Goal: Task Accomplishment & Management: Complete application form

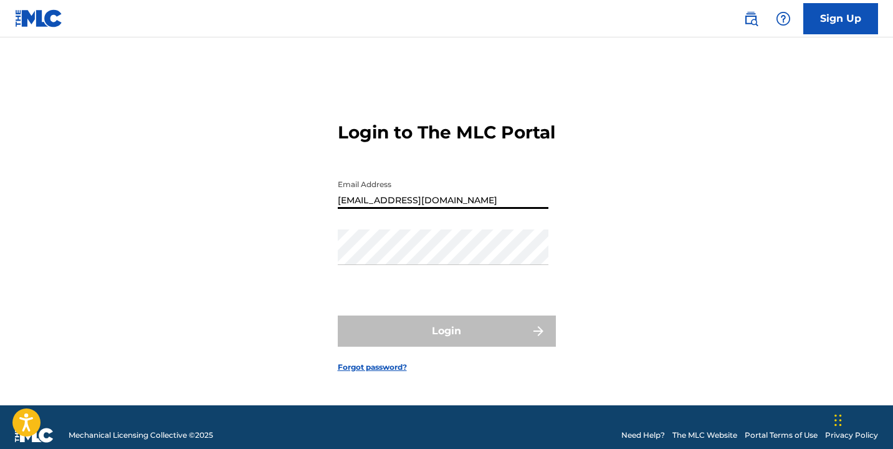
click at [421, 209] on input "[EMAIL_ADDRESS][DOMAIN_NAME]" at bounding box center [443, 191] width 211 height 36
type input "[EMAIL_ADDRESS][DOMAIN_NAME]"
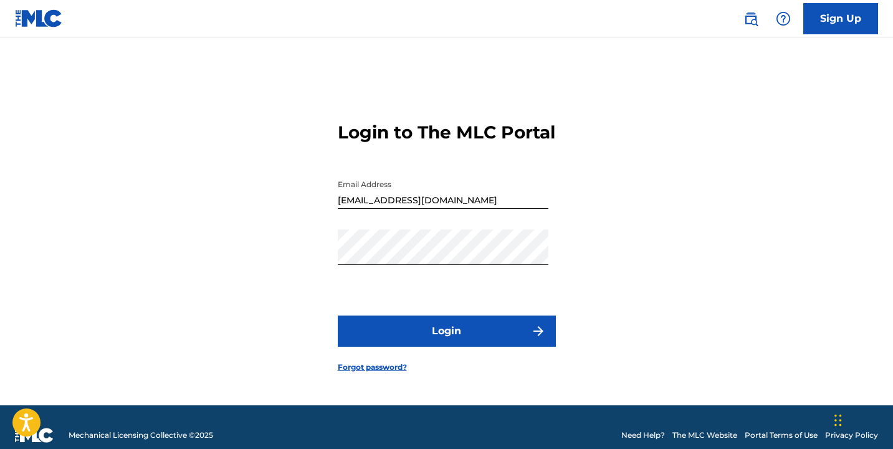
click at [420, 329] on button "Login" at bounding box center [447, 330] width 218 height 31
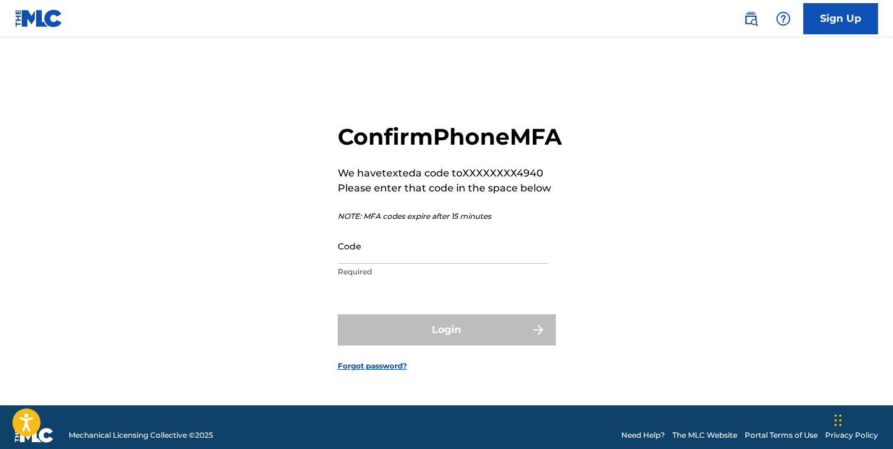
click at [453, 264] on input "Code" at bounding box center [443, 246] width 211 height 36
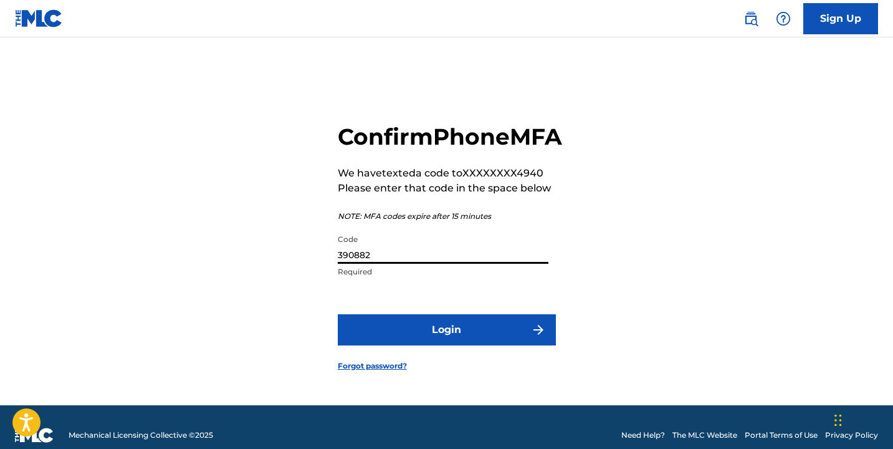
type input "390882"
click at [499, 335] on button "Login" at bounding box center [447, 329] width 218 height 31
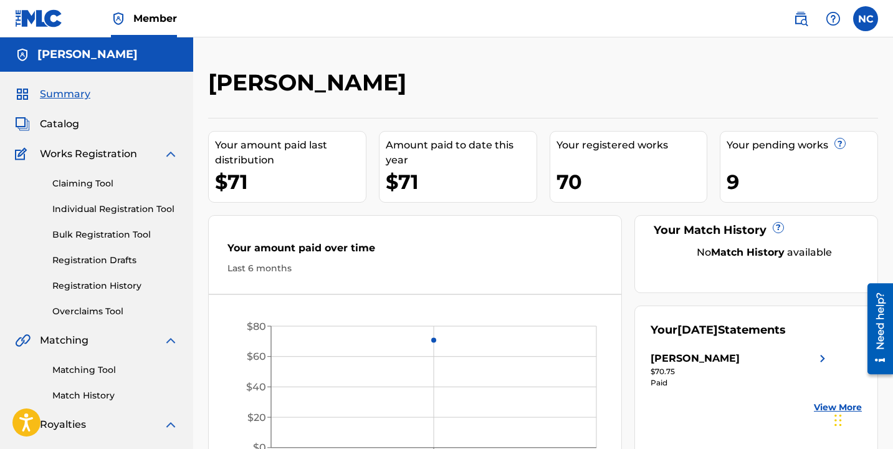
click at [735, 184] on div "9" at bounding box center [802, 182] width 151 height 28
click at [90, 181] on link "Claiming Tool" at bounding box center [115, 183] width 126 height 13
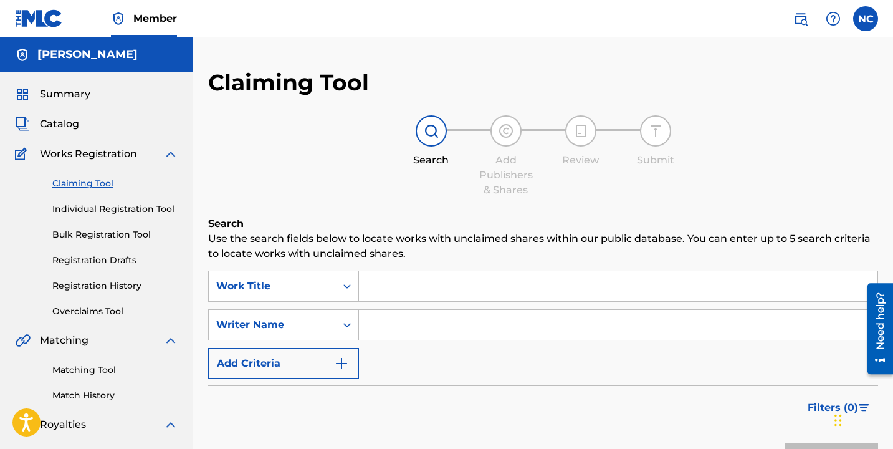
click at [411, 299] on input "Search Form" at bounding box center [618, 286] width 519 height 30
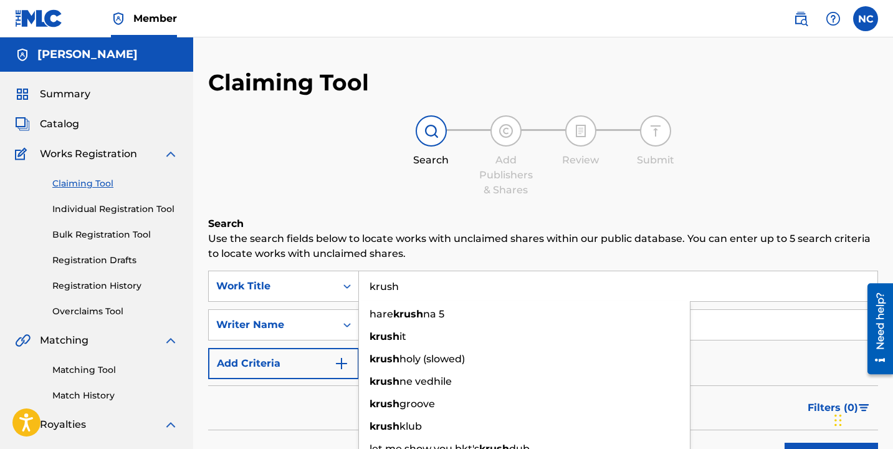
type input "krush"
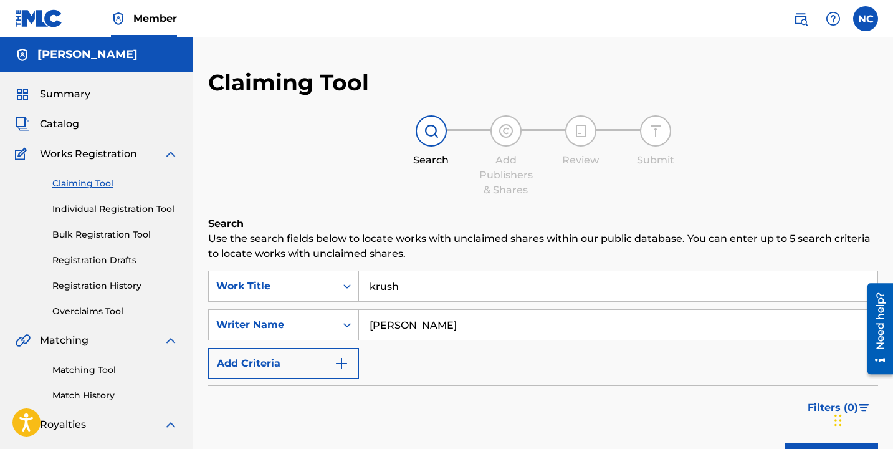
type input "[PERSON_NAME]"
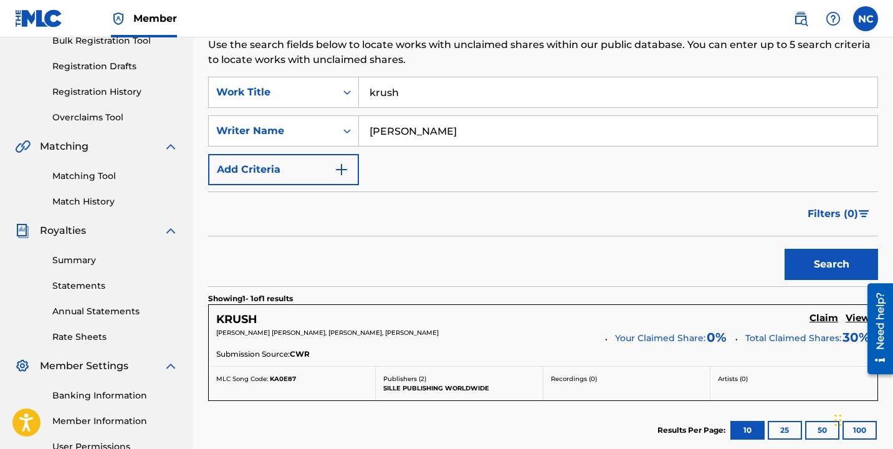
scroll to position [327, 0]
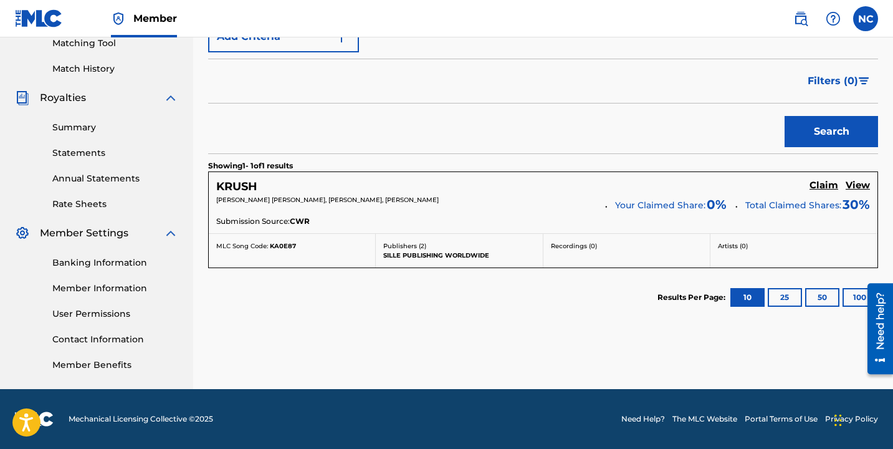
click at [830, 185] on h5 "Claim" at bounding box center [824, 186] width 29 height 12
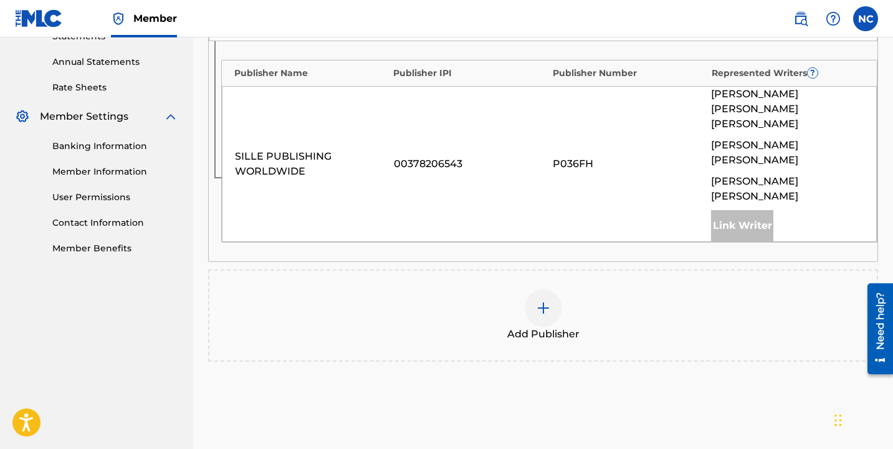
scroll to position [281, 0]
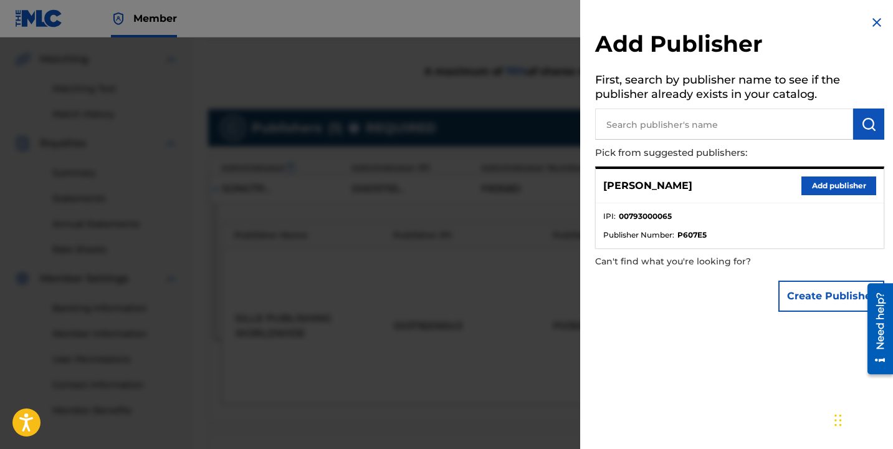
click at [820, 190] on button "Add publisher" at bounding box center [839, 185] width 75 height 19
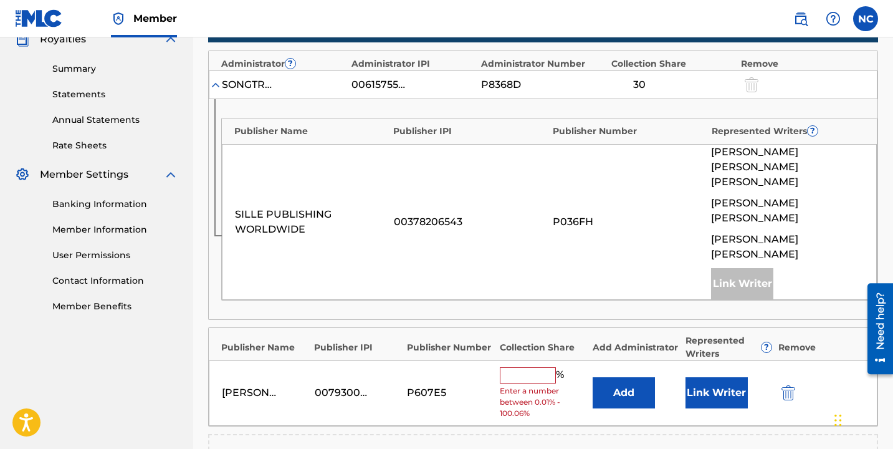
scroll to position [386, 0]
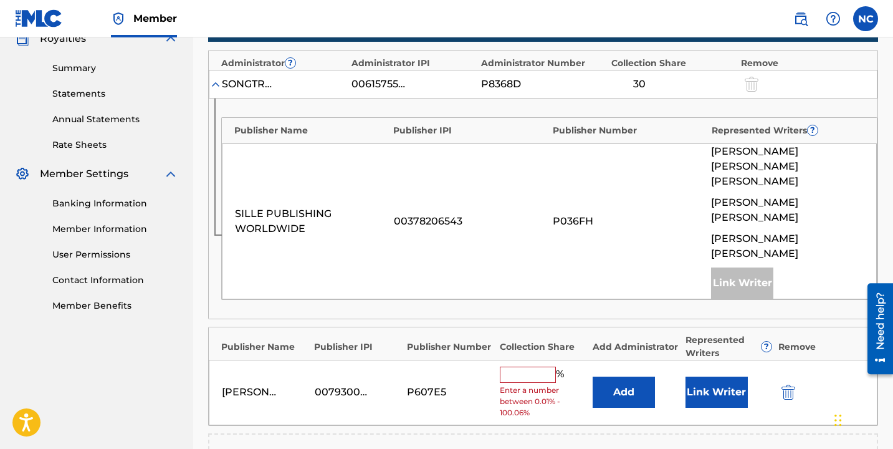
click at [532, 367] on input "text" at bounding box center [528, 375] width 56 height 16
click at [531, 367] on input "text" at bounding box center [528, 375] width 56 height 16
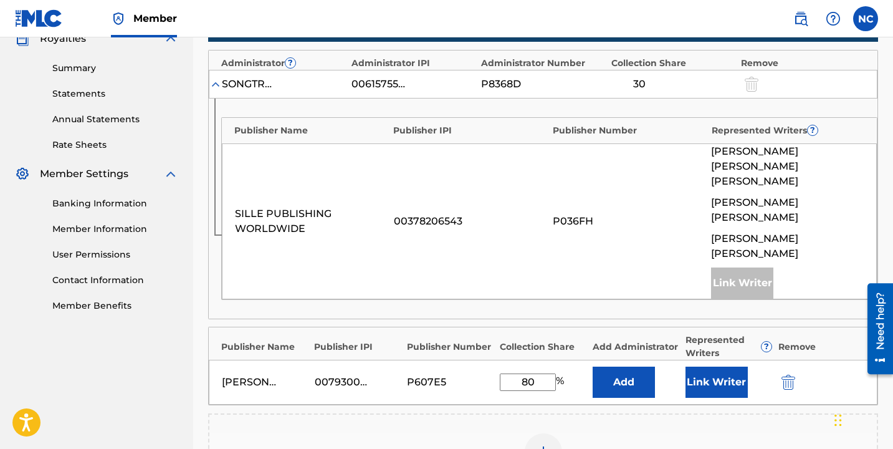
drag, startPoint x: 539, startPoint y: 337, endPoint x: 521, endPoint y: 336, distance: 18.1
click at [521, 373] on input "80" at bounding box center [528, 381] width 56 height 17
type input "70"
click at [710, 367] on button "Link Writer" at bounding box center [717, 382] width 62 height 31
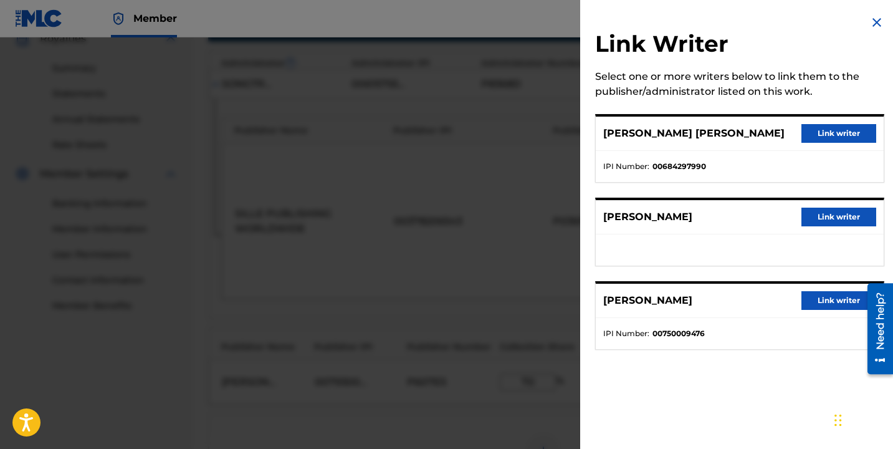
click at [830, 135] on button "Link writer" at bounding box center [839, 133] width 75 height 19
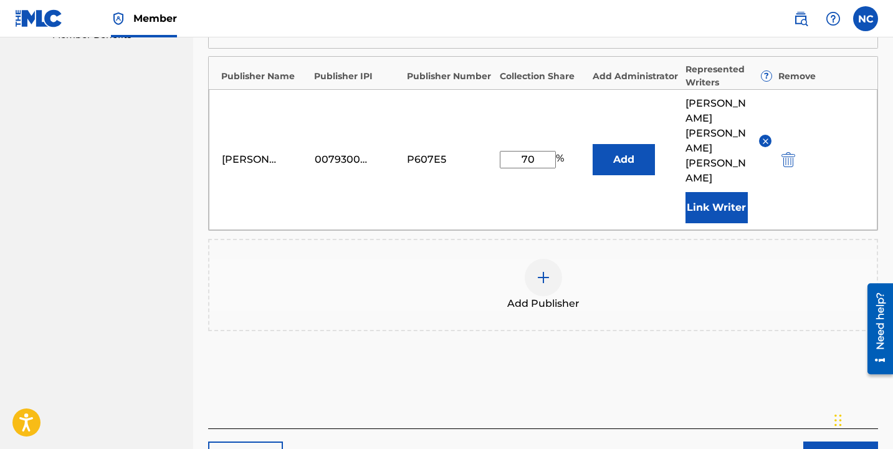
scroll to position [665, 0]
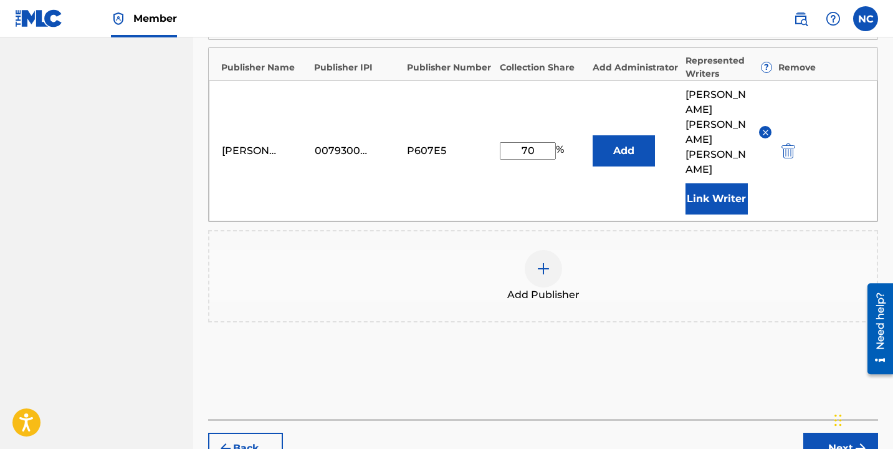
click at [817, 433] on button "Next" at bounding box center [841, 448] width 75 height 31
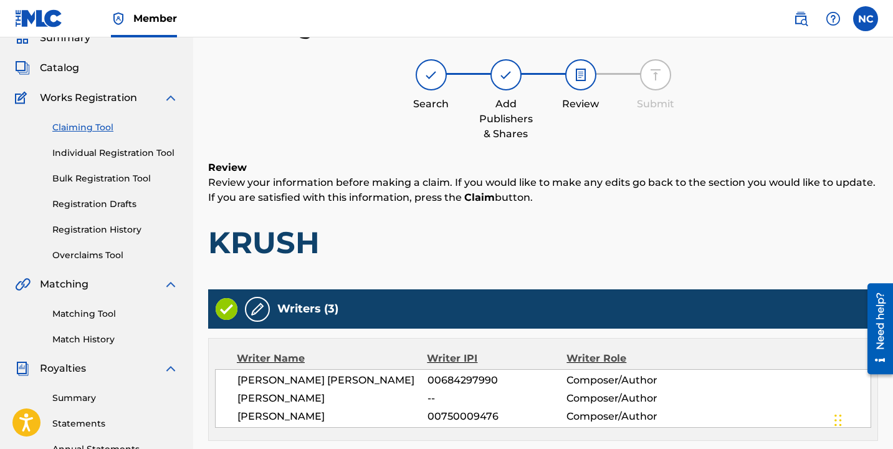
scroll to position [638, 0]
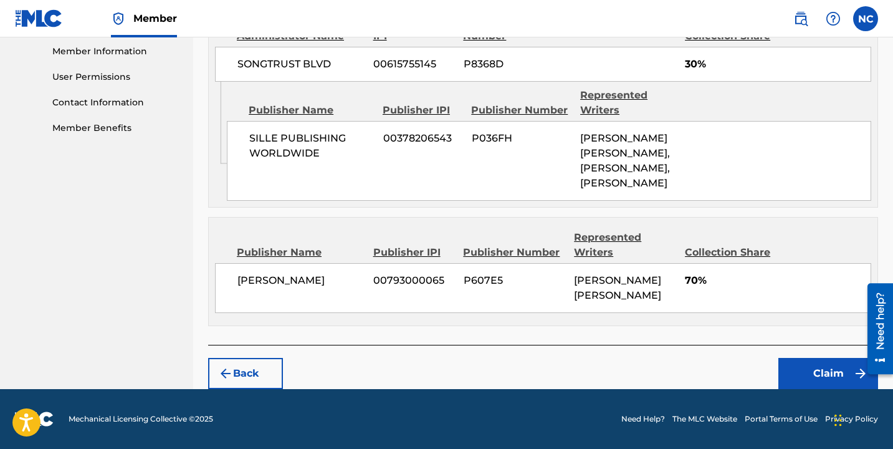
click at [819, 372] on button "Claim" at bounding box center [829, 373] width 100 height 31
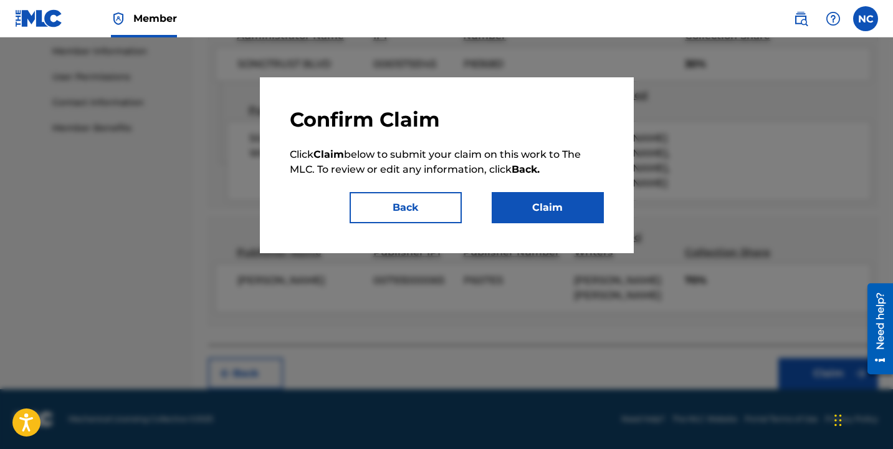
click at [558, 215] on button "Claim" at bounding box center [548, 207] width 112 height 31
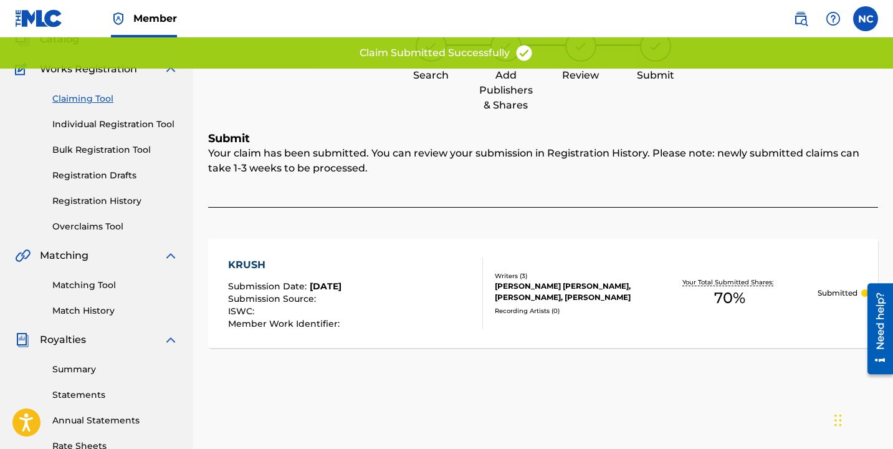
scroll to position [0, 0]
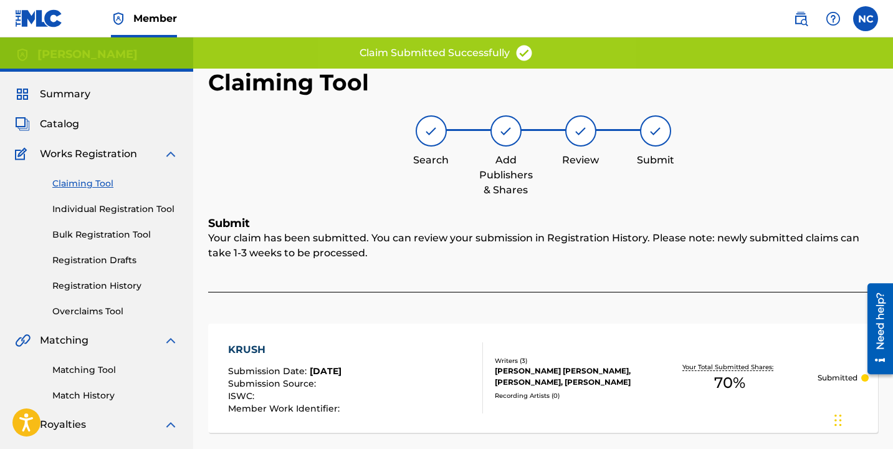
click at [95, 176] on div "Claiming Tool Individual Registration Tool Bulk Registration Tool Registration …" at bounding box center [96, 239] width 163 height 156
click at [98, 182] on link "Claiming Tool" at bounding box center [115, 183] width 126 height 13
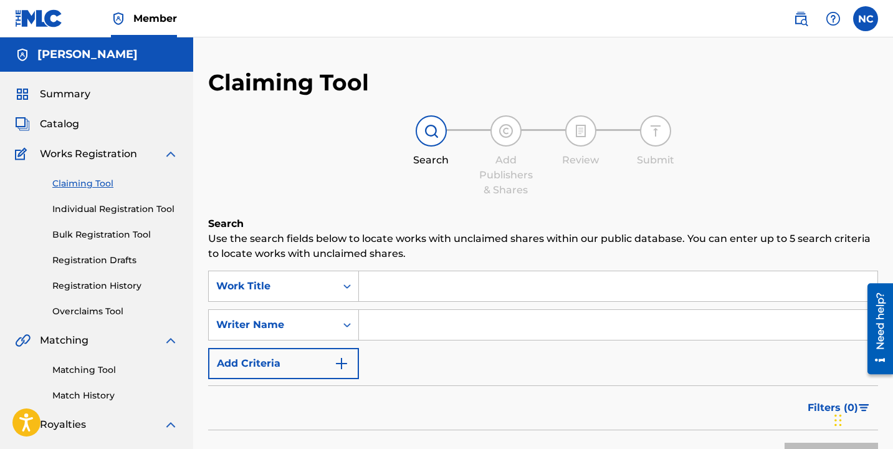
click at [405, 284] on input "Search Form" at bounding box center [618, 286] width 519 height 30
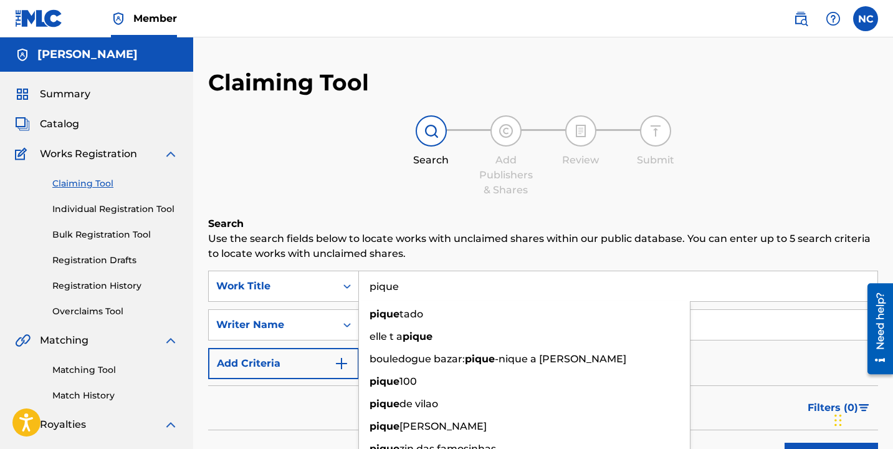
type input "pique"
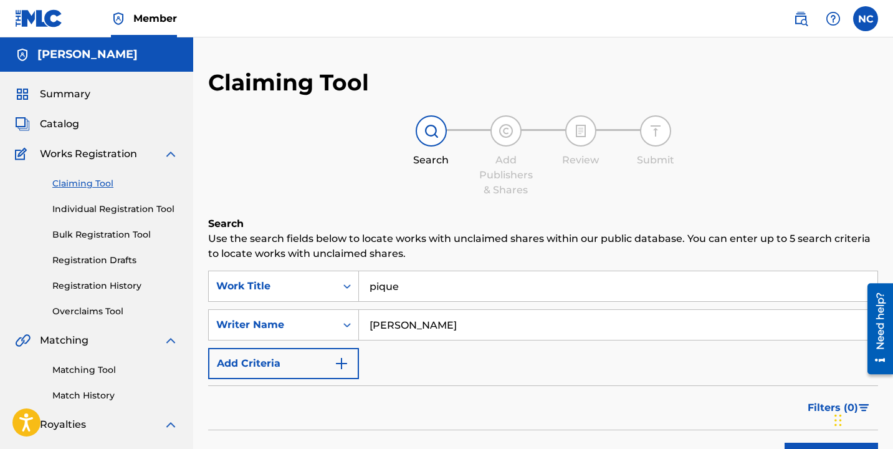
type input "[PERSON_NAME]"
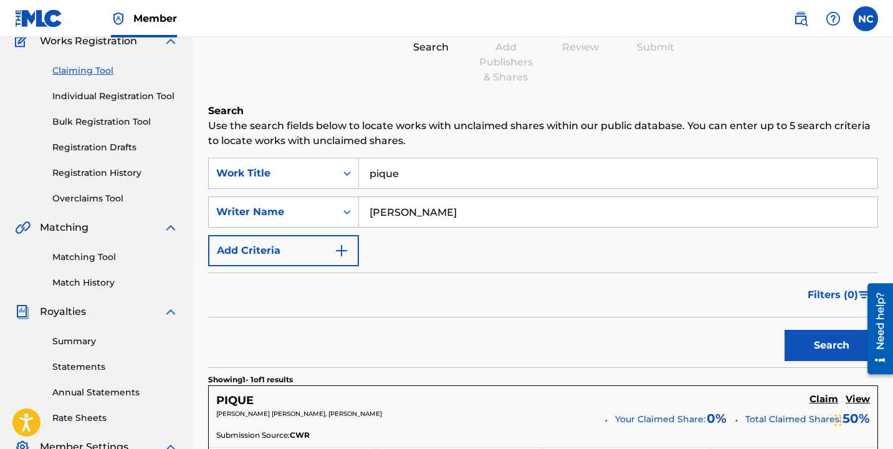
scroll to position [327, 0]
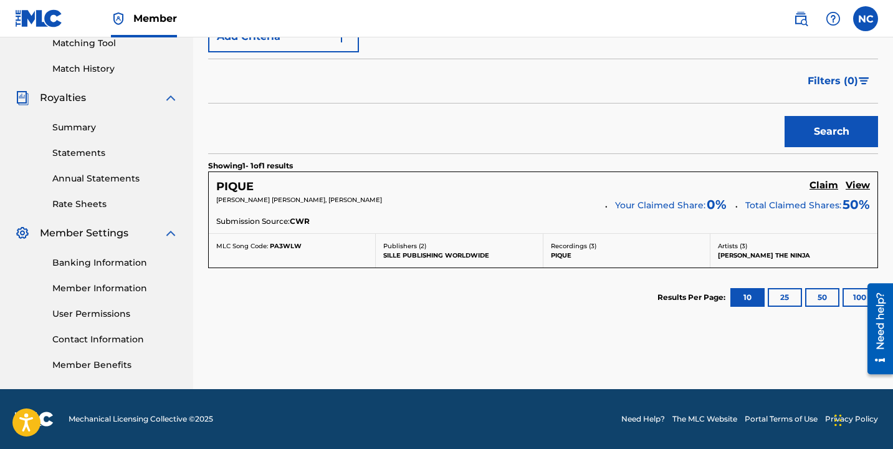
click at [244, 181] on h5 "PIQUE" at bounding box center [234, 187] width 37 height 14
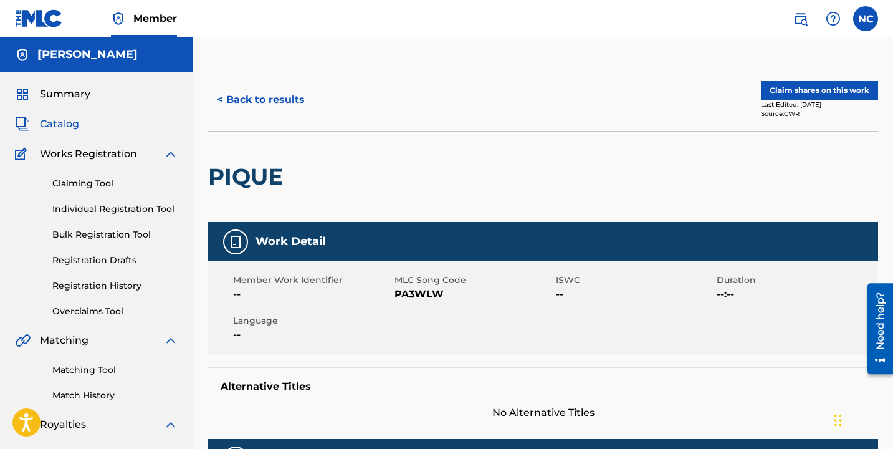
click at [801, 89] on button "Claim shares on this work" at bounding box center [819, 90] width 117 height 19
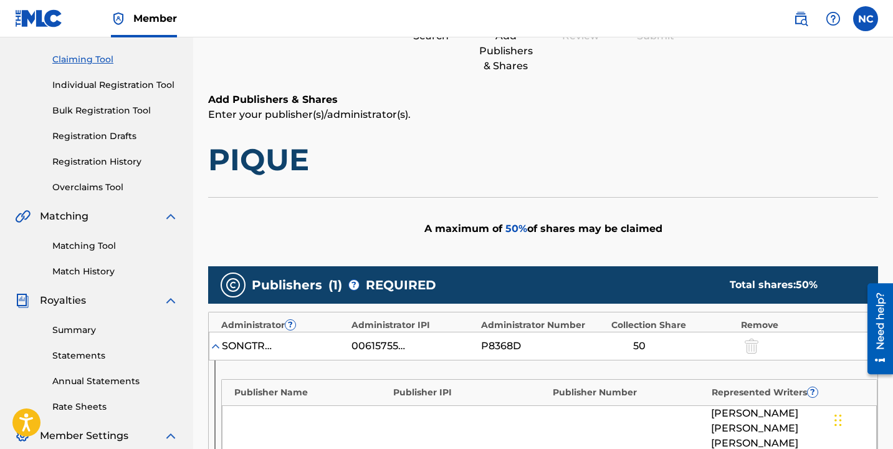
scroll to position [376, 0]
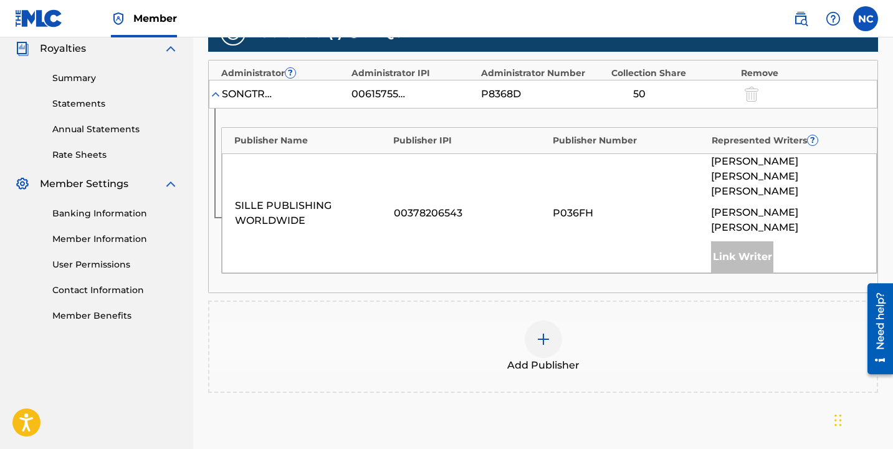
click at [584, 320] on div "Add Publisher" at bounding box center [543, 346] width 668 height 52
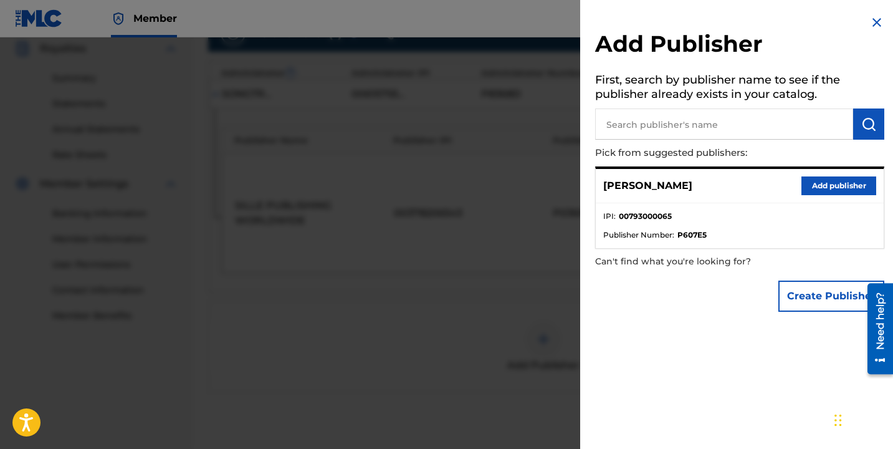
click at [833, 180] on button "Add publisher" at bounding box center [839, 185] width 75 height 19
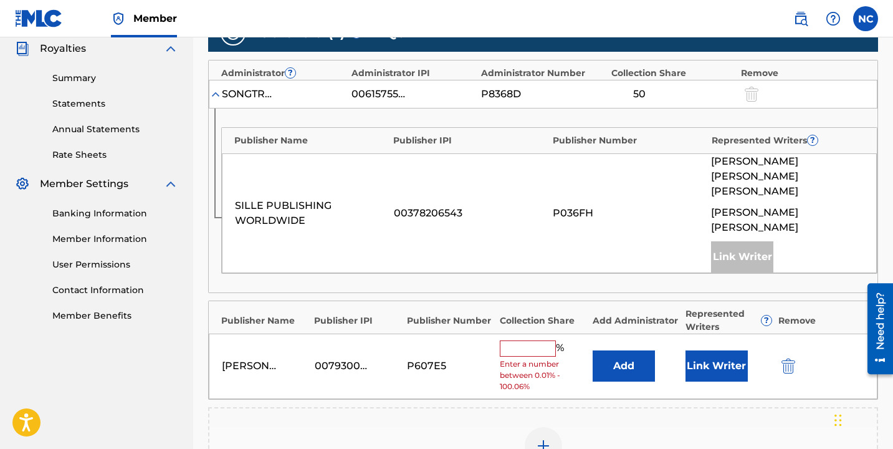
click at [532, 340] on input "text" at bounding box center [528, 348] width 56 height 16
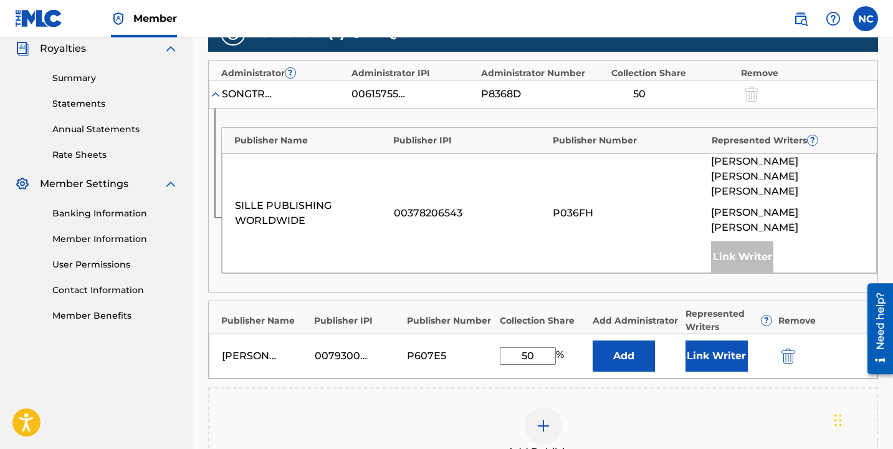
type input "50"
click at [706, 340] on button "Link Writer" at bounding box center [717, 355] width 62 height 31
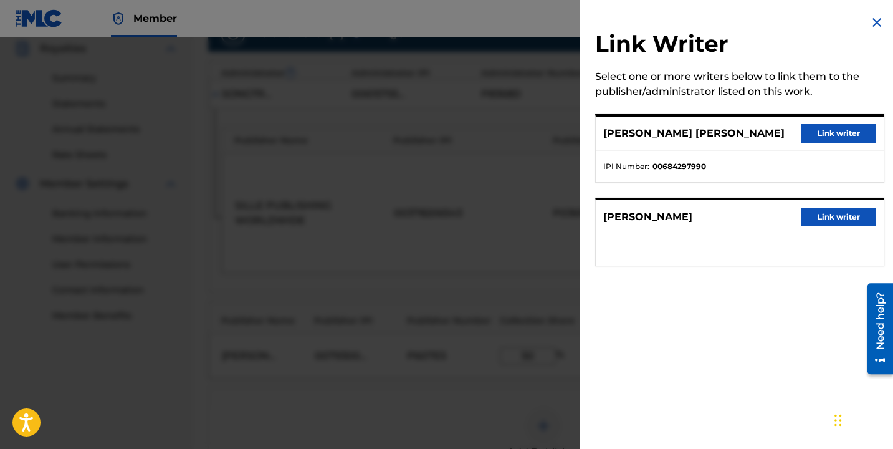
click at [833, 141] on button "Link writer" at bounding box center [839, 133] width 75 height 19
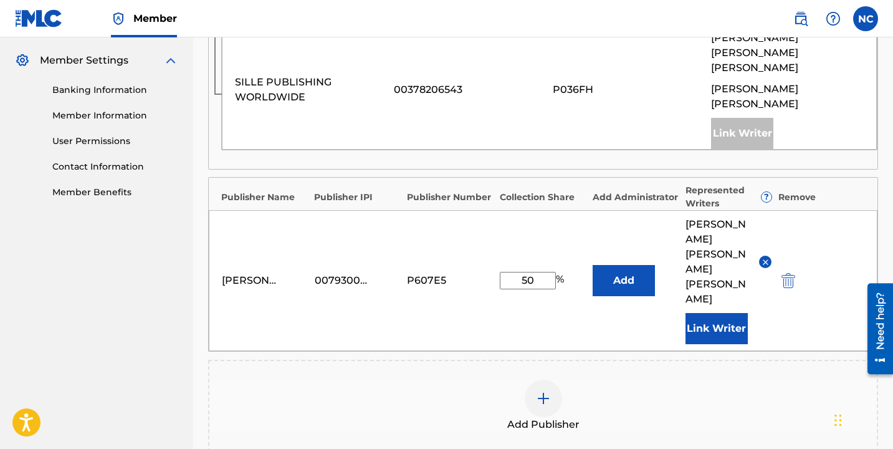
scroll to position [620, 0]
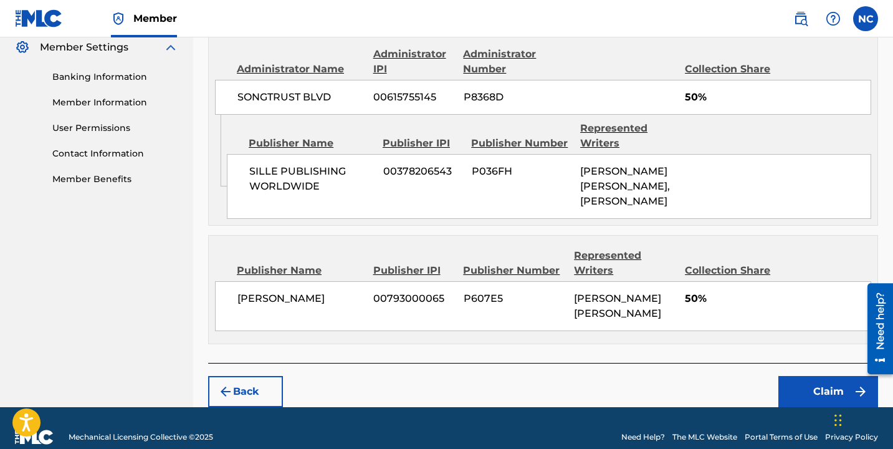
scroll to position [590, 0]
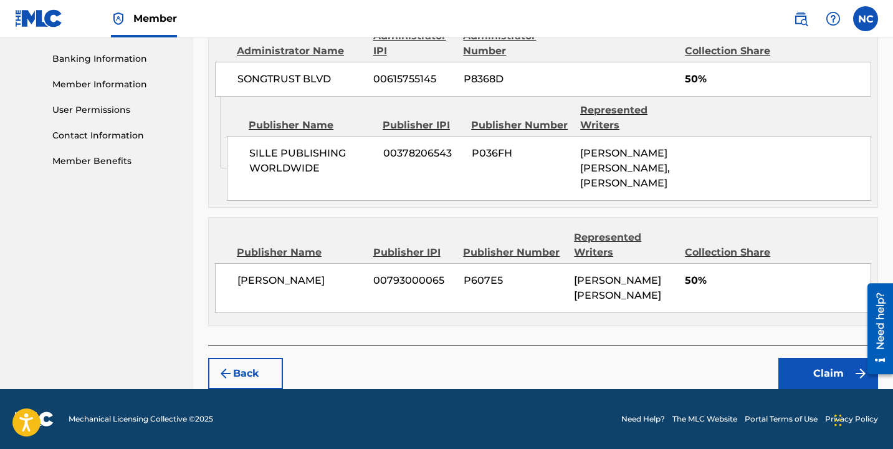
click at [809, 379] on button "Claim" at bounding box center [829, 373] width 100 height 31
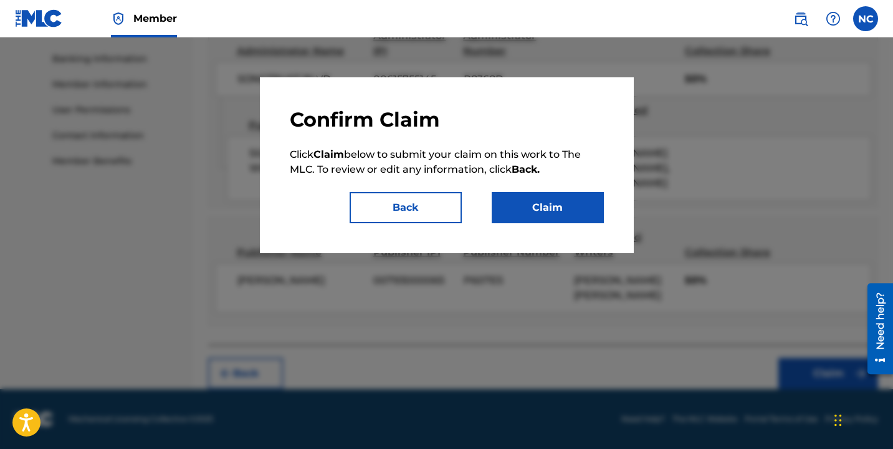
click at [551, 206] on button "Claim" at bounding box center [548, 207] width 112 height 31
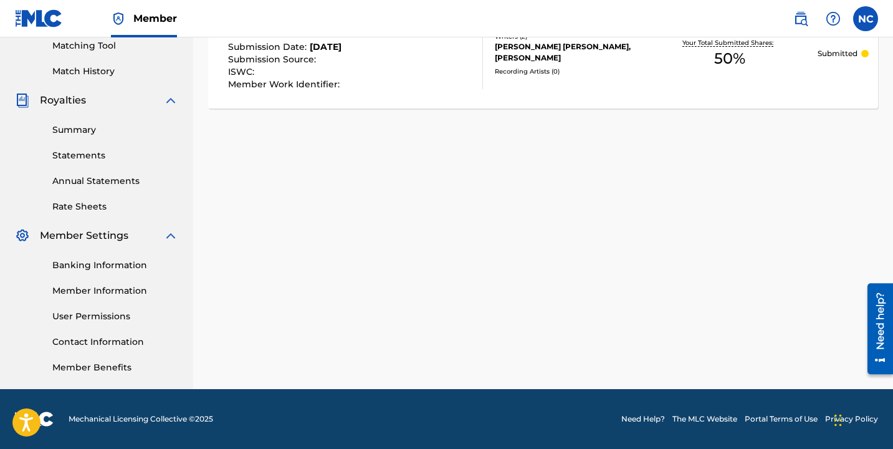
scroll to position [0, 0]
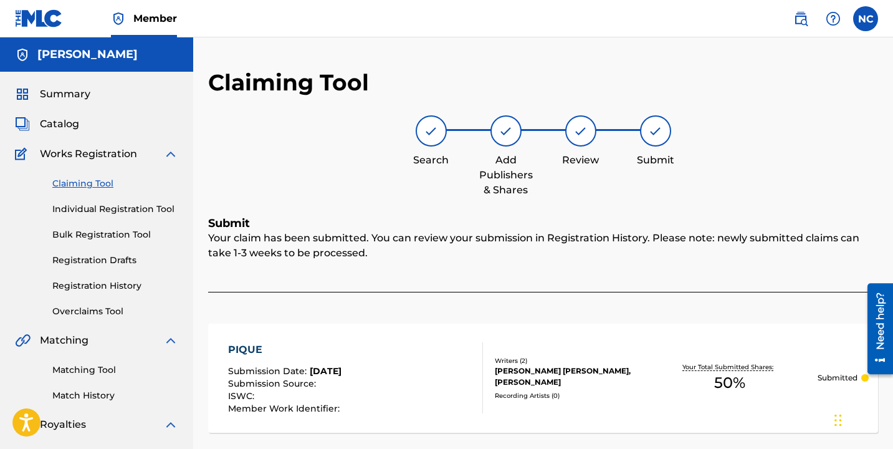
click at [98, 185] on link "Claiming Tool" at bounding box center [115, 183] width 126 height 13
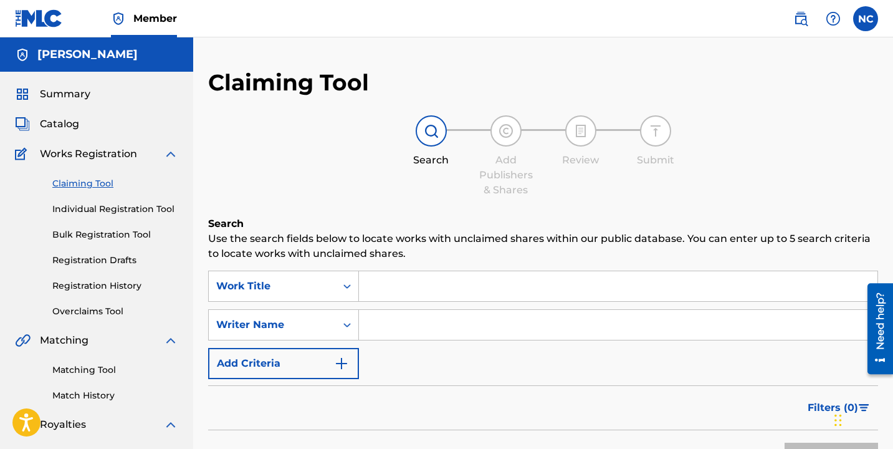
click at [443, 292] on input "Search Form" at bounding box center [618, 286] width 519 height 30
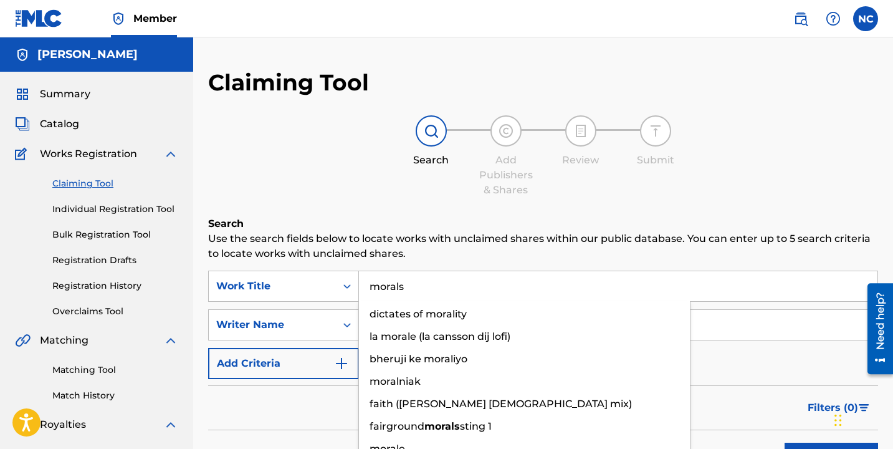
type input "morals"
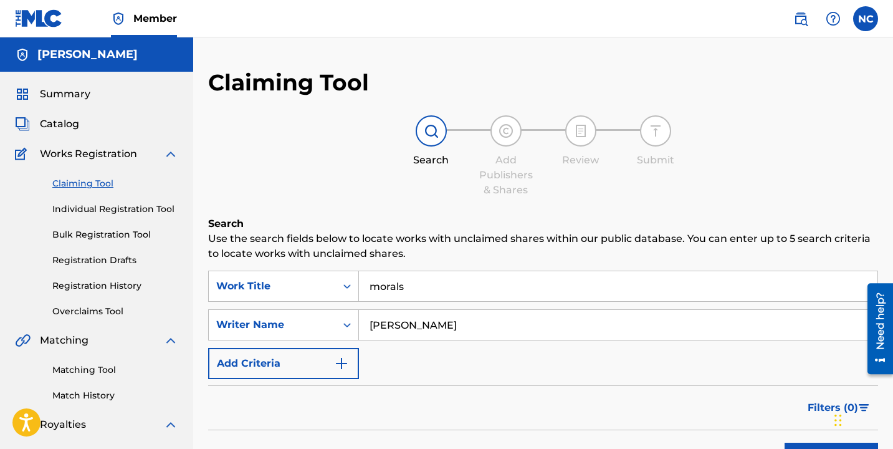
type input "[PERSON_NAME]"
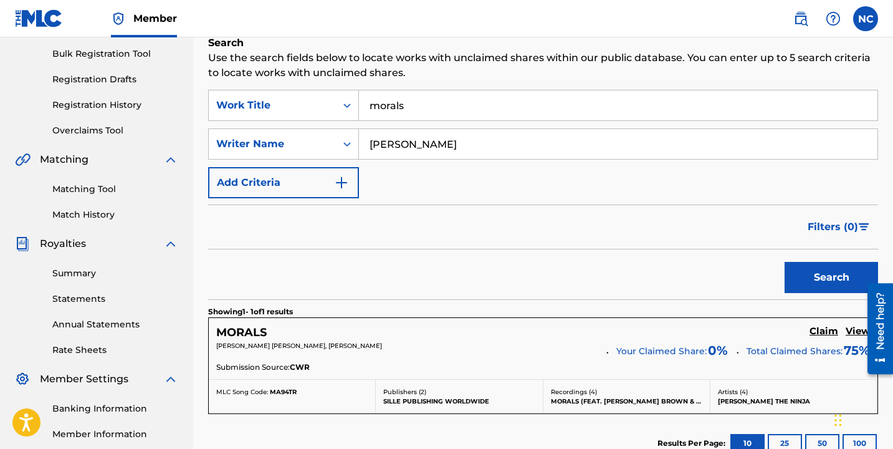
scroll to position [327, 0]
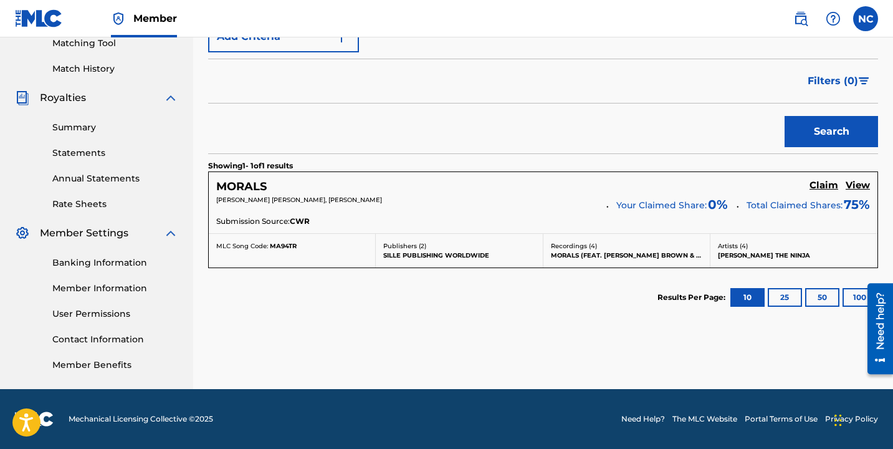
click at [828, 184] on h5 "Claim" at bounding box center [824, 186] width 29 height 12
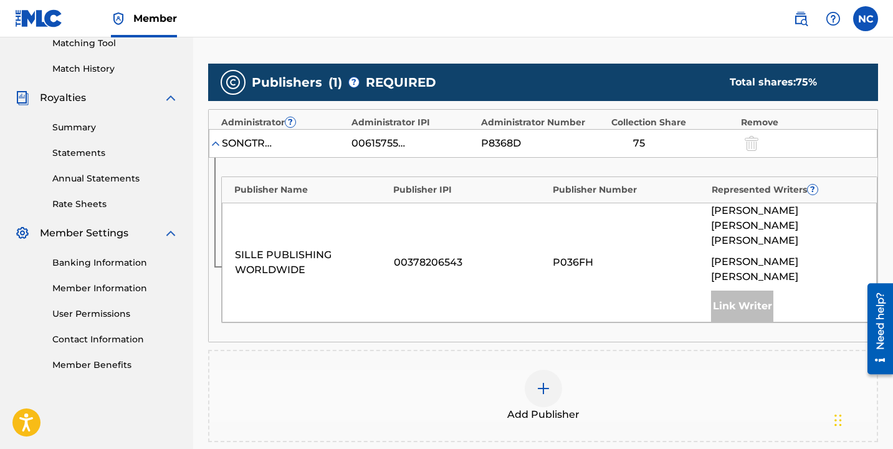
click at [555, 370] on div at bounding box center [543, 388] width 37 height 37
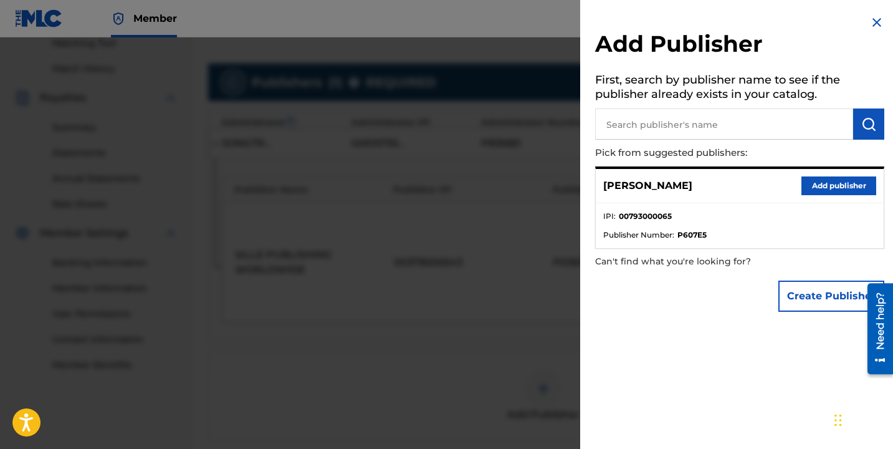
click at [820, 187] on button "Add publisher" at bounding box center [839, 185] width 75 height 19
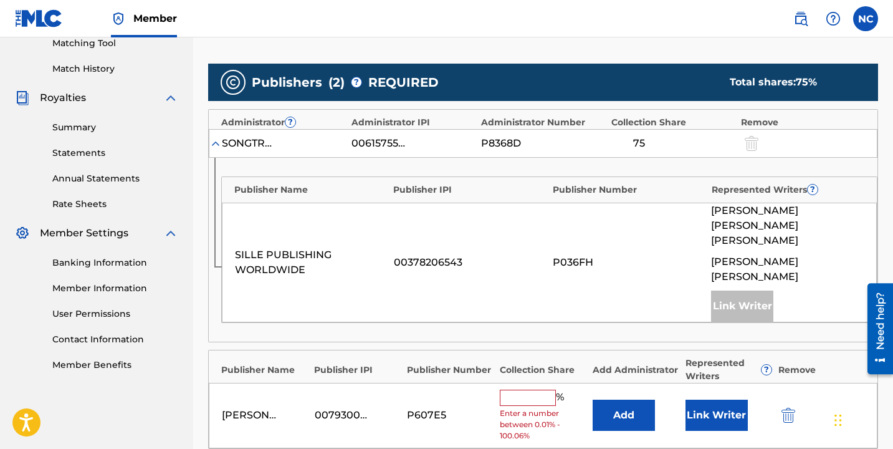
click at [533, 390] on input "text" at bounding box center [528, 398] width 56 height 16
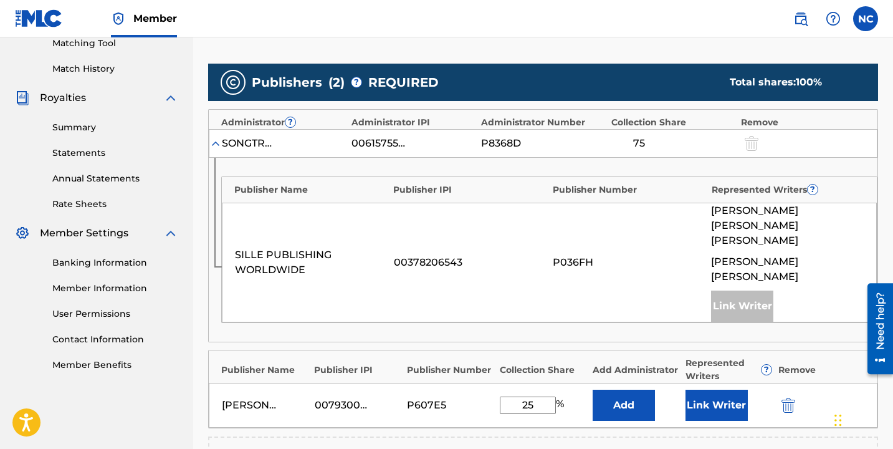
type input "25"
click at [721, 390] on button "Link Writer" at bounding box center [717, 405] width 62 height 31
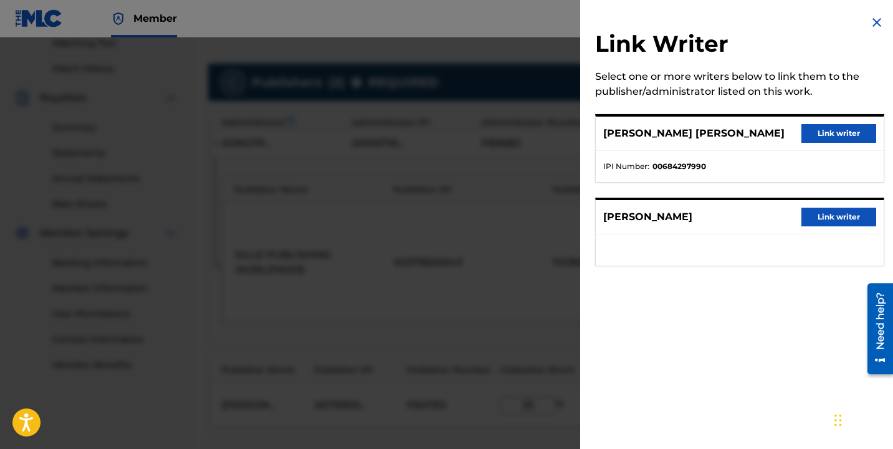
click at [834, 143] on button "Link writer" at bounding box center [839, 133] width 75 height 19
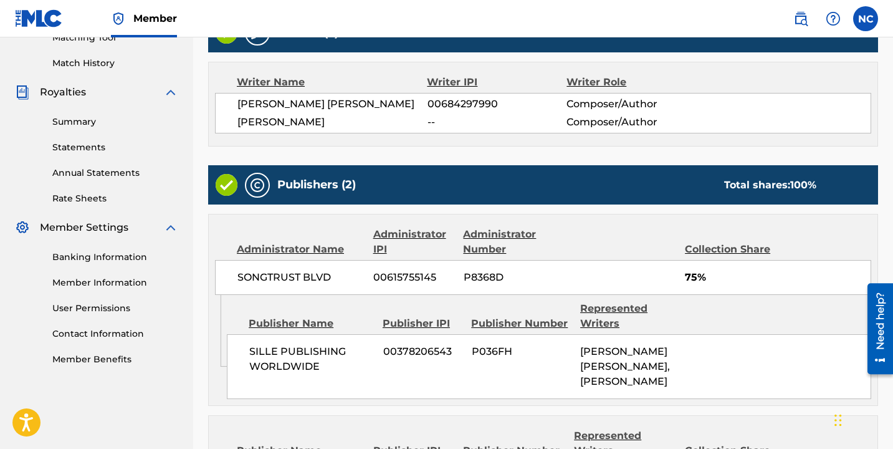
scroll to position [590, 0]
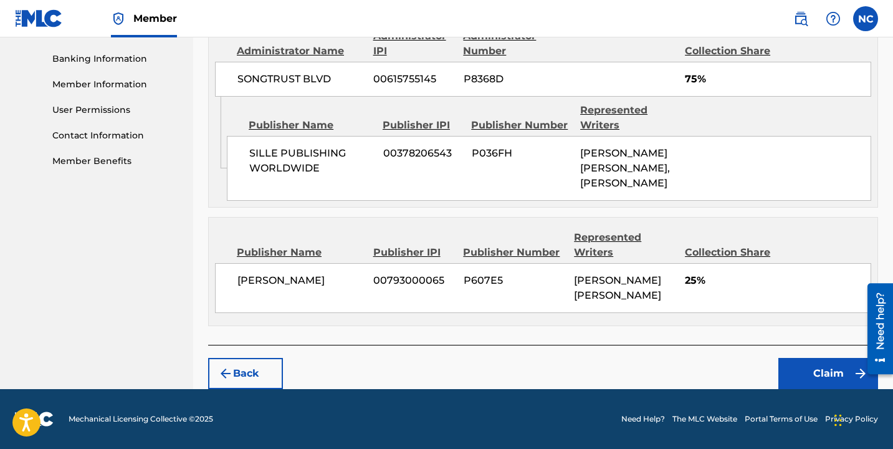
click at [803, 363] on button "Claim" at bounding box center [829, 373] width 100 height 31
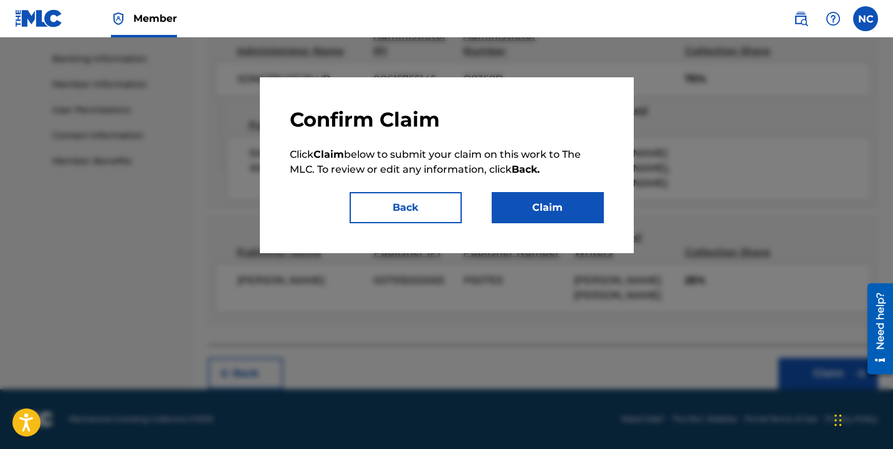
click at [573, 199] on button "Claim" at bounding box center [548, 207] width 112 height 31
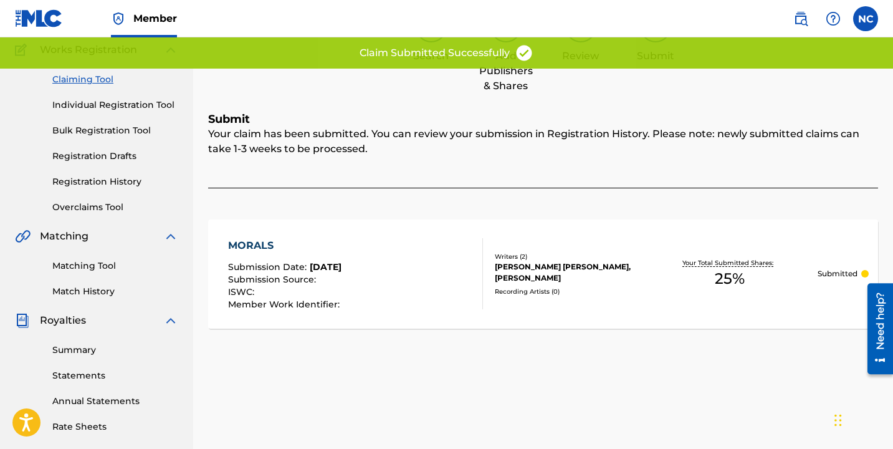
scroll to position [0, 0]
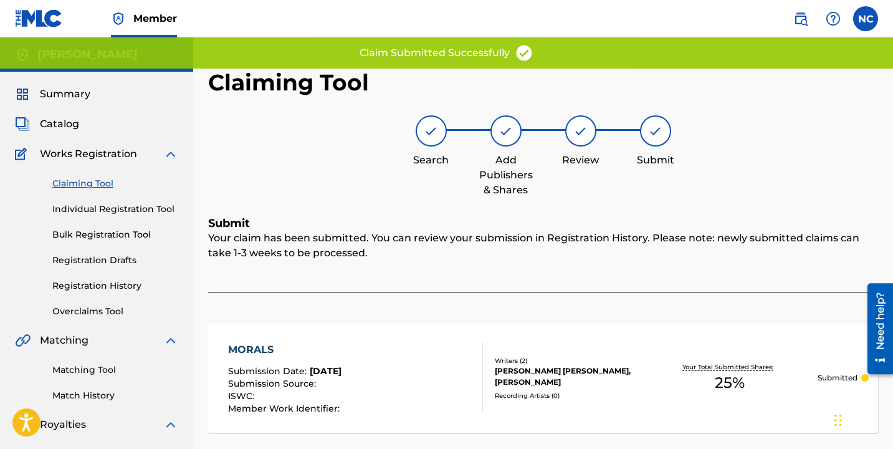
click at [74, 185] on link "Claiming Tool" at bounding box center [115, 183] width 126 height 13
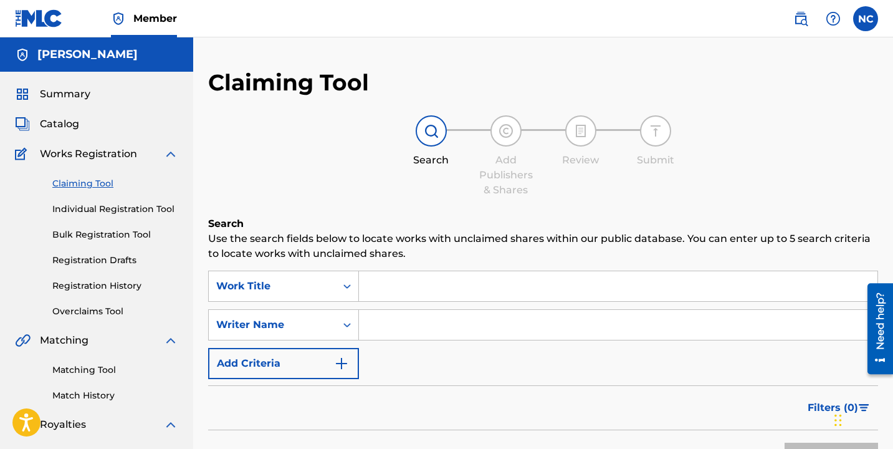
click at [370, 293] on input "Search Form" at bounding box center [618, 286] width 519 height 30
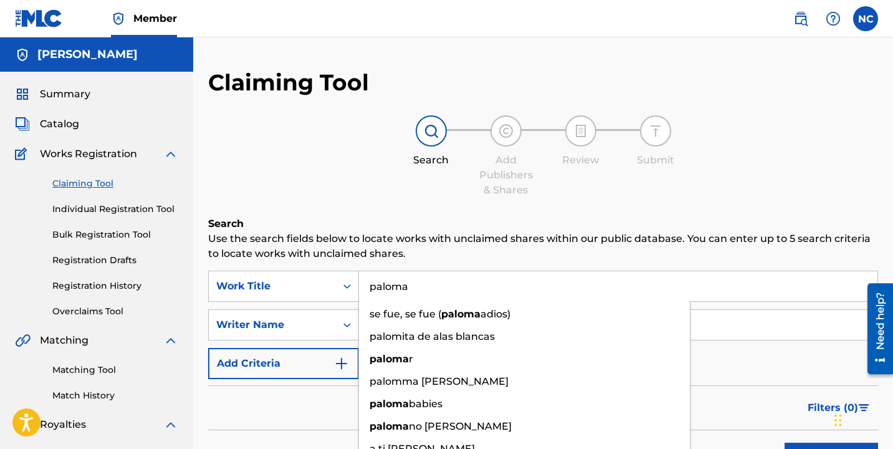
type input "paloma"
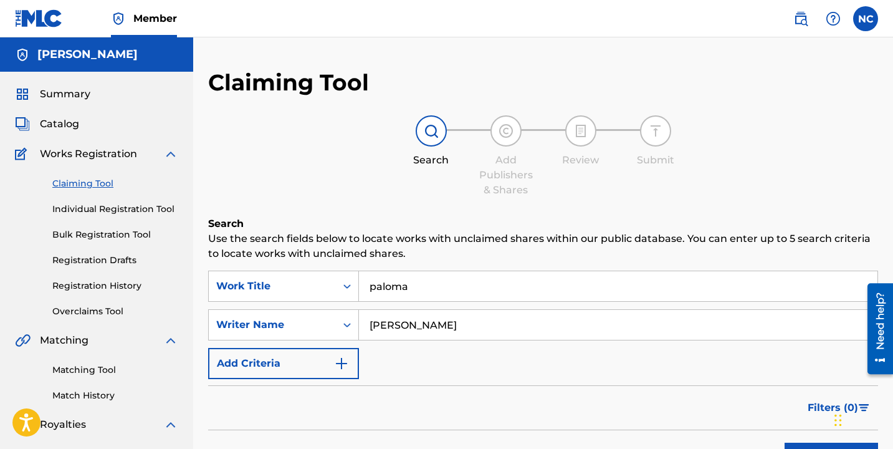
type input "[PERSON_NAME]"
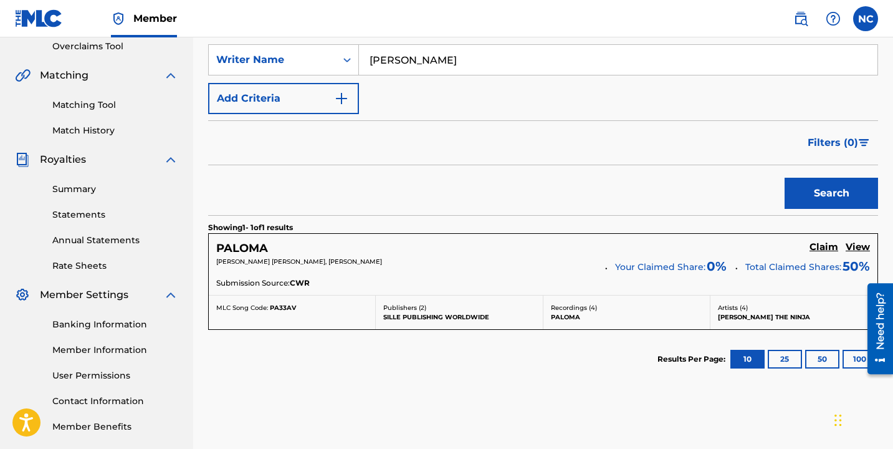
scroll to position [267, 0]
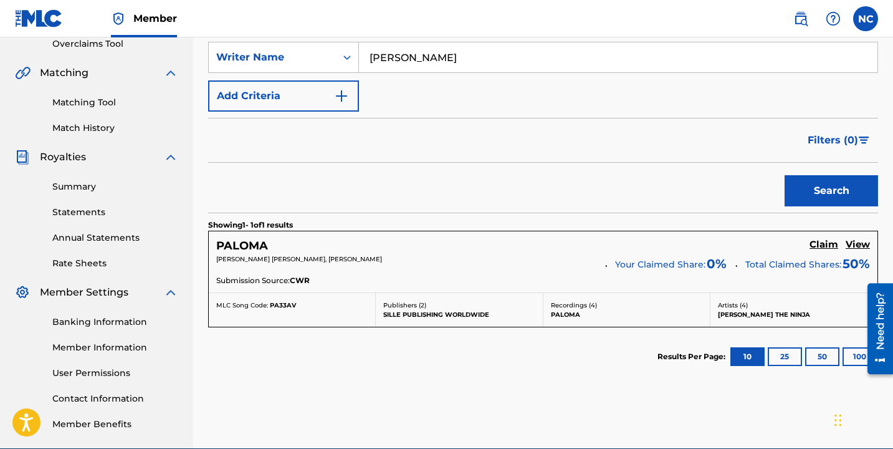
click at [814, 245] on h5 "Claim" at bounding box center [824, 245] width 29 height 12
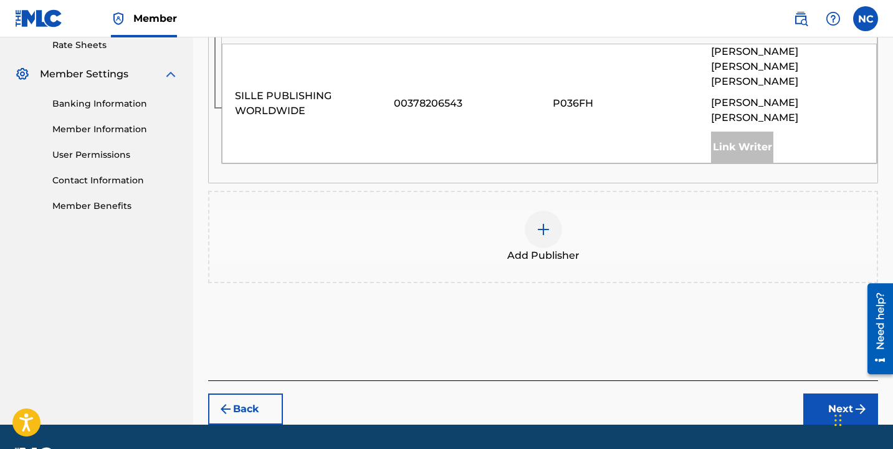
scroll to position [491, 0]
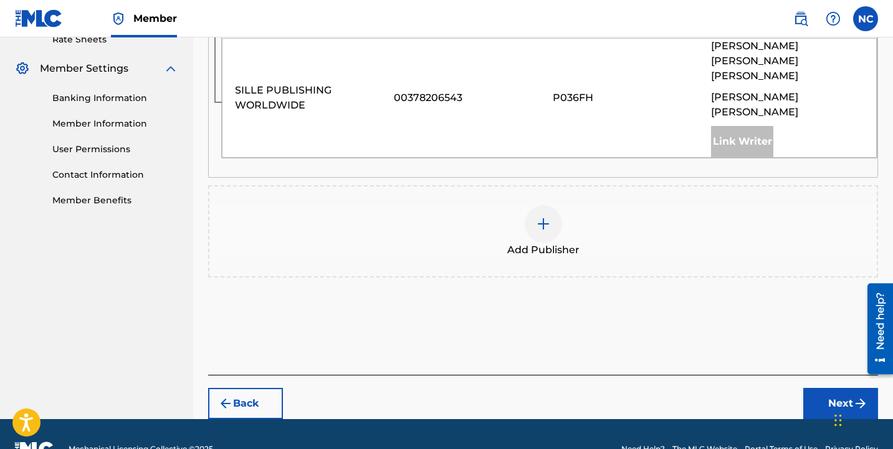
click at [533, 205] on div "Add Publisher" at bounding box center [543, 231] width 668 height 52
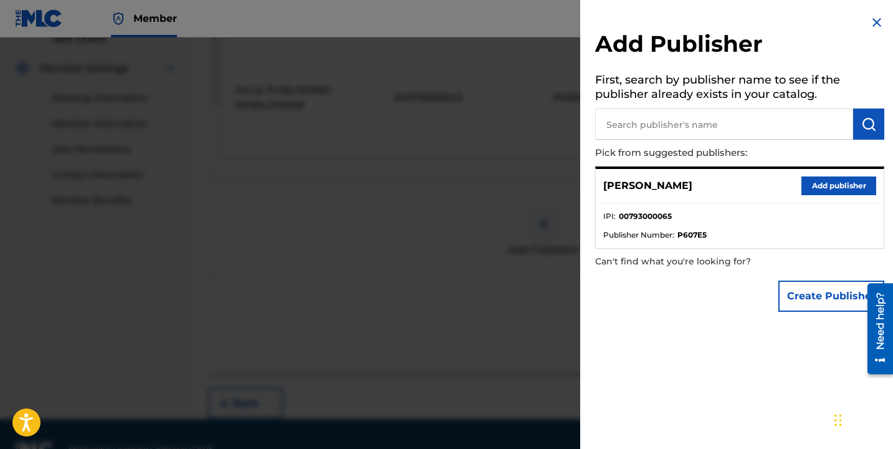
click at [812, 178] on button "Add publisher" at bounding box center [839, 185] width 75 height 19
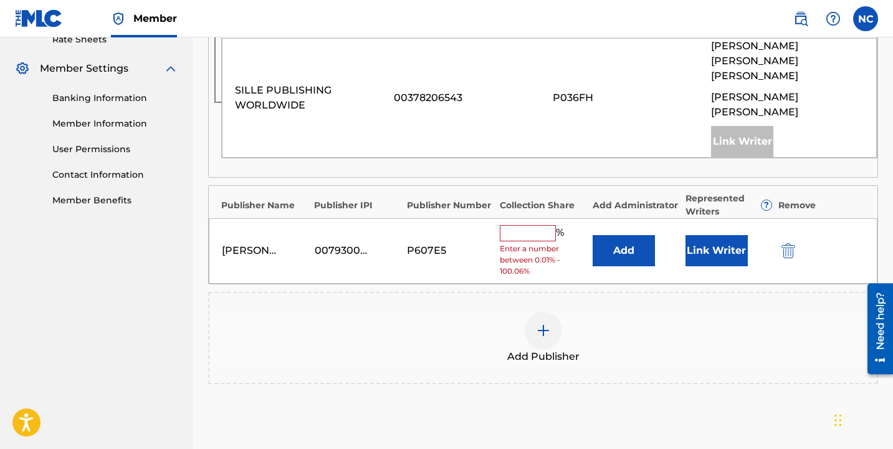
click at [531, 225] on input "text" at bounding box center [528, 233] width 56 height 16
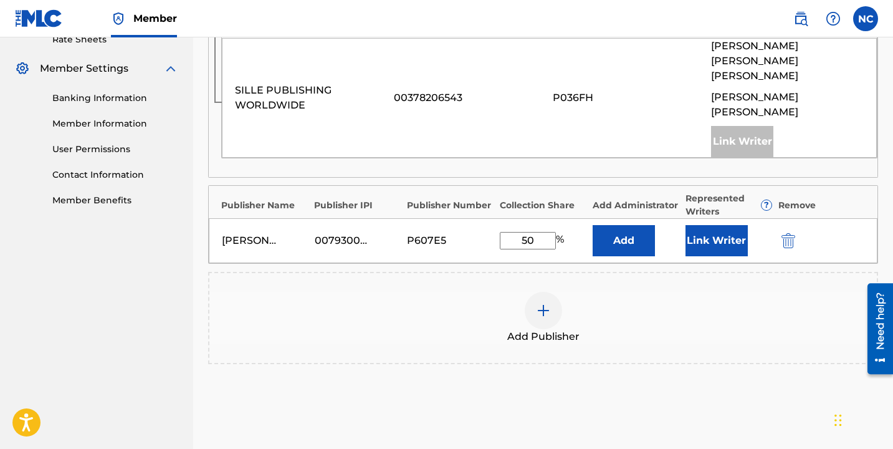
type input "50"
click at [688, 225] on button "Link Writer" at bounding box center [717, 240] width 62 height 31
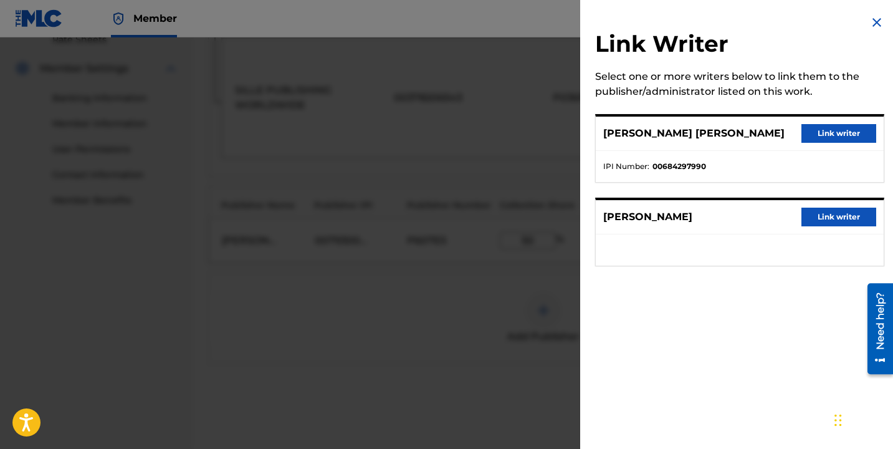
click at [828, 140] on button "Link writer" at bounding box center [839, 133] width 75 height 19
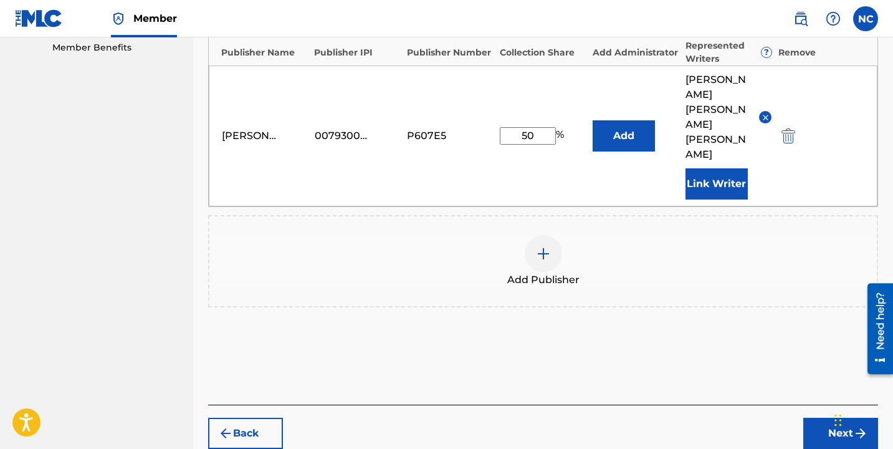
click at [822, 418] on button "Next" at bounding box center [841, 433] width 75 height 31
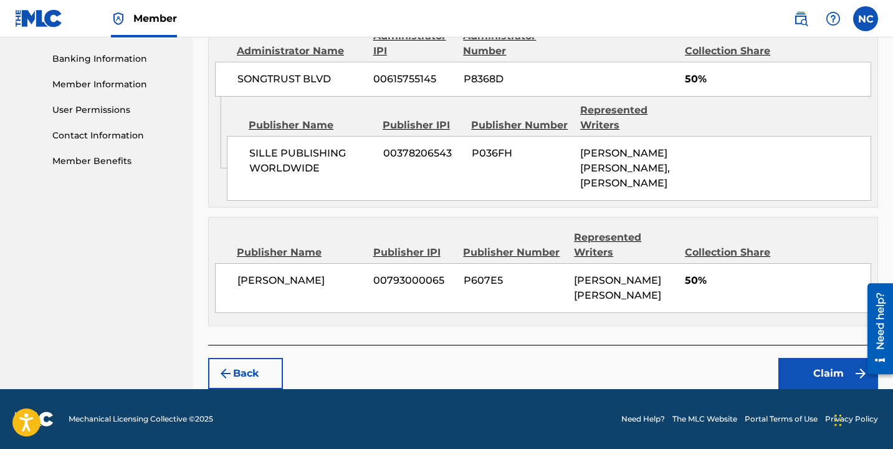
scroll to position [590, 0]
click at [818, 368] on button "Claim" at bounding box center [829, 373] width 100 height 31
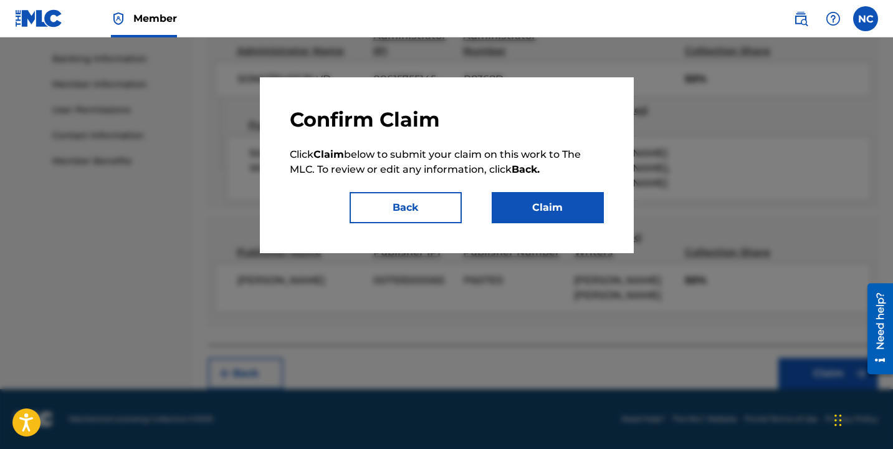
click at [578, 193] on button "Claim" at bounding box center [548, 207] width 112 height 31
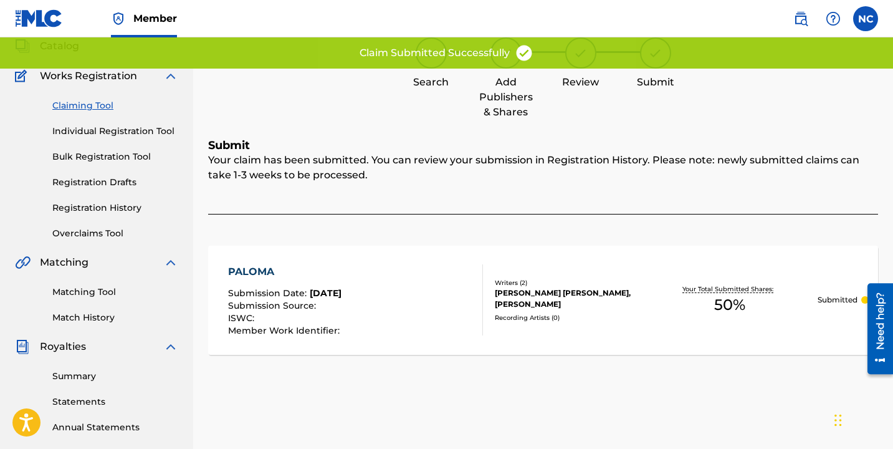
scroll to position [20, 0]
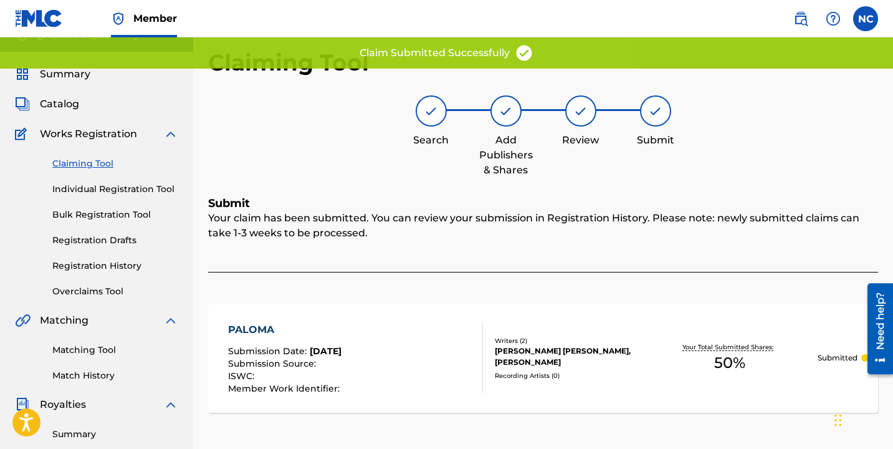
click at [103, 160] on link "Claiming Tool" at bounding box center [115, 163] width 126 height 13
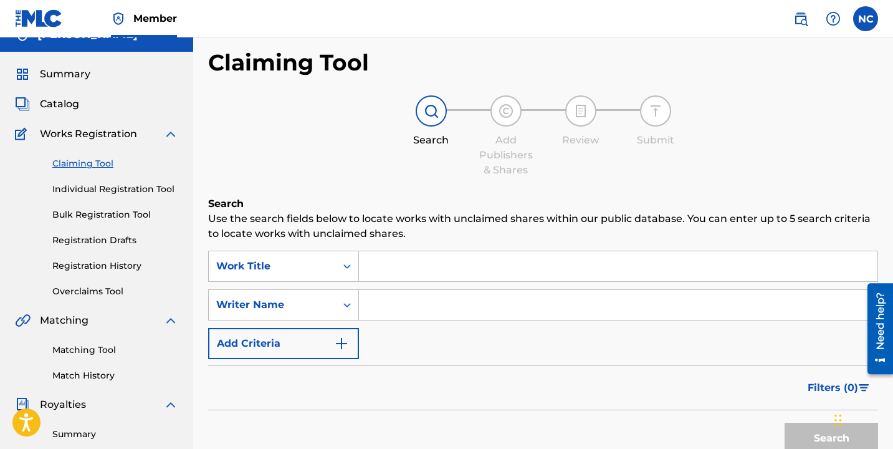
scroll to position [0, 0]
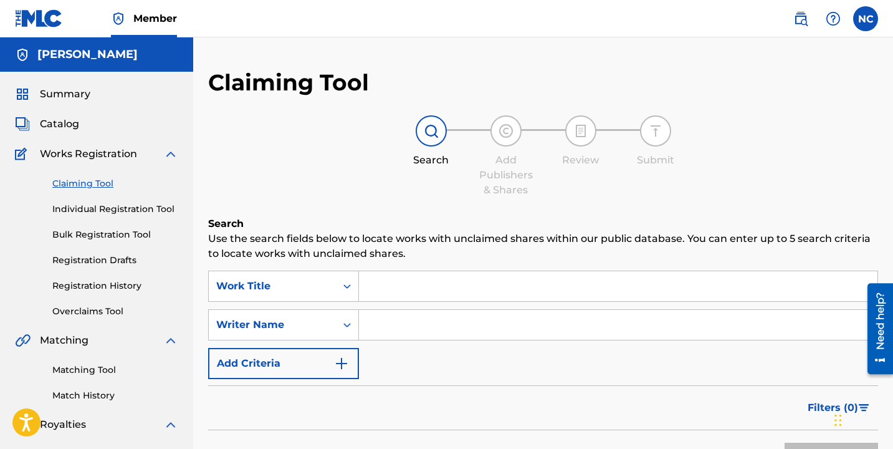
drag, startPoint x: 394, startPoint y: 284, endPoint x: 403, endPoint y: 287, distance: 10.1
click at [394, 284] on input "Search Form" at bounding box center [618, 286] width 519 height 30
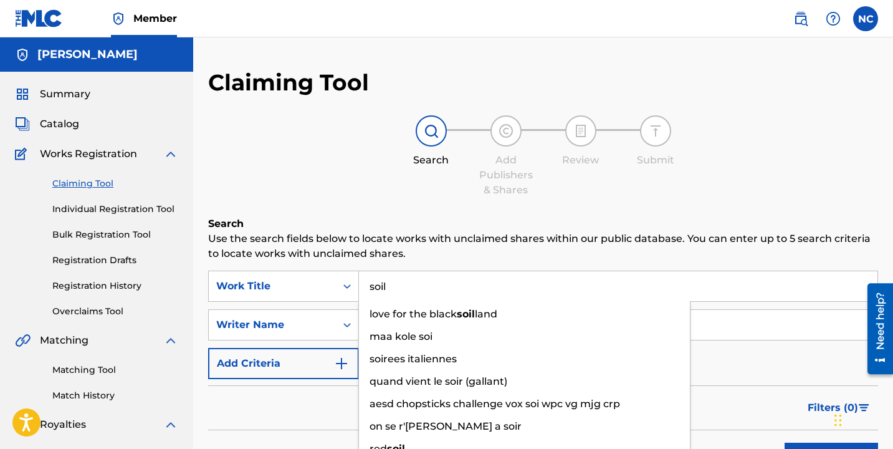
type input "soil"
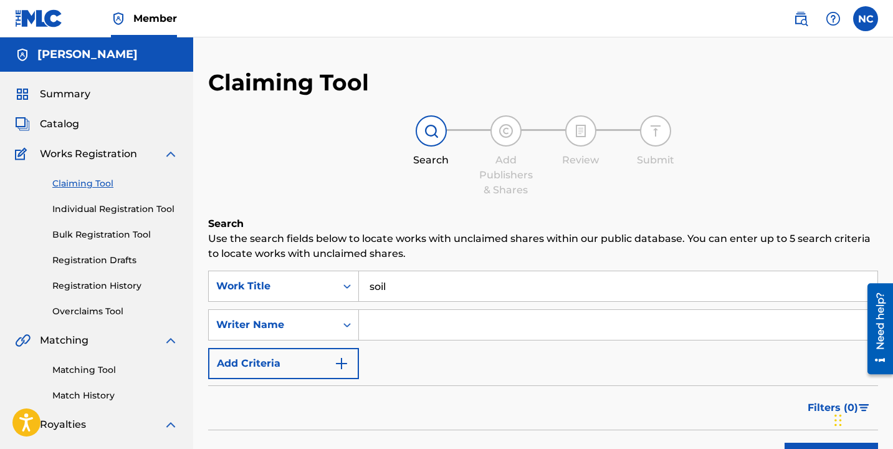
click at [432, 330] on input "Search Form" at bounding box center [618, 325] width 519 height 30
type input "[PERSON_NAME]"
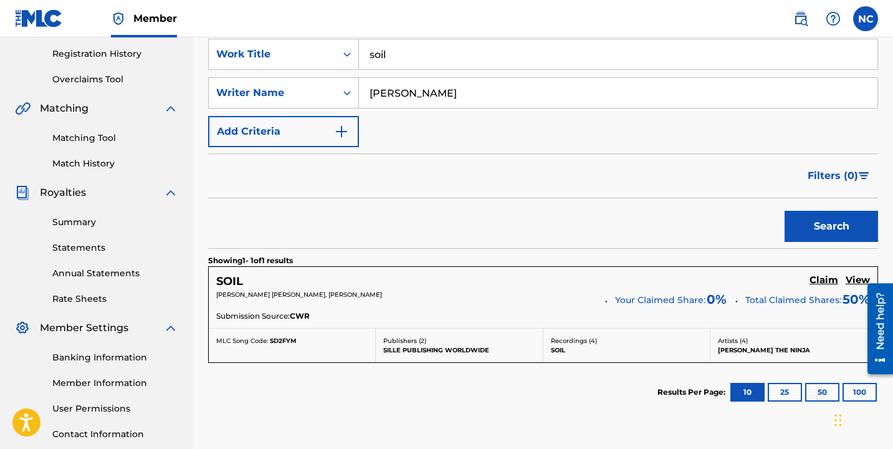
scroll to position [237, 0]
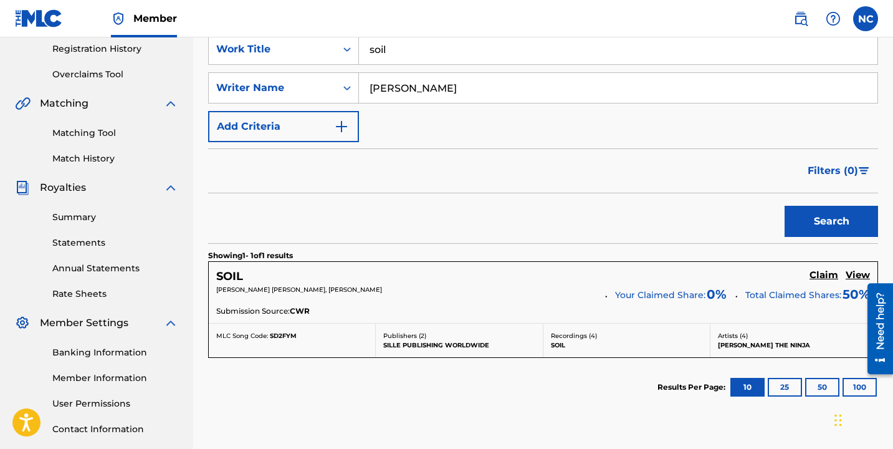
click at [815, 276] on h5 "Claim" at bounding box center [824, 275] width 29 height 12
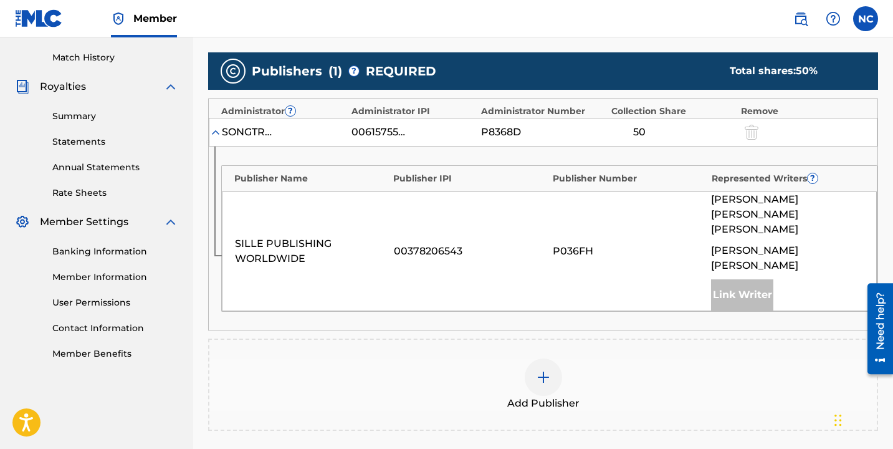
scroll to position [472, 0]
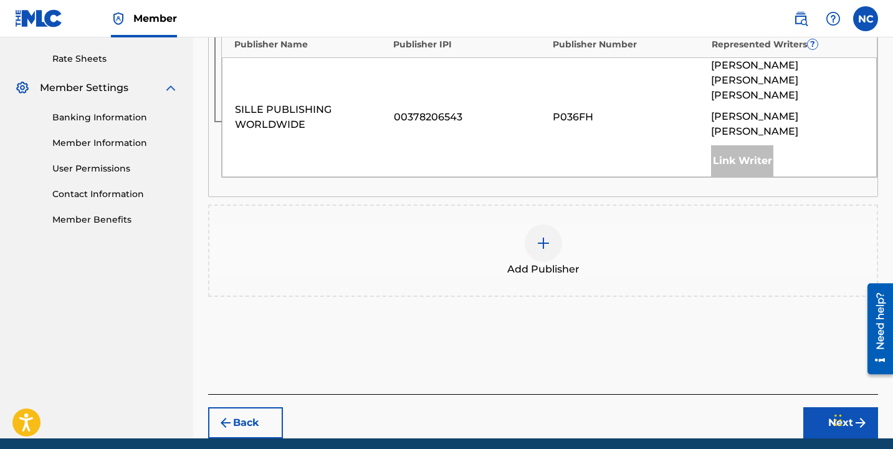
click at [536, 236] on img at bounding box center [543, 243] width 15 height 15
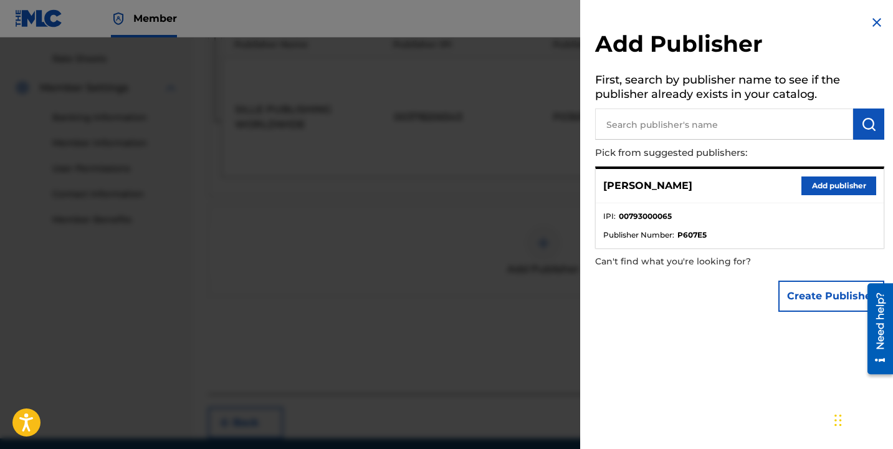
click at [835, 184] on button "Add publisher" at bounding box center [839, 185] width 75 height 19
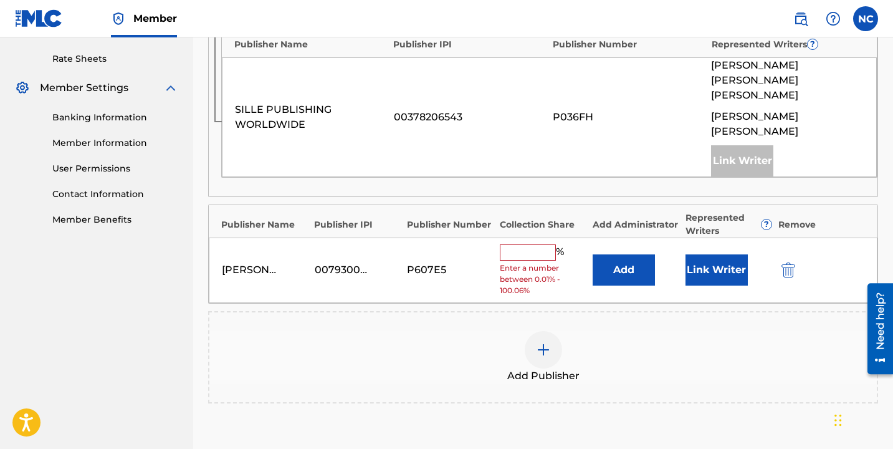
click at [534, 244] on input "text" at bounding box center [528, 252] width 56 height 16
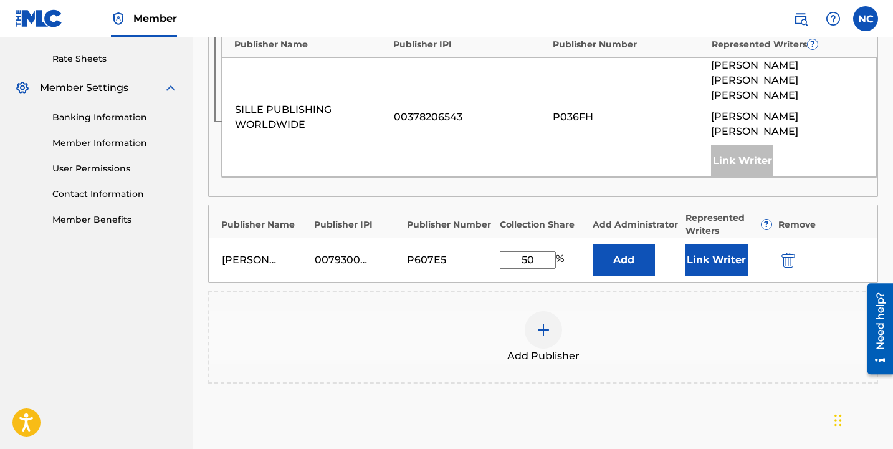
type input "50"
click at [705, 244] on button "Link Writer" at bounding box center [717, 259] width 62 height 31
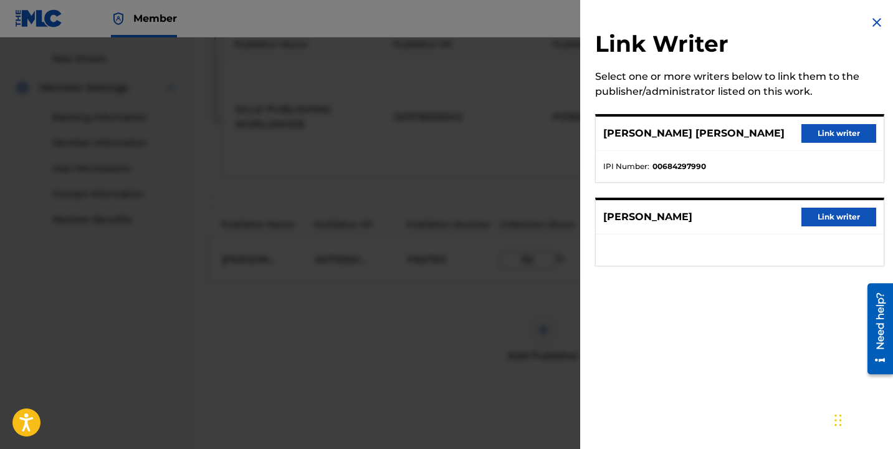
click at [808, 143] on button "Link writer" at bounding box center [839, 133] width 75 height 19
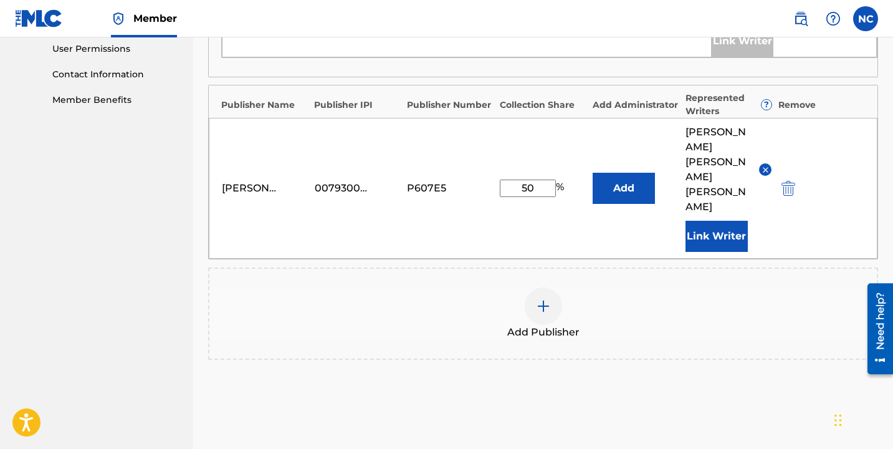
scroll to position [644, 0]
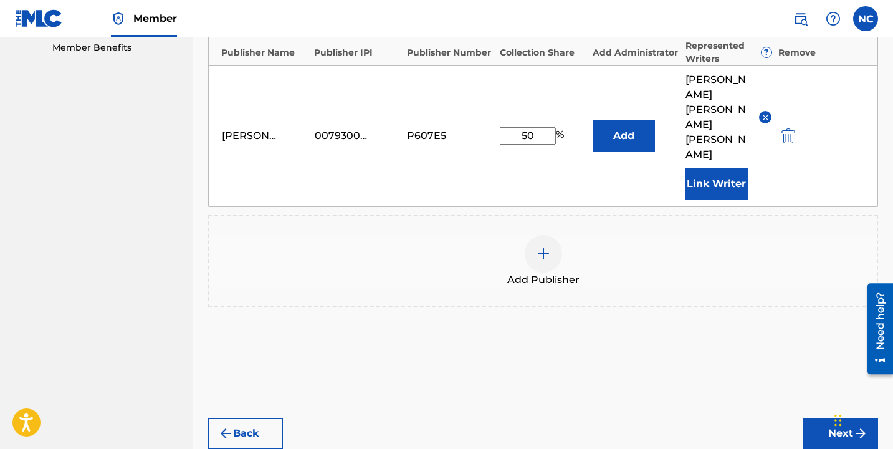
click at [820, 418] on button "Next" at bounding box center [841, 433] width 75 height 31
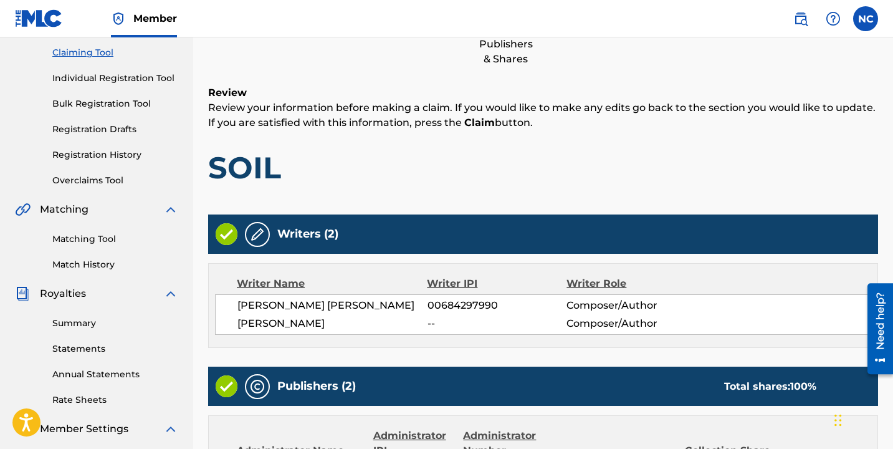
scroll to position [590, 0]
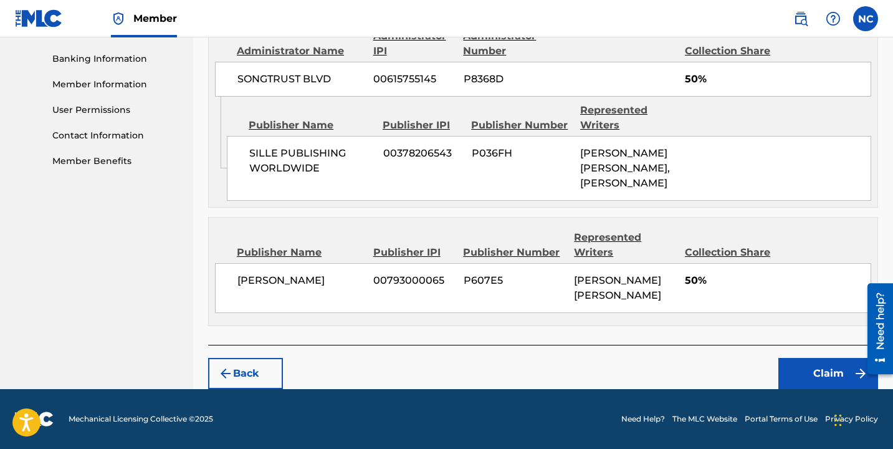
click at [812, 361] on button "Claim" at bounding box center [829, 373] width 100 height 31
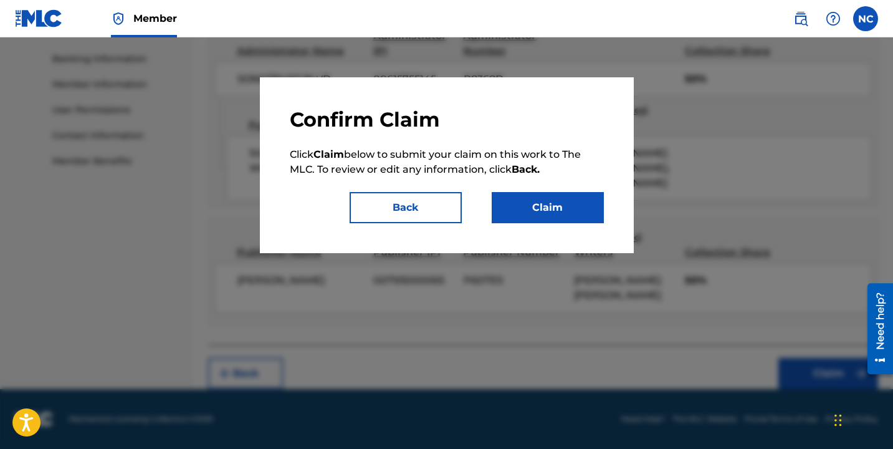
click at [535, 201] on button "Claim" at bounding box center [548, 207] width 112 height 31
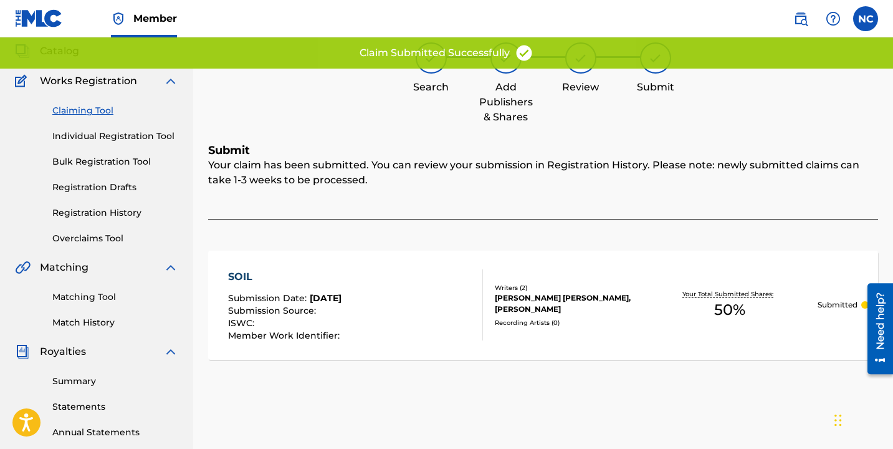
scroll to position [0, 0]
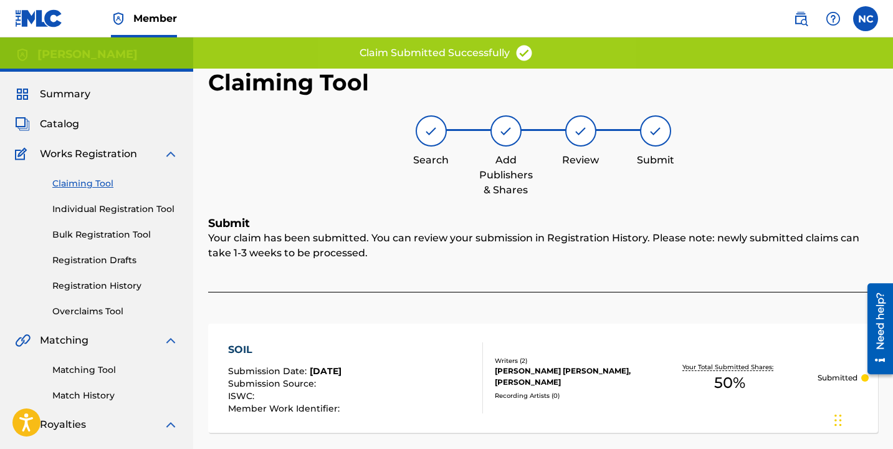
click at [97, 180] on link "Claiming Tool" at bounding box center [115, 183] width 126 height 13
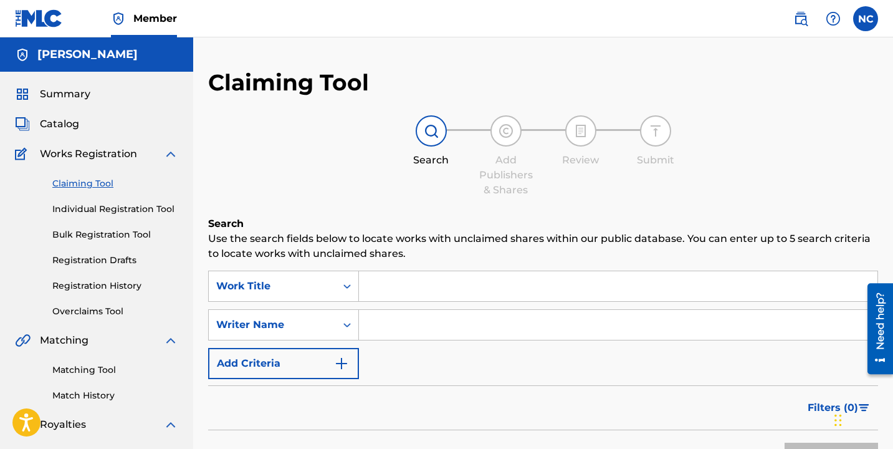
click at [388, 277] on input "Search Form" at bounding box center [618, 286] width 519 height 30
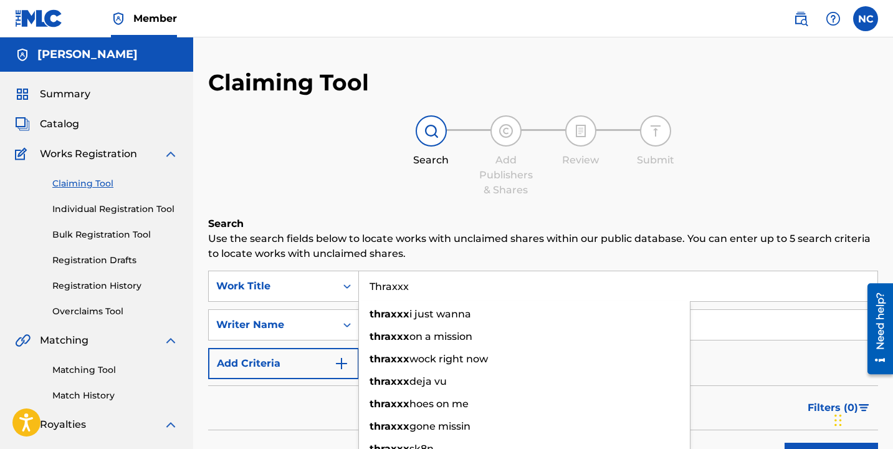
type input "Thraxxx"
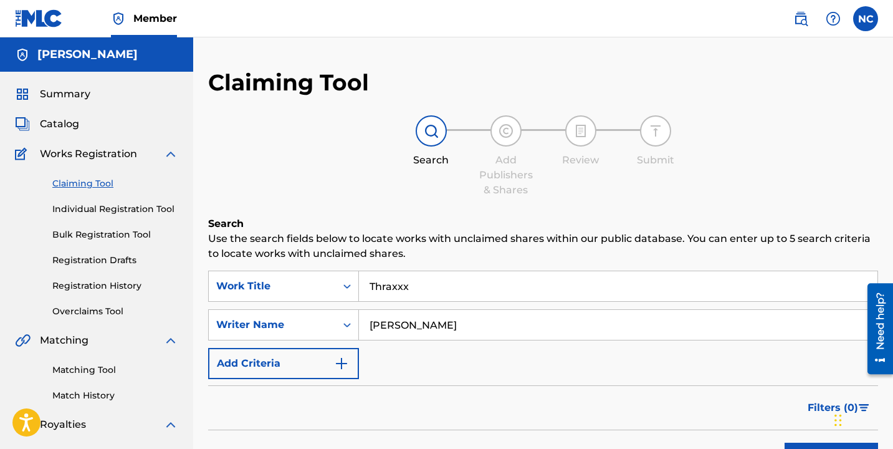
type input "[PERSON_NAME]"
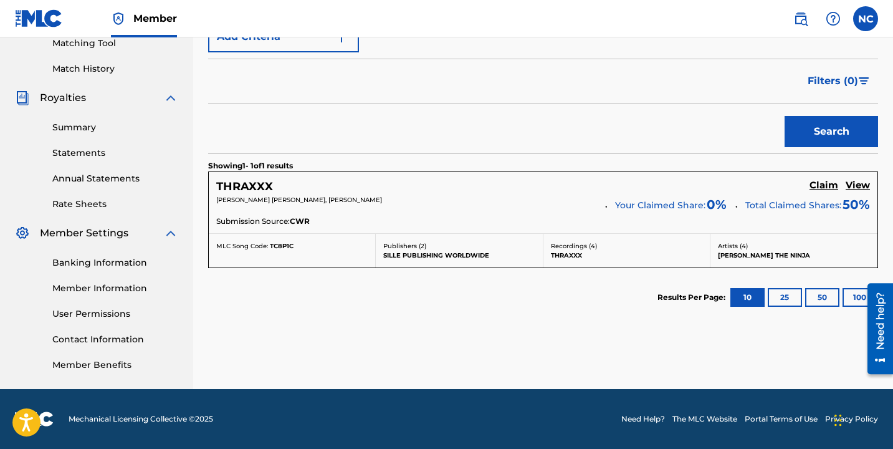
click at [814, 183] on h5 "Claim" at bounding box center [824, 186] width 29 height 12
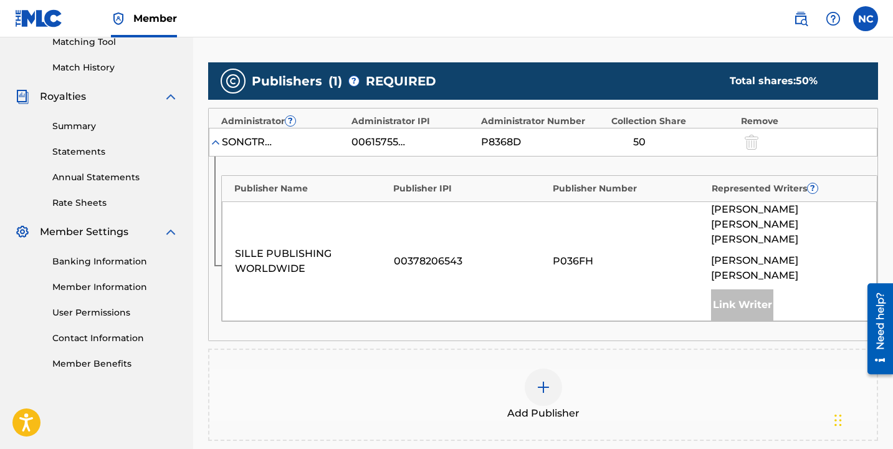
scroll to position [329, 0]
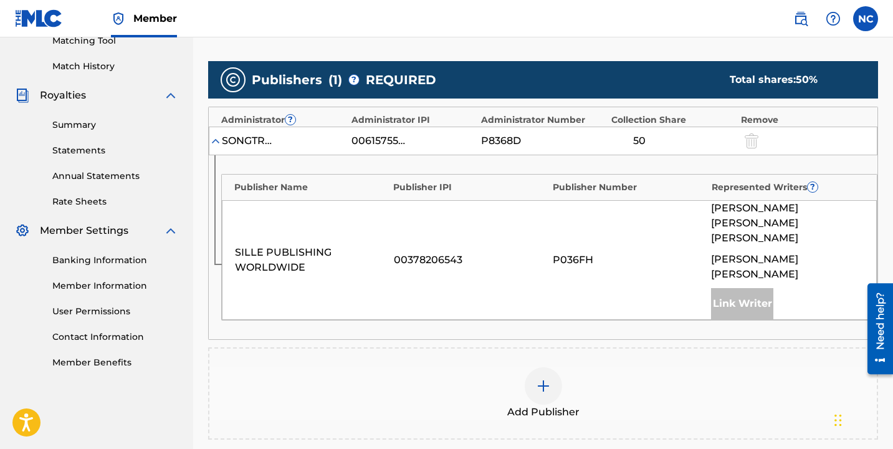
click at [560, 367] on div at bounding box center [543, 385] width 37 height 37
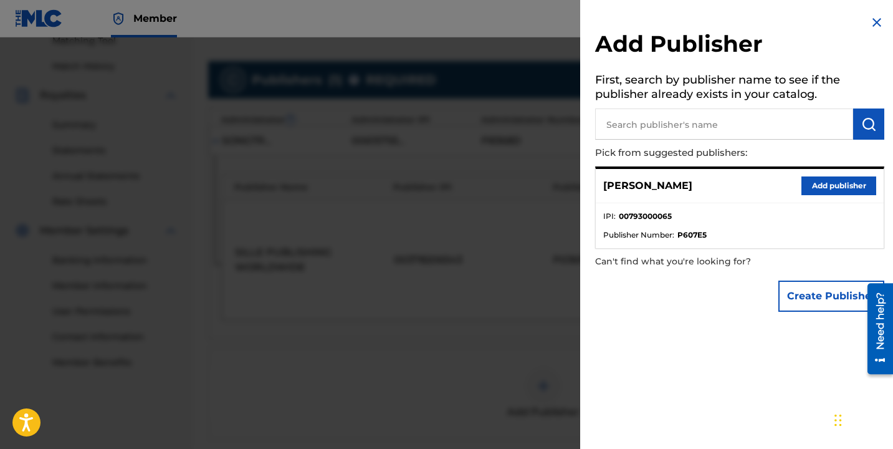
click at [804, 181] on button "Add publisher" at bounding box center [839, 185] width 75 height 19
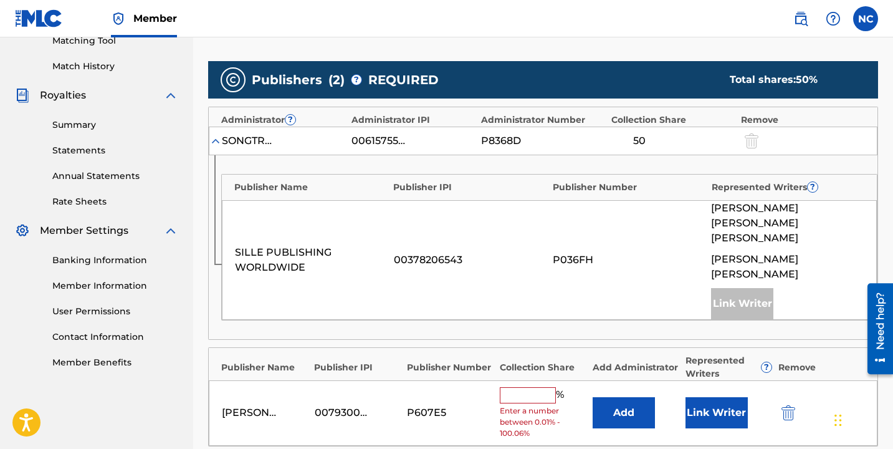
click at [531, 387] on input "text" at bounding box center [528, 395] width 56 height 16
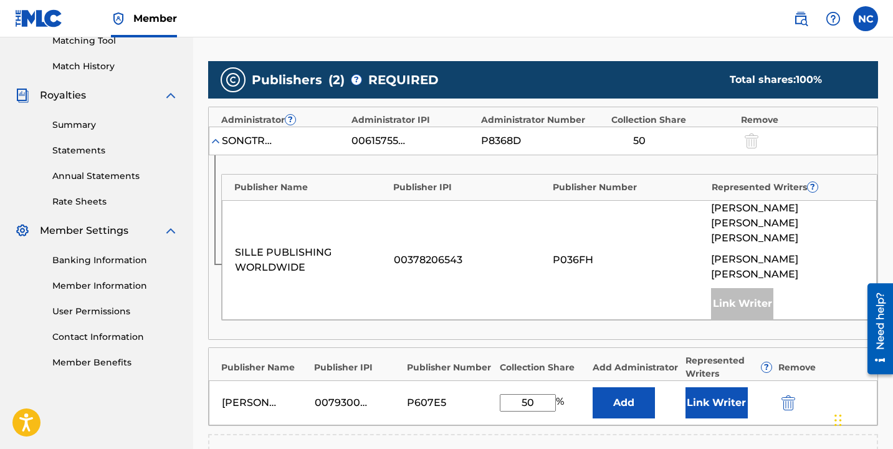
type input "50"
click at [716, 387] on button "Link Writer" at bounding box center [717, 402] width 62 height 31
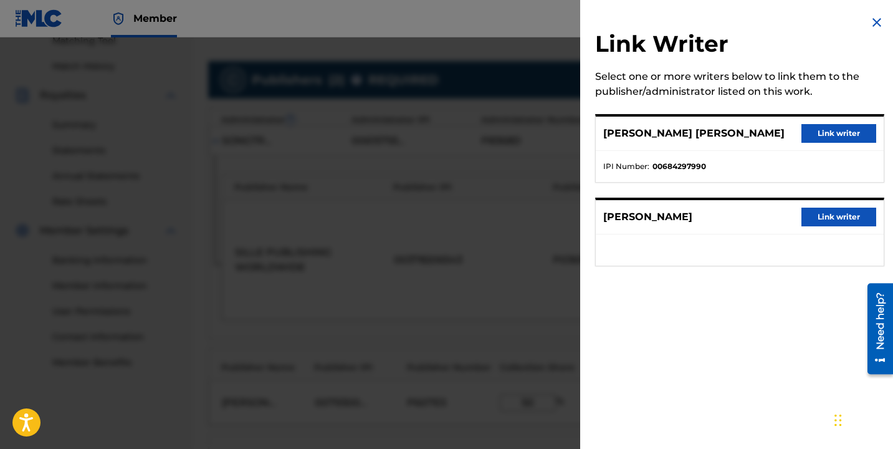
click at [825, 143] on button "Link writer" at bounding box center [839, 133] width 75 height 19
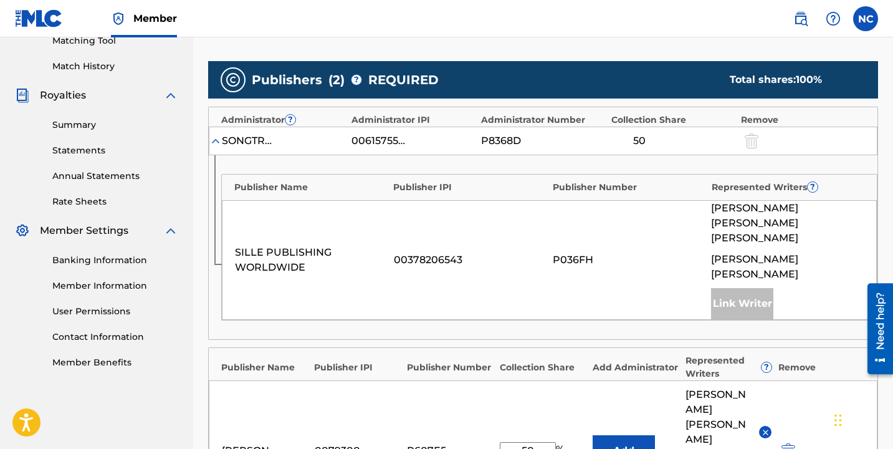
scroll to position [644, 0]
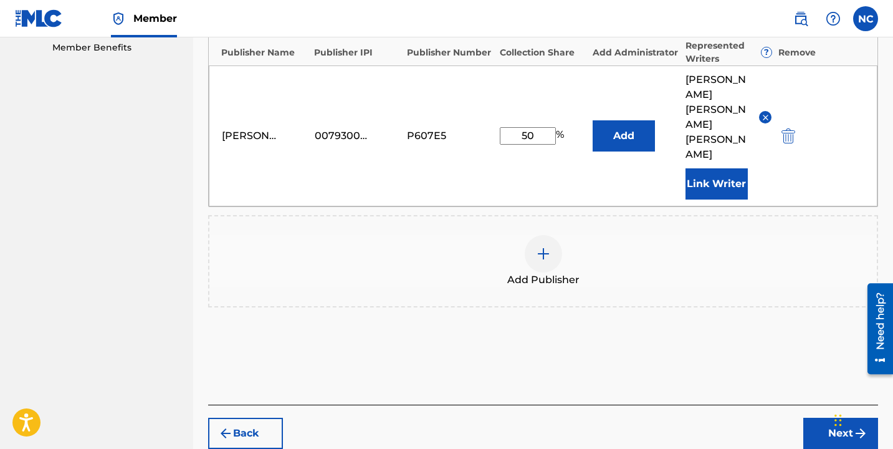
click at [817, 418] on button "Next" at bounding box center [841, 433] width 75 height 31
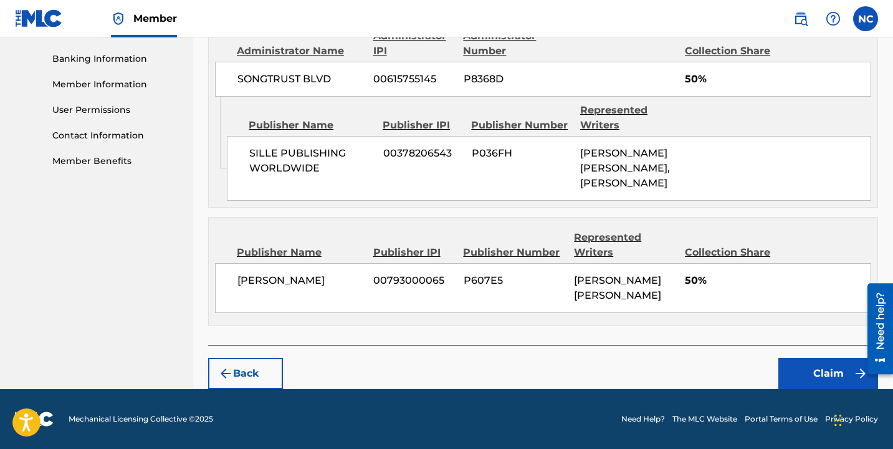
scroll to position [590, 0]
click at [807, 362] on button "Claim" at bounding box center [829, 373] width 100 height 31
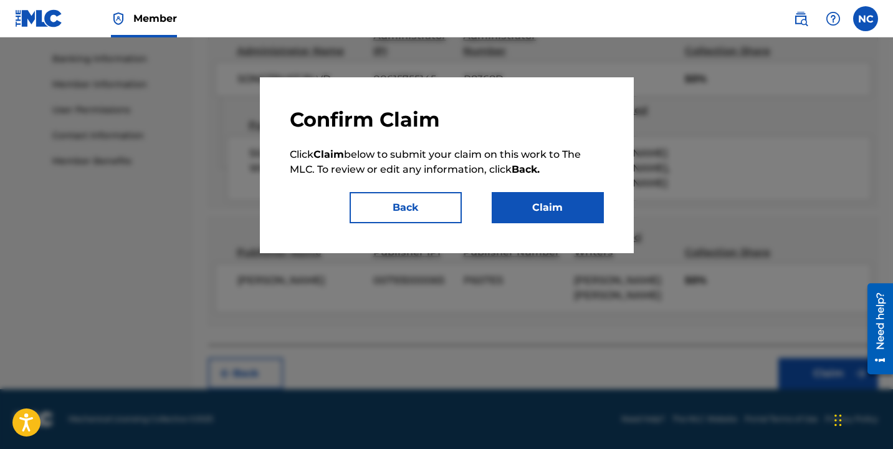
click at [597, 203] on button "Claim" at bounding box center [548, 207] width 112 height 31
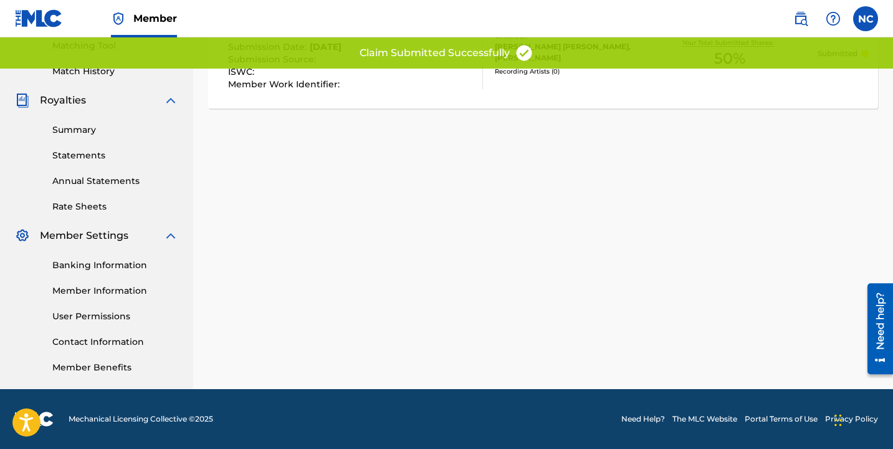
scroll to position [0, 0]
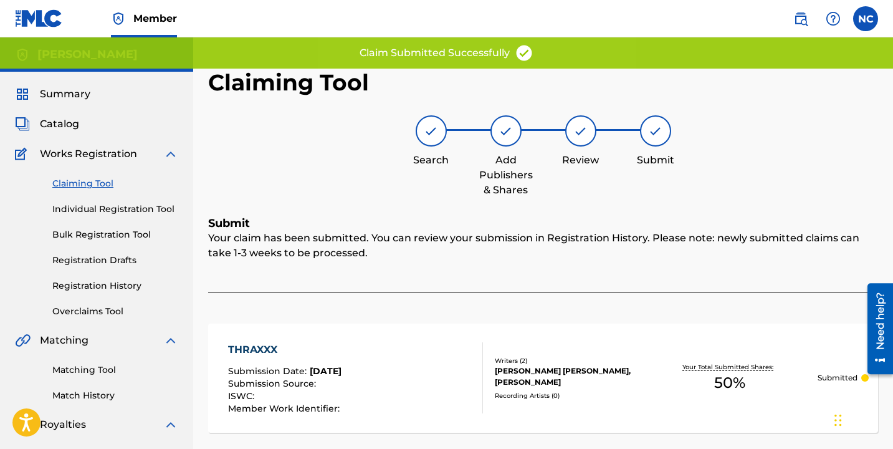
click at [92, 186] on link "Claiming Tool" at bounding box center [115, 183] width 126 height 13
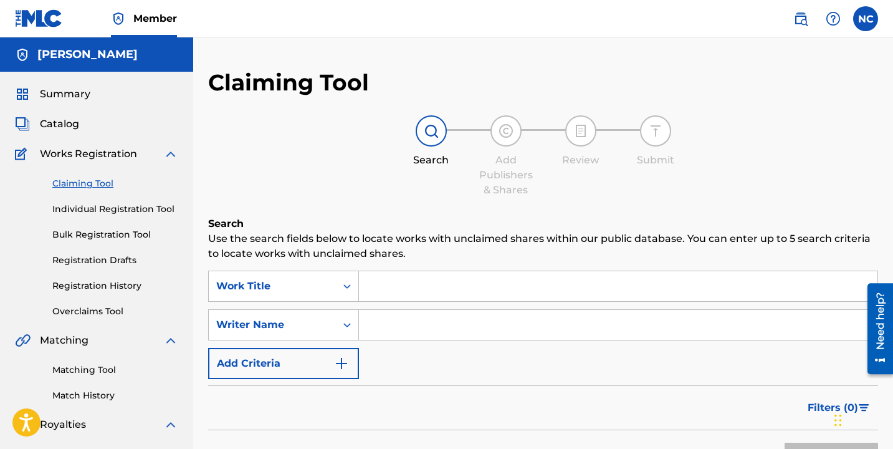
click at [433, 289] on input "Search Form" at bounding box center [618, 286] width 519 height 30
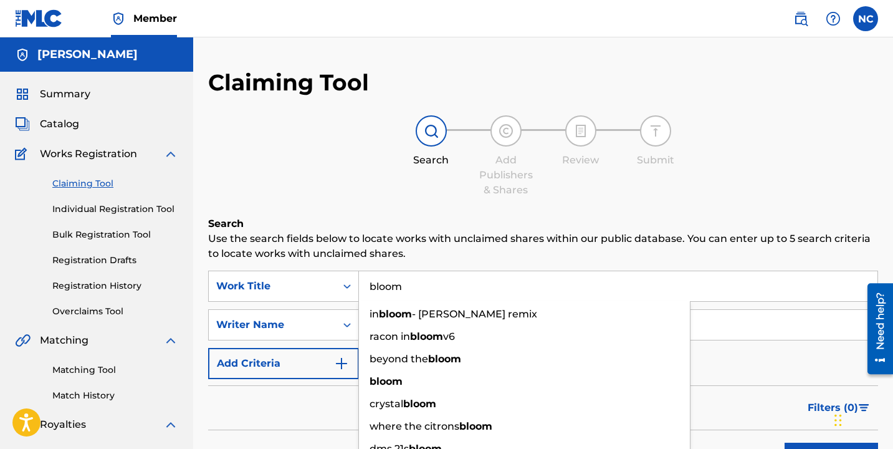
type input "bloom"
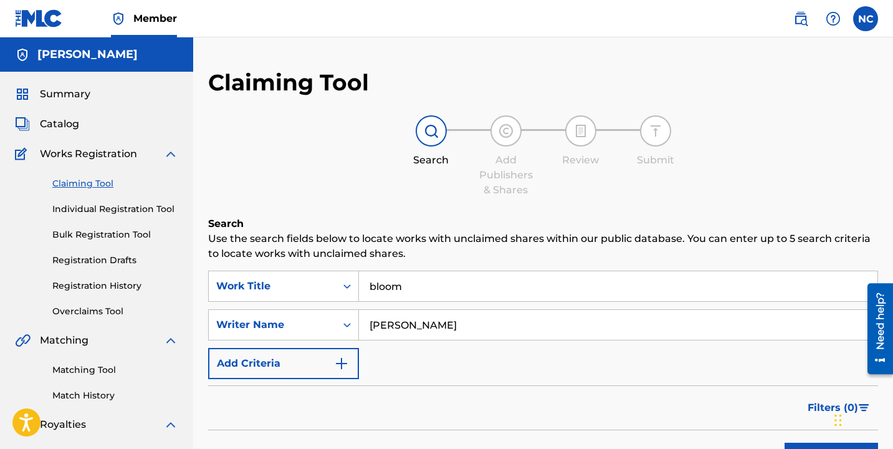
type input "[PERSON_NAME]"
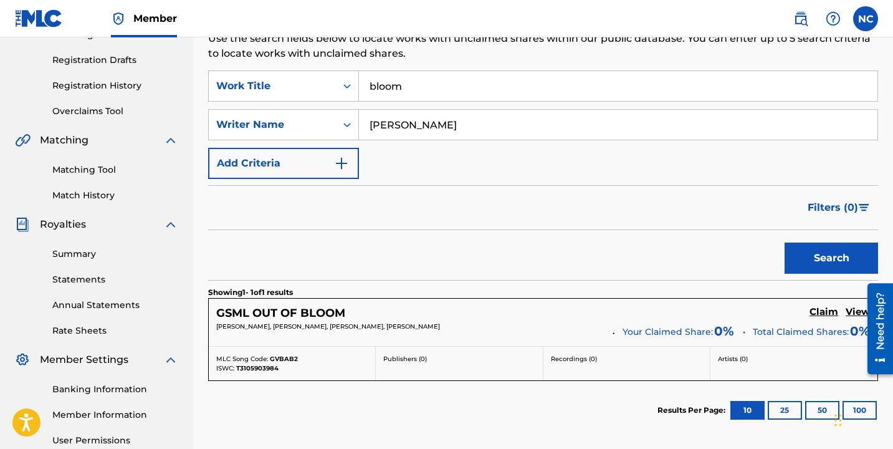
scroll to position [142, 0]
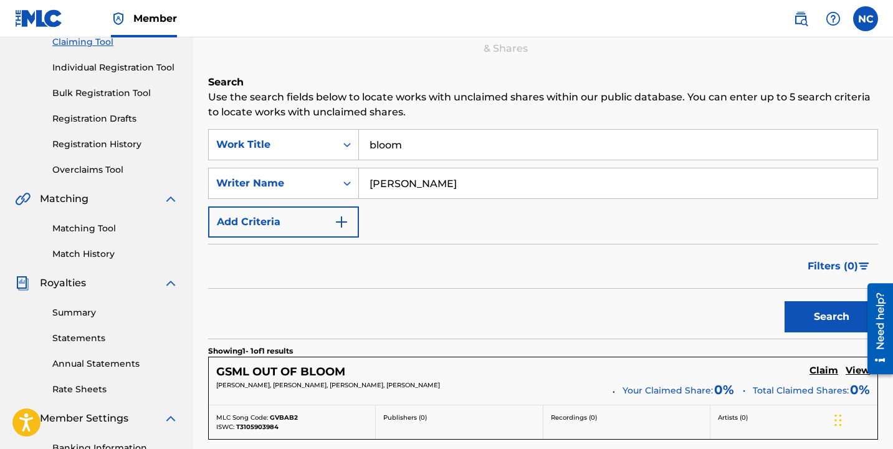
click at [131, 72] on link "Individual Registration Tool" at bounding box center [115, 67] width 126 height 13
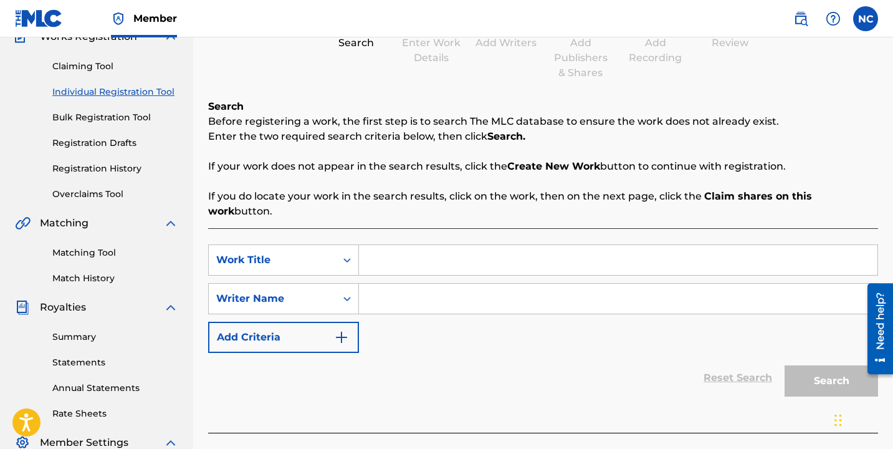
click at [418, 247] on input "Search Form" at bounding box center [618, 260] width 519 height 30
type input "bloom"
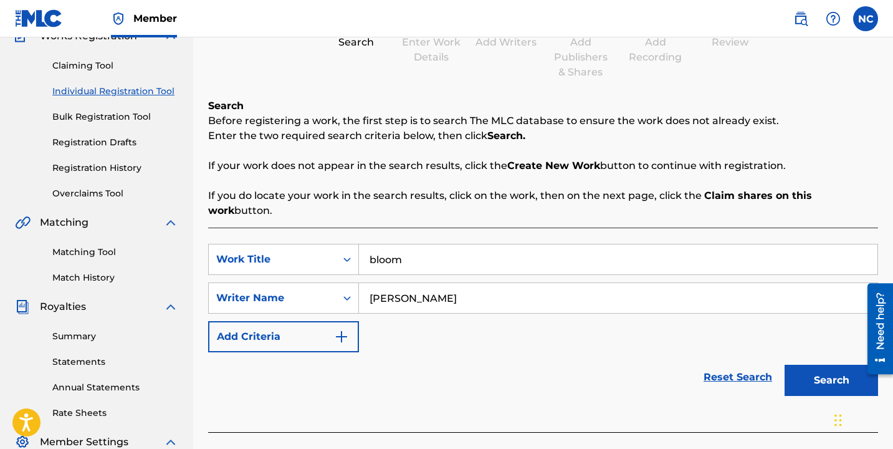
type input "[PERSON_NAME]"
click at [785, 365] on button "Search" at bounding box center [832, 380] width 94 height 31
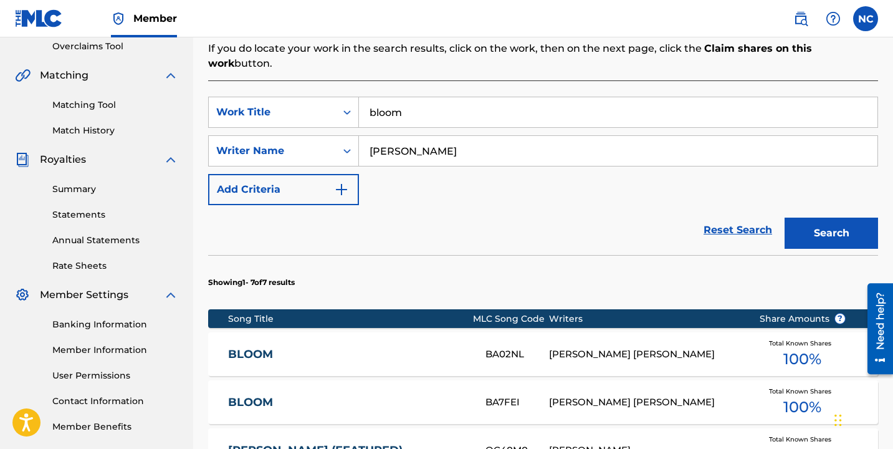
scroll to position [380, 0]
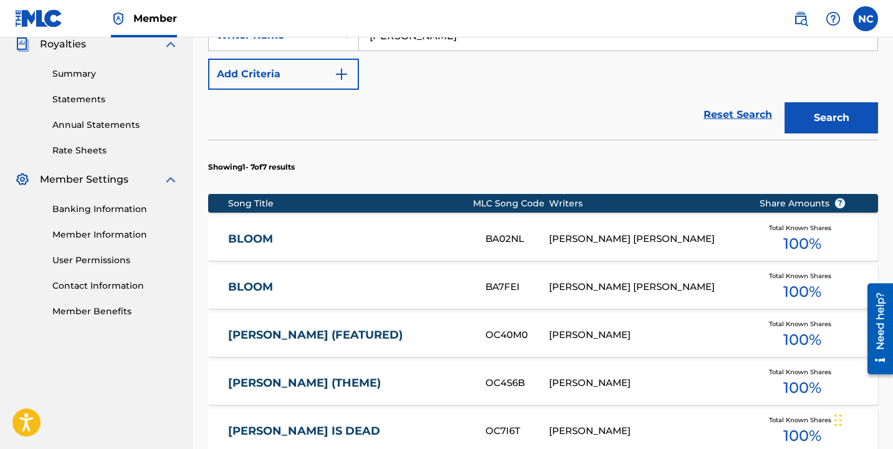
click at [410, 280] on link "BLOOM" at bounding box center [348, 287] width 241 height 14
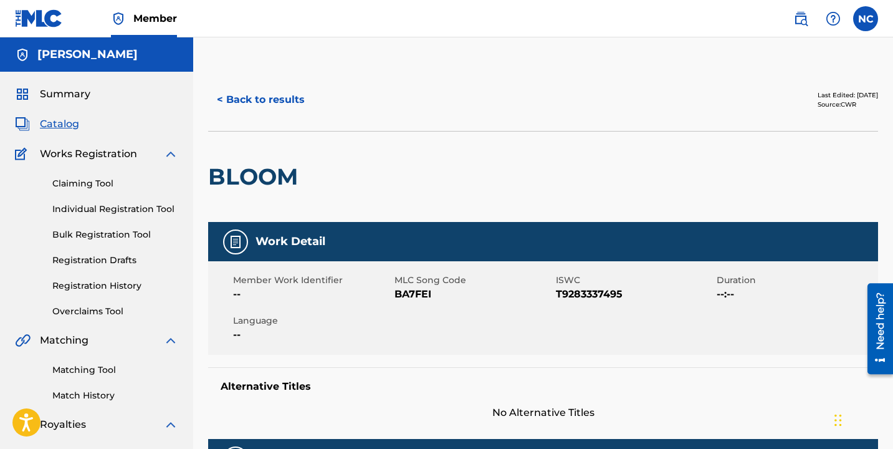
click at [269, 98] on button "< Back to results" at bounding box center [260, 99] width 105 height 31
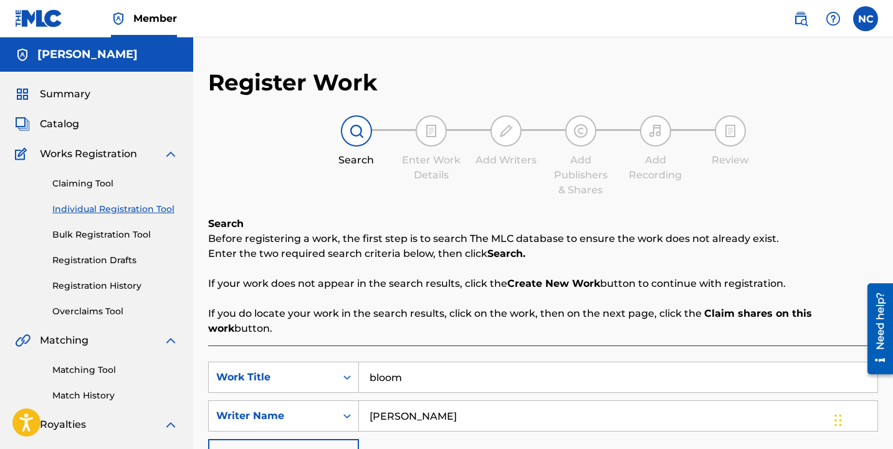
click at [410, 377] on input "bloom" at bounding box center [618, 377] width 519 height 30
type input "sp1200 freestyle"
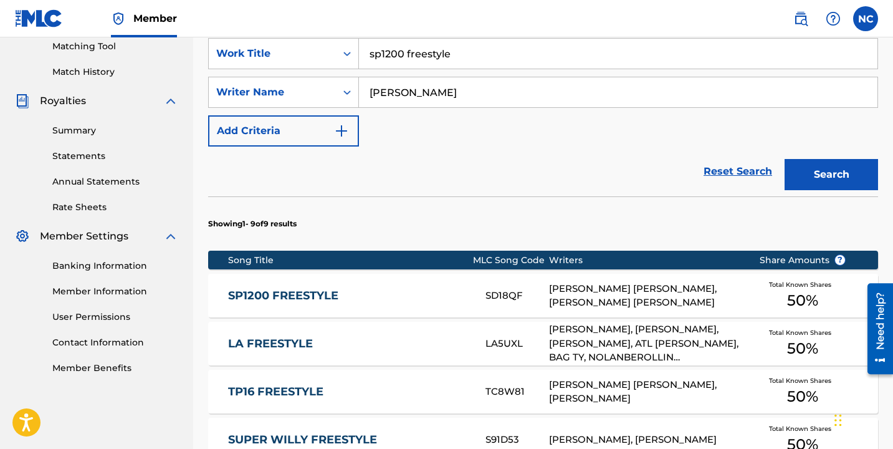
scroll to position [459, 0]
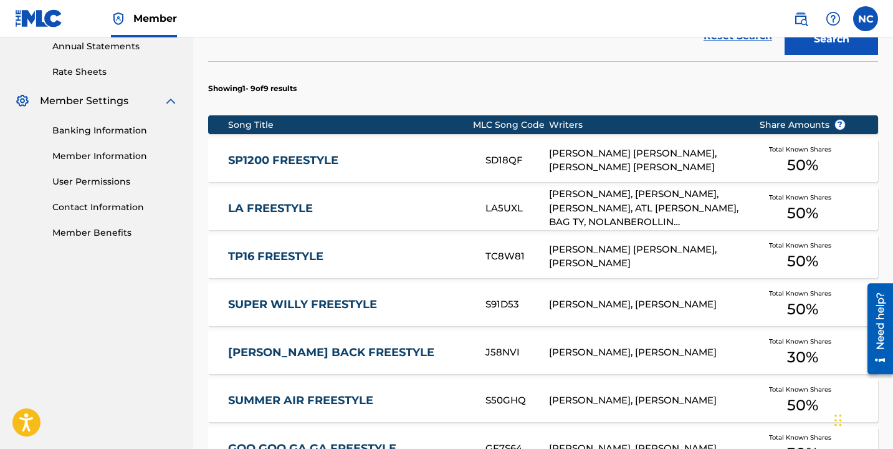
click at [679, 148] on div "[PERSON_NAME] [PERSON_NAME], [PERSON_NAME] [PERSON_NAME]" at bounding box center [644, 160] width 191 height 28
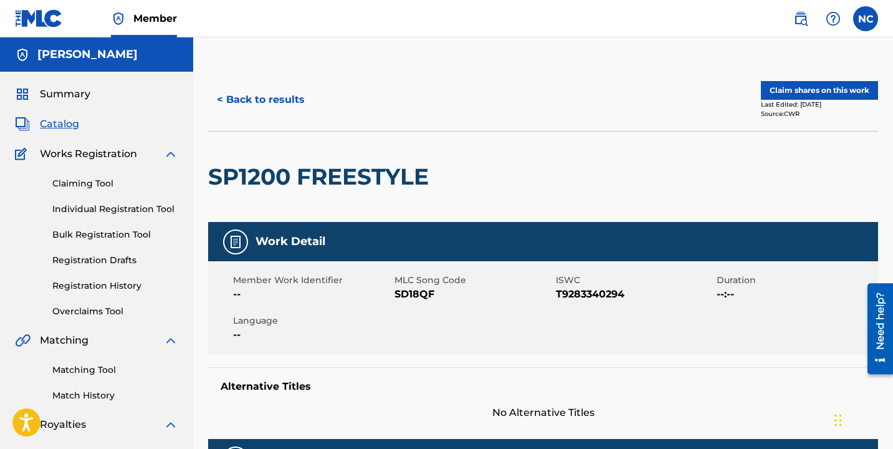
click at [793, 82] on button "Claim shares on this work" at bounding box center [819, 90] width 117 height 19
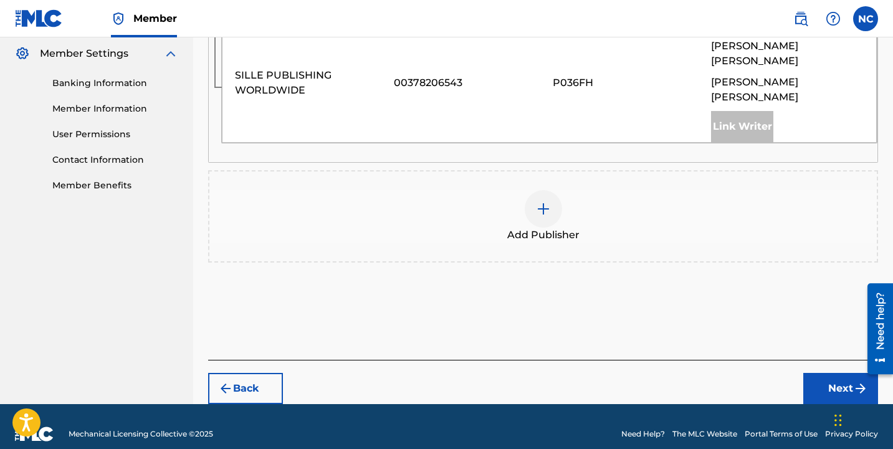
scroll to position [504, 0]
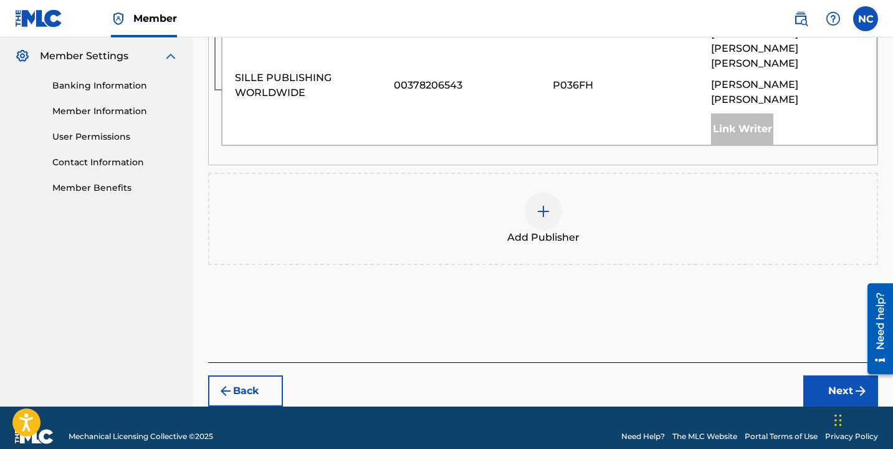
click at [552, 199] on div at bounding box center [543, 211] width 37 height 37
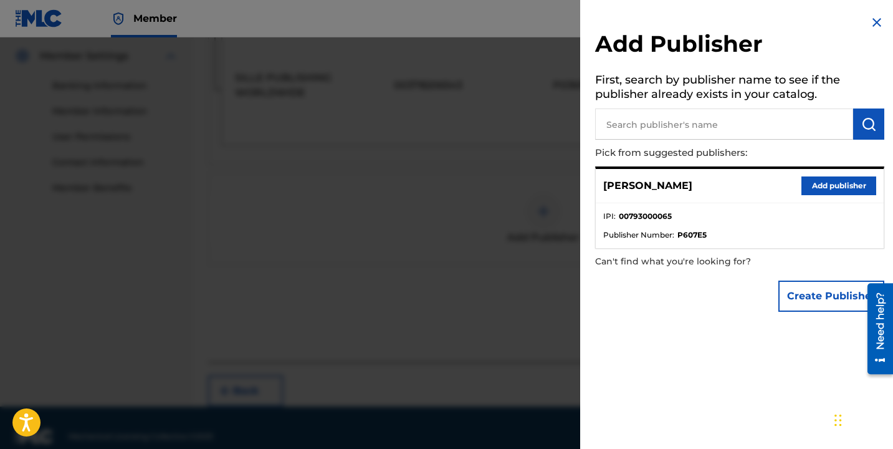
click at [840, 190] on button "Add publisher" at bounding box center [839, 185] width 75 height 19
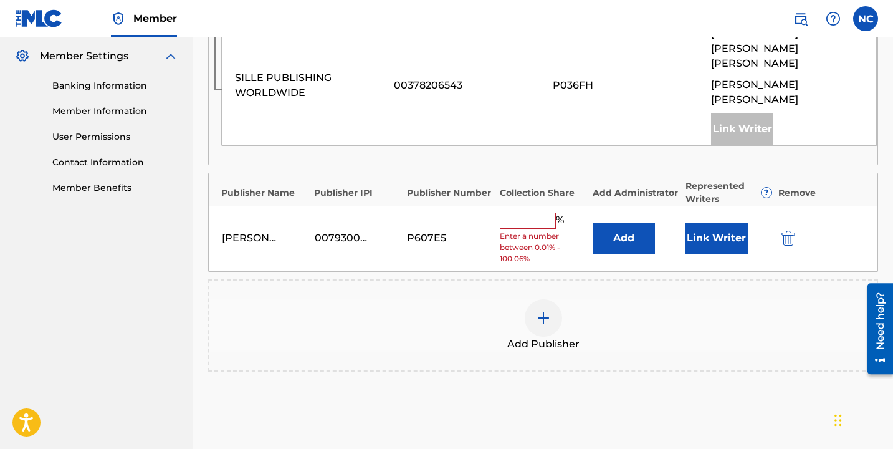
click at [544, 213] on input "text" at bounding box center [528, 221] width 56 height 16
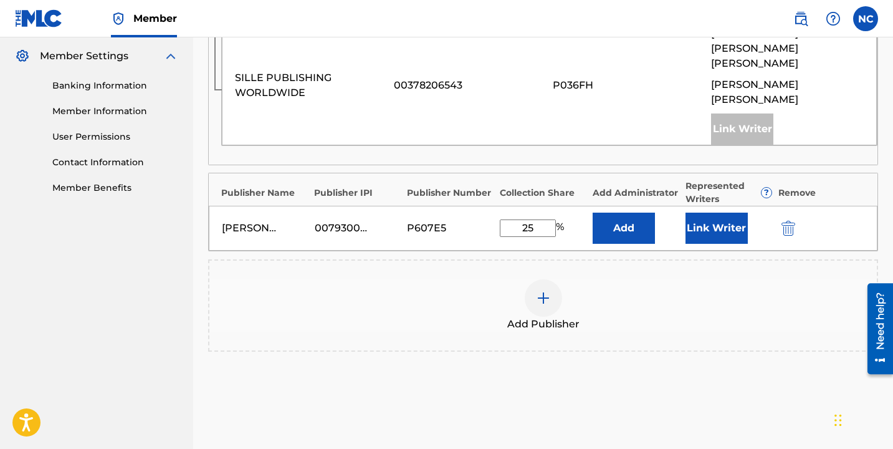
drag, startPoint x: 534, startPoint y: 220, endPoint x: 511, endPoint y: 220, distance: 23.7
click at [511, 220] on input "25" at bounding box center [528, 227] width 56 height 17
type input "50"
click at [702, 220] on button "Link Writer" at bounding box center [717, 228] width 62 height 31
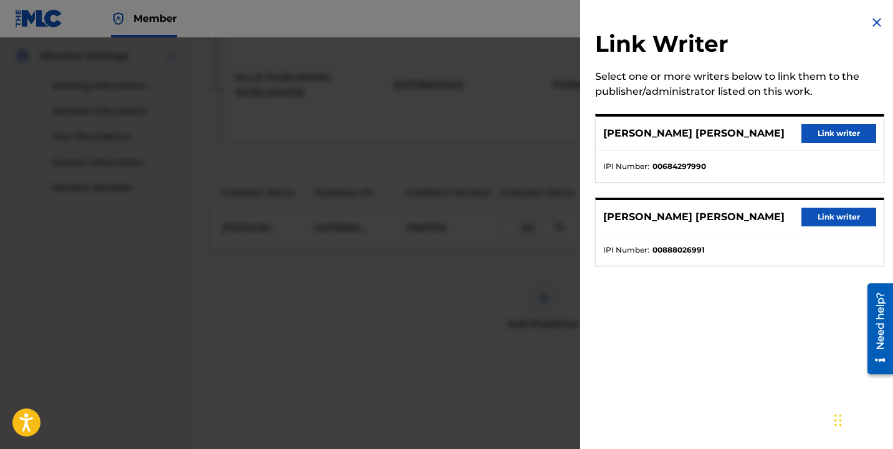
click at [831, 139] on button "Link writer" at bounding box center [839, 133] width 75 height 19
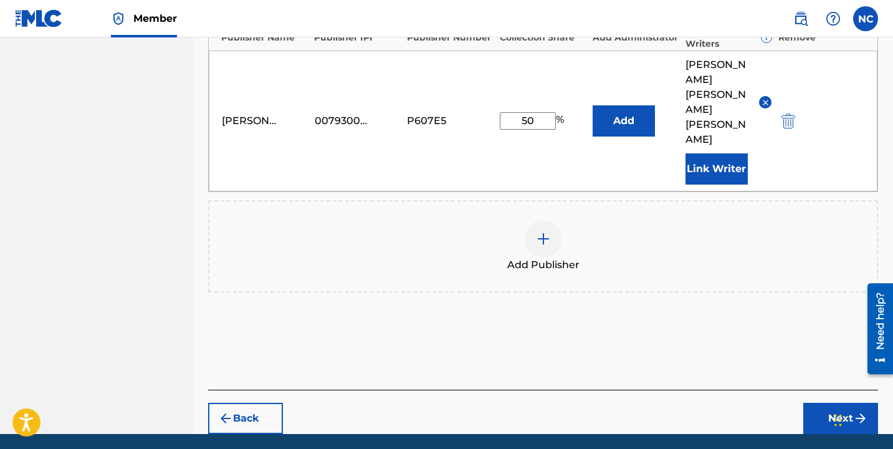
click at [845, 403] on button "Next" at bounding box center [841, 418] width 75 height 31
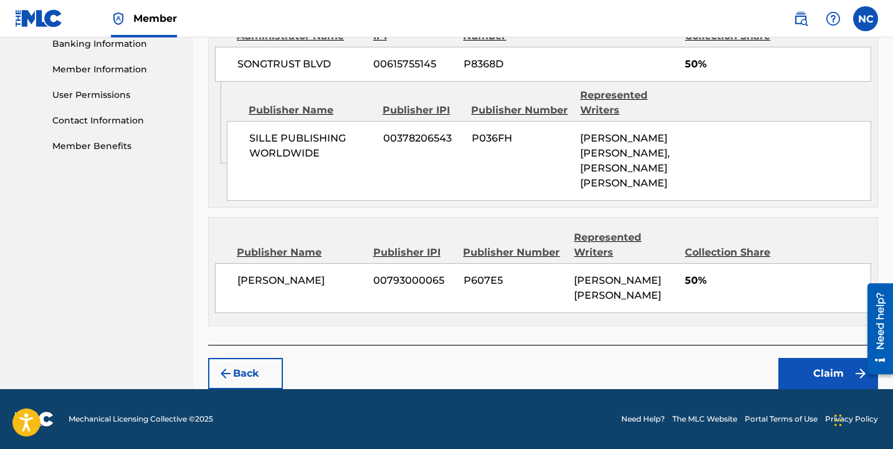
scroll to position [620, 0]
click at [828, 370] on button "Claim" at bounding box center [829, 373] width 100 height 31
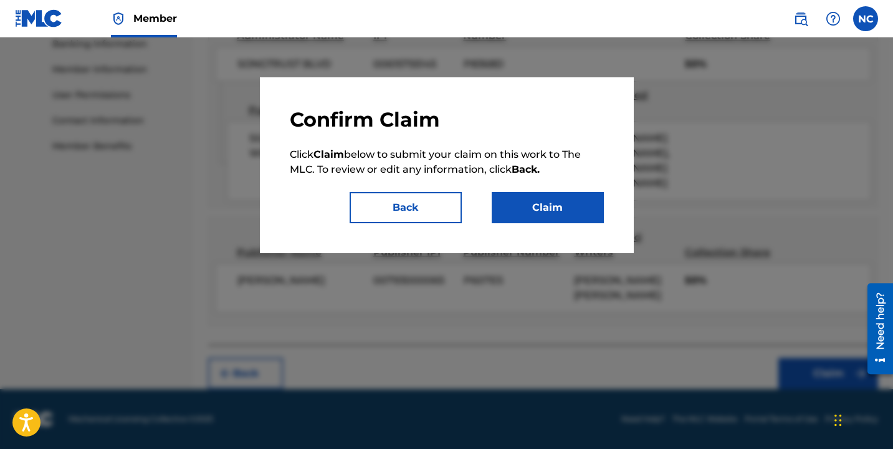
click at [553, 198] on button "Claim" at bounding box center [548, 207] width 112 height 31
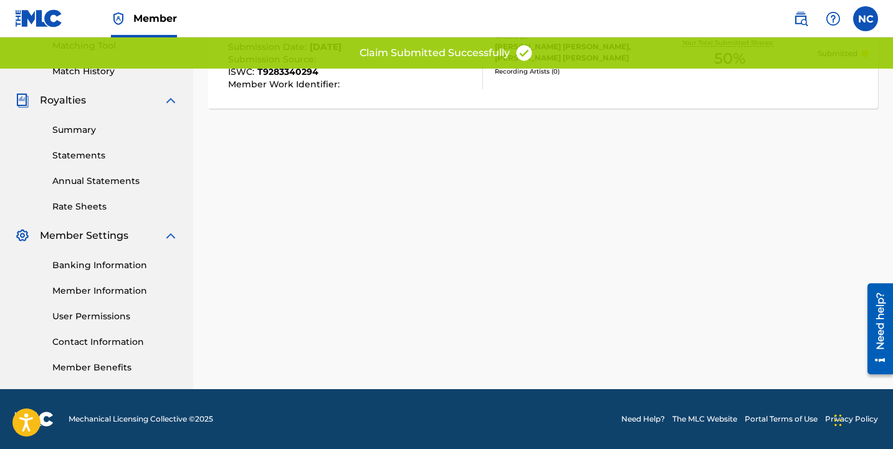
scroll to position [0, 0]
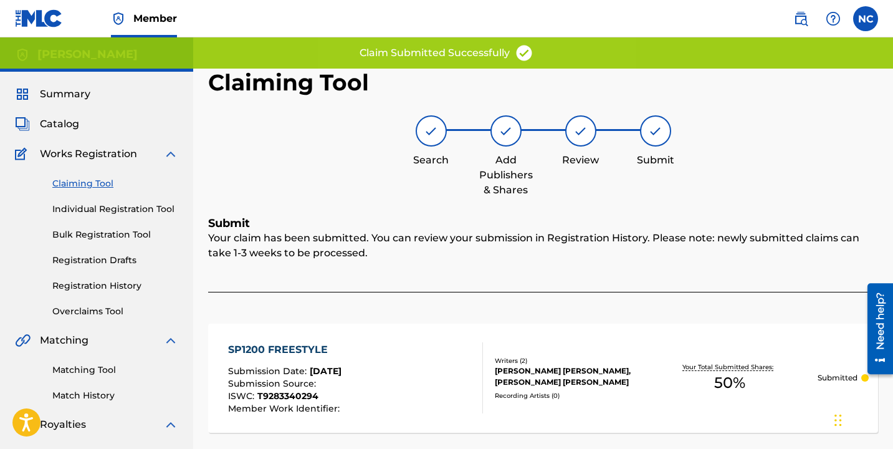
click at [74, 183] on link "Claiming Tool" at bounding box center [115, 183] width 126 height 13
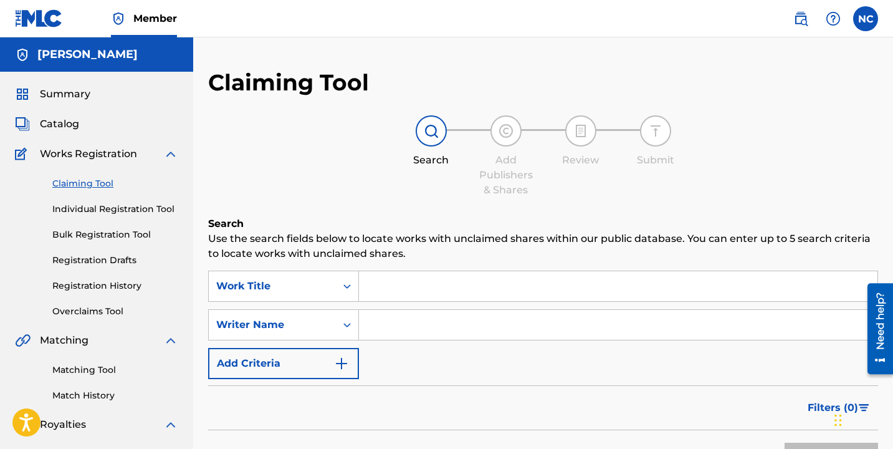
click at [382, 286] on input "Search Form" at bounding box center [618, 286] width 519 height 30
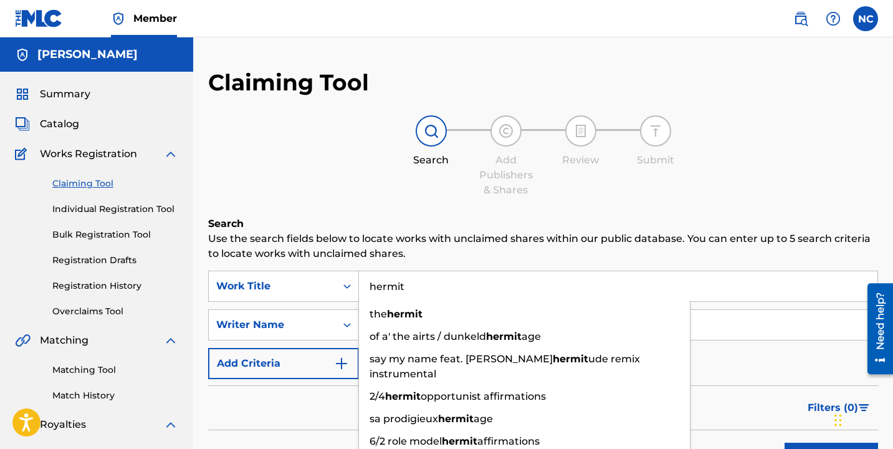
type input "hermit"
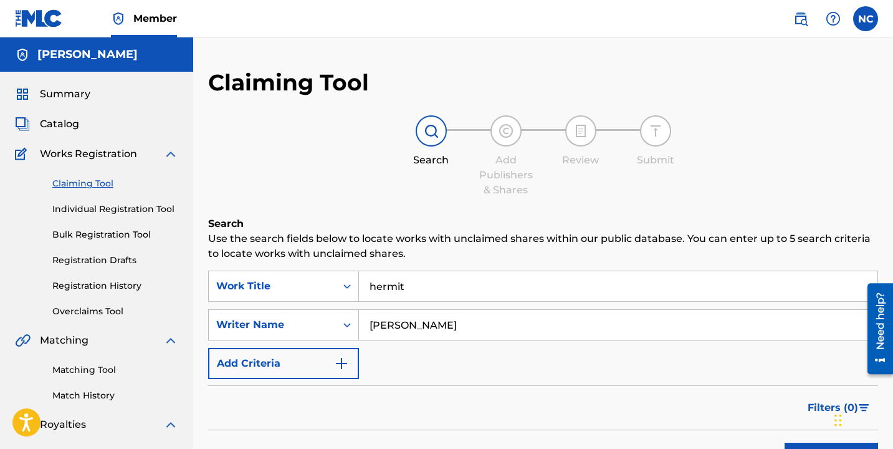
type input "[PERSON_NAME]"
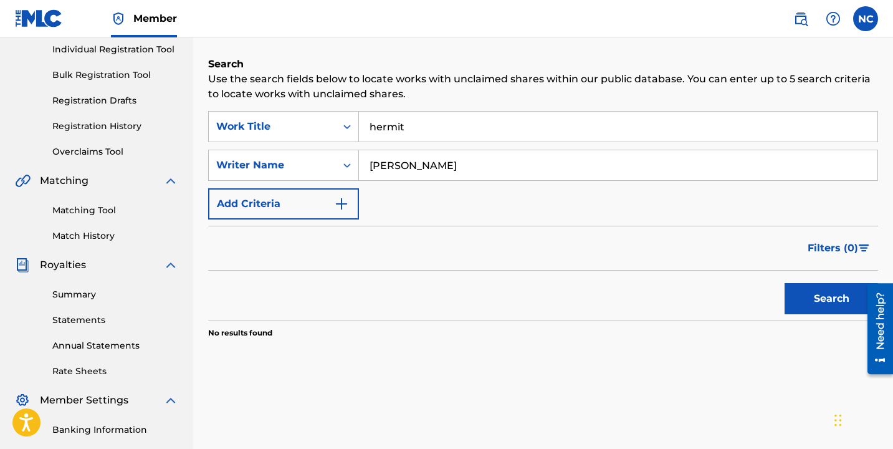
scroll to position [66, 0]
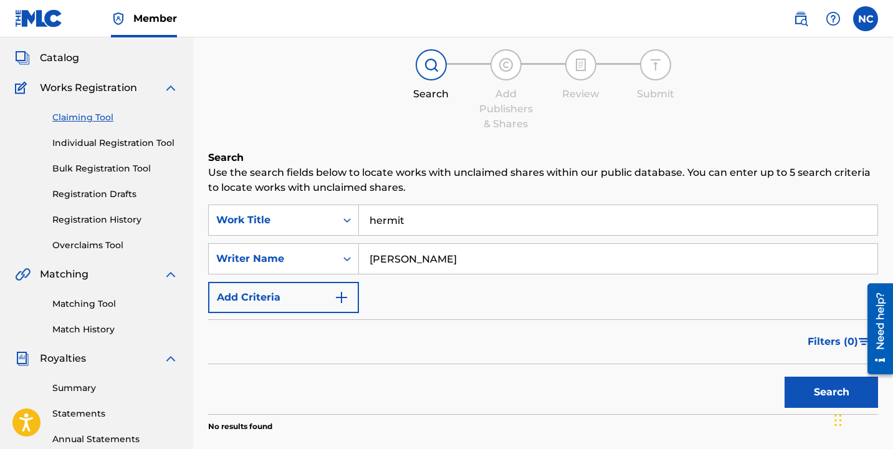
click at [118, 145] on link "Individual Registration Tool" at bounding box center [115, 143] width 126 height 13
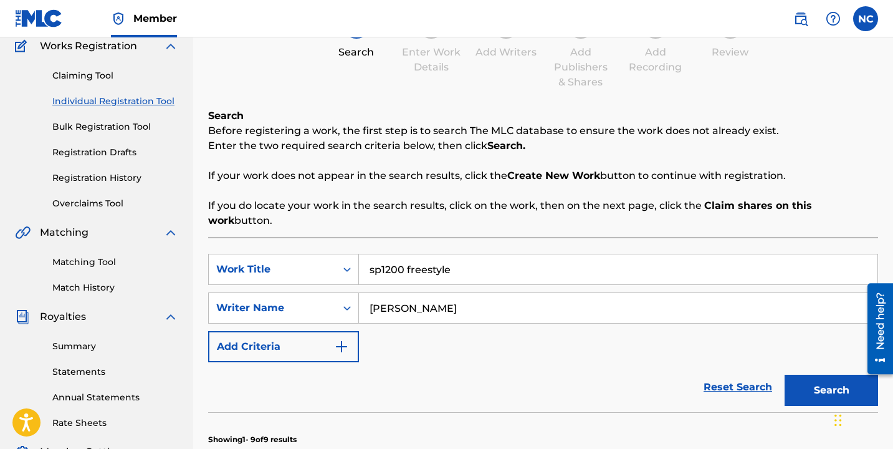
scroll to position [257, 0]
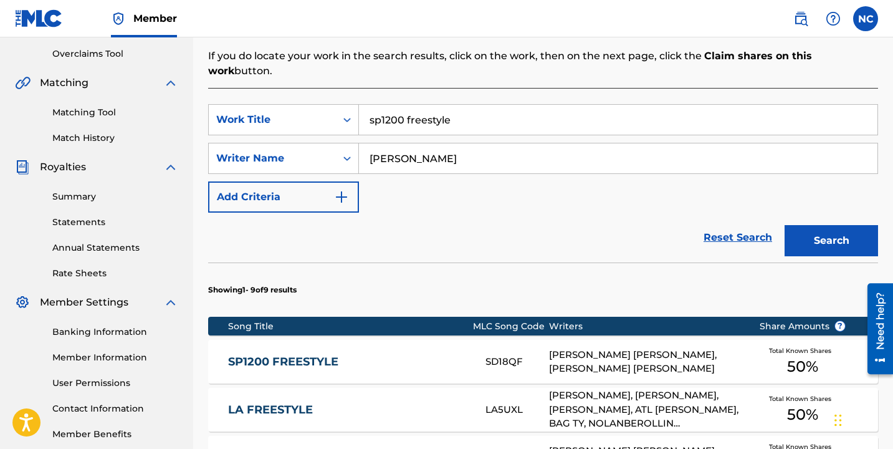
click at [425, 105] on input "sp1200 freestyle" at bounding box center [618, 120] width 519 height 30
click at [785, 225] on button "Search" at bounding box center [832, 240] width 94 height 31
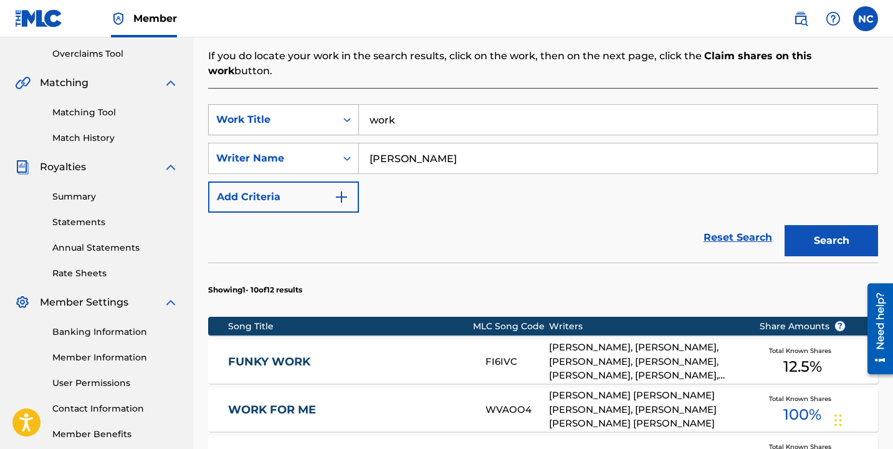
drag, startPoint x: 416, startPoint y: 100, endPoint x: 357, endPoint y: 103, distance: 58.7
click at [357, 104] on div "SearchWithCriteria87c60ae9-cdb3-411c-8b9c-65b401bb9c26 Work Title work" at bounding box center [543, 119] width 670 height 31
click at [785, 225] on button "Search" at bounding box center [832, 240] width 94 height 31
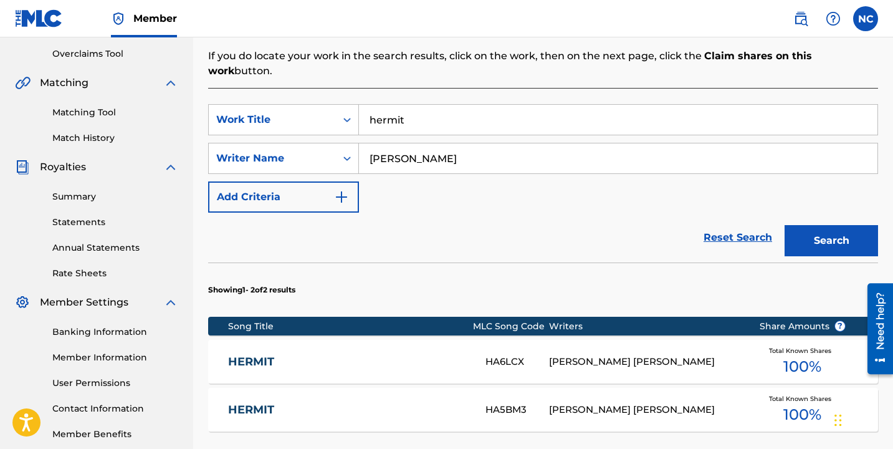
click at [386, 105] on input "hermit" at bounding box center [618, 120] width 519 height 30
type input "[PERSON_NAME]"
click at [785, 225] on button "Search" at bounding box center [832, 240] width 94 height 31
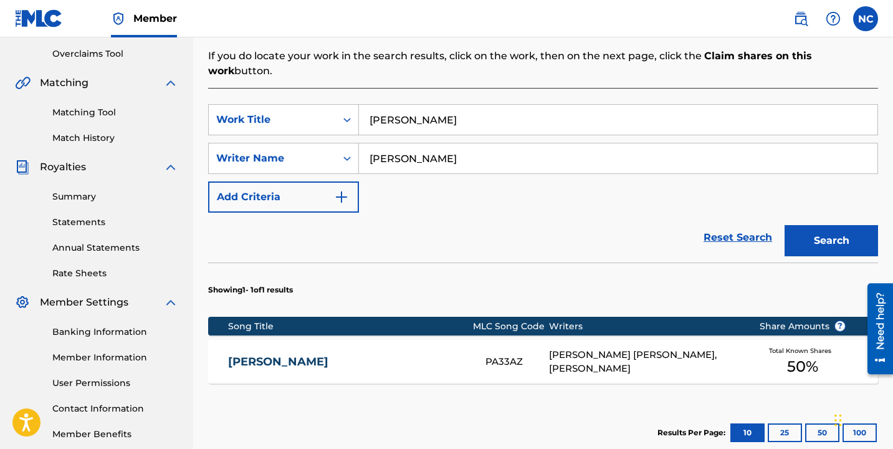
click at [644, 350] on div "[PERSON_NAME] [PERSON_NAME], [PERSON_NAME]" at bounding box center [644, 362] width 191 height 28
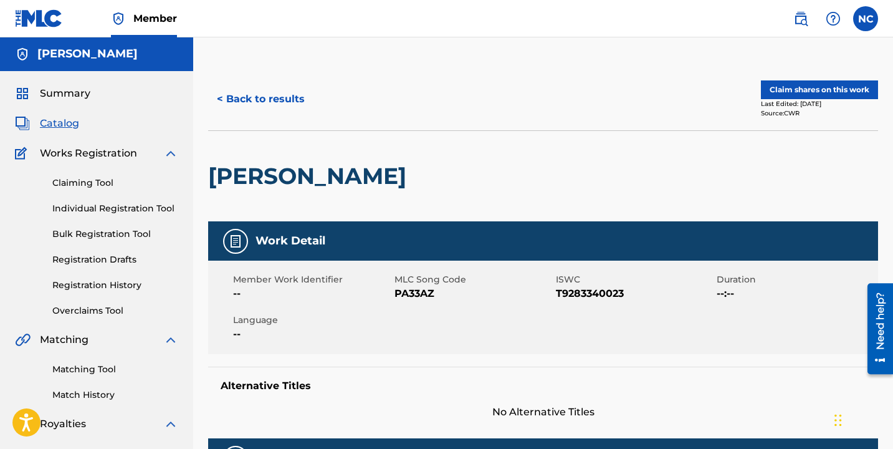
scroll to position [2, 0]
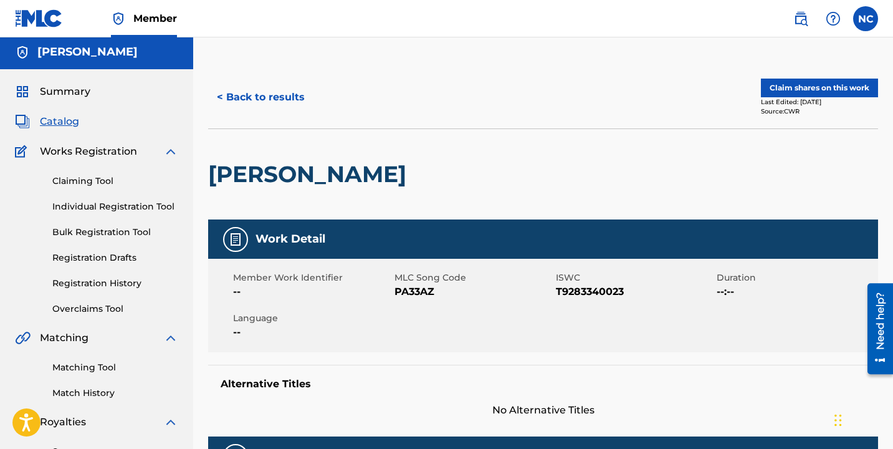
click at [794, 82] on button "Claim shares on this work" at bounding box center [819, 88] width 117 height 19
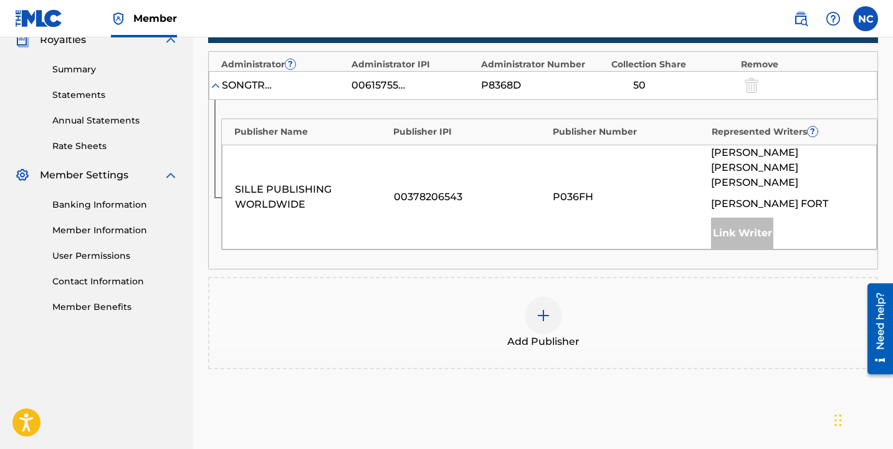
scroll to position [387, 0]
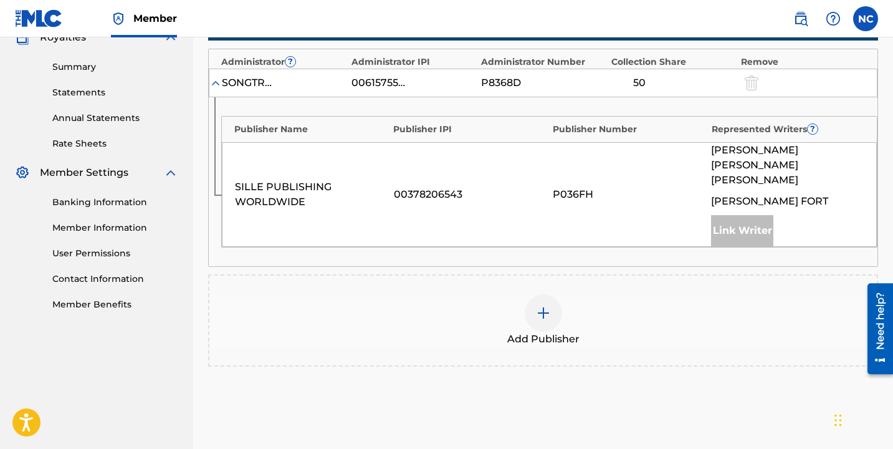
click at [554, 274] on div "Add Publisher" at bounding box center [543, 320] width 670 height 92
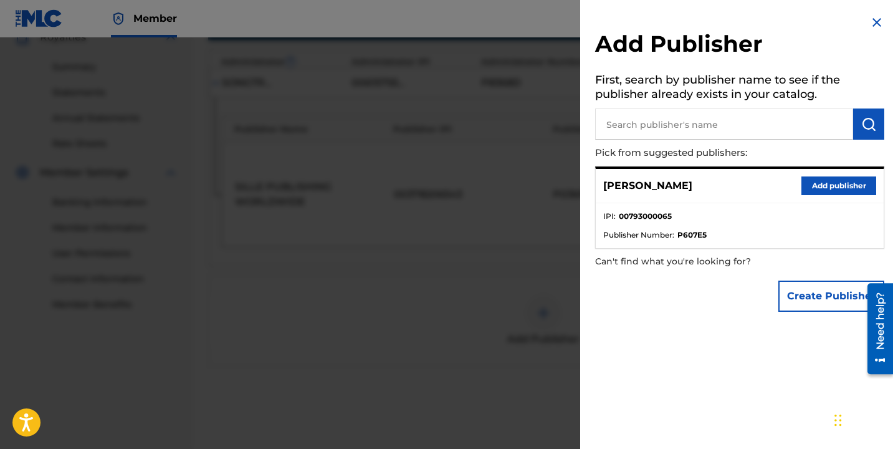
click at [819, 181] on button "Add publisher" at bounding box center [839, 185] width 75 height 19
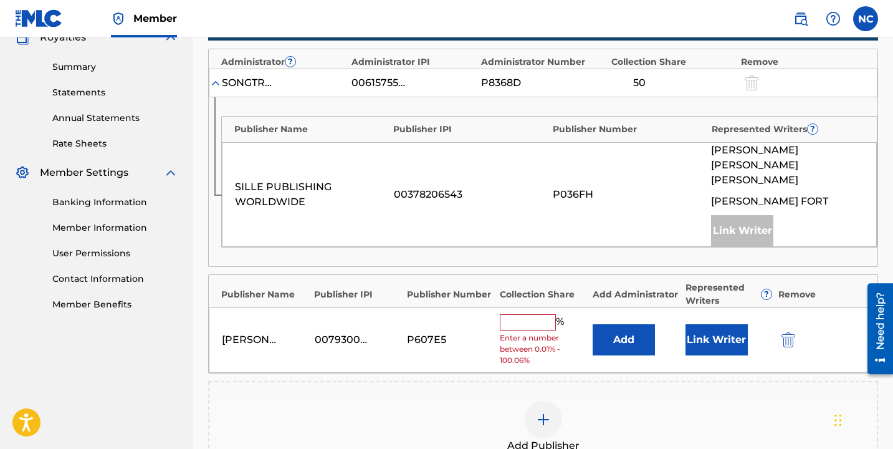
click at [550, 314] on input "text" at bounding box center [528, 322] width 56 height 16
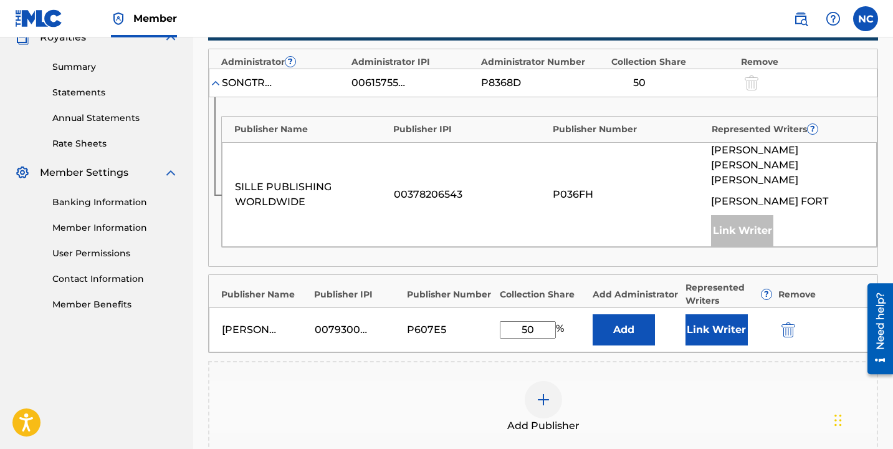
type input "50"
click at [711, 317] on button "Link Writer" at bounding box center [717, 329] width 62 height 31
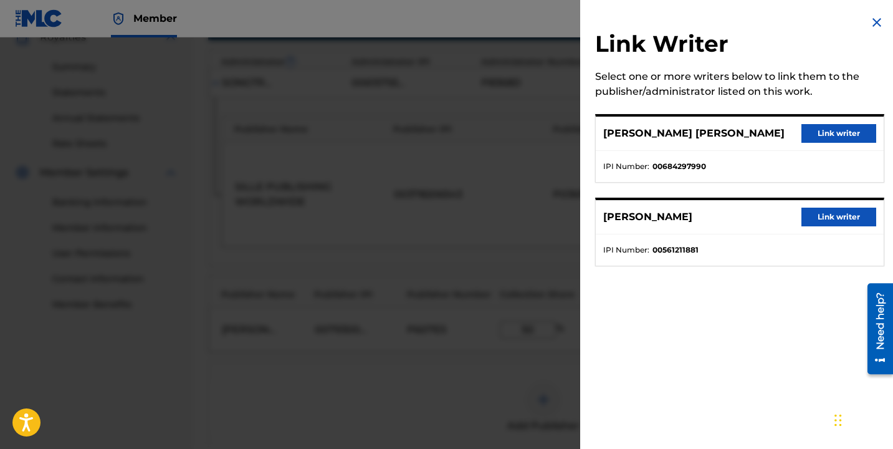
click at [814, 151] on div "[PERSON_NAME] [PERSON_NAME] Link writer" at bounding box center [740, 134] width 288 height 34
click at [815, 141] on button "Link writer" at bounding box center [839, 133] width 75 height 19
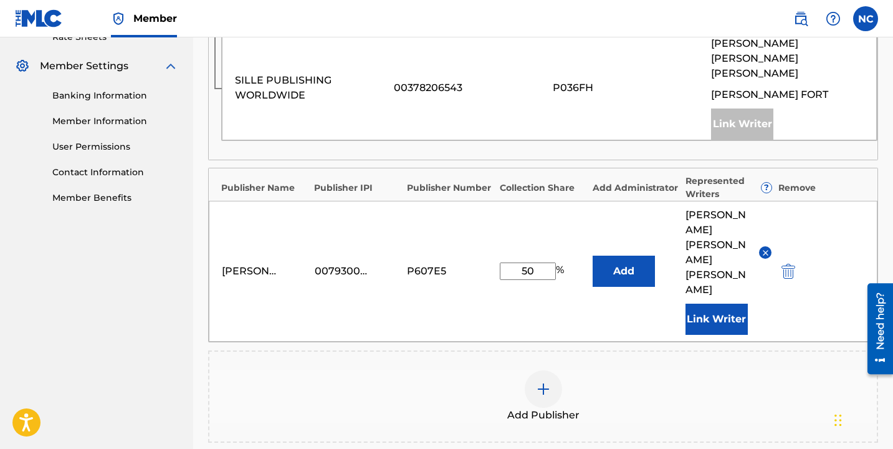
scroll to position [631, 0]
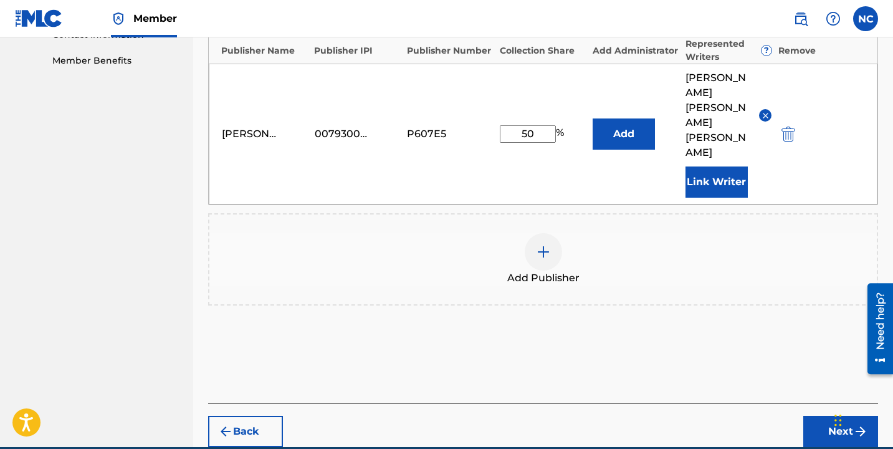
click at [822, 416] on button "Next" at bounding box center [841, 431] width 75 height 31
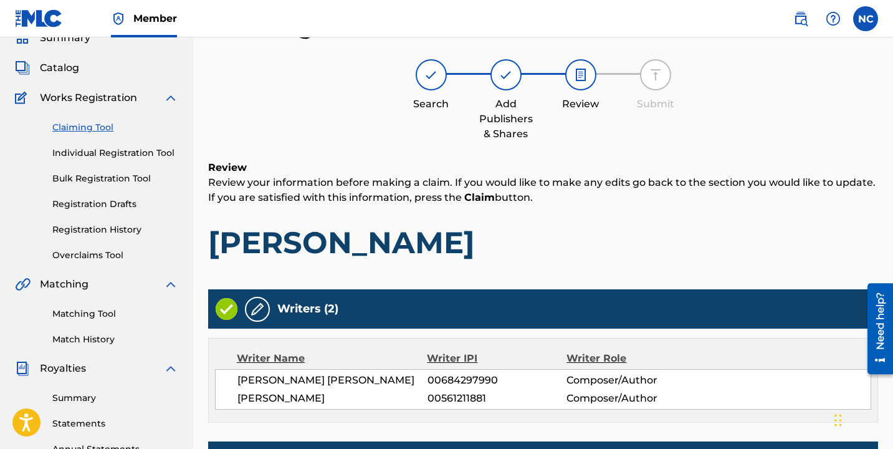
scroll to position [605, 0]
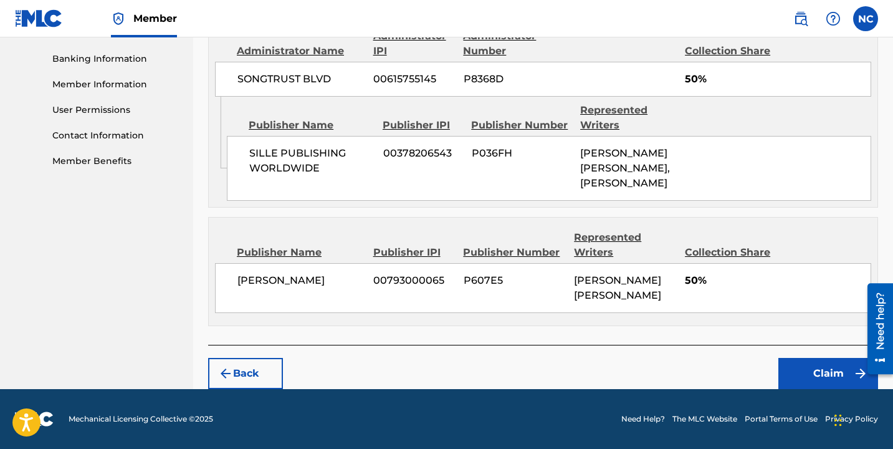
click at [802, 373] on button "Claim" at bounding box center [829, 373] width 100 height 31
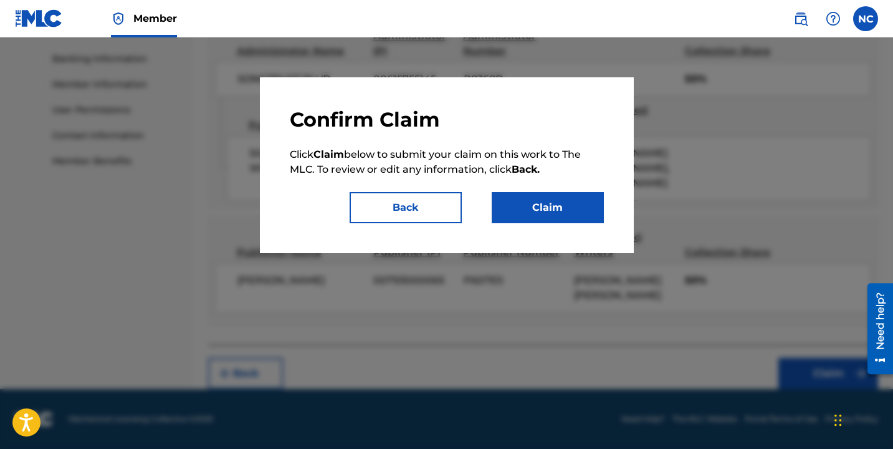
click at [564, 212] on button "Claim" at bounding box center [548, 207] width 112 height 31
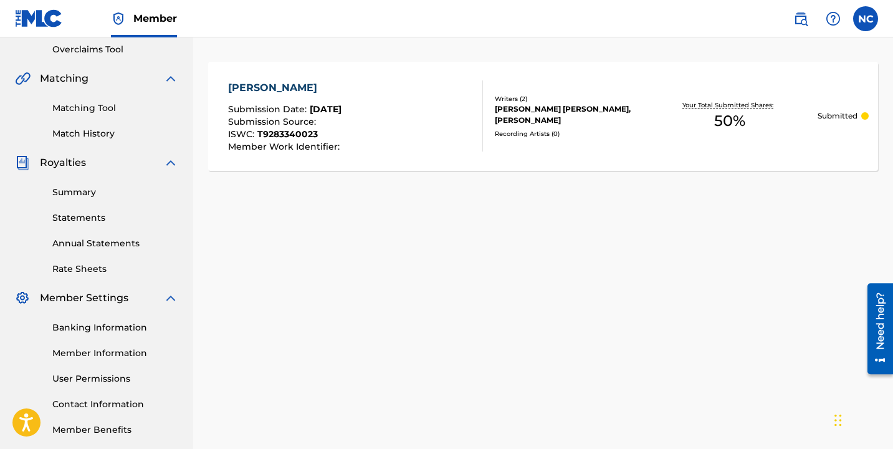
scroll to position [0, 0]
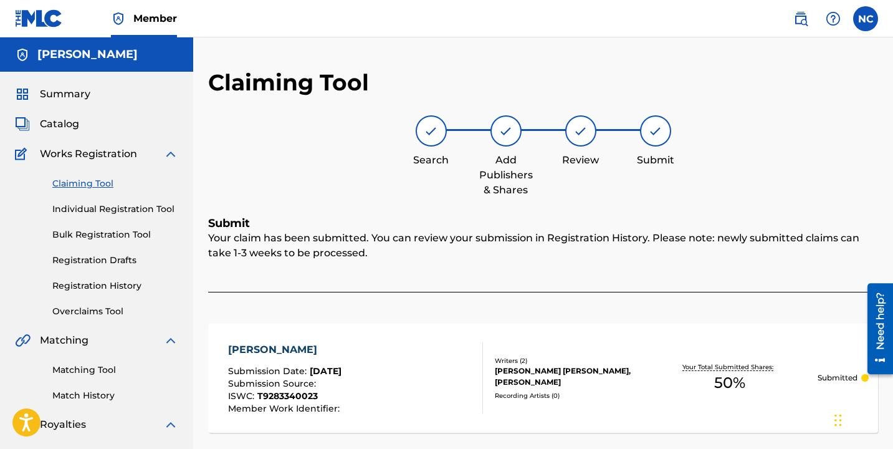
click at [102, 195] on div "Claiming Tool Individual Registration Tool Bulk Registration Tool Registration …" at bounding box center [96, 239] width 163 height 156
click at [99, 183] on link "Claiming Tool" at bounding box center [115, 183] width 126 height 13
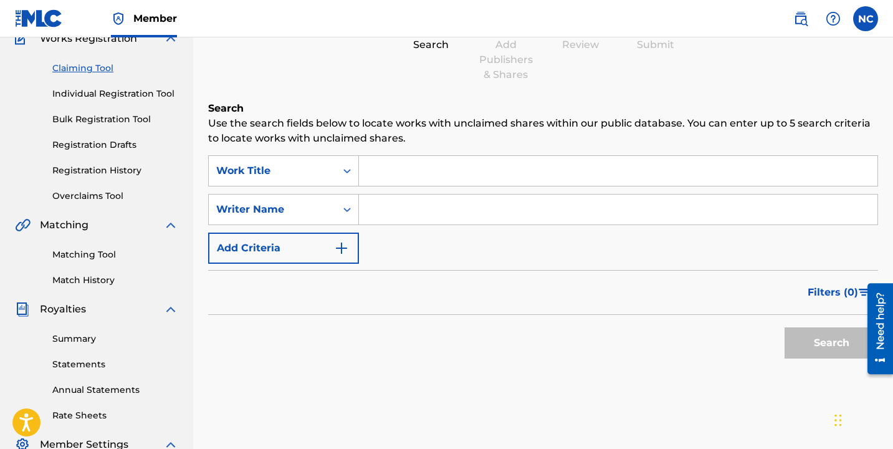
scroll to position [116, 0]
click at [402, 163] on input "Search Form" at bounding box center [618, 170] width 519 height 30
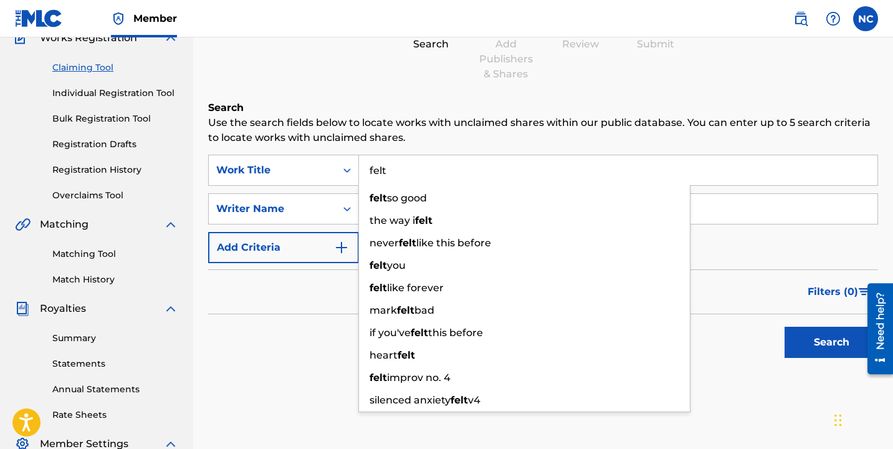
type input "felt"
click at [785, 327] on button "Search" at bounding box center [832, 342] width 94 height 31
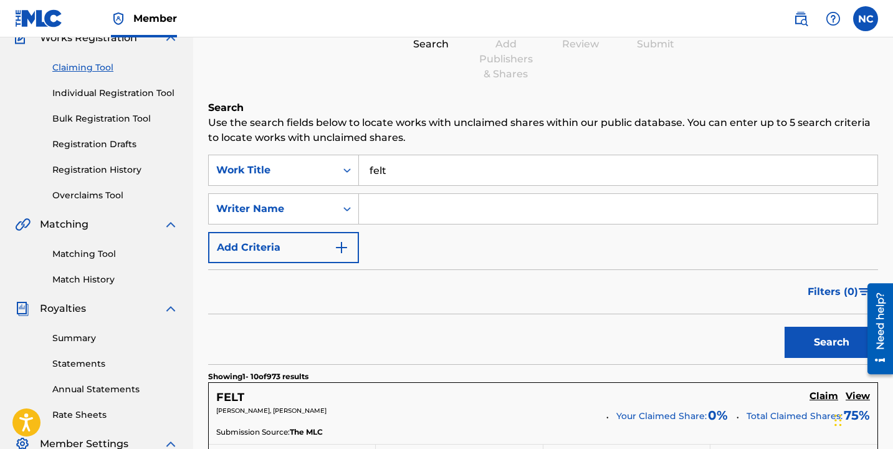
click at [385, 201] on input "Search Form" at bounding box center [618, 209] width 519 height 30
type input "[PERSON_NAME]"
click at [785, 327] on button "Search" at bounding box center [832, 342] width 94 height 31
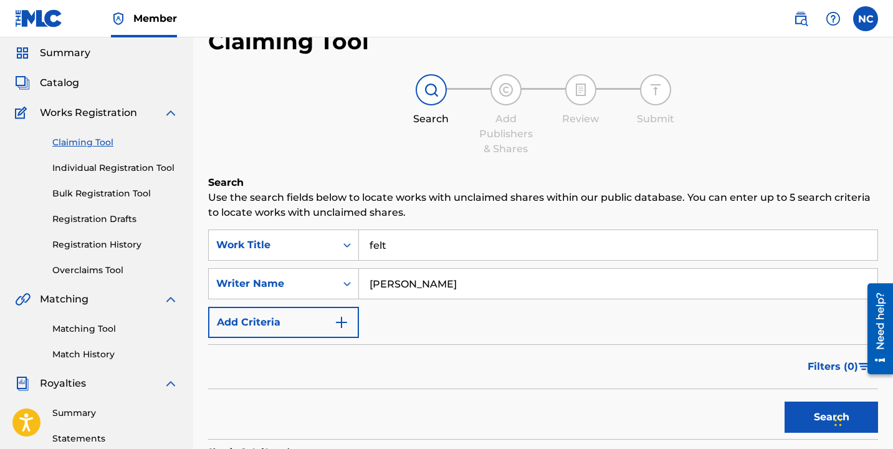
scroll to position [0, 0]
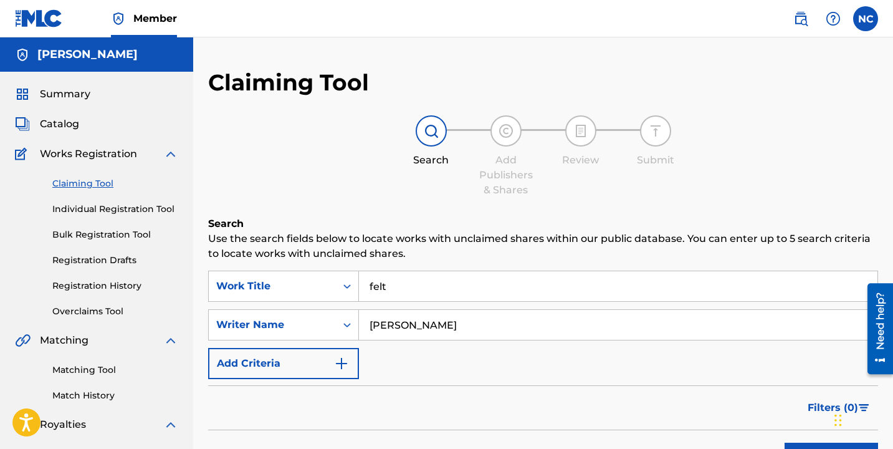
click at [136, 216] on div "Claiming Tool Individual Registration Tool Bulk Registration Tool Registration …" at bounding box center [96, 239] width 163 height 156
click at [136, 211] on link "Individual Registration Tool" at bounding box center [115, 209] width 126 height 13
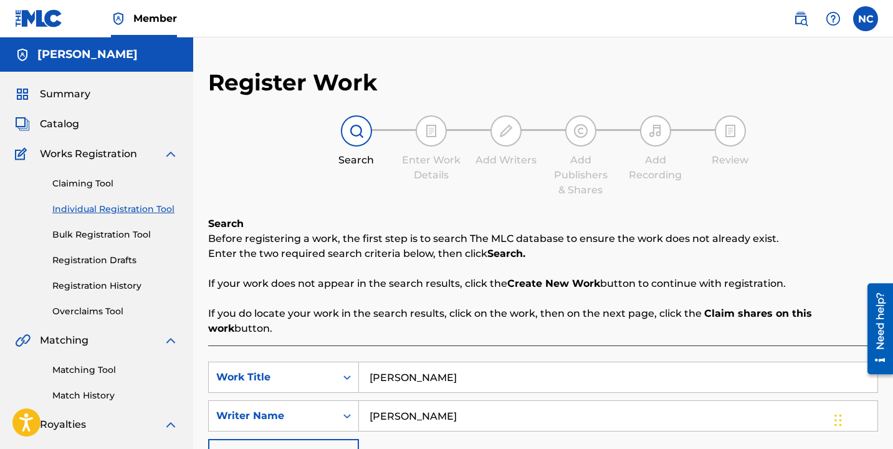
click at [446, 362] on input "[PERSON_NAME]" at bounding box center [618, 377] width 519 height 30
click at [426, 362] on input "[PERSON_NAME]" at bounding box center [618, 377] width 519 height 30
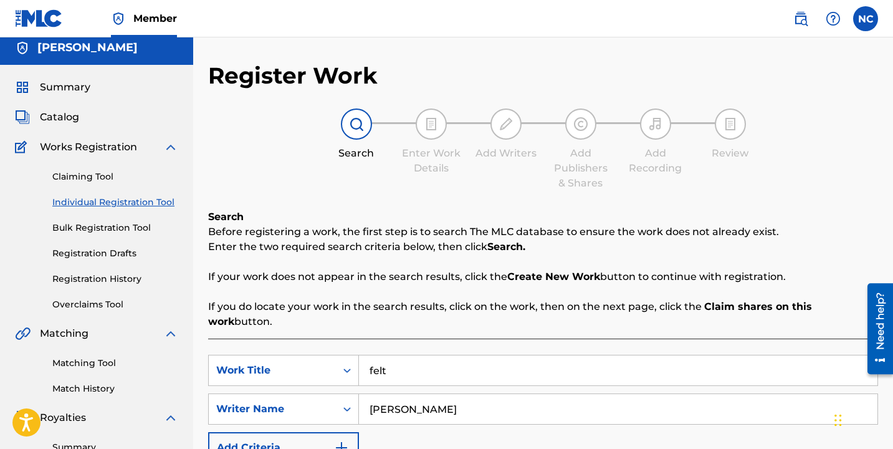
scroll to position [5, 0]
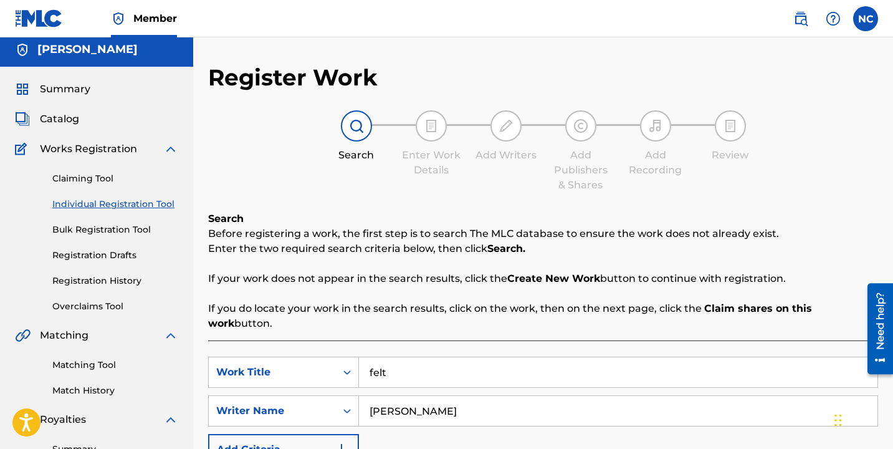
click at [173, 148] on img at bounding box center [170, 149] width 15 height 15
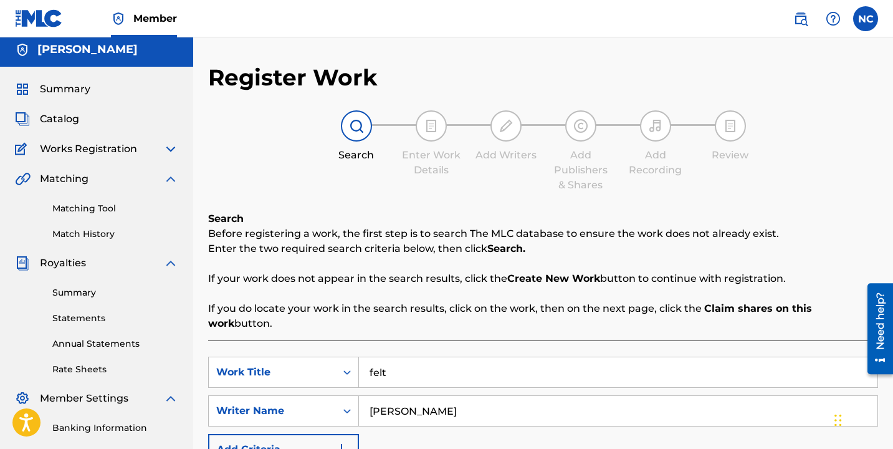
click at [400, 357] on input "felt" at bounding box center [618, 372] width 519 height 30
type input "opulence"
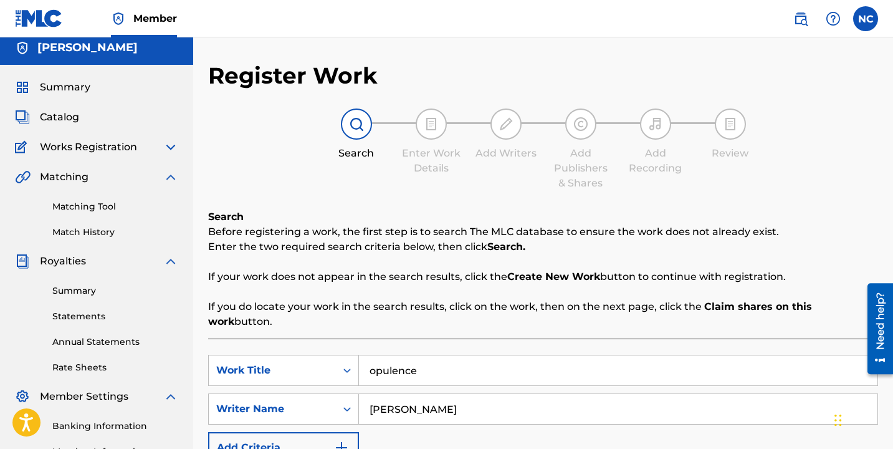
scroll to position [390, 0]
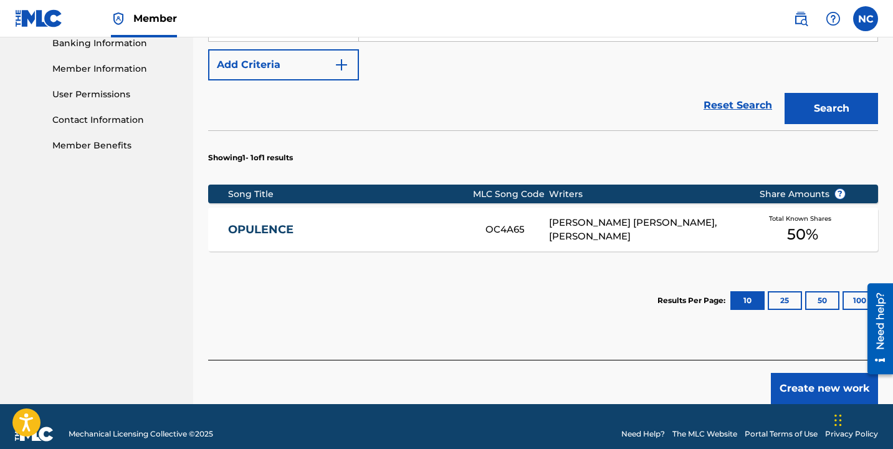
click at [619, 223] on div "[PERSON_NAME] [PERSON_NAME], [PERSON_NAME]" at bounding box center [644, 230] width 191 height 28
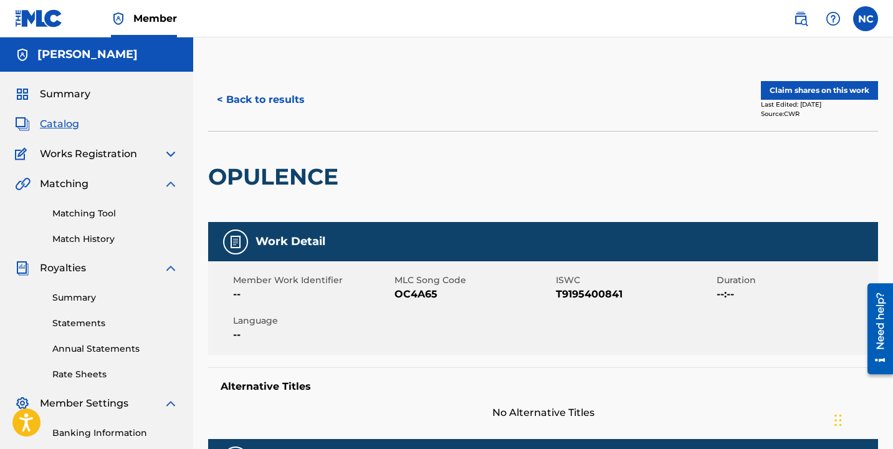
click at [784, 87] on button "Claim shares on this work" at bounding box center [819, 90] width 117 height 19
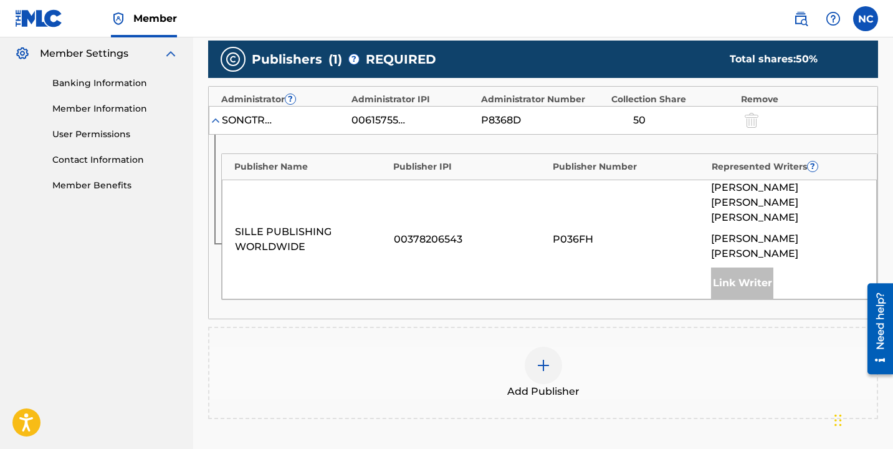
scroll to position [405, 0]
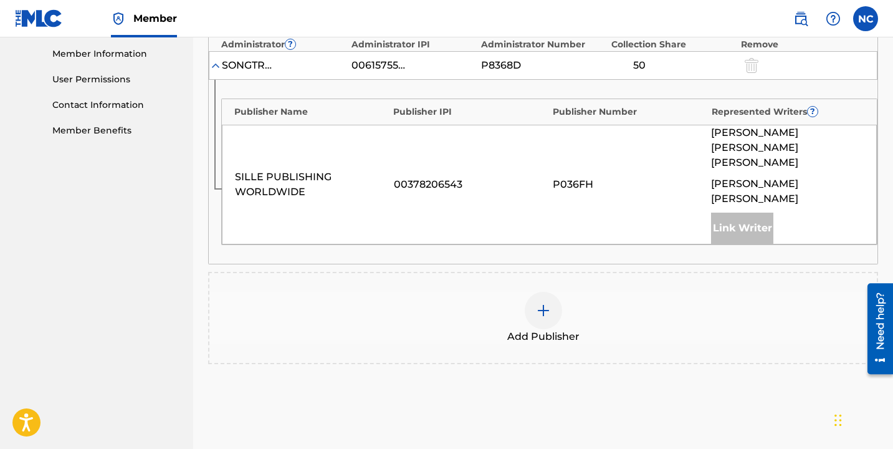
click at [549, 198] on div "SILLE PUBLISHING WORLDWIDE 00378206543 P036FH [PERSON_NAME] [PERSON_NAME] [PERS…" at bounding box center [549, 185] width 655 height 120
click at [550, 303] on img at bounding box center [543, 310] width 15 height 15
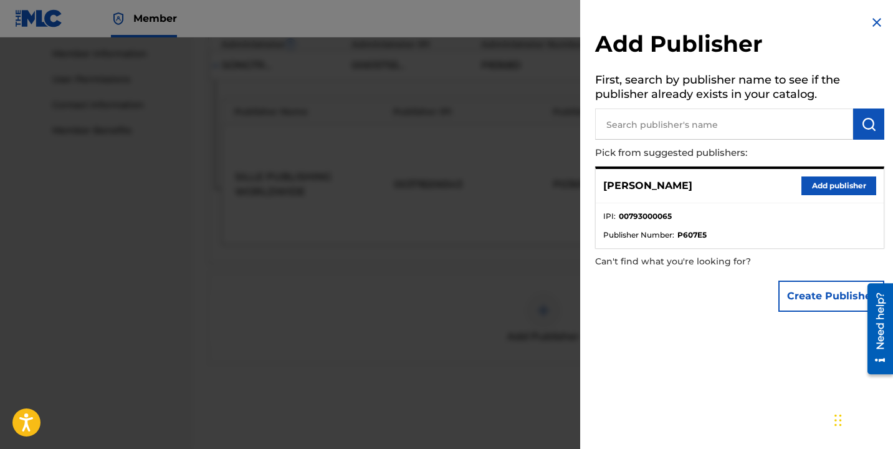
click at [803, 181] on button "Add publisher" at bounding box center [839, 185] width 75 height 19
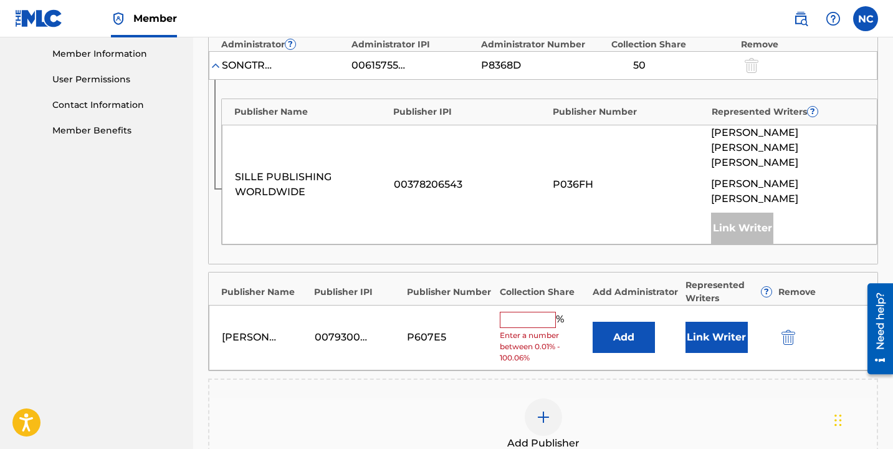
click at [537, 312] on input "text" at bounding box center [528, 320] width 56 height 16
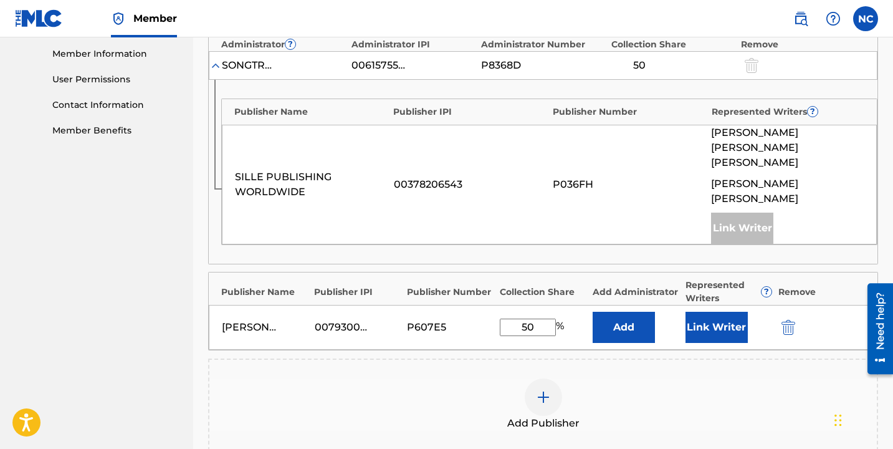
type input "50"
click at [696, 312] on button "Link Writer" at bounding box center [717, 327] width 62 height 31
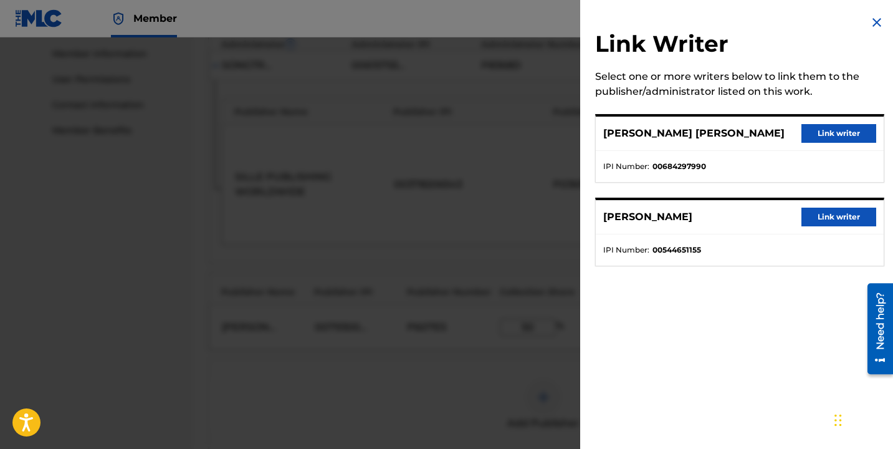
click at [841, 135] on button "Link writer" at bounding box center [839, 133] width 75 height 19
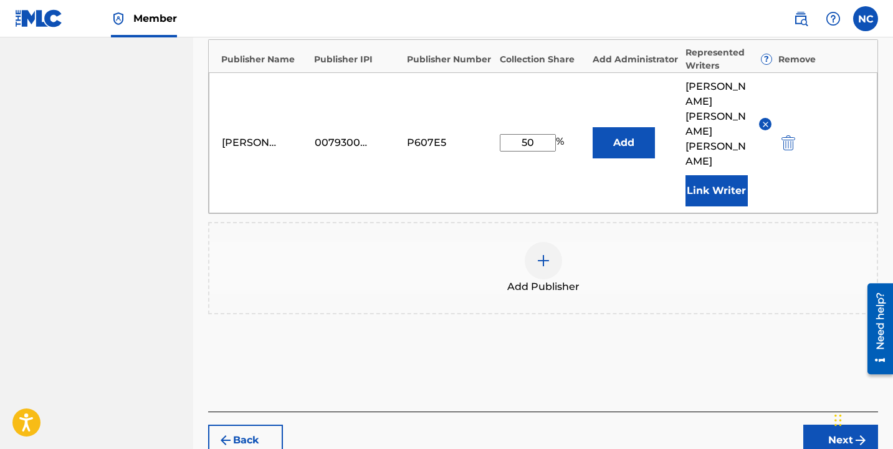
click at [829, 425] on button "Next" at bounding box center [841, 440] width 75 height 31
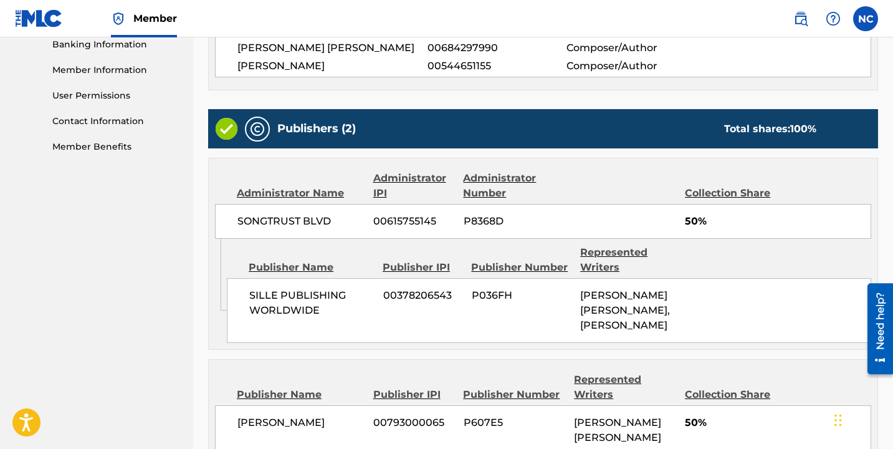
scroll to position [605, 0]
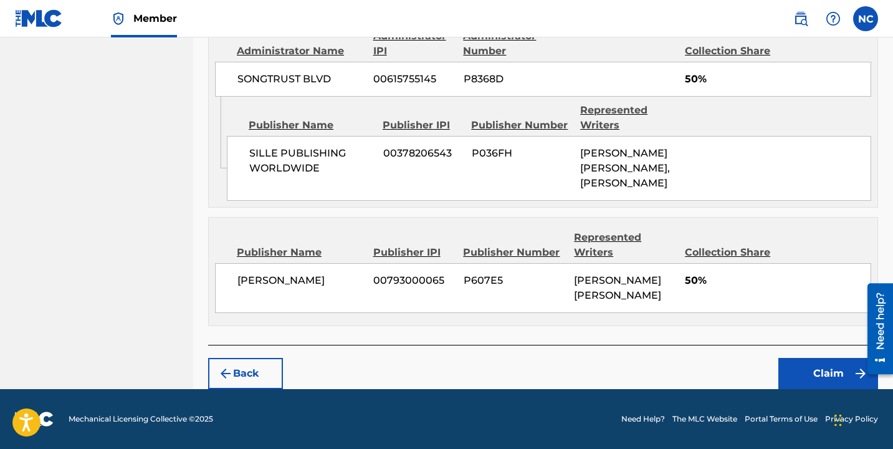
click at [804, 375] on button "Claim" at bounding box center [829, 373] width 100 height 31
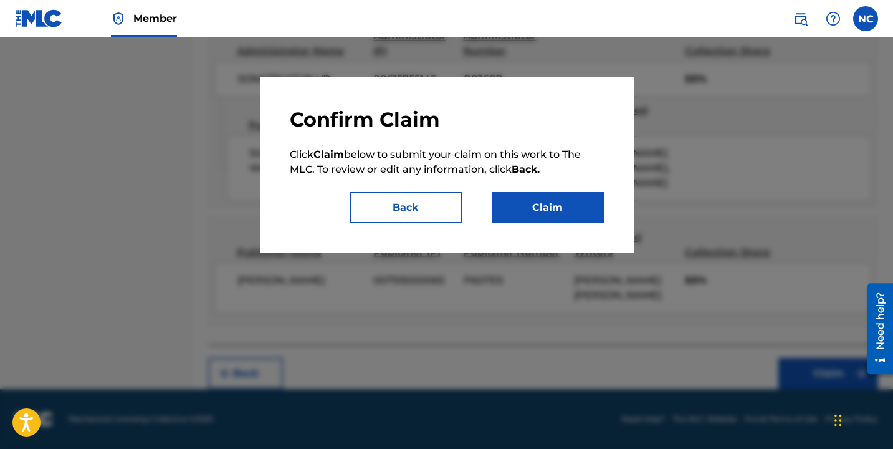
click at [582, 214] on button "Claim" at bounding box center [548, 207] width 112 height 31
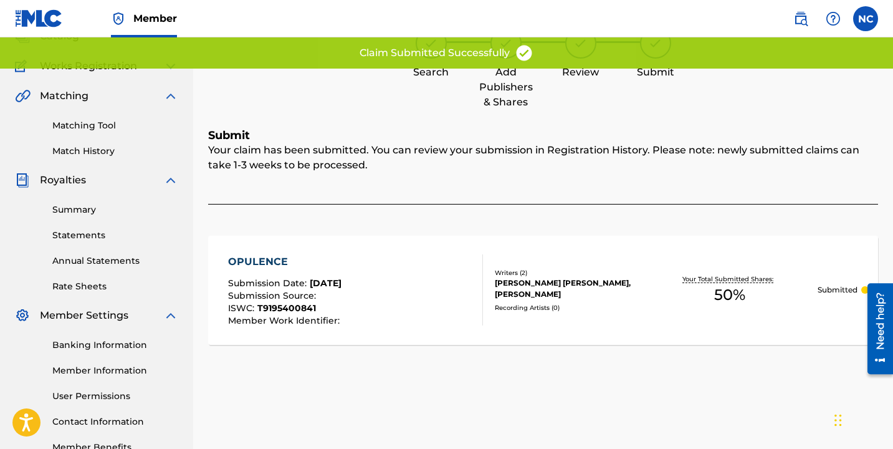
scroll to position [0, 0]
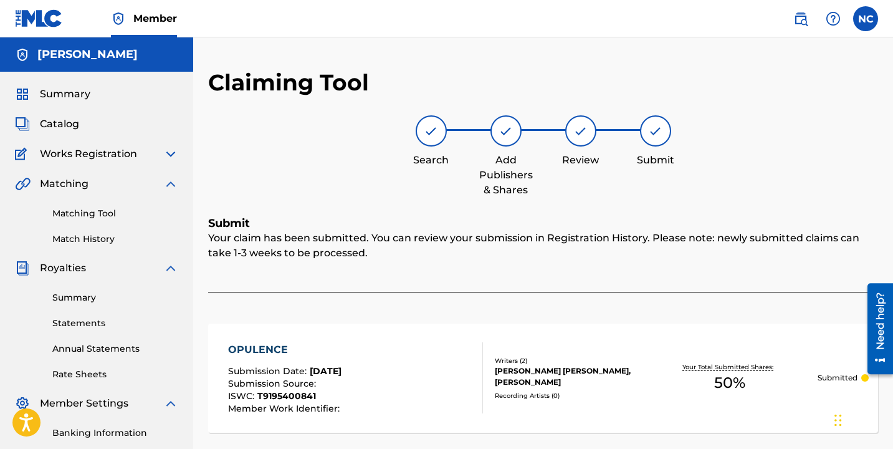
click at [166, 156] on img at bounding box center [170, 153] width 15 height 15
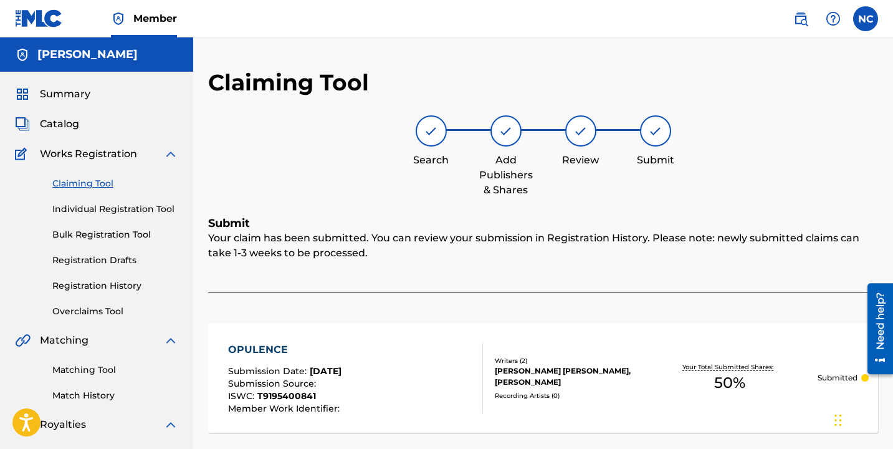
click at [102, 186] on link "Claiming Tool" at bounding box center [115, 183] width 126 height 13
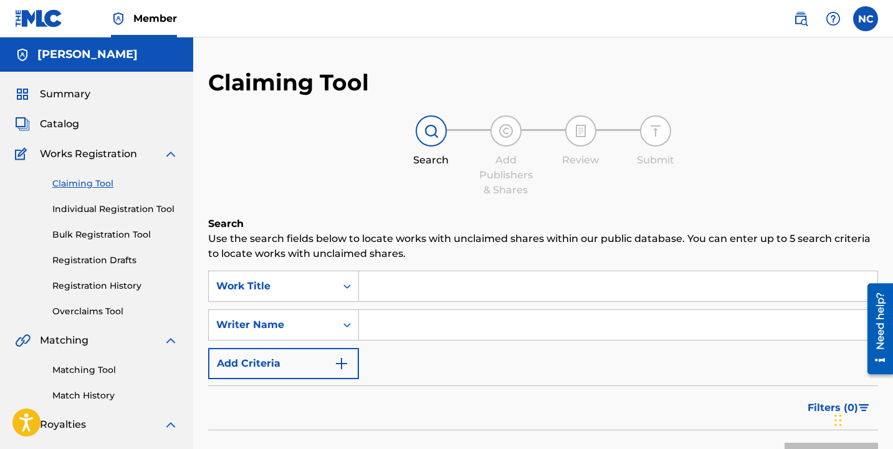
click at [435, 282] on input "Search Form" at bounding box center [618, 286] width 519 height 30
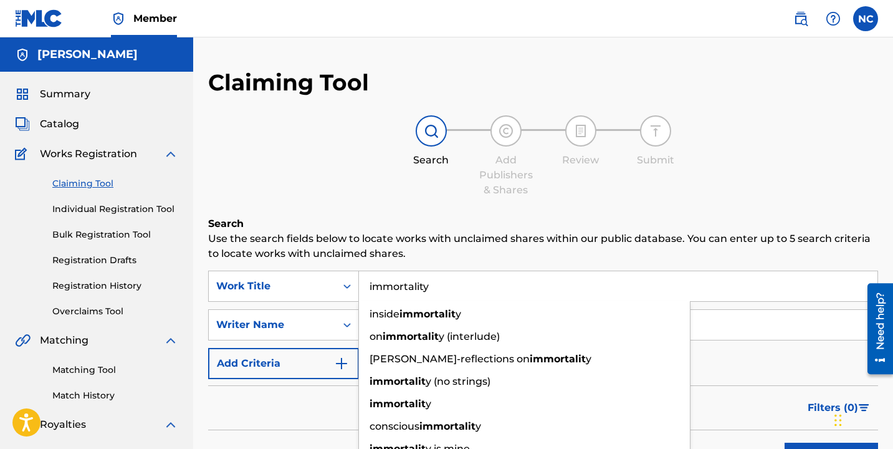
type input "immortality"
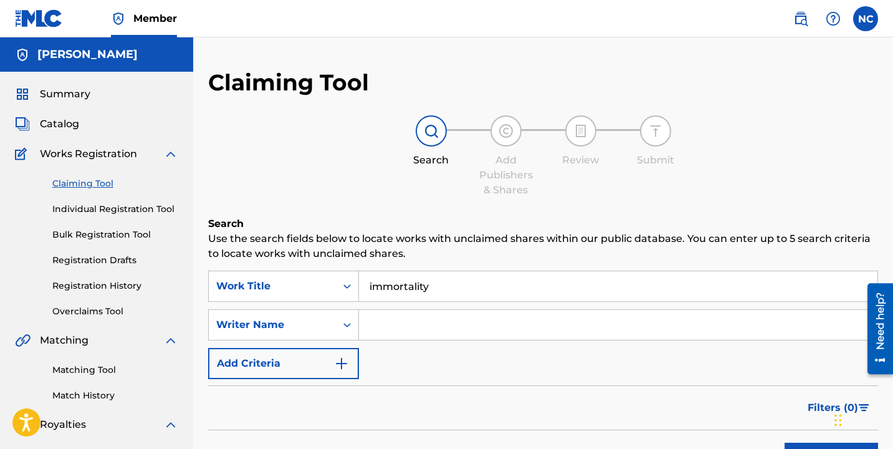
drag, startPoint x: 456, startPoint y: 319, endPoint x: 464, endPoint y: 336, distance: 18.7
click at [462, 330] on input "Search Form" at bounding box center [618, 325] width 519 height 30
type input "[PERSON_NAME]"
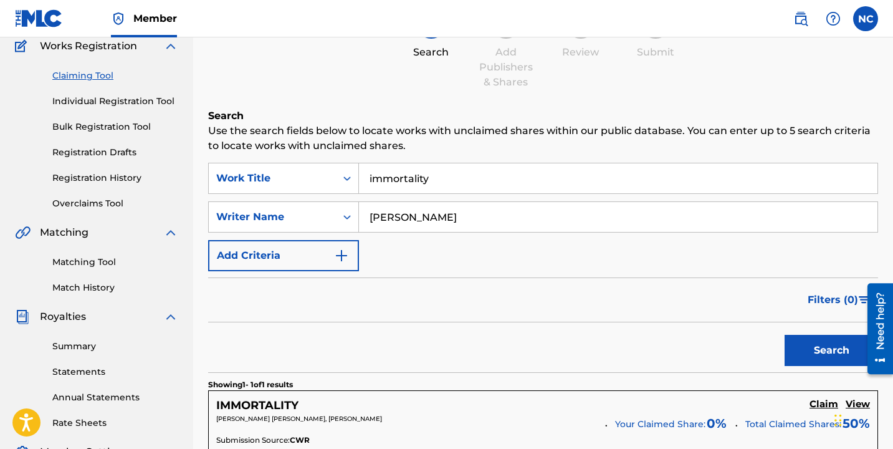
scroll to position [253, 0]
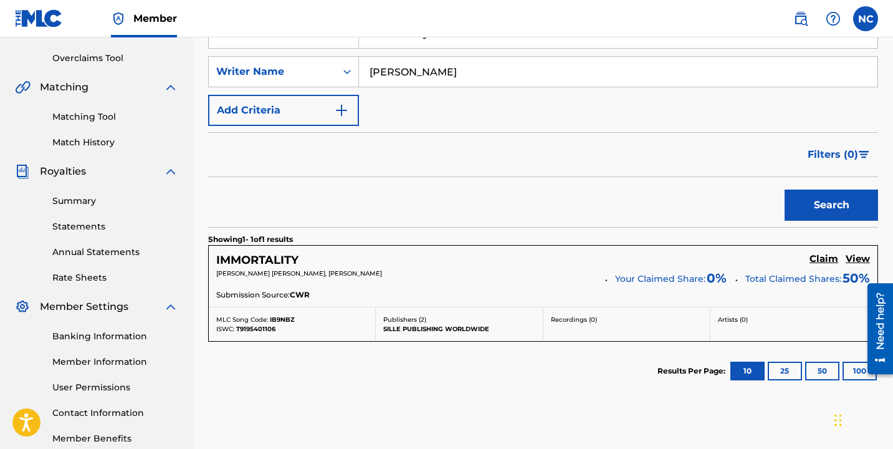
click at [276, 261] on h5 "IMMORTALITY" at bounding box center [257, 260] width 82 height 14
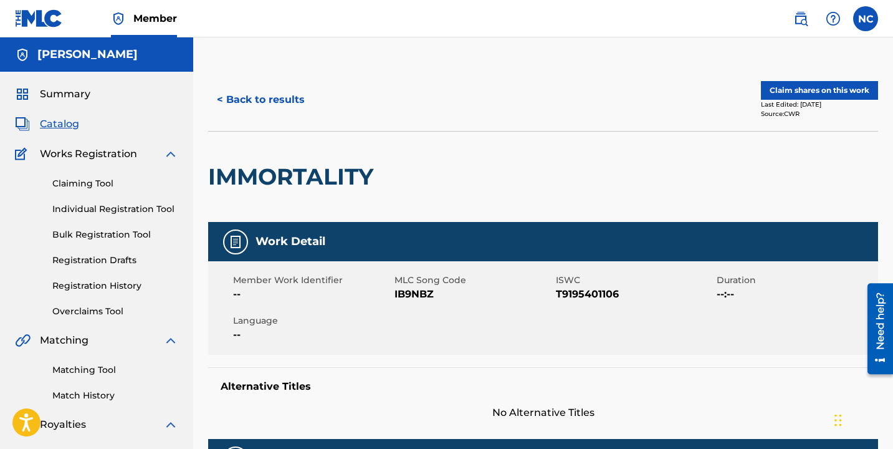
click at [795, 85] on button "Claim shares on this work" at bounding box center [819, 90] width 117 height 19
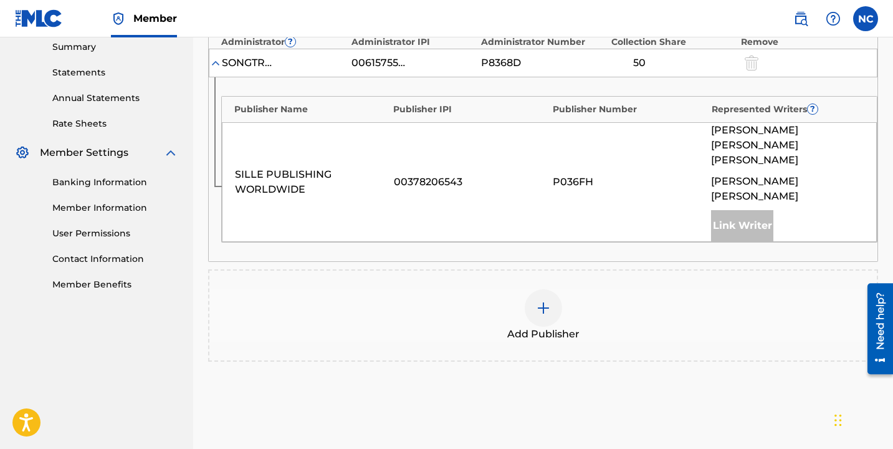
scroll to position [491, 0]
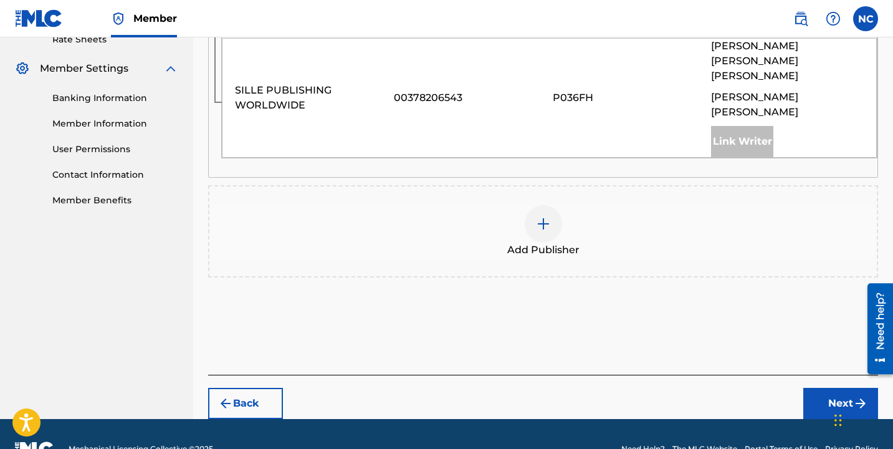
click at [602, 205] on div "Add Publisher" at bounding box center [543, 231] width 668 height 52
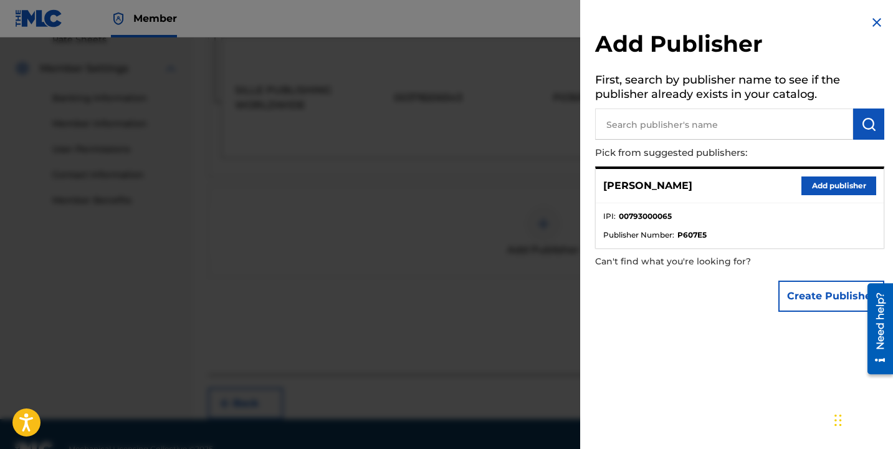
click at [828, 186] on button "Add publisher" at bounding box center [839, 185] width 75 height 19
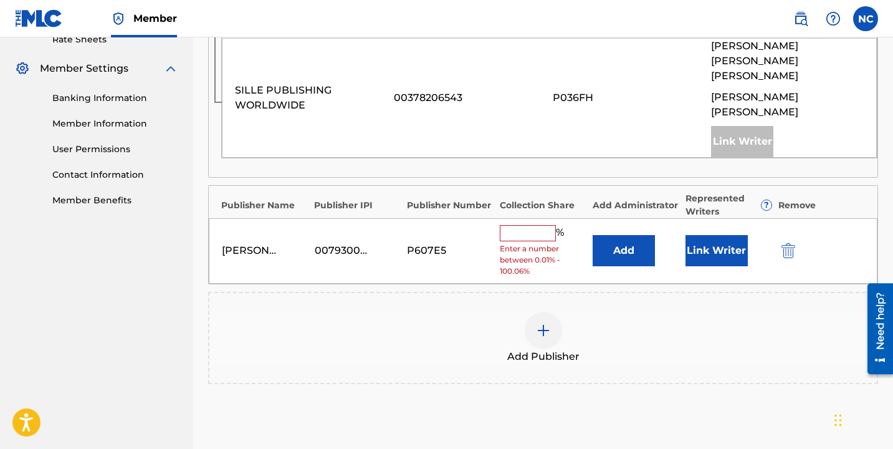
click at [541, 225] on input "text" at bounding box center [528, 233] width 56 height 16
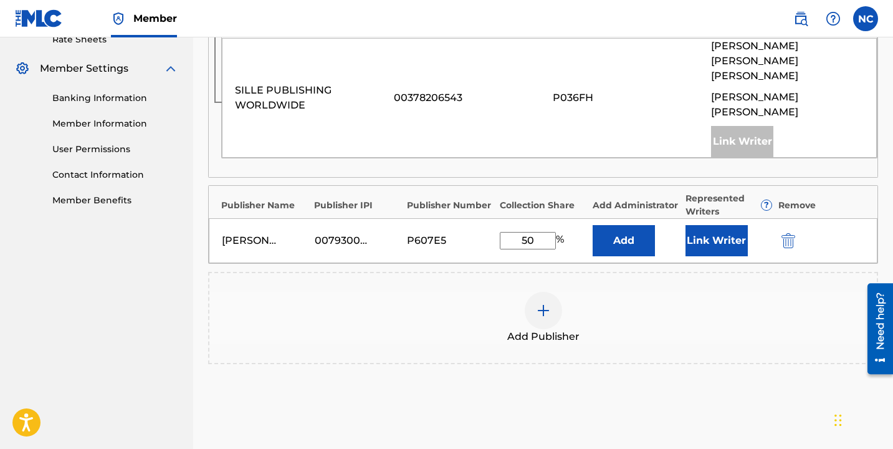
type input "50"
click at [691, 225] on button "Link Writer" at bounding box center [717, 240] width 62 height 31
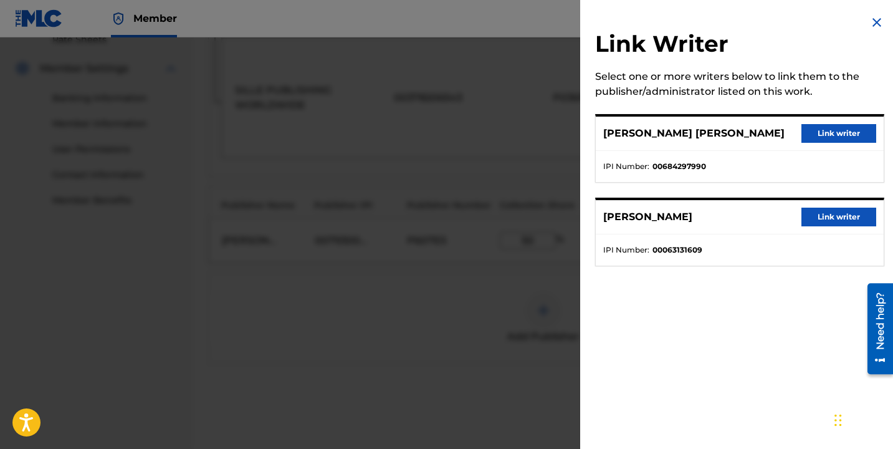
click at [820, 128] on div "[PERSON_NAME] [PERSON_NAME] Link writer" at bounding box center [740, 134] width 288 height 34
click at [820, 137] on button "Link writer" at bounding box center [839, 133] width 75 height 19
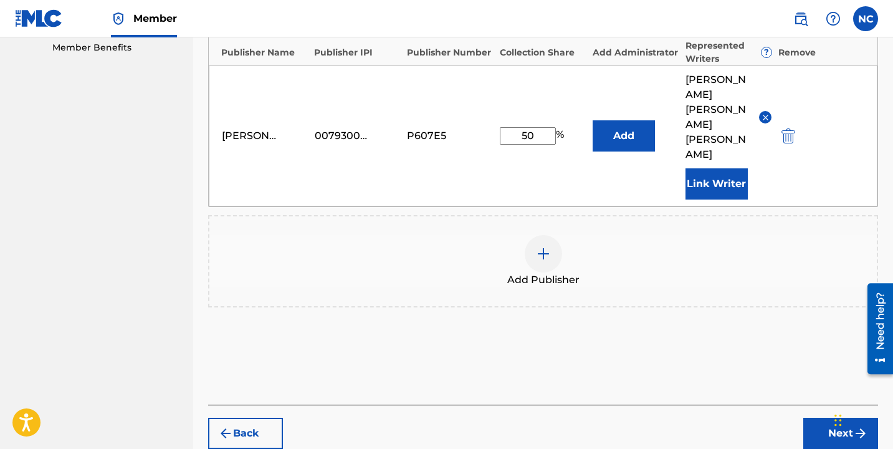
click at [835, 418] on button "Next" at bounding box center [841, 433] width 75 height 31
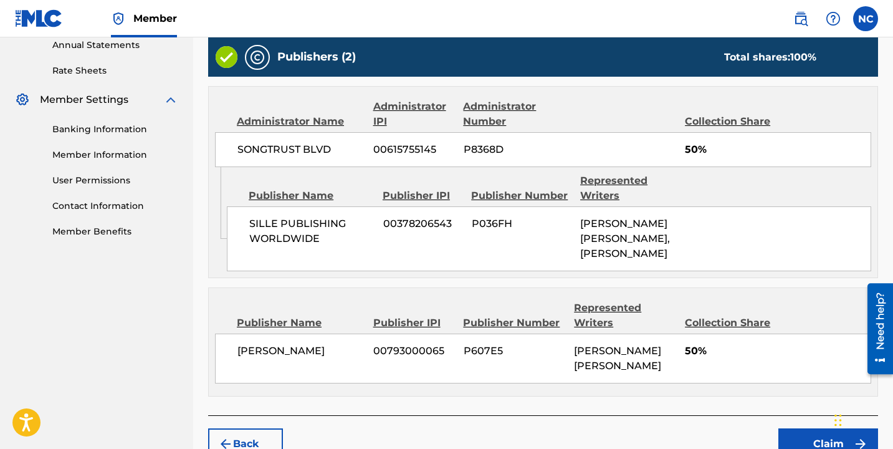
scroll to position [590, 0]
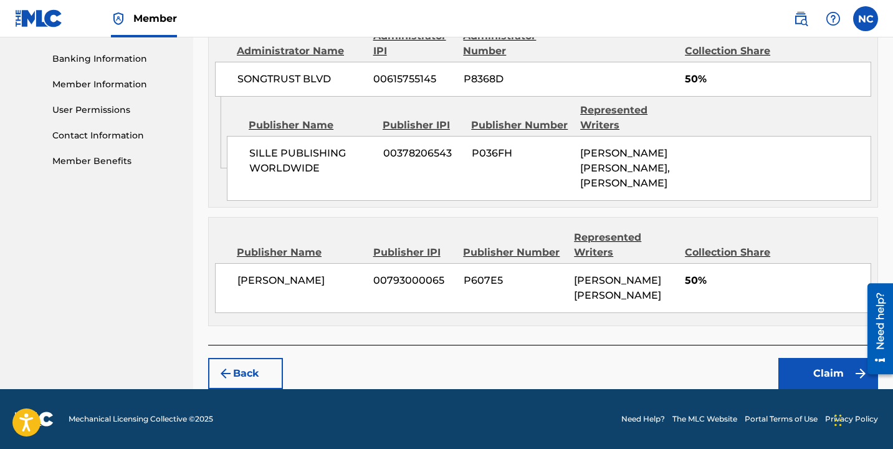
click at [805, 377] on button "Claim" at bounding box center [829, 373] width 100 height 31
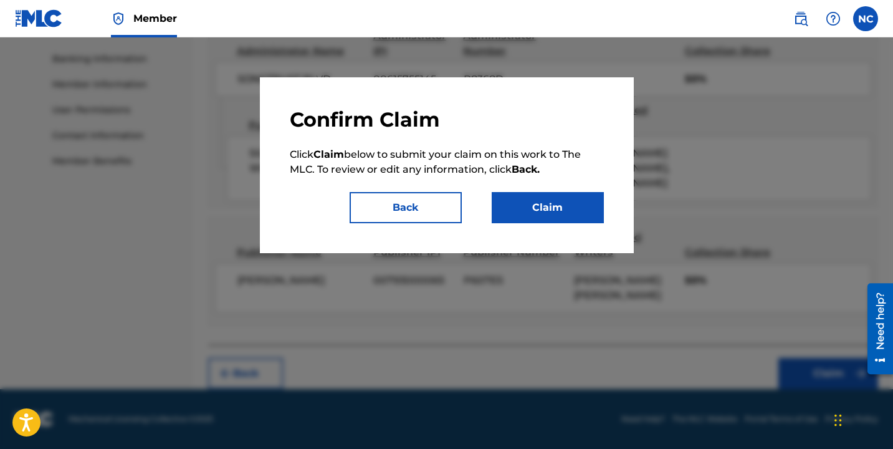
click at [558, 224] on div "Confirm Claim Click Claim below to submit your claim on this work to The MLC. T…" at bounding box center [447, 165] width 374 height 176
click at [559, 208] on button "Claim" at bounding box center [548, 207] width 112 height 31
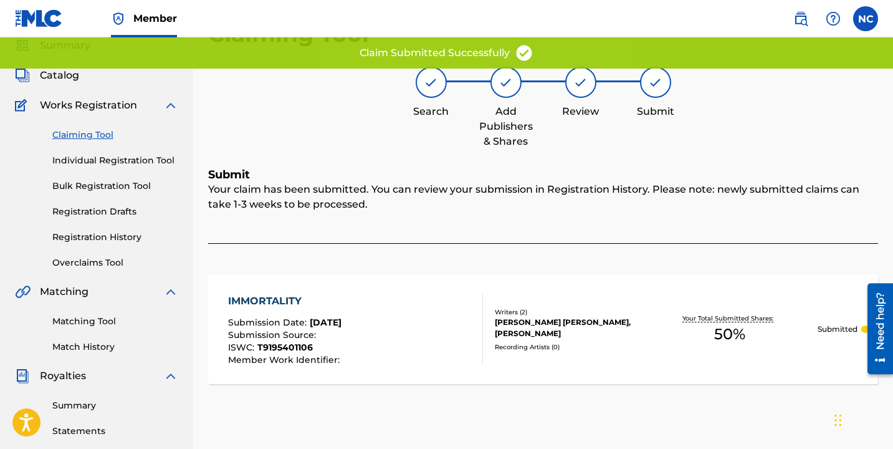
scroll to position [0, 0]
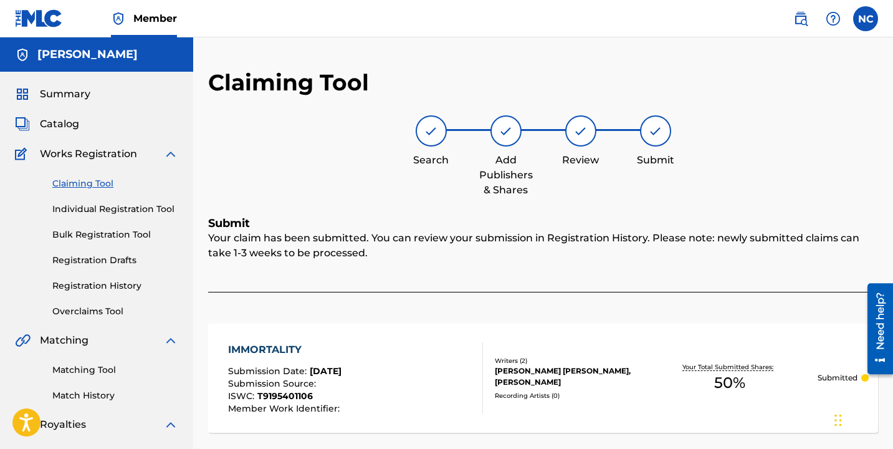
click at [89, 180] on link "Claiming Tool" at bounding box center [115, 183] width 126 height 13
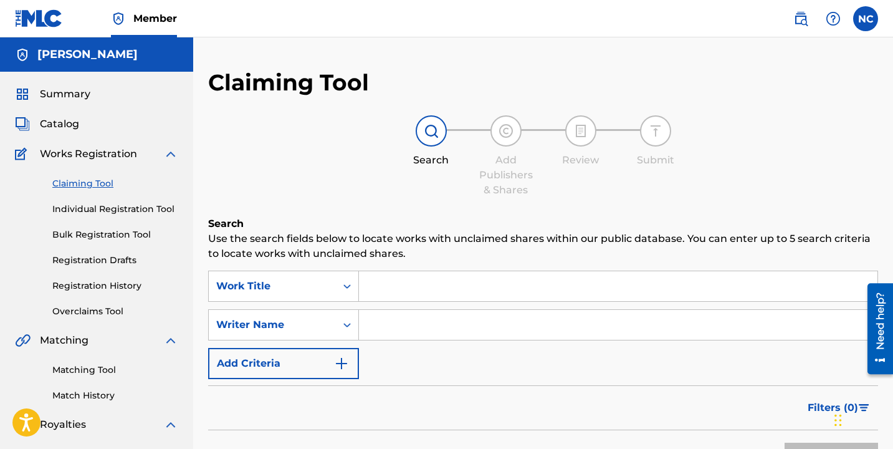
click at [391, 284] on input "Search Form" at bounding box center [618, 286] width 519 height 30
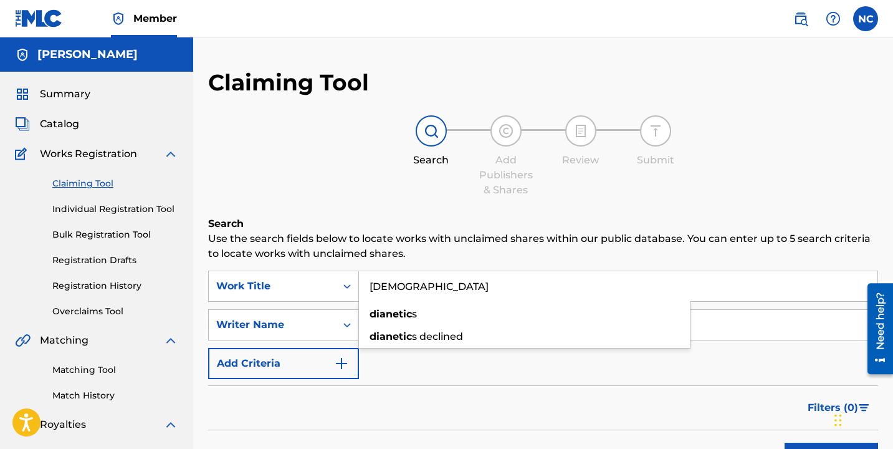
type input "[DEMOGRAPHIC_DATA]"
click at [494, 332] on input "Search Form" at bounding box center [618, 325] width 519 height 30
type input "[PERSON_NAME]"
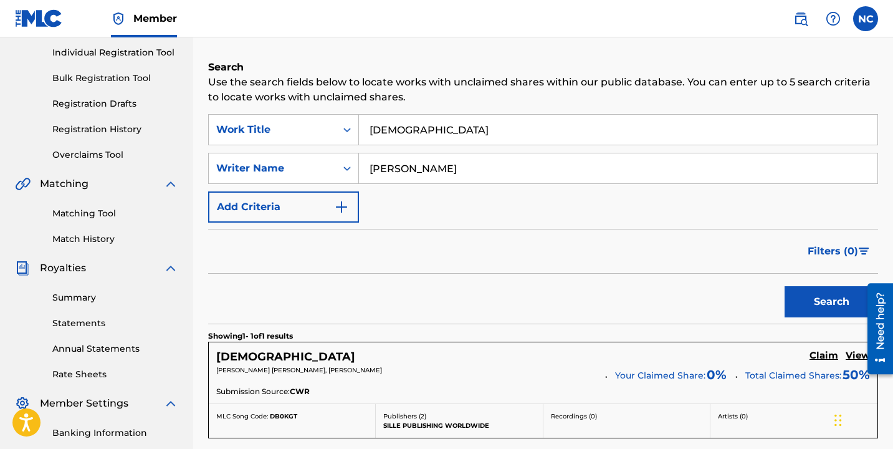
scroll to position [327, 0]
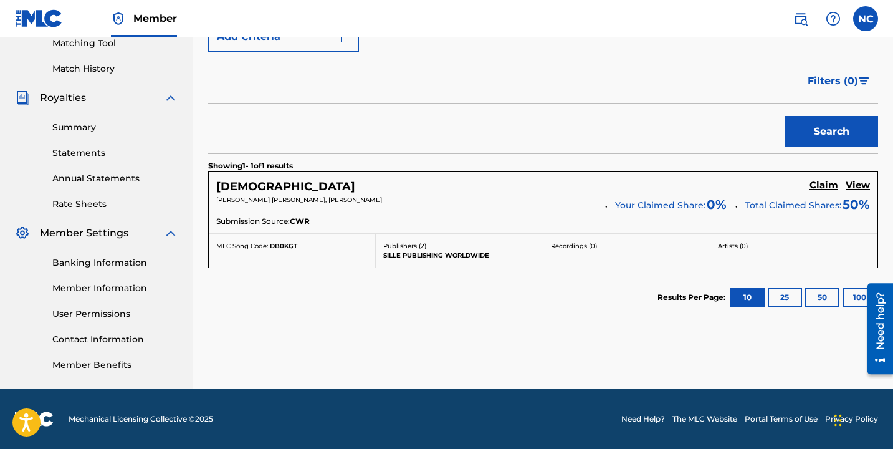
click at [770, 217] on div "Submission Source: CWR" at bounding box center [543, 223] width 654 height 14
click at [819, 186] on h5 "Claim" at bounding box center [824, 186] width 29 height 12
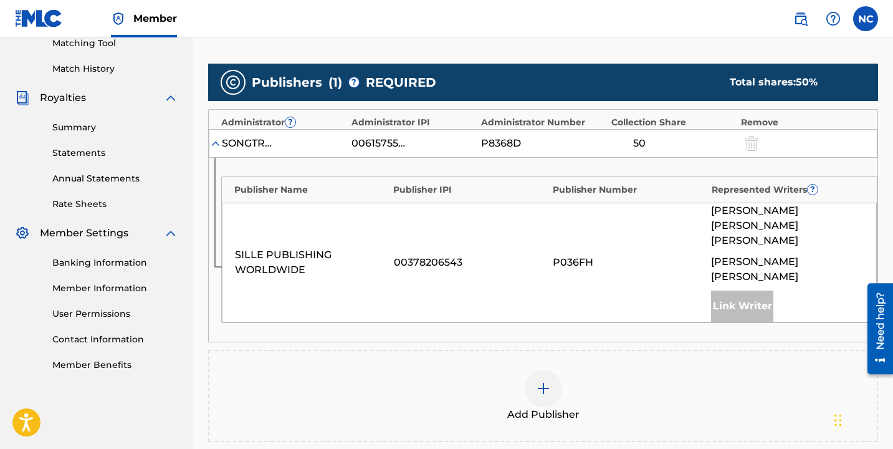
click at [529, 370] on div at bounding box center [543, 388] width 37 height 37
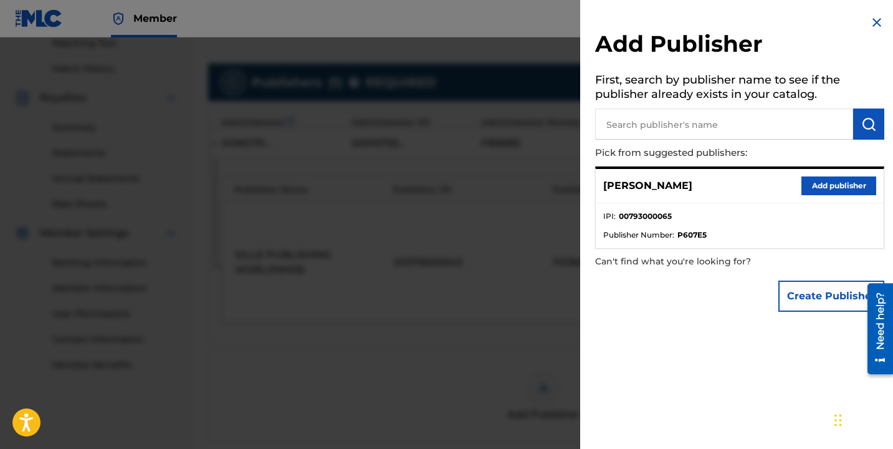
click at [813, 188] on button "Add publisher" at bounding box center [839, 185] width 75 height 19
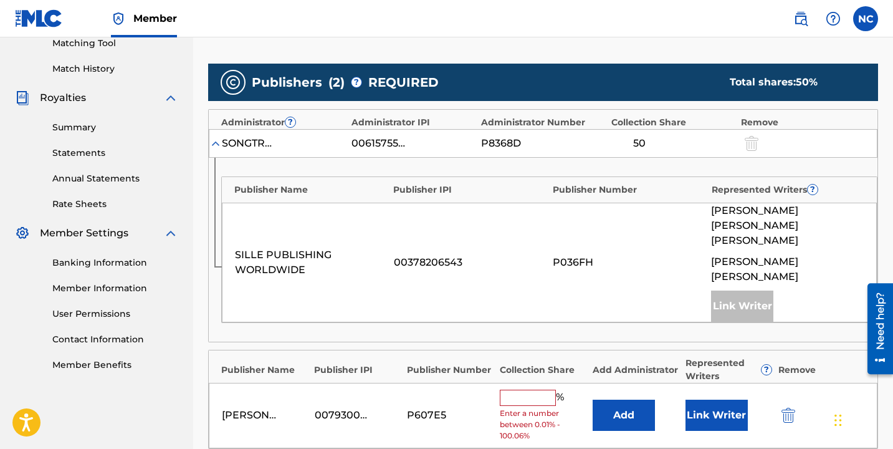
click at [540, 390] on input "text" at bounding box center [528, 398] width 56 height 16
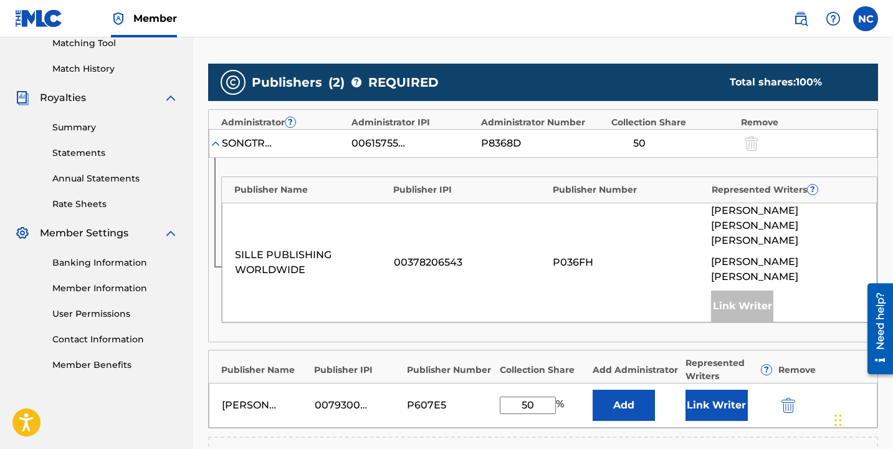
type input "50"
click at [715, 390] on button "Link Writer" at bounding box center [717, 405] width 62 height 31
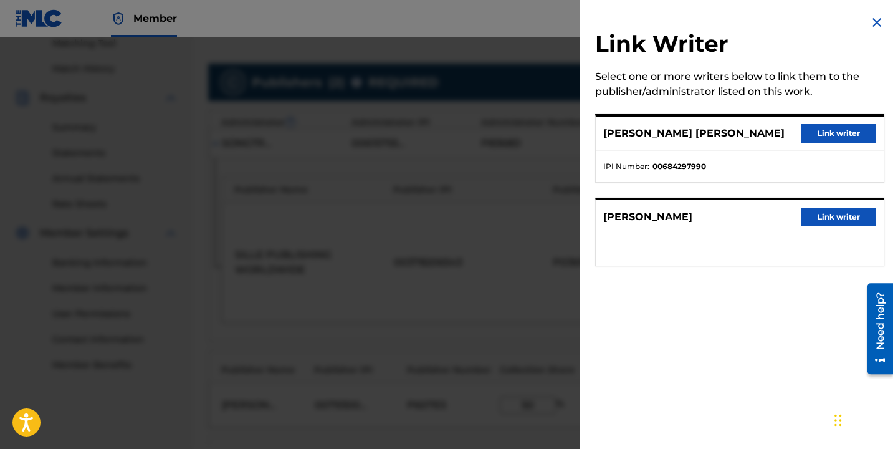
click at [816, 140] on button "Link writer" at bounding box center [839, 133] width 75 height 19
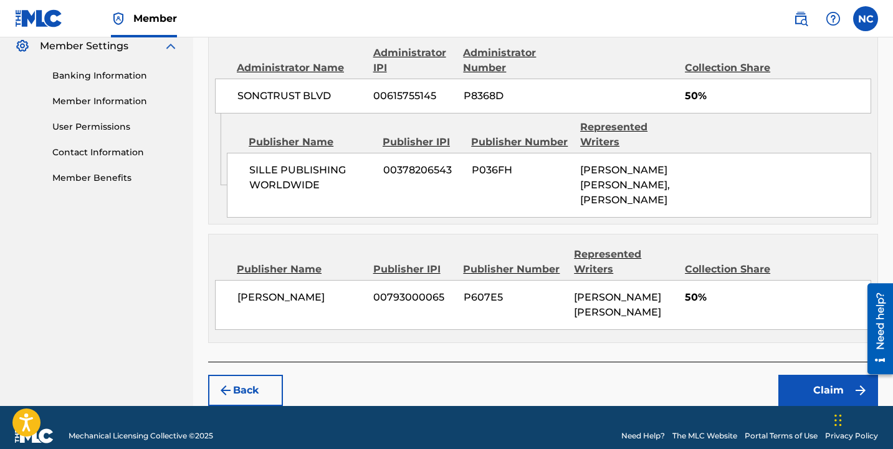
scroll to position [590, 0]
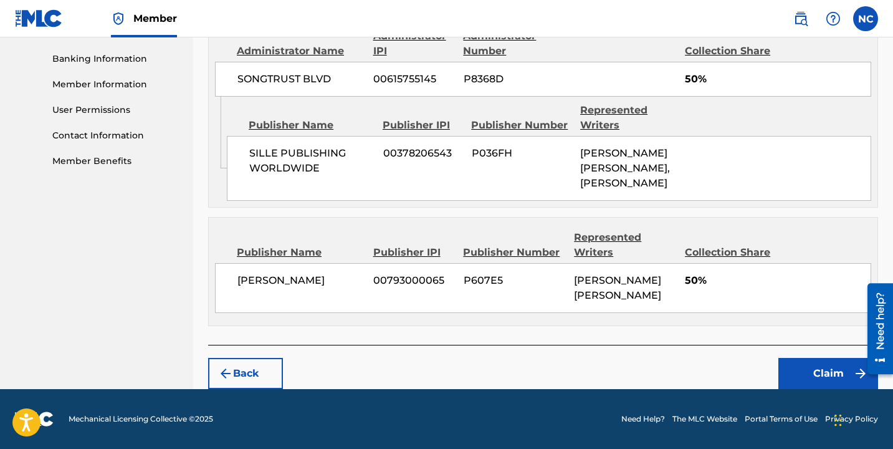
click at [822, 377] on button "Claim" at bounding box center [829, 373] width 100 height 31
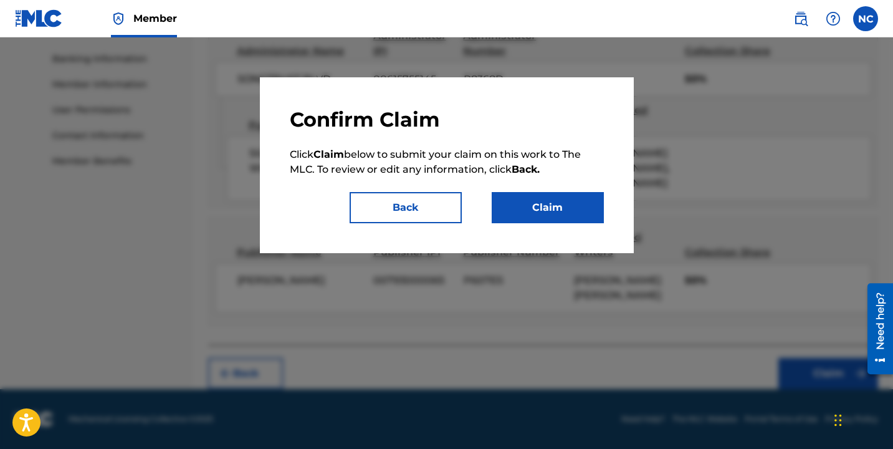
click at [574, 206] on button "Claim" at bounding box center [548, 207] width 112 height 31
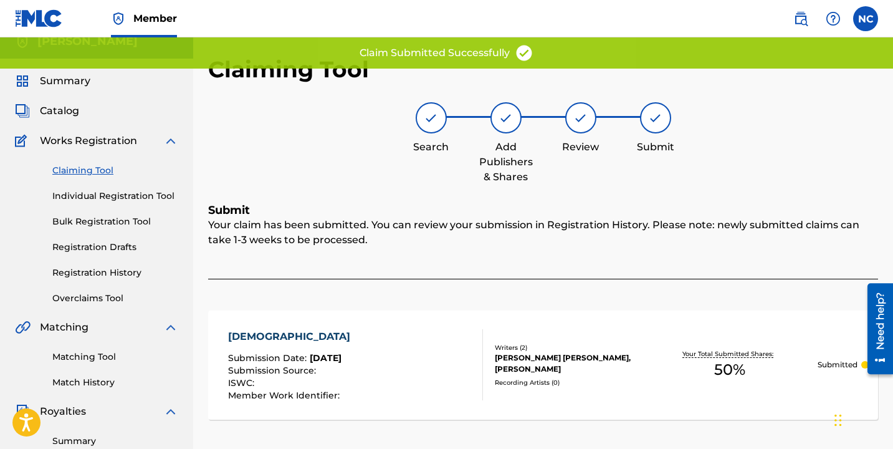
scroll to position [0, 0]
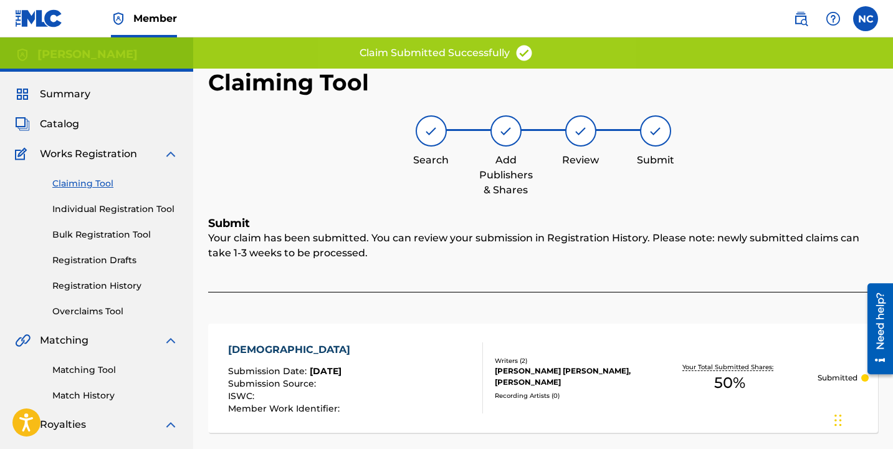
click at [100, 179] on link "Claiming Tool" at bounding box center [115, 183] width 126 height 13
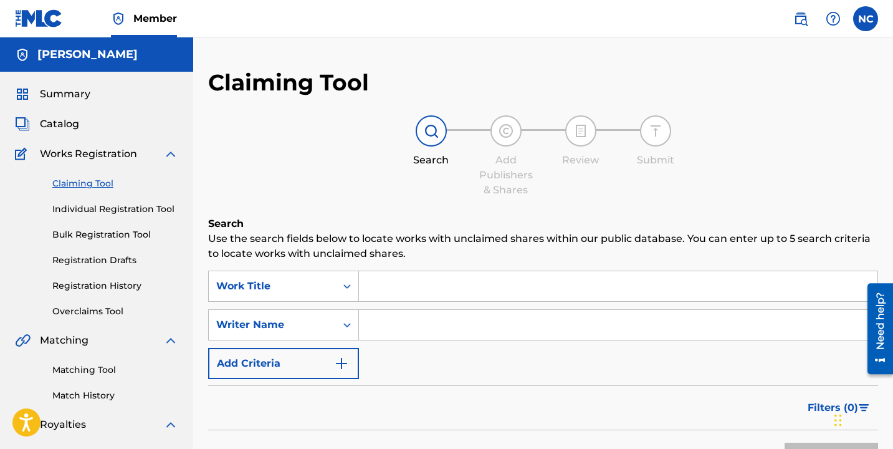
click at [416, 296] on input "Search Form" at bounding box center [618, 286] width 519 height 30
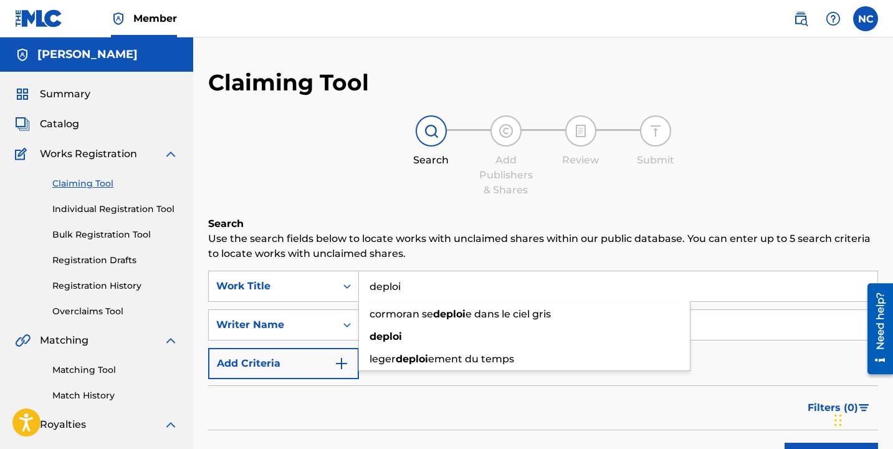
type input "deploi"
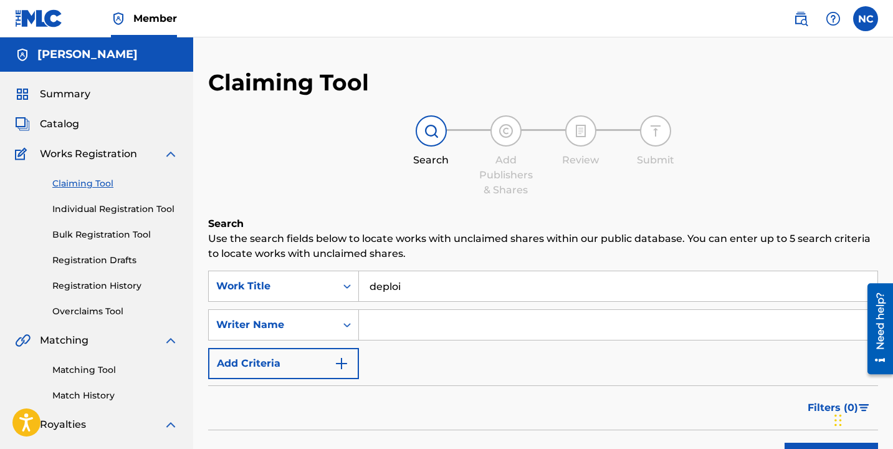
click at [478, 322] on input "Search Form" at bounding box center [618, 325] width 519 height 30
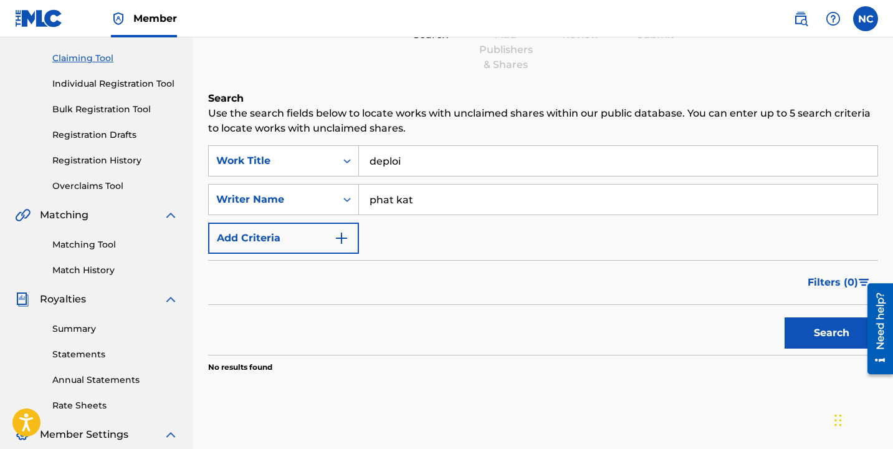
scroll to position [47, 0]
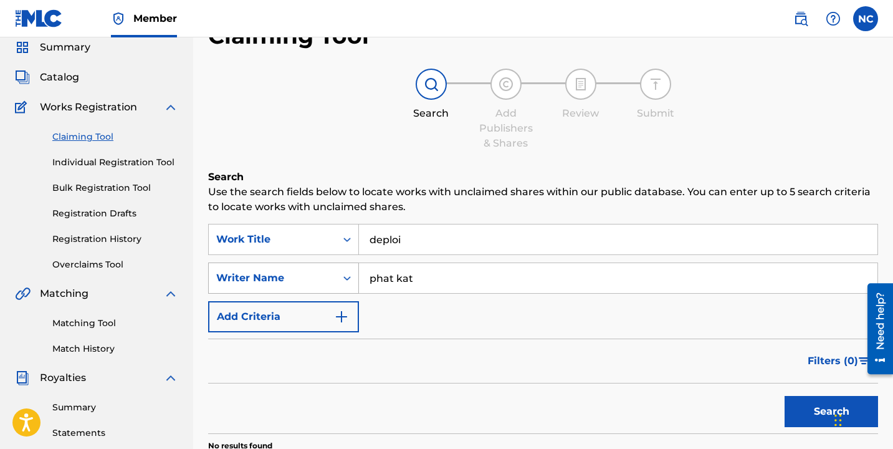
drag, startPoint x: 423, startPoint y: 277, endPoint x: 346, endPoint y: 277, distance: 77.3
click at [346, 277] on div "SearchWithCriteriabd21547b-474f-45e7-9564-88eb15f482d1 Writer Name phat kat" at bounding box center [543, 277] width 670 height 31
type input "[PERSON_NAME]"
click at [785, 396] on button "Search" at bounding box center [832, 411] width 94 height 31
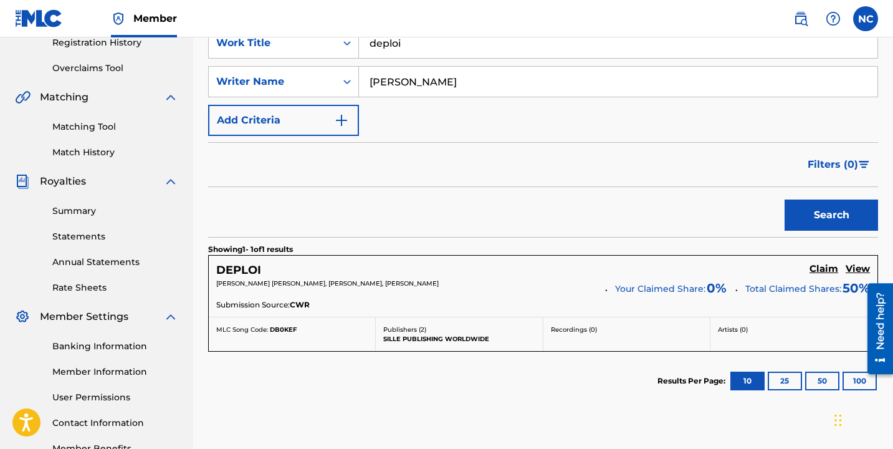
scroll to position [327, 0]
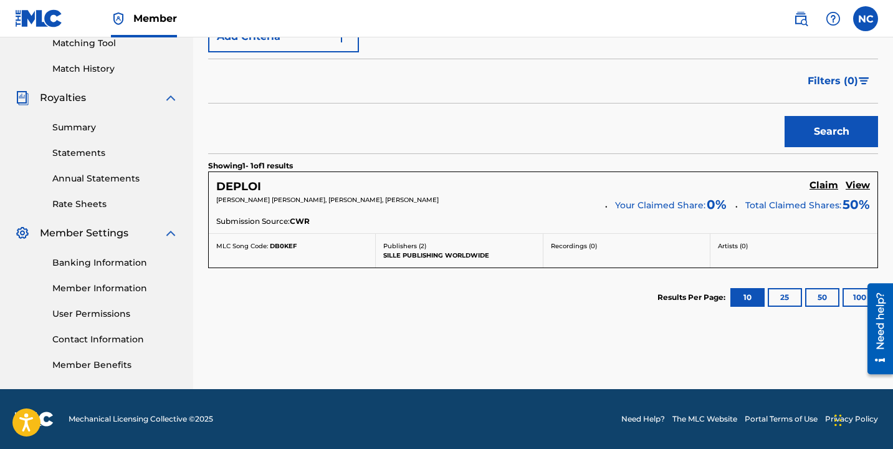
click at [815, 187] on h5 "Claim" at bounding box center [824, 186] width 29 height 12
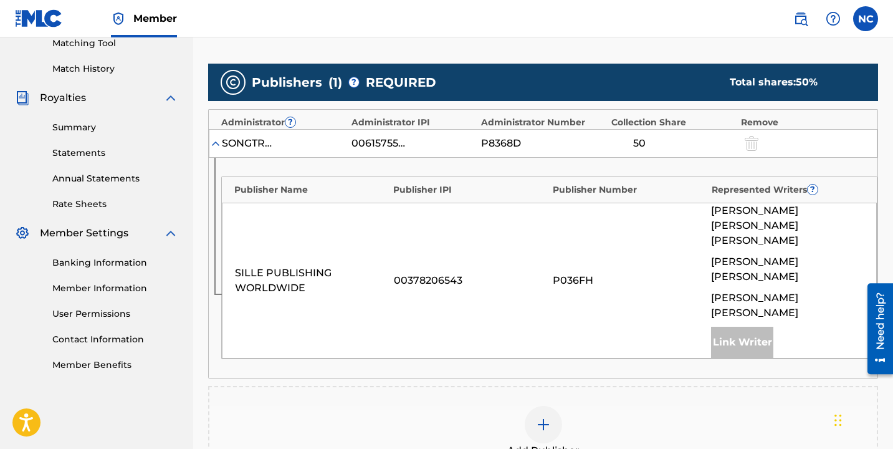
click at [550, 417] on img at bounding box center [543, 424] width 15 height 15
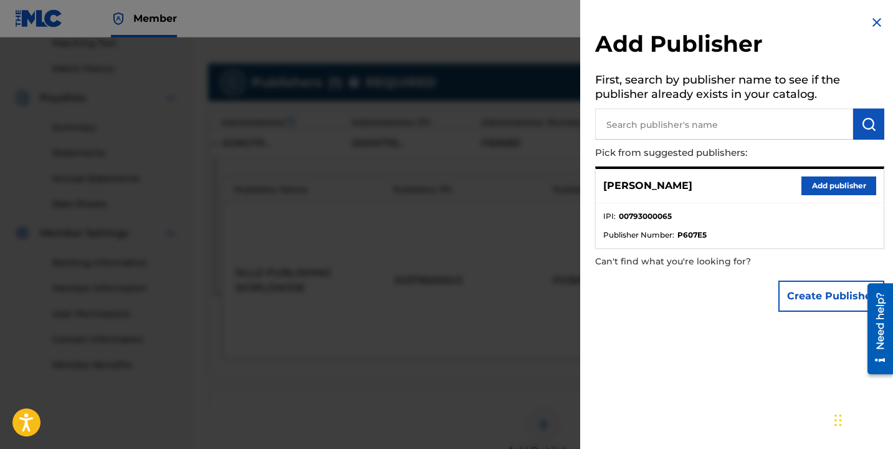
click at [824, 180] on button "Add publisher" at bounding box center [839, 185] width 75 height 19
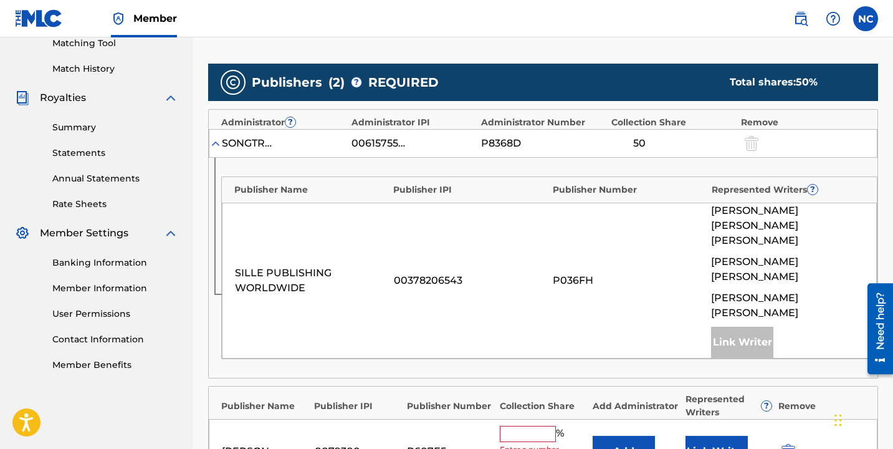
click at [534, 426] on input "text" at bounding box center [528, 434] width 56 height 16
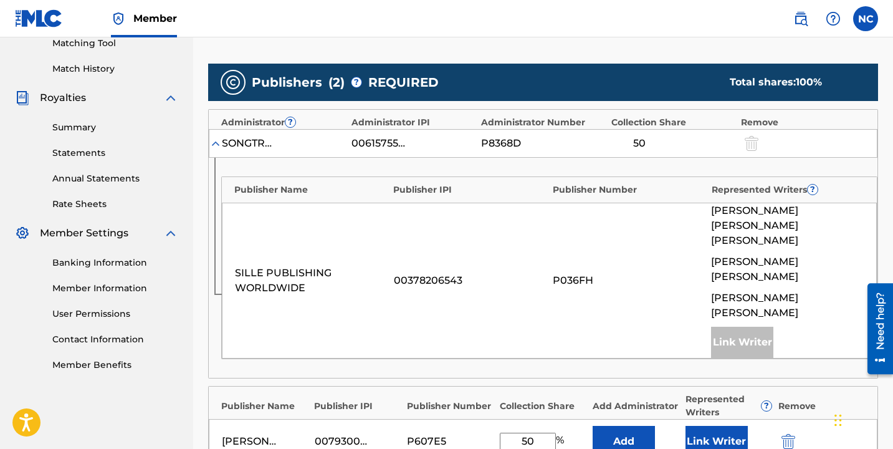
type input "50"
click at [695, 426] on button "Link Writer" at bounding box center [717, 441] width 62 height 31
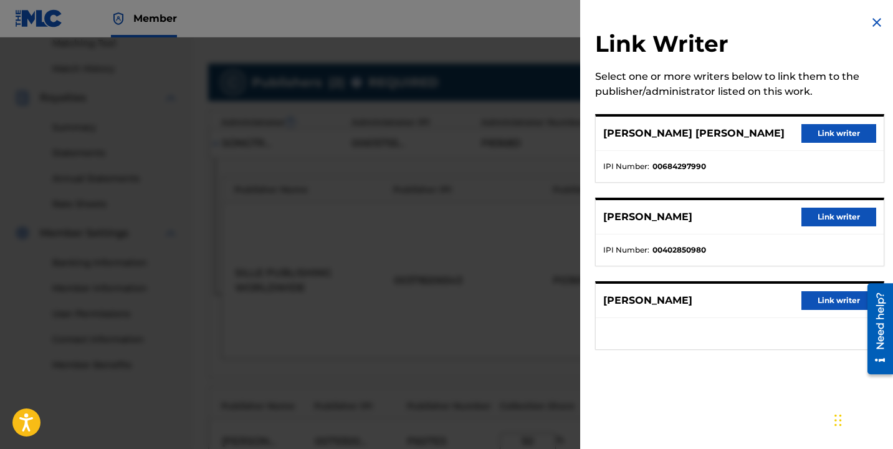
click at [827, 138] on button "Link writer" at bounding box center [839, 133] width 75 height 19
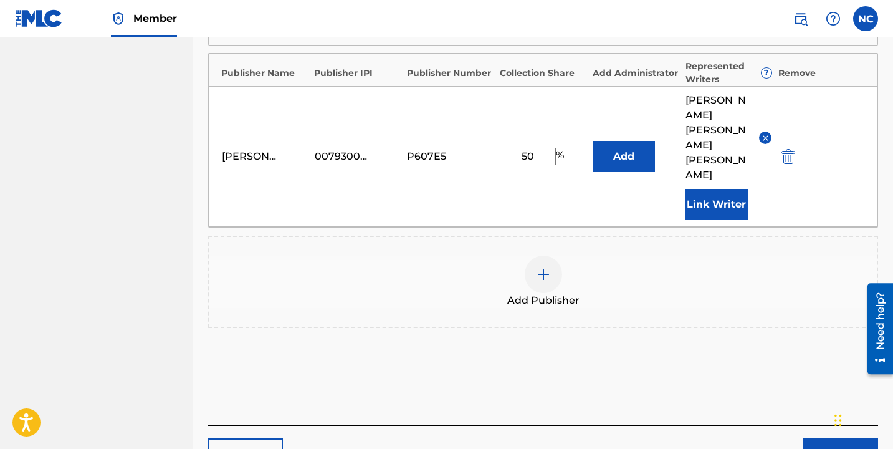
scroll to position [665, 0]
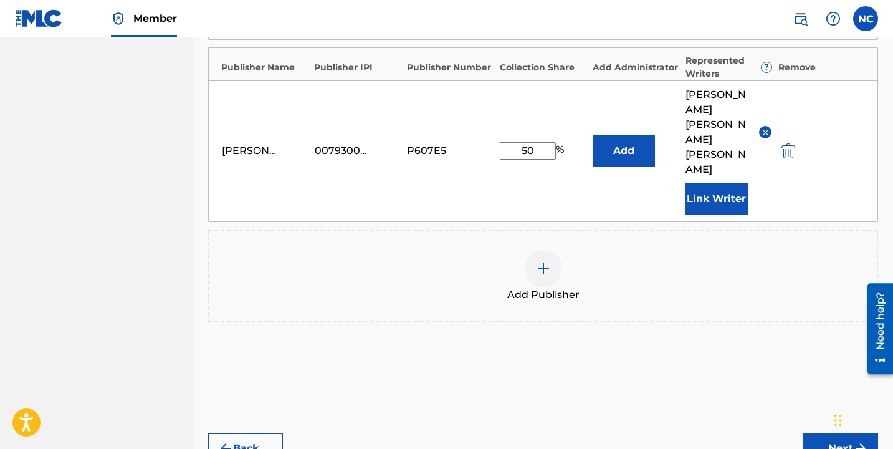
click at [822, 433] on button "Next" at bounding box center [841, 448] width 75 height 31
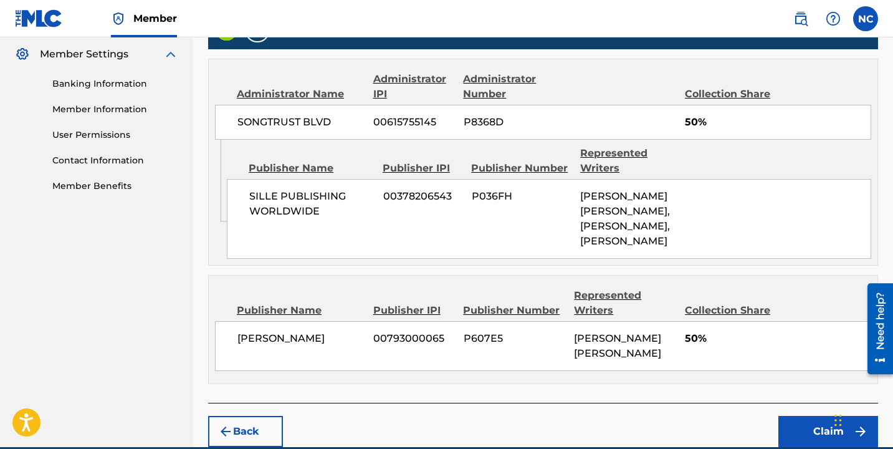
scroll to position [623, 0]
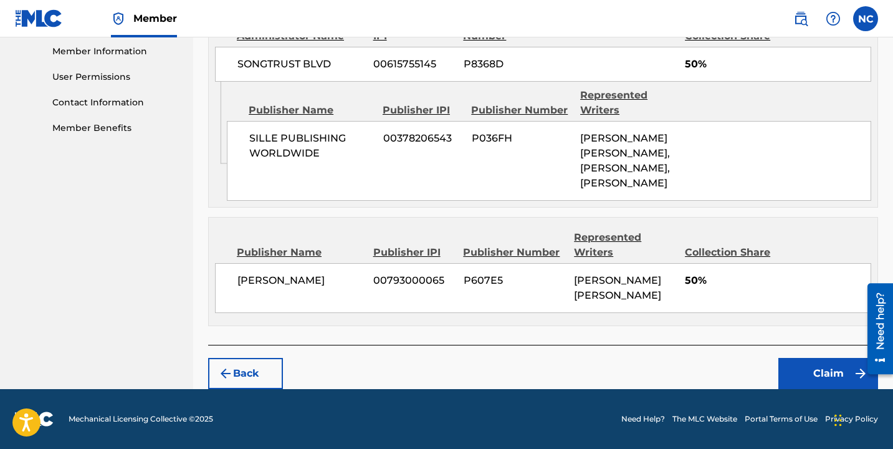
click at [806, 372] on button "Claim" at bounding box center [829, 373] width 100 height 31
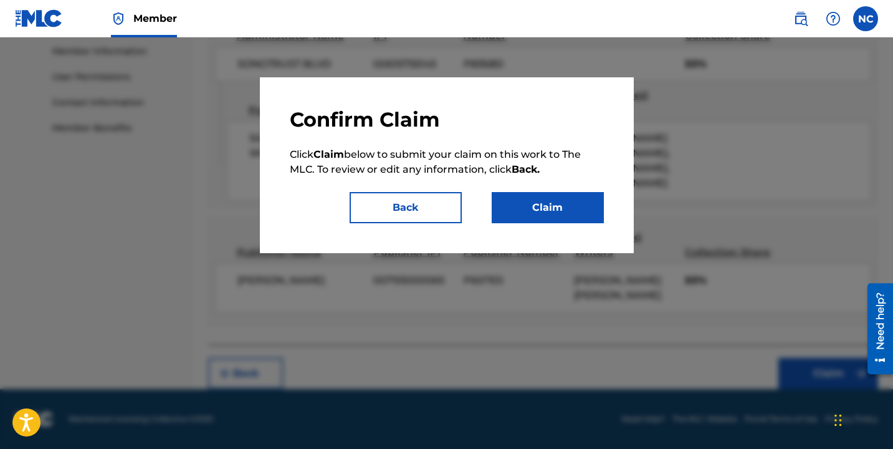
click at [584, 203] on button "Claim" at bounding box center [548, 207] width 112 height 31
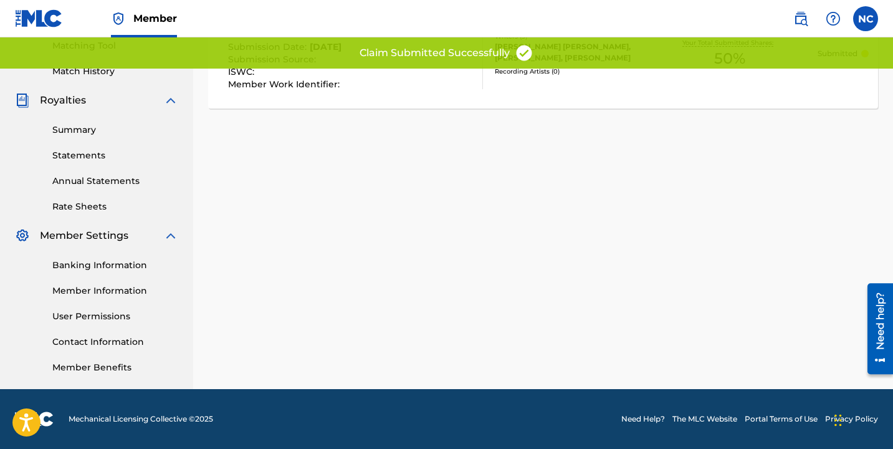
scroll to position [0, 0]
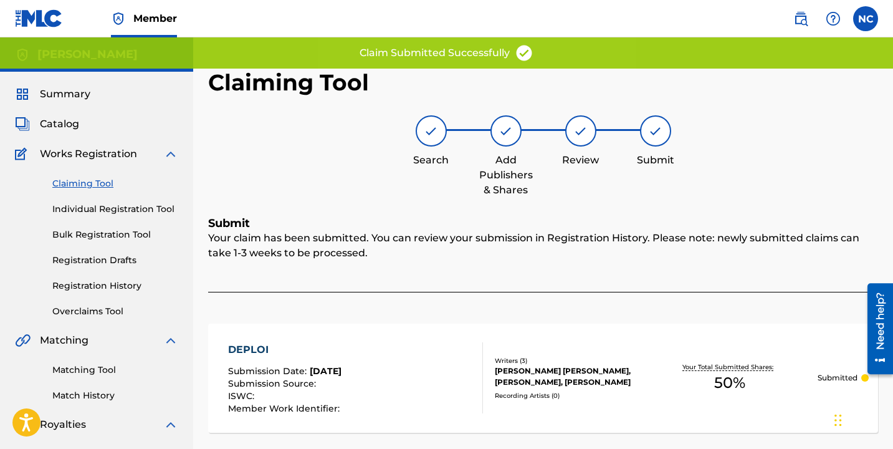
click at [90, 187] on link "Claiming Tool" at bounding box center [115, 183] width 126 height 13
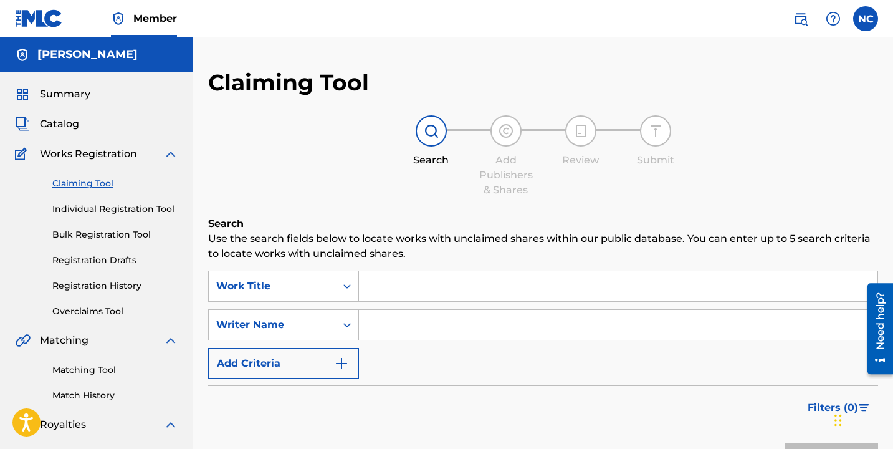
click at [453, 279] on input "Search Form" at bounding box center [618, 286] width 519 height 30
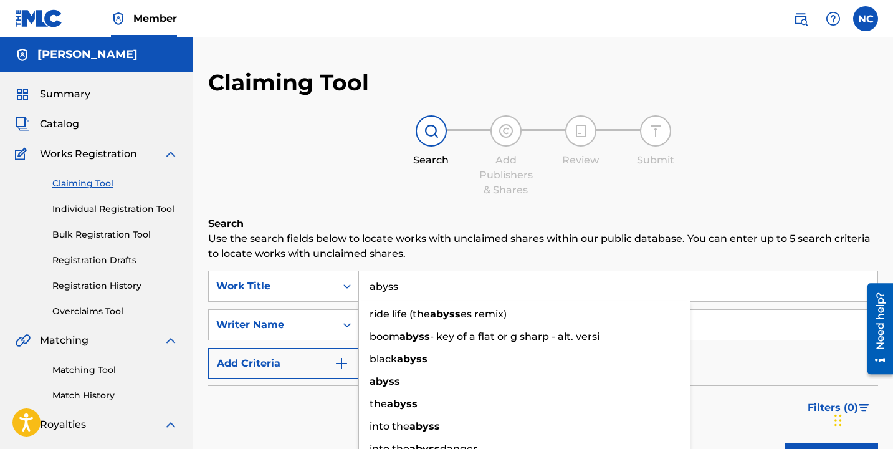
type input "abyss"
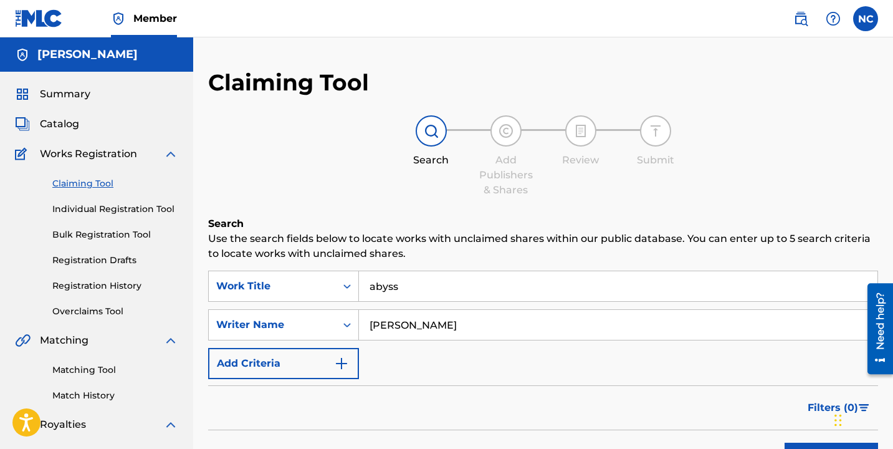
type input "[PERSON_NAME]"
click at [107, 206] on link "Individual Registration Tool" at bounding box center [115, 209] width 126 height 13
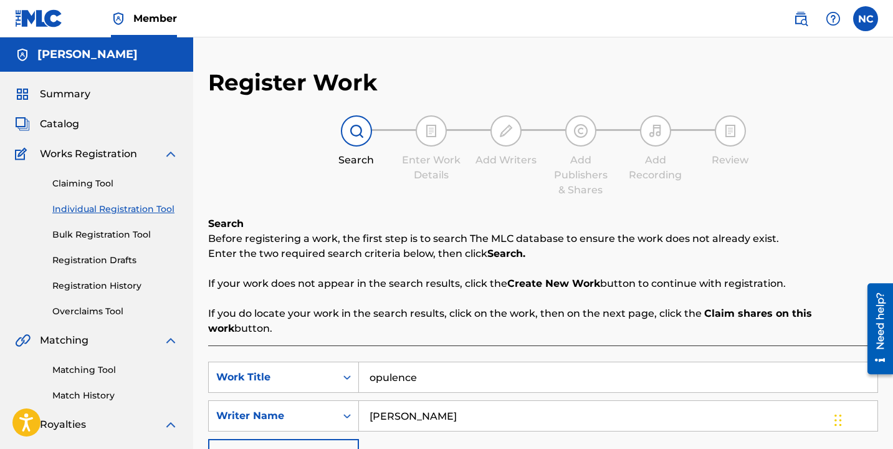
click at [479, 362] on input "opulence" at bounding box center [618, 377] width 519 height 30
type input "n"
type input "abyss"
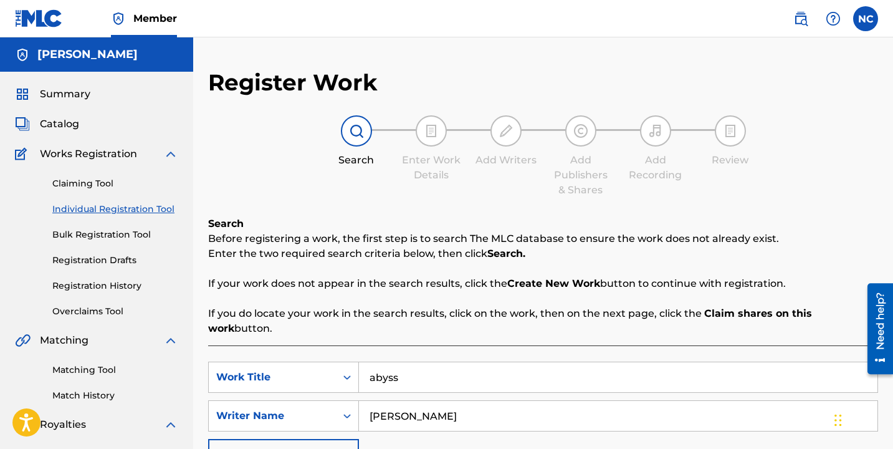
type input "[PERSON_NAME]"
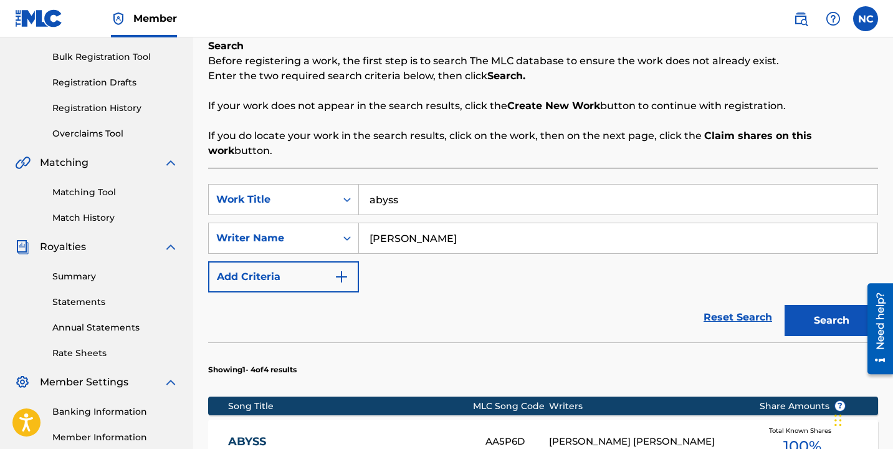
scroll to position [407, 0]
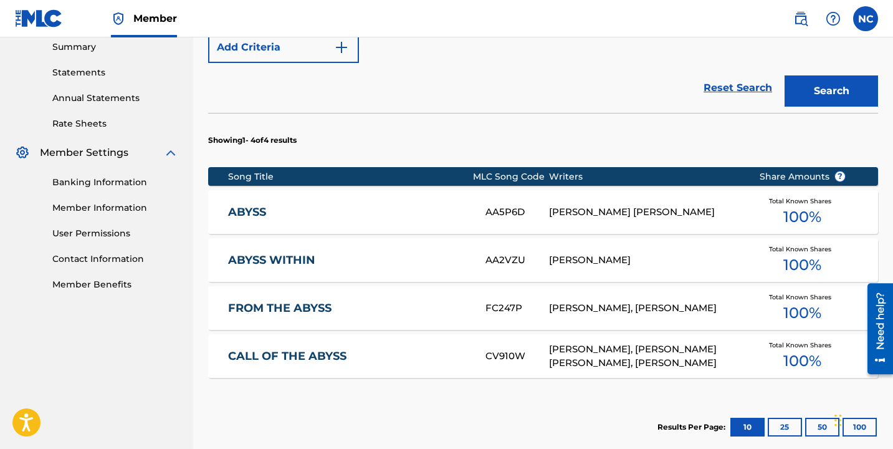
click at [621, 205] on div "[PERSON_NAME] [PERSON_NAME]" at bounding box center [644, 212] width 191 height 14
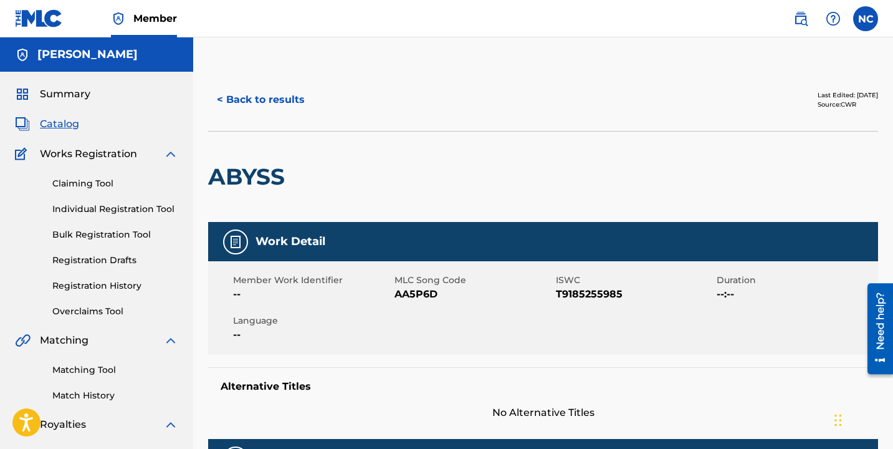
click at [107, 216] on div "Claiming Tool Individual Registration Tool Bulk Registration Tool Registration …" at bounding box center [96, 239] width 163 height 156
click at [108, 213] on link "Individual Registration Tool" at bounding box center [115, 209] width 126 height 13
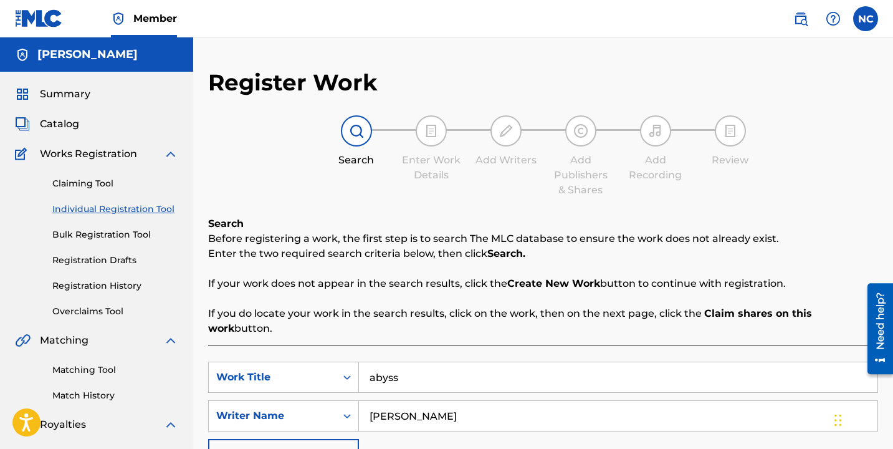
click at [426, 370] on input "abyss" at bounding box center [618, 377] width 519 height 30
type input "epitome"
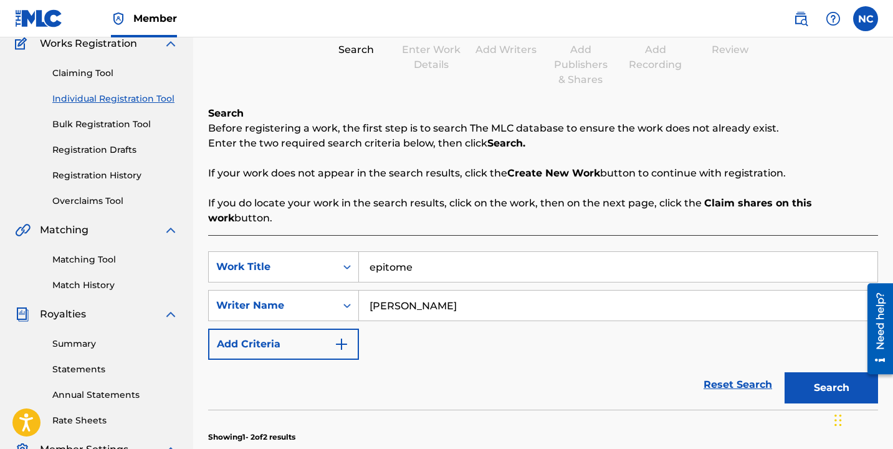
scroll to position [438, 0]
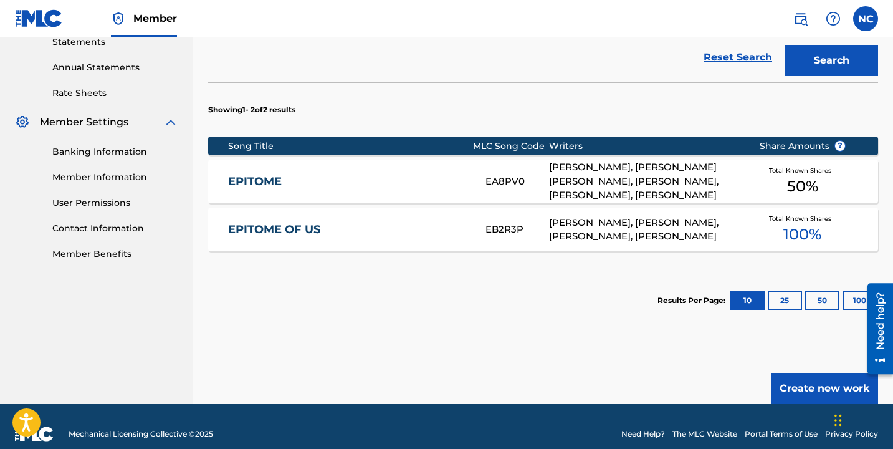
click at [663, 163] on div "[PERSON_NAME], [PERSON_NAME] [PERSON_NAME], [PERSON_NAME], [PERSON_NAME], [PERS…" at bounding box center [644, 181] width 191 height 42
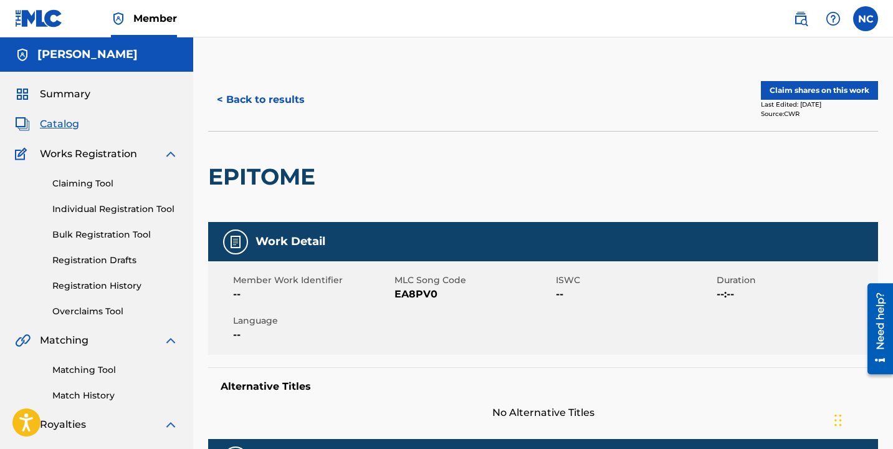
click at [792, 91] on button "Claim shares on this work" at bounding box center [819, 90] width 117 height 19
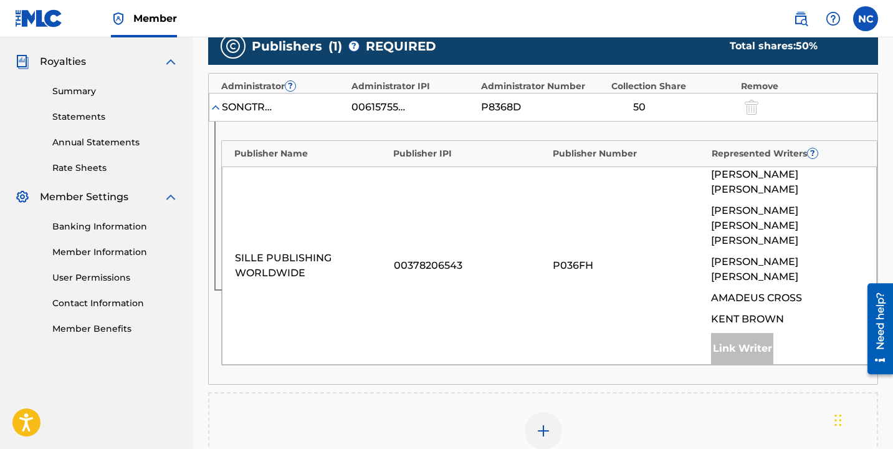
scroll to position [363, 0]
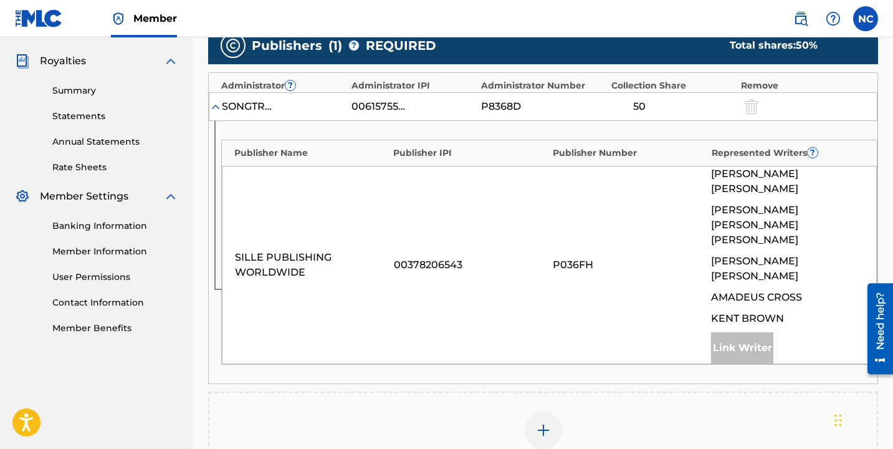
click at [543, 411] on div at bounding box center [543, 429] width 37 height 37
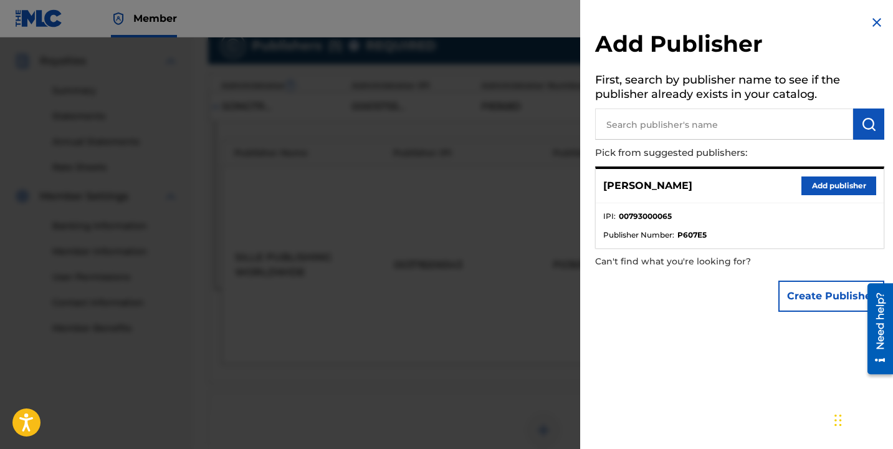
drag, startPoint x: 706, startPoint y: 125, endPoint x: 798, endPoint y: 181, distance: 108.0
click at [707, 128] on input "text" at bounding box center [724, 123] width 258 height 31
click at [815, 183] on button "Add publisher" at bounding box center [839, 185] width 75 height 19
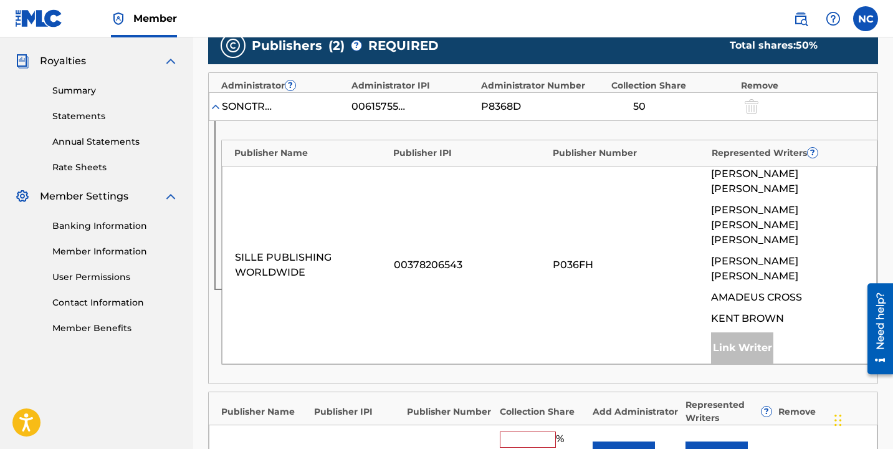
click at [540, 431] on input "text" at bounding box center [528, 439] width 56 height 16
type input "50"
click at [710, 431] on button "Link Writer" at bounding box center [717, 446] width 62 height 31
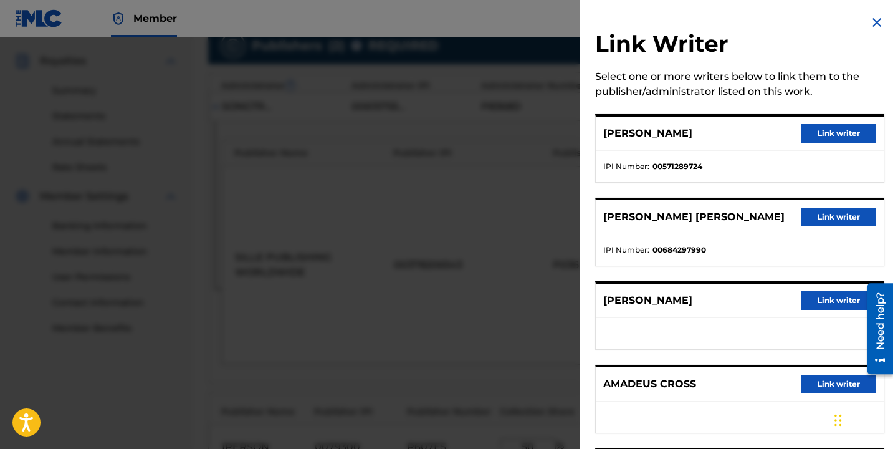
click at [832, 224] on button "Link writer" at bounding box center [839, 217] width 75 height 19
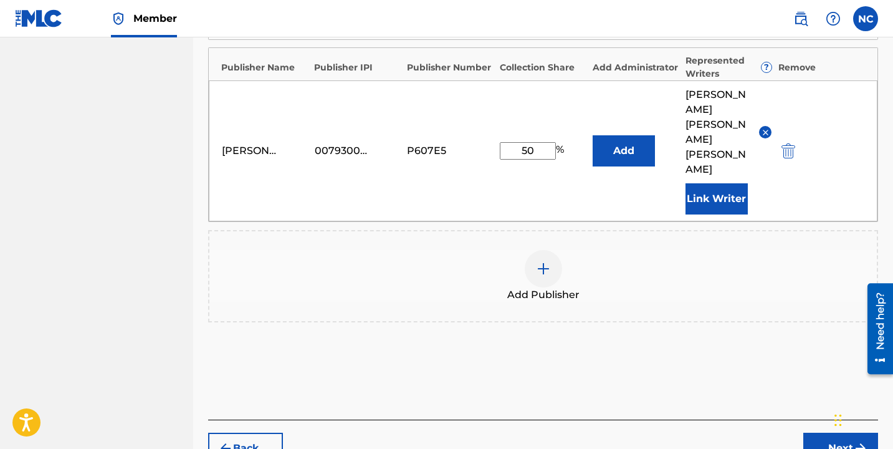
click at [830, 433] on button "Next" at bounding box center [841, 448] width 75 height 31
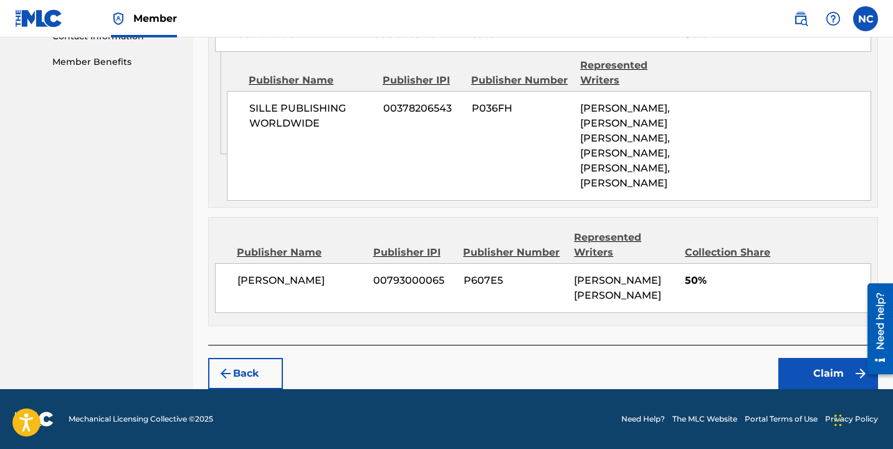
scroll to position [704, 0]
click at [818, 369] on button "Claim" at bounding box center [829, 373] width 100 height 31
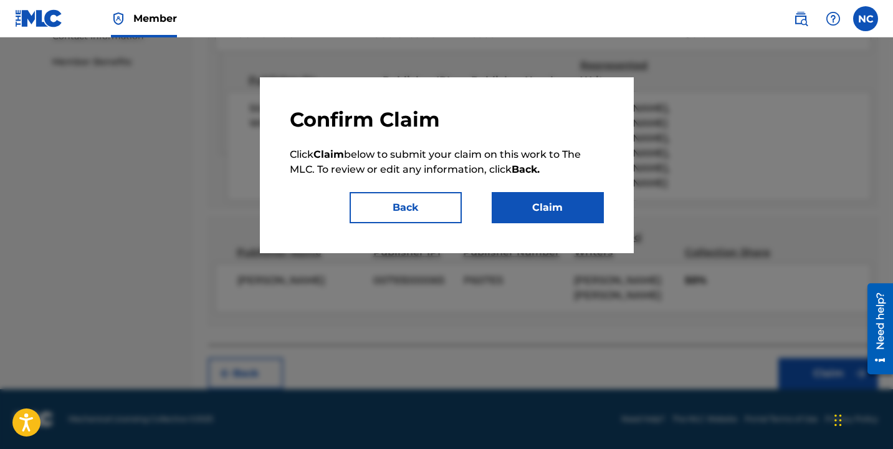
click at [542, 206] on button "Claim" at bounding box center [548, 207] width 112 height 31
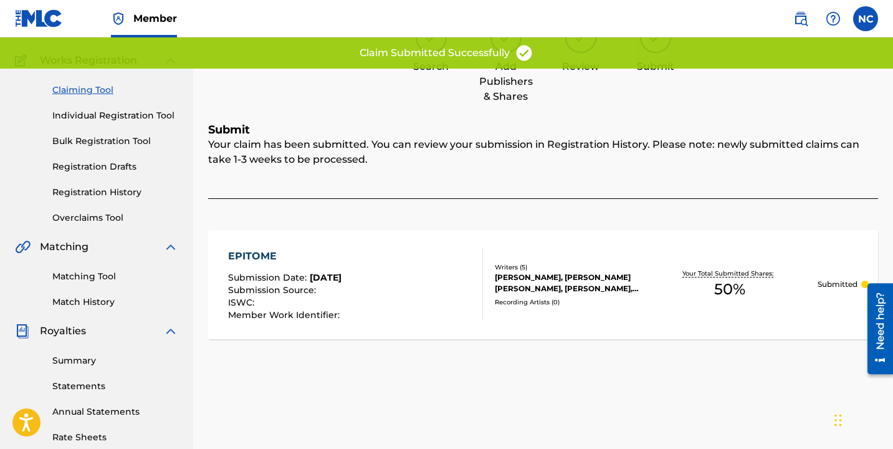
scroll to position [0, 0]
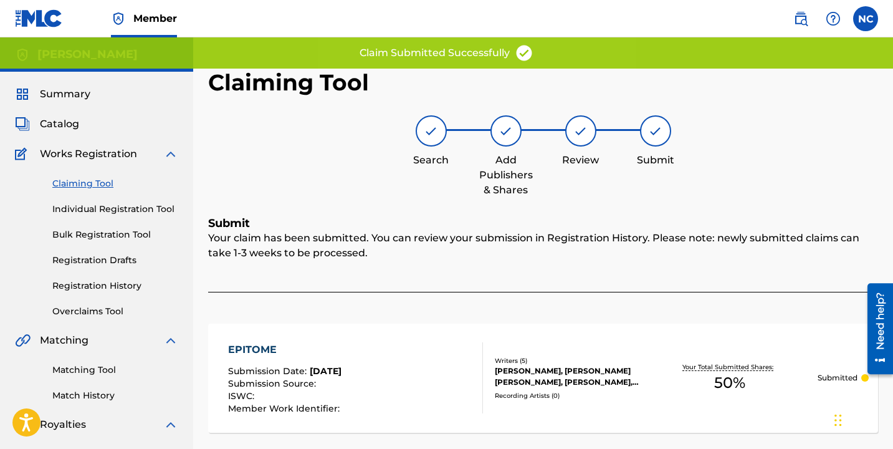
click at [85, 185] on link "Claiming Tool" at bounding box center [115, 183] width 126 height 13
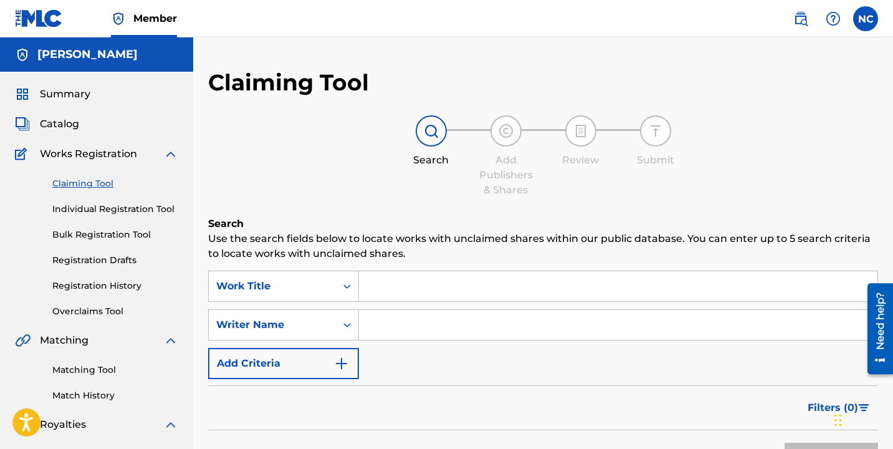
click at [431, 282] on input "Search Form" at bounding box center [618, 286] width 519 height 30
type input "[PERSON_NAME]$"
type input "[PERSON_NAME]"
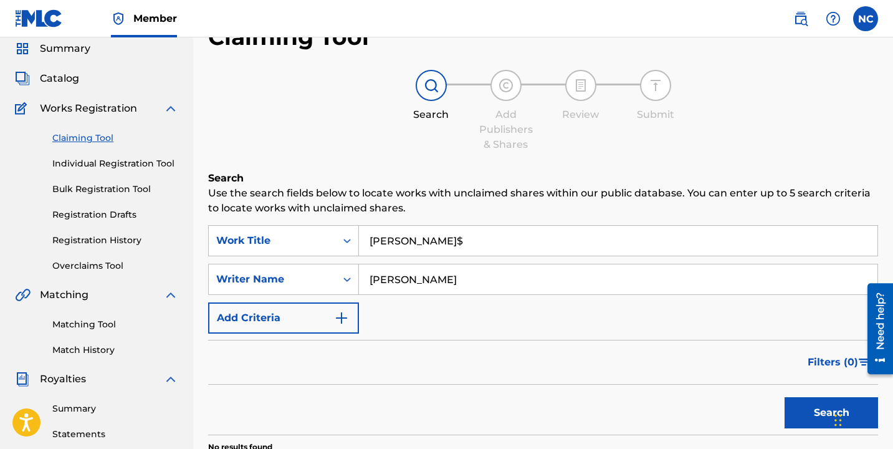
scroll to position [239, 0]
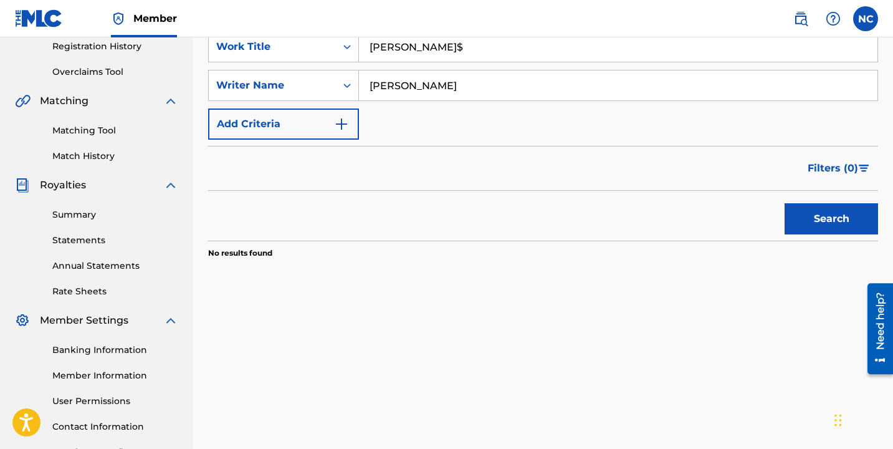
click at [469, 57] on input "[PERSON_NAME]$" at bounding box center [618, 47] width 519 height 30
click at [785, 203] on button "Search" at bounding box center [832, 218] width 94 height 31
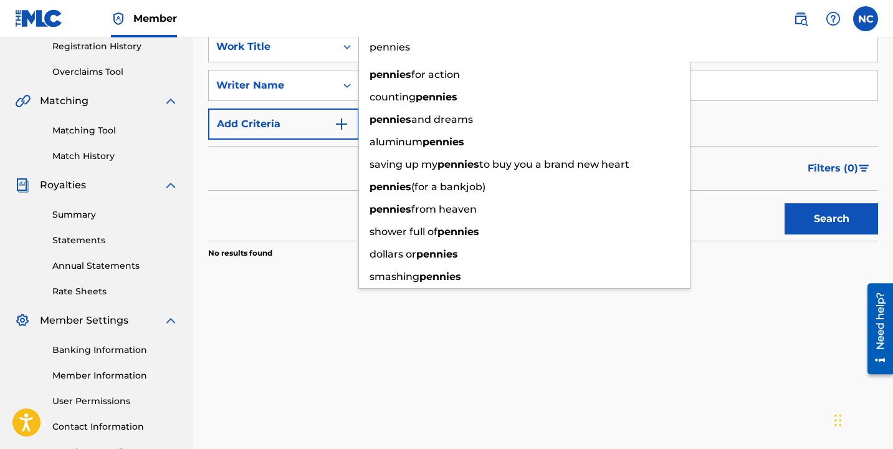
type input "pennies"
click at [785, 203] on button "Search" at bounding box center [832, 218] width 94 height 31
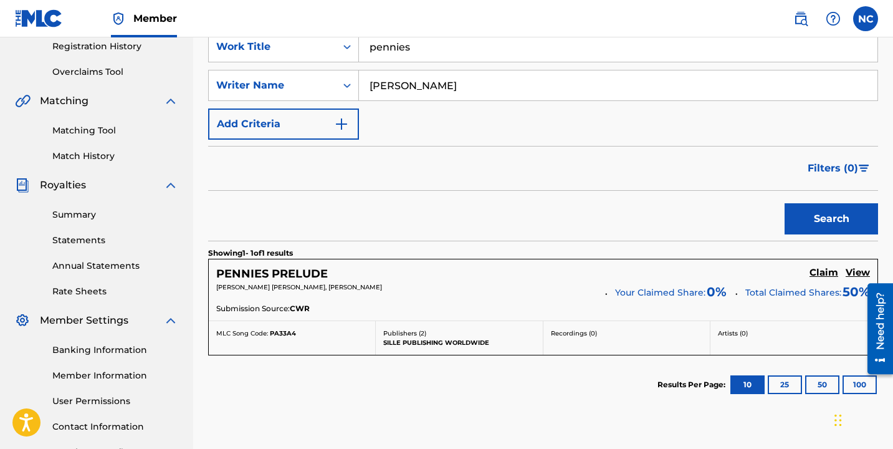
click at [818, 272] on h5 "Claim" at bounding box center [824, 273] width 29 height 12
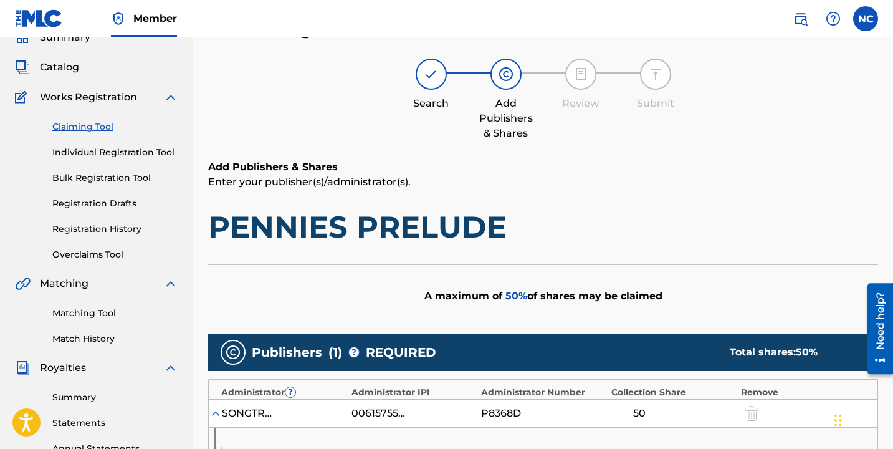
scroll to position [355, 0]
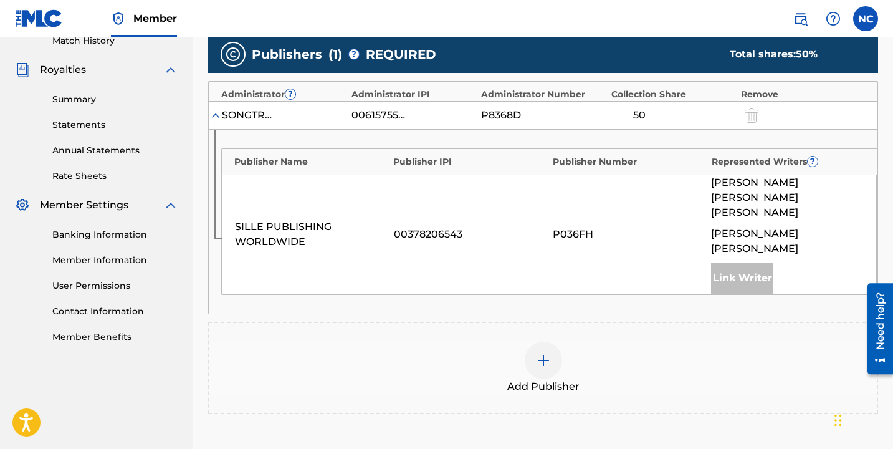
click at [550, 342] on div at bounding box center [543, 360] width 37 height 37
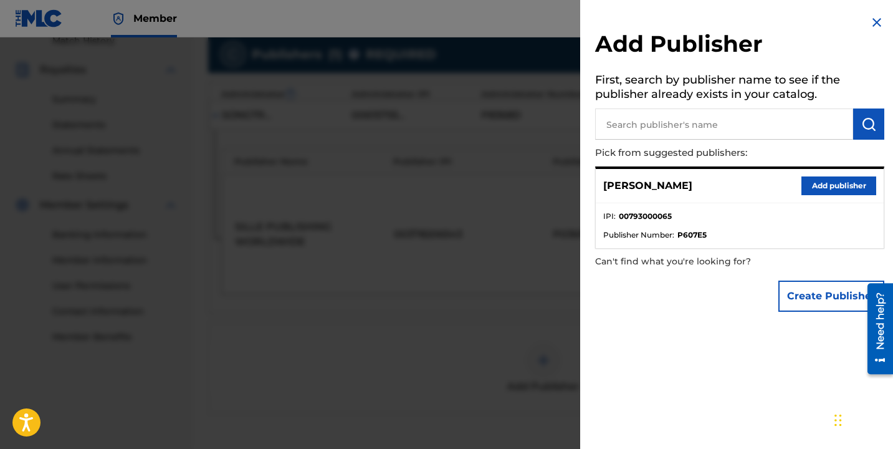
click at [839, 188] on button "Add publisher" at bounding box center [839, 185] width 75 height 19
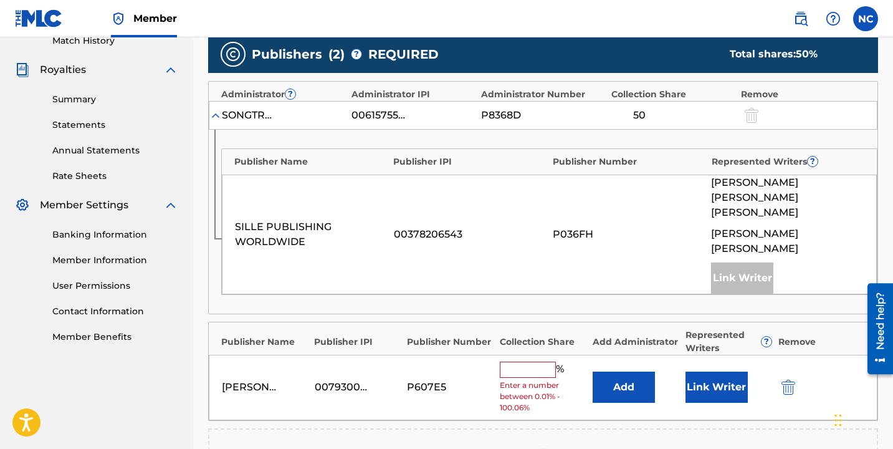
click at [528, 362] on input "text" at bounding box center [528, 370] width 56 height 16
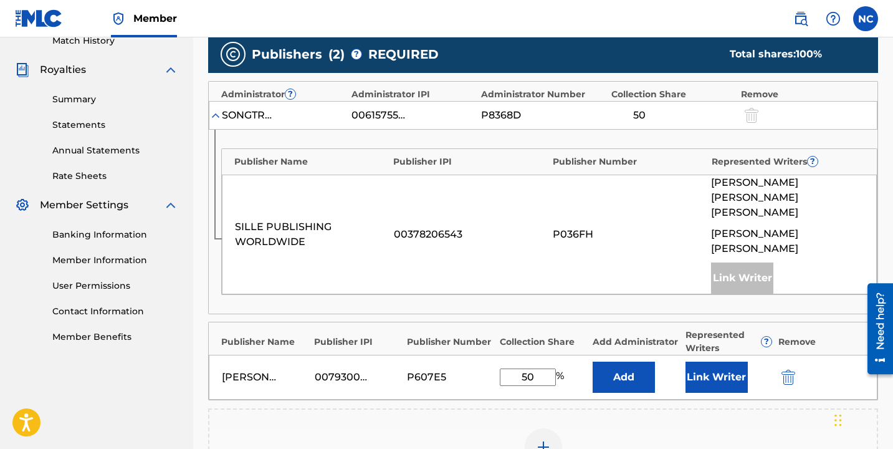
type input "50"
click at [695, 362] on button "Link Writer" at bounding box center [717, 377] width 62 height 31
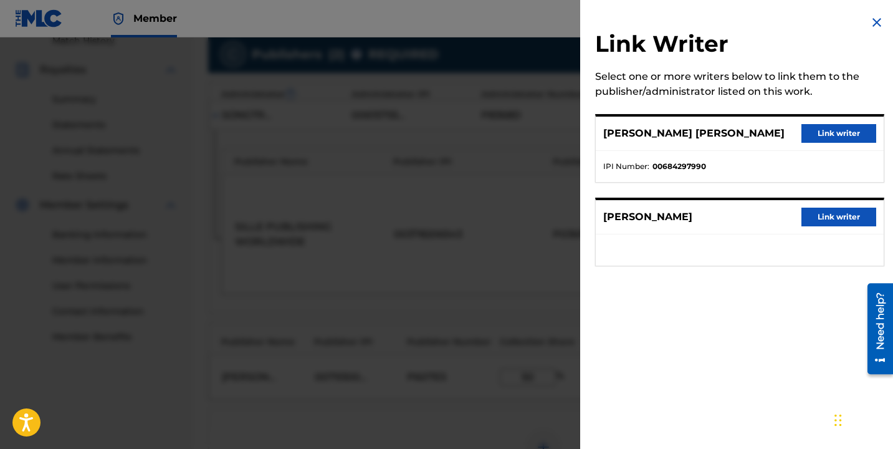
click at [835, 138] on button "Link writer" at bounding box center [839, 133] width 75 height 19
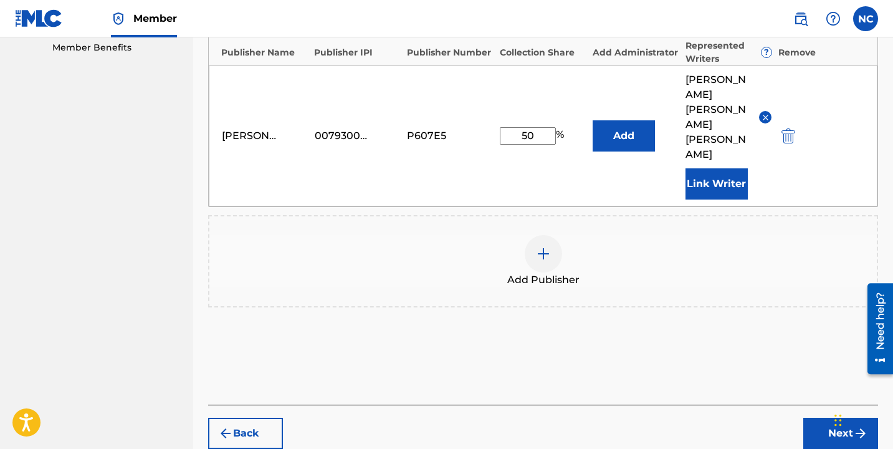
click at [832, 418] on button "Next" at bounding box center [841, 433] width 75 height 31
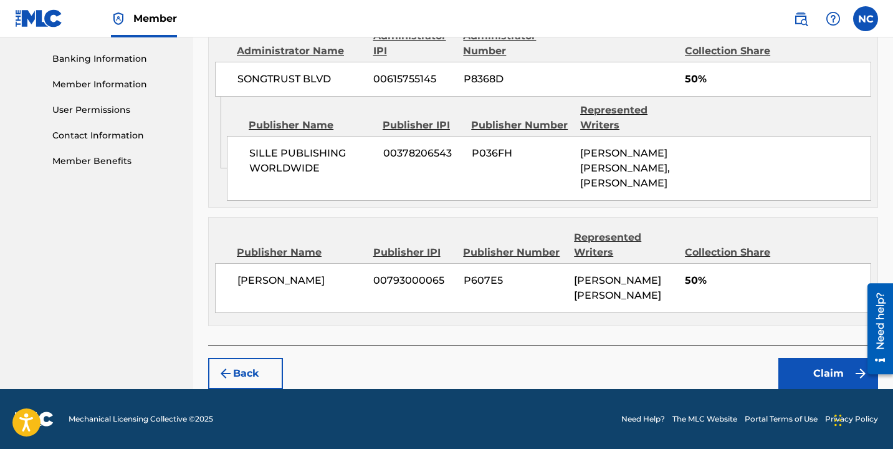
scroll to position [590, 0]
click at [809, 375] on button "Claim" at bounding box center [829, 373] width 100 height 31
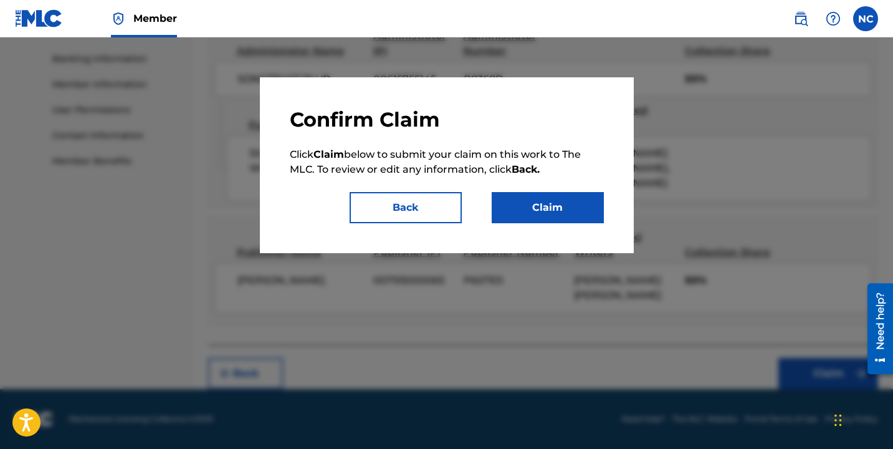
click at [521, 206] on button "Claim" at bounding box center [548, 207] width 112 height 31
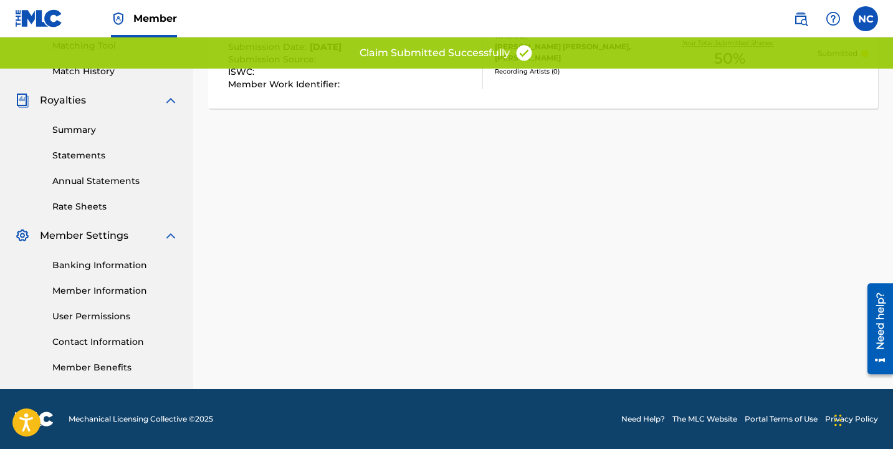
scroll to position [0, 0]
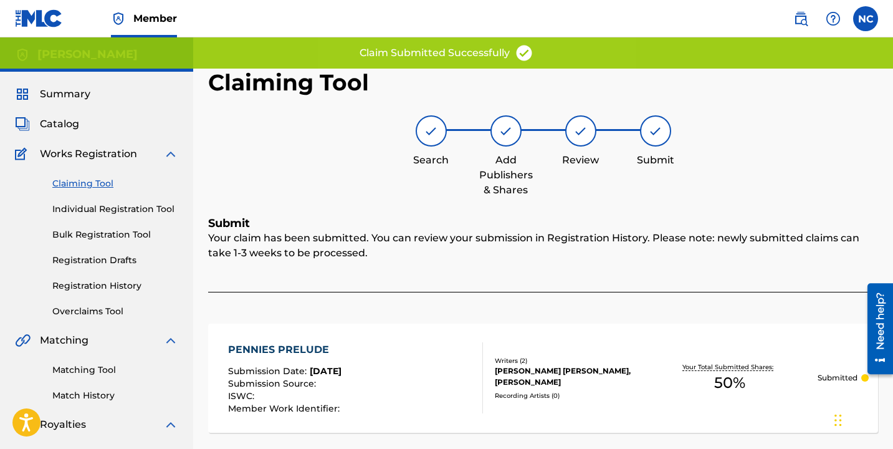
click at [94, 181] on link "Claiming Tool" at bounding box center [115, 183] width 126 height 13
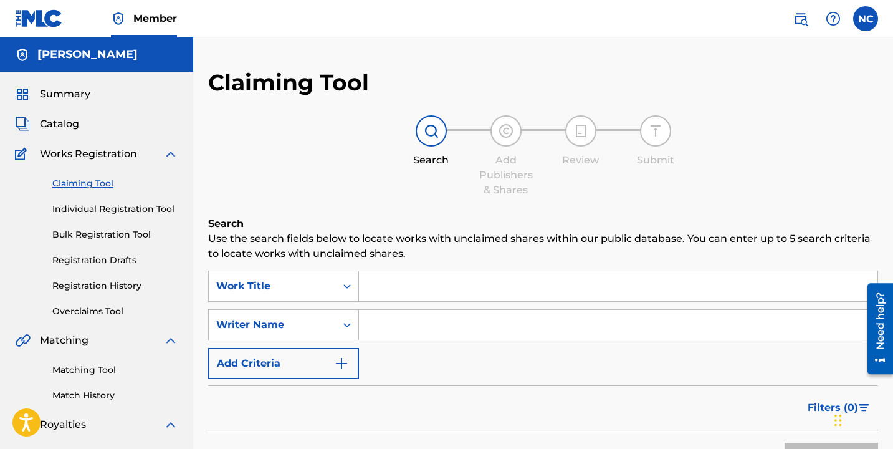
click at [425, 285] on input "Search Form" at bounding box center [618, 286] width 519 height 30
type input "[PERSON_NAME]$."
type input "[PERSON_NAME]"
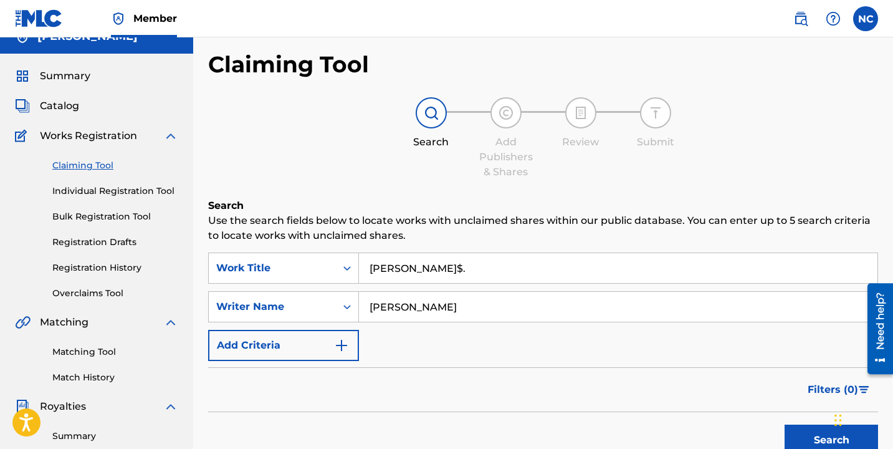
scroll to position [26, 0]
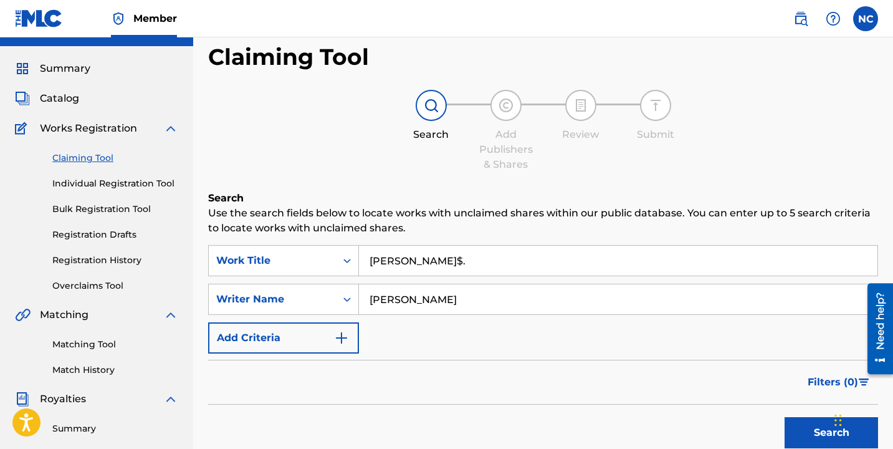
click at [131, 188] on link "Individual Registration Tool" at bounding box center [115, 183] width 126 height 13
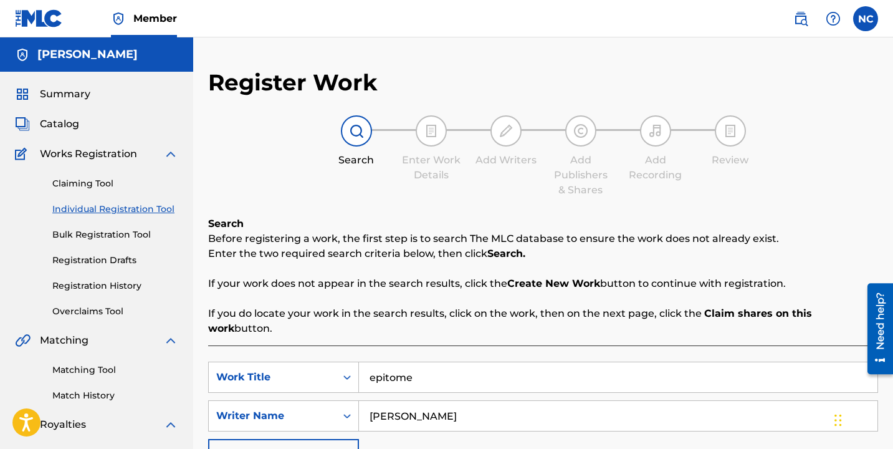
click at [420, 367] on input "epitome" at bounding box center [618, 377] width 519 height 30
type input "[PERSON_NAME]$"
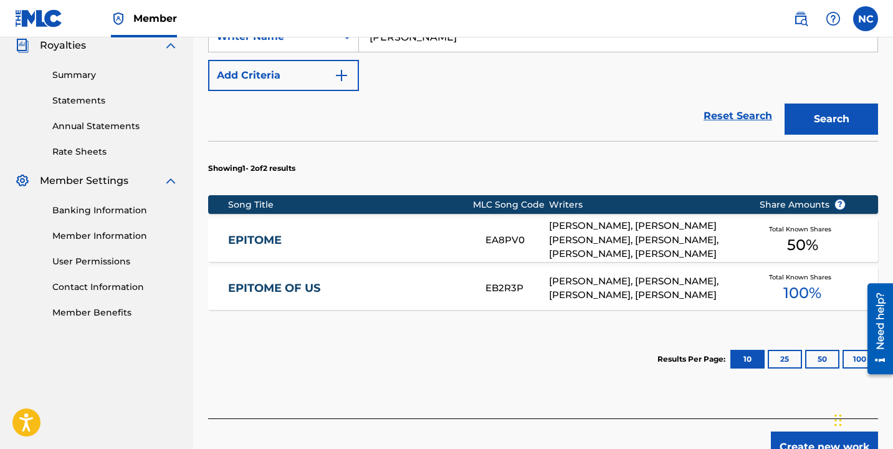
scroll to position [438, 0]
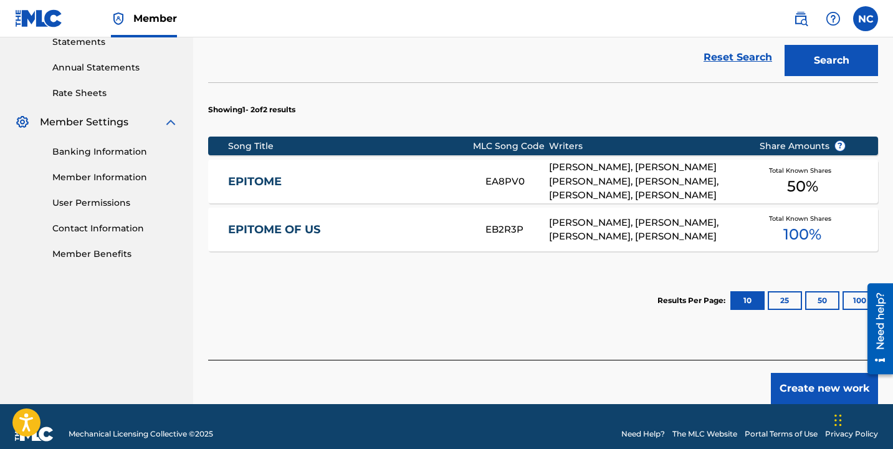
click at [826, 55] on button "Search" at bounding box center [832, 60] width 94 height 31
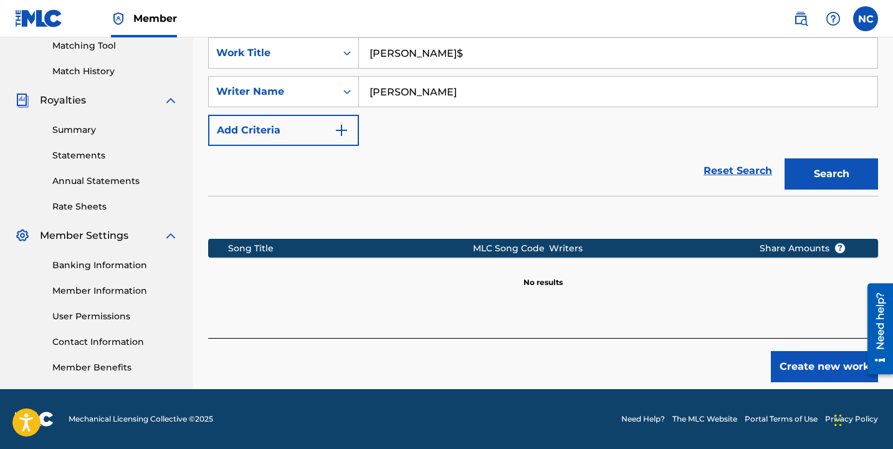
scroll to position [299, 0]
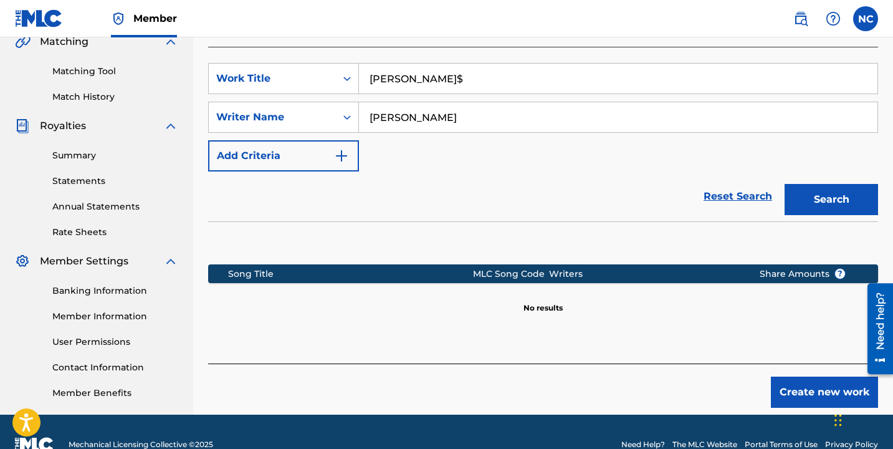
click at [482, 67] on input "[PERSON_NAME]$" at bounding box center [618, 79] width 519 height 30
click at [785, 184] on button "Search" at bounding box center [832, 199] width 94 height 31
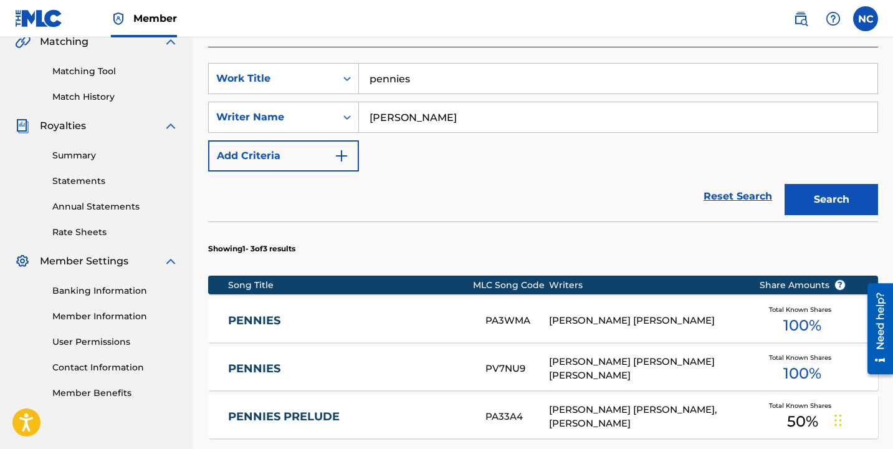
scroll to position [296, 0]
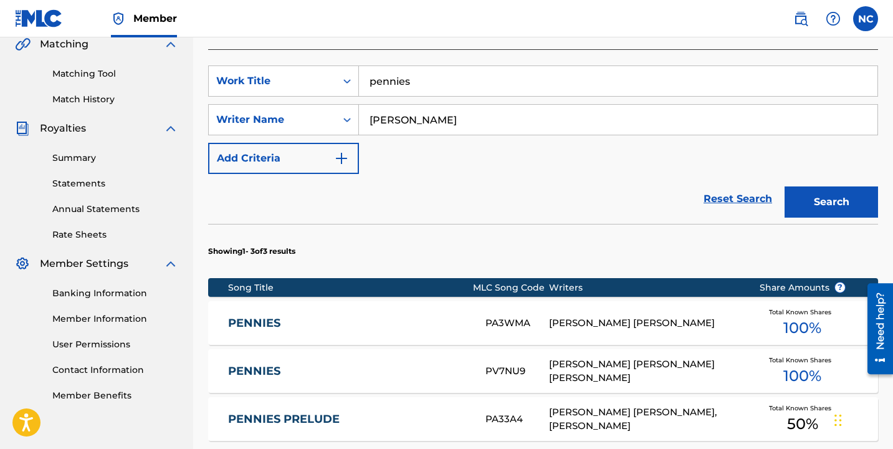
click at [418, 82] on div "SearchWithCriteria87c60ae9-cdb3-411c-8b9c-65b401bb9c26 Work Title pennies Searc…" at bounding box center [543, 119] width 670 height 108
click at [419, 76] on input "pennies" at bounding box center [618, 81] width 519 height 30
type input "integrity"
click at [785, 186] on button "Search" at bounding box center [832, 201] width 94 height 31
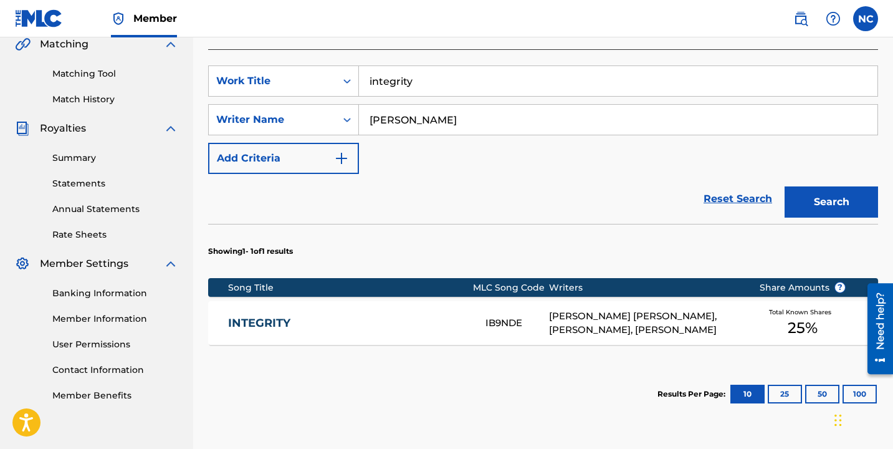
click at [624, 309] on div "[PERSON_NAME] [PERSON_NAME], [PERSON_NAME], [PERSON_NAME]" at bounding box center [644, 323] width 191 height 28
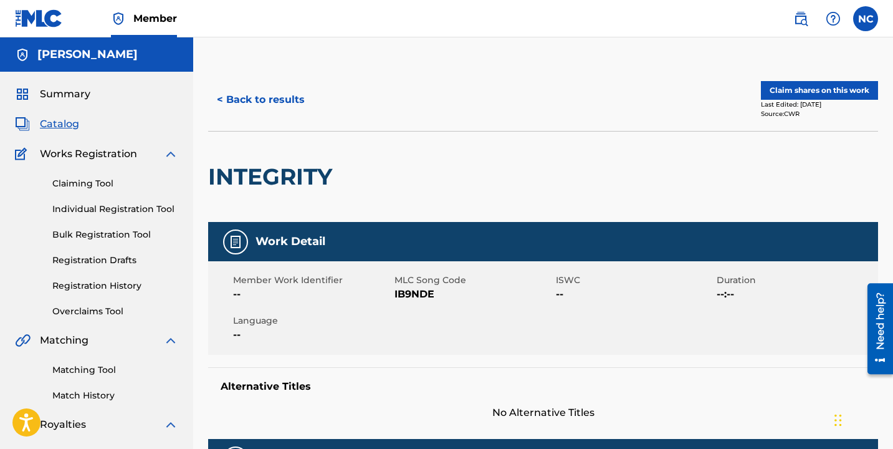
click at [776, 102] on div "Last Edited: [DATE]" at bounding box center [819, 104] width 117 height 9
click at [777, 90] on button "Claim shares on this work" at bounding box center [819, 90] width 117 height 19
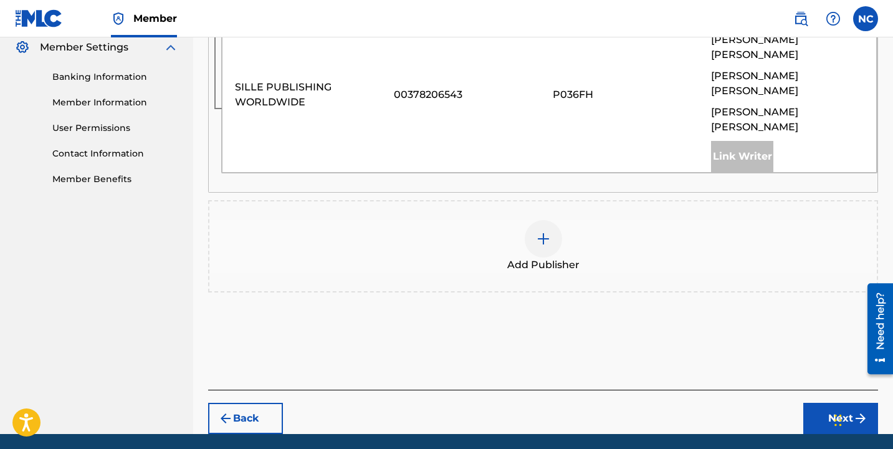
scroll to position [510, 0]
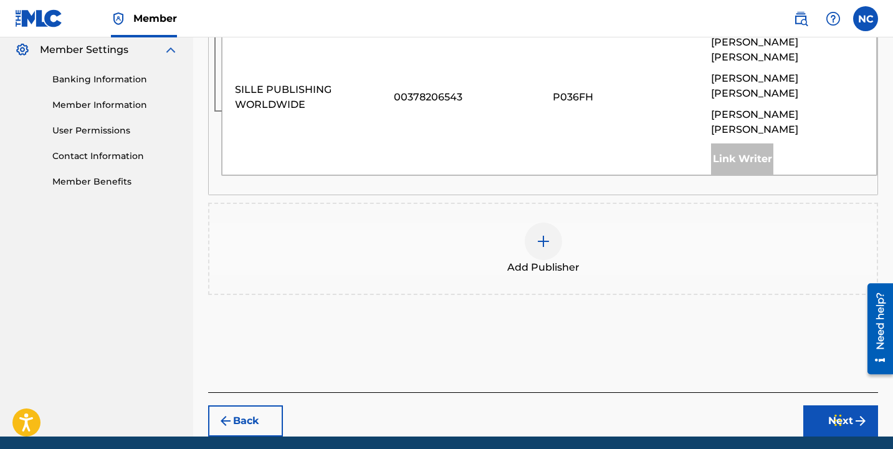
click at [542, 234] on img at bounding box center [543, 241] width 15 height 15
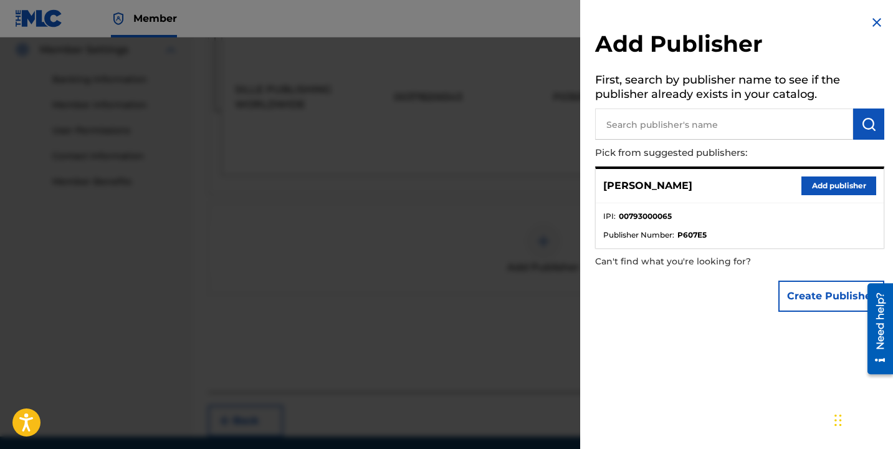
click at [813, 187] on button "Add publisher" at bounding box center [839, 185] width 75 height 19
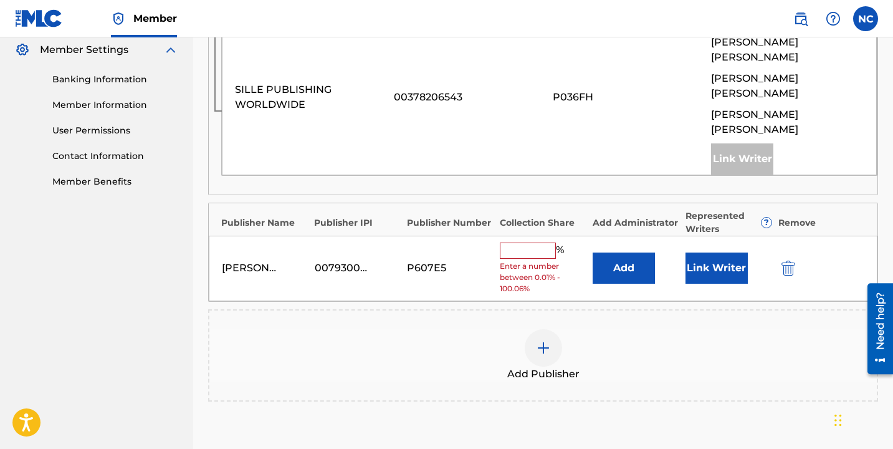
click at [534, 243] on input "text" at bounding box center [528, 251] width 56 height 16
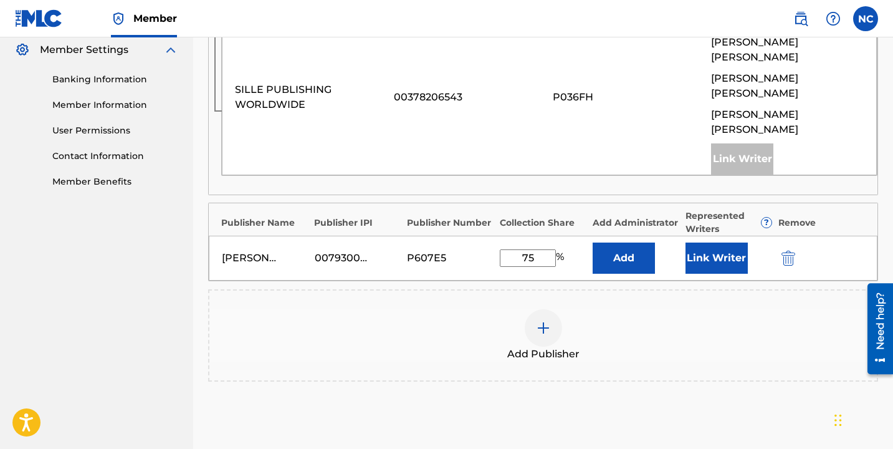
type input "75"
click at [699, 243] on button "Link Writer" at bounding box center [717, 258] width 62 height 31
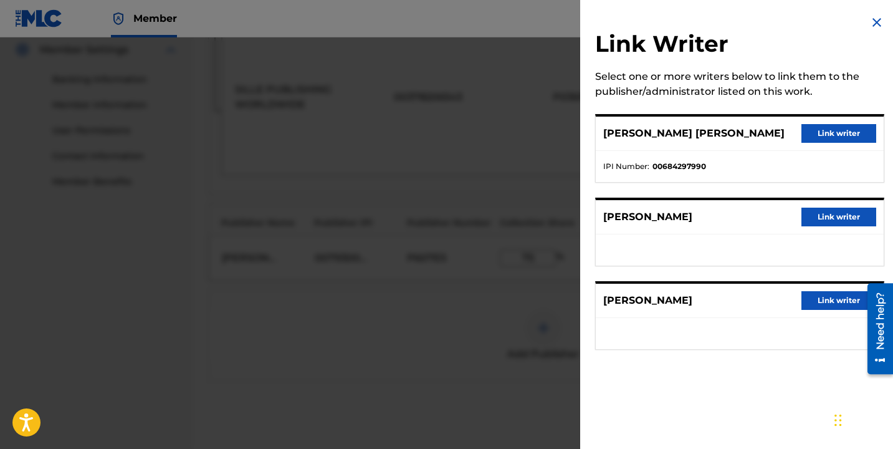
click at [815, 143] on button "Link writer" at bounding box center [839, 133] width 75 height 19
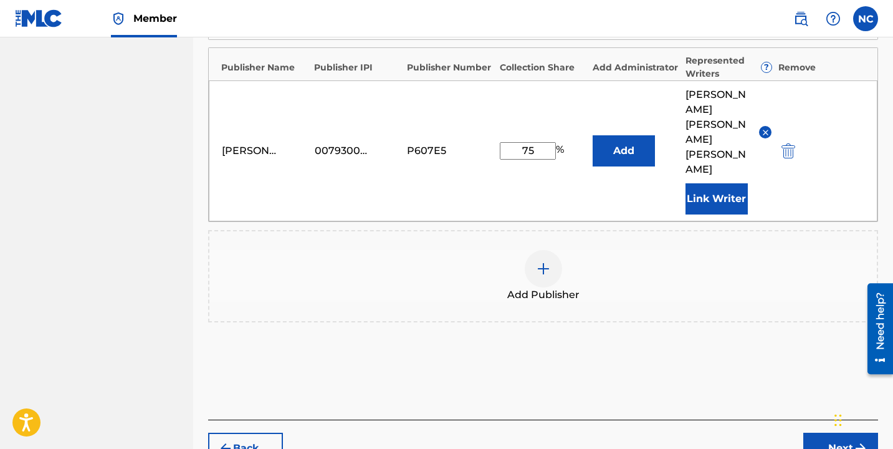
click at [812, 433] on button "Next" at bounding box center [841, 448] width 75 height 31
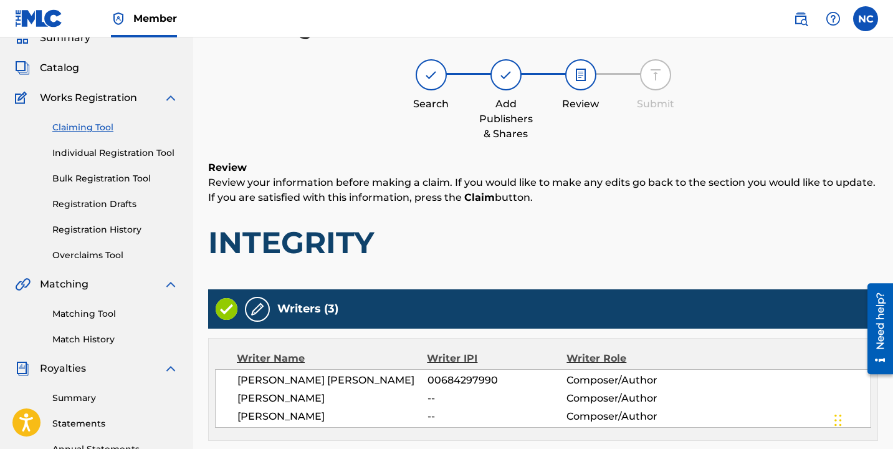
scroll to position [638, 0]
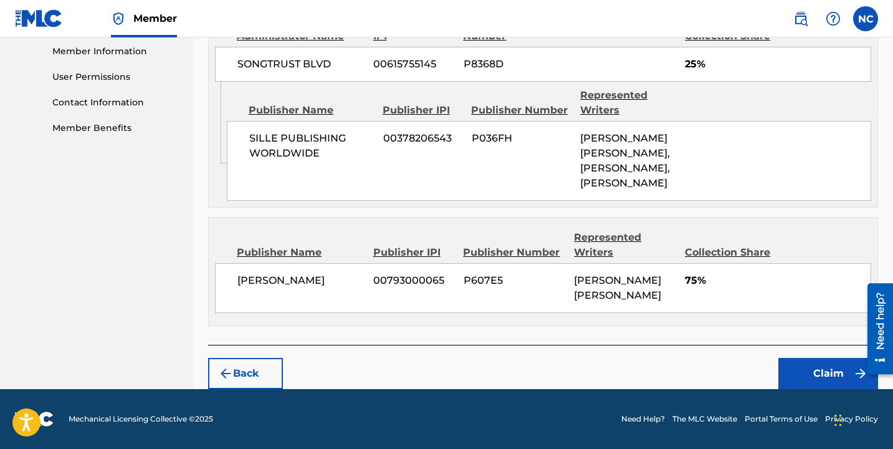
click at [837, 373] on button "Claim" at bounding box center [829, 373] width 100 height 31
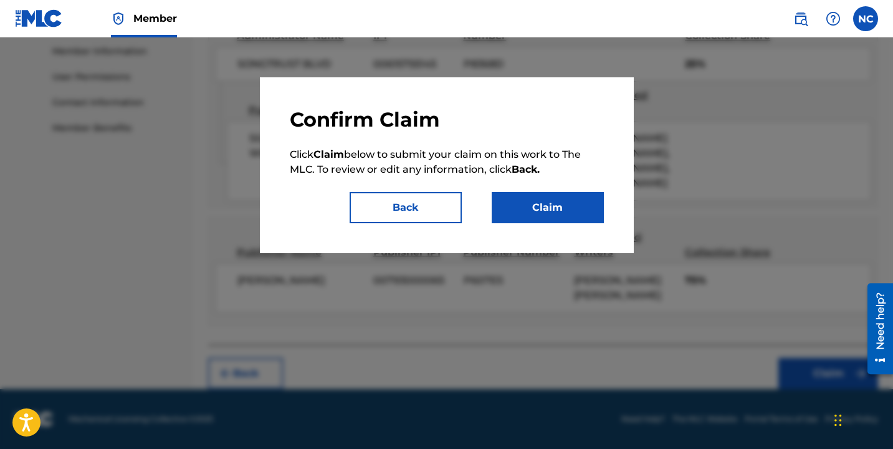
click at [563, 204] on button "Claim" at bounding box center [548, 207] width 112 height 31
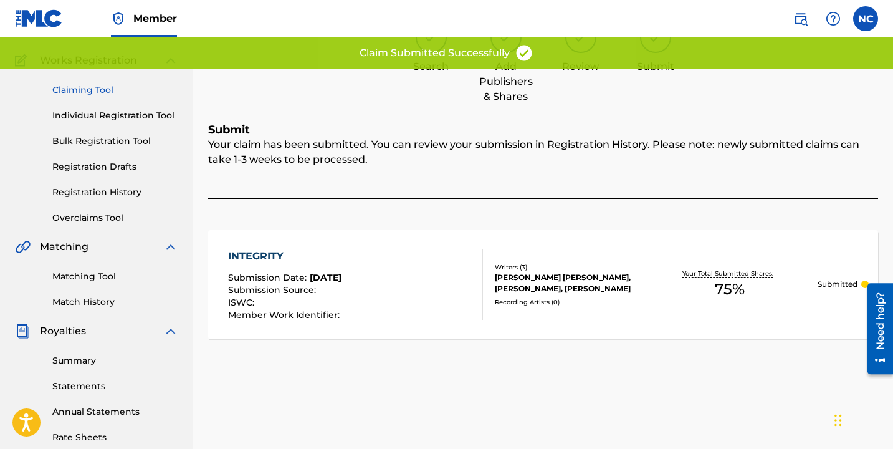
scroll to position [0, 0]
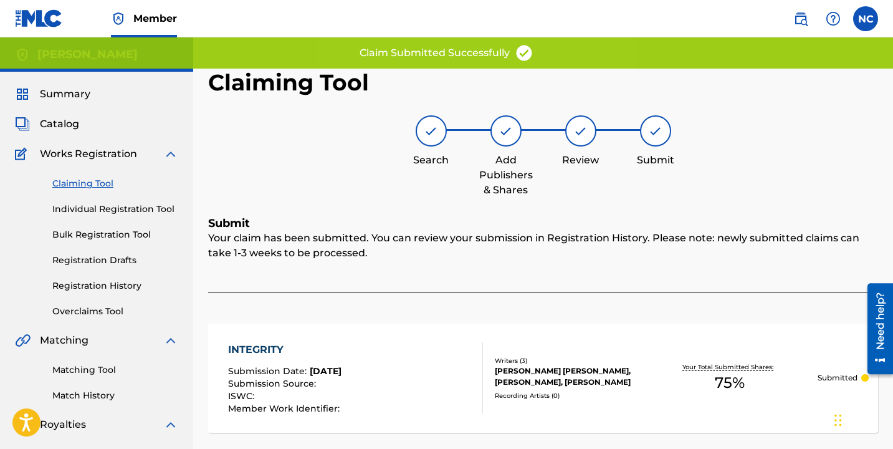
click at [98, 181] on link "Claiming Tool" at bounding box center [115, 183] width 126 height 13
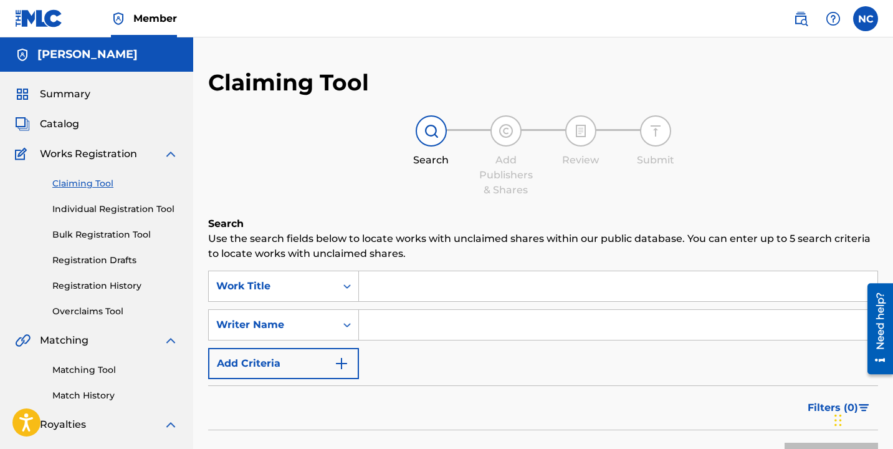
click at [400, 284] on input "Search Form" at bounding box center [618, 286] width 519 height 30
click at [94, 208] on link "Individual Registration Tool" at bounding box center [115, 209] width 126 height 13
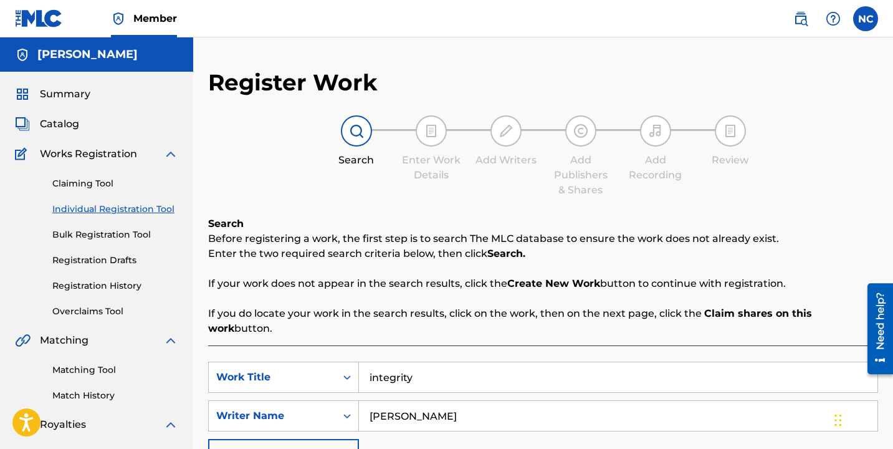
click at [451, 363] on input "integrity" at bounding box center [618, 377] width 519 height 30
drag, startPoint x: 451, startPoint y: 363, endPoint x: 446, endPoint y: 359, distance: 6.7
click at [451, 363] on input "integrity" at bounding box center [618, 377] width 519 height 30
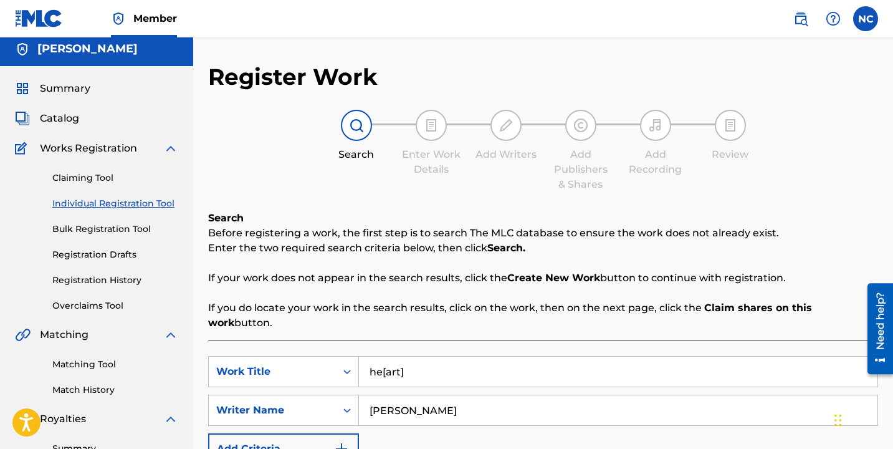
scroll to position [108, 0]
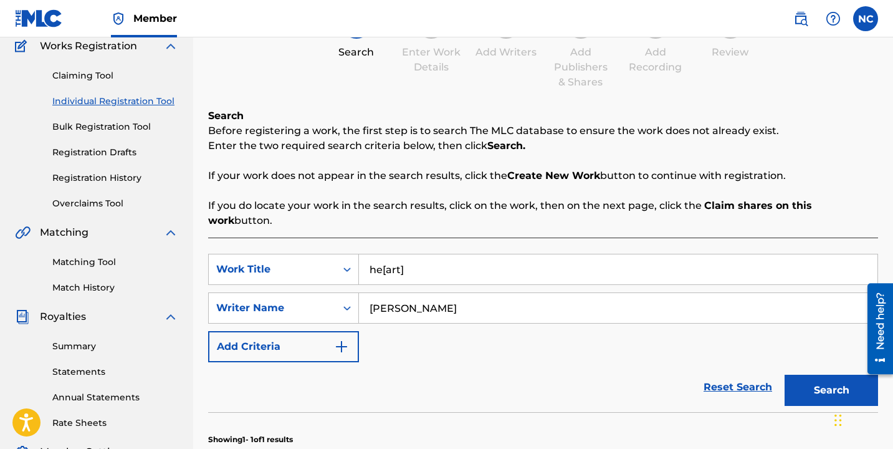
click at [804, 383] on button "Search" at bounding box center [832, 390] width 94 height 31
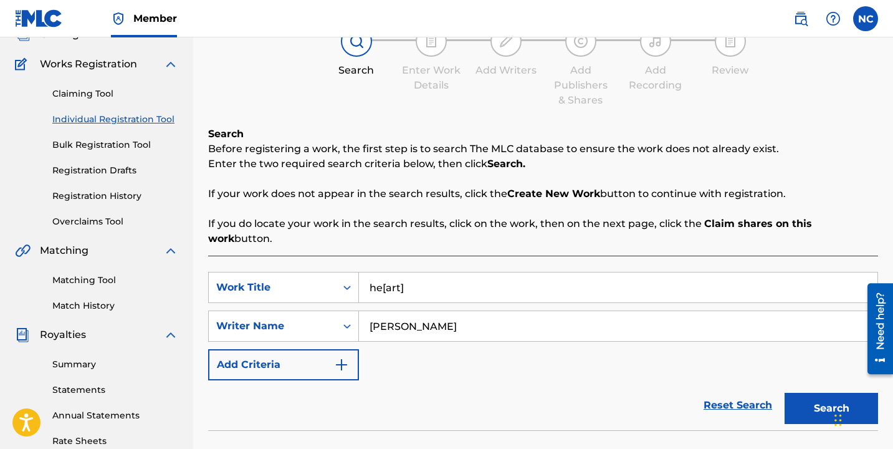
scroll to position [0, 0]
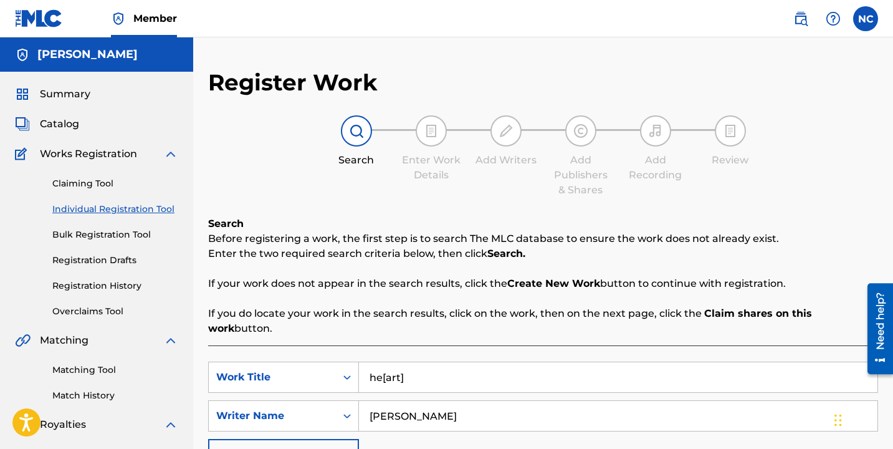
click at [447, 362] on input "he[art]" at bounding box center [618, 377] width 519 height 30
click at [446, 362] on input "he[art]" at bounding box center [618, 377] width 519 height 30
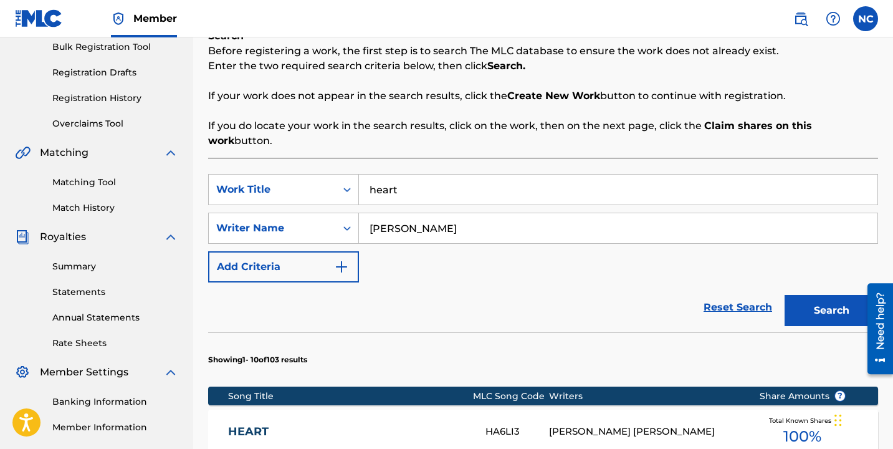
scroll to position [187, 0]
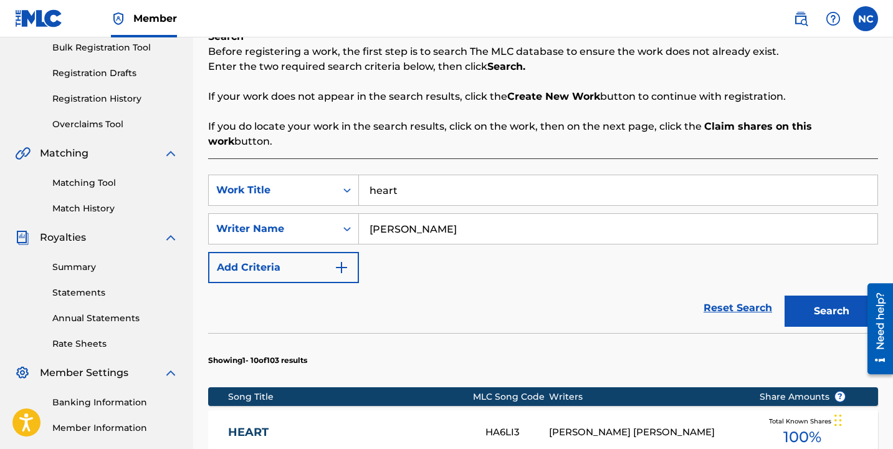
click at [410, 185] on input "heart" at bounding box center [618, 190] width 519 height 30
type input "ecology"
click at [785, 295] on button "Search" at bounding box center [832, 310] width 94 height 31
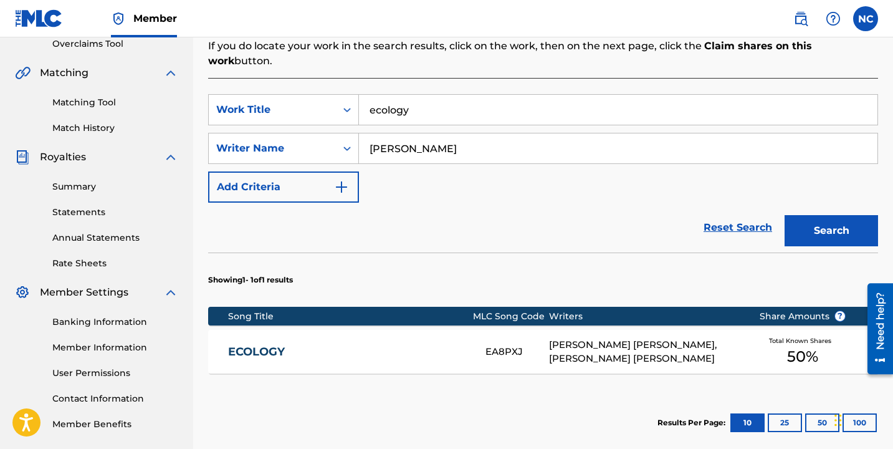
scroll to position [300, 0]
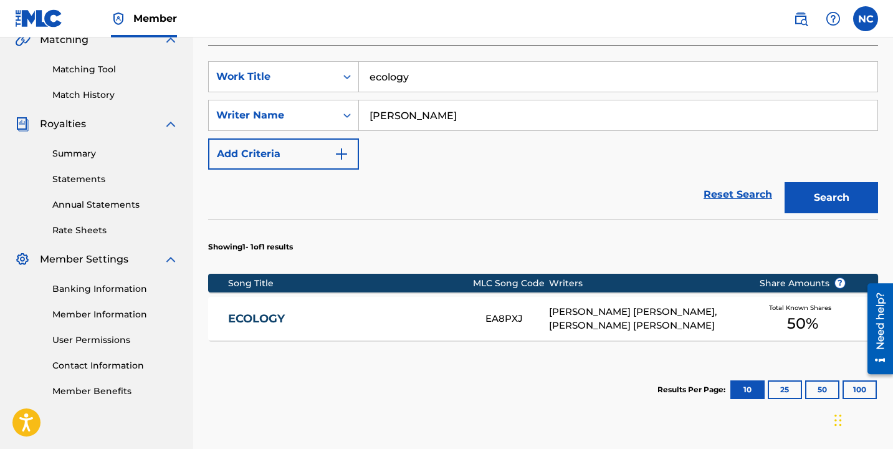
click at [550, 313] on div "[PERSON_NAME] [PERSON_NAME], [PERSON_NAME] [PERSON_NAME]" at bounding box center [644, 319] width 191 height 28
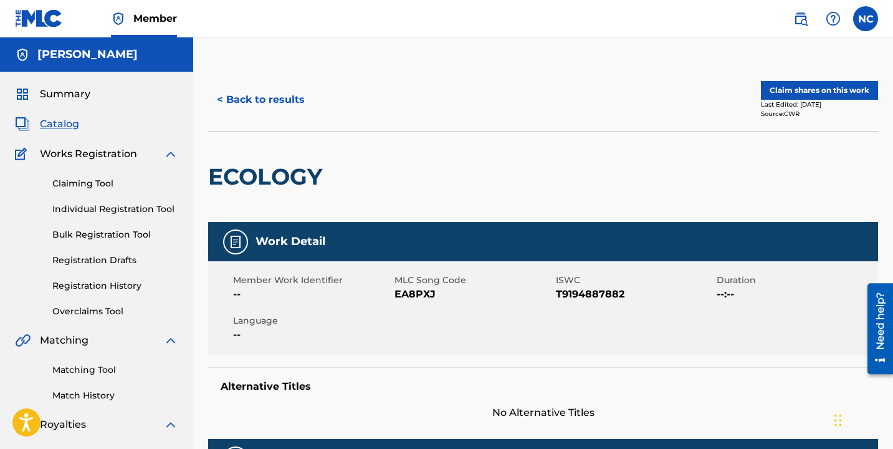
click at [825, 84] on button "Claim shares on this work" at bounding box center [819, 90] width 117 height 19
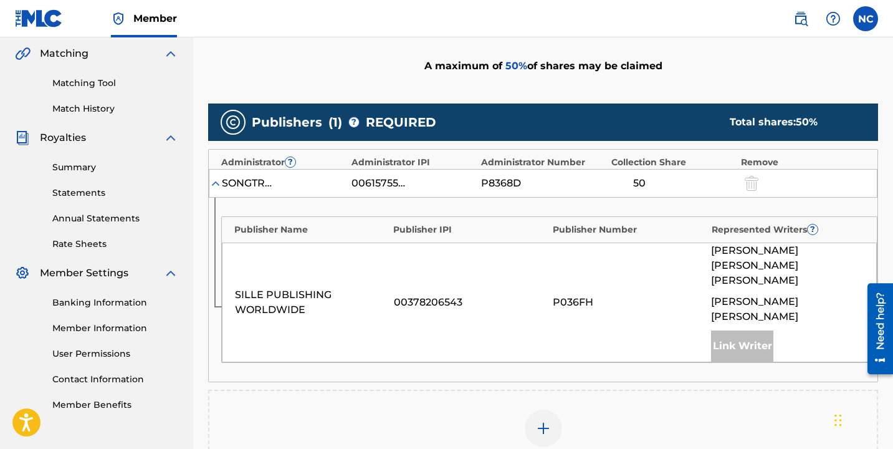
scroll to position [287, 0]
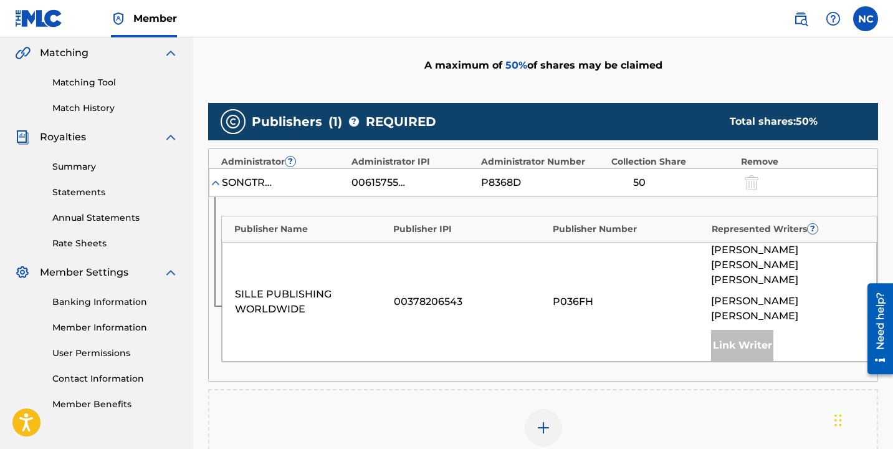
click at [537, 420] on img at bounding box center [543, 427] width 15 height 15
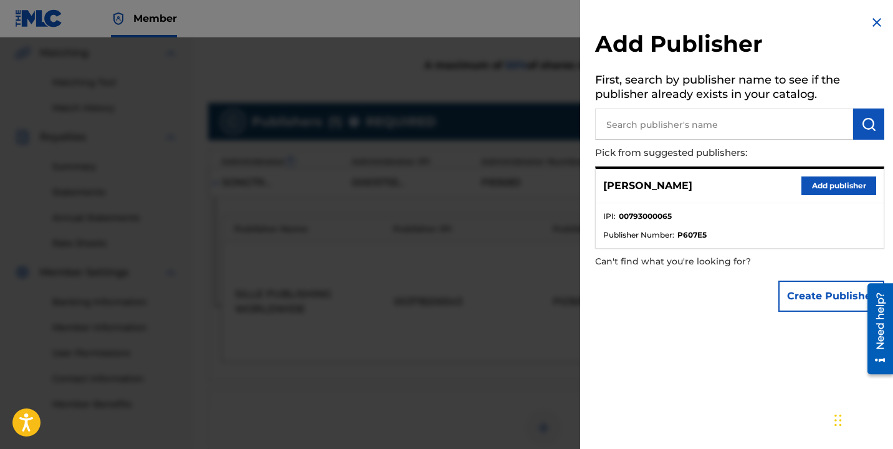
click at [827, 187] on button "Add publisher" at bounding box center [839, 185] width 75 height 19
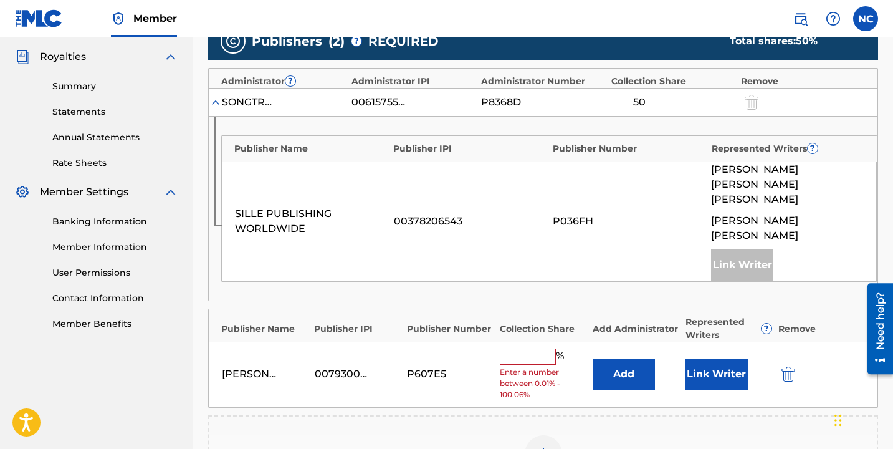
scroll to position [381, 0]
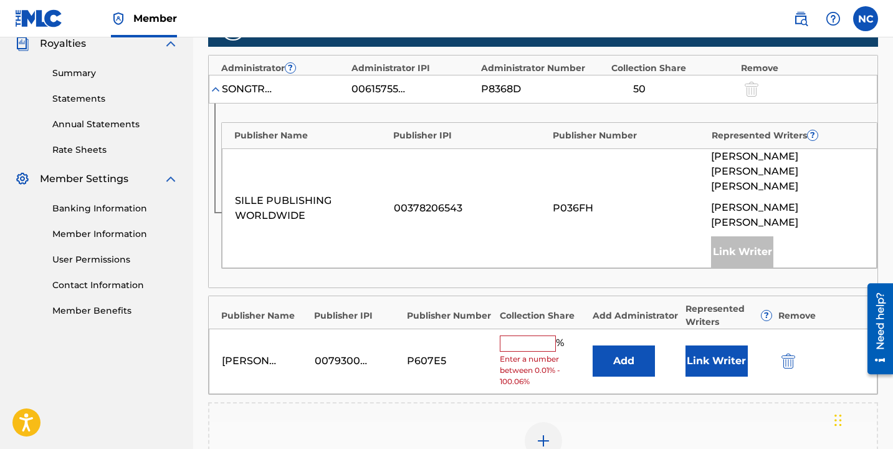
click at [529, 335] on input "text" at bounding box center [528, 343] width 56 height 16
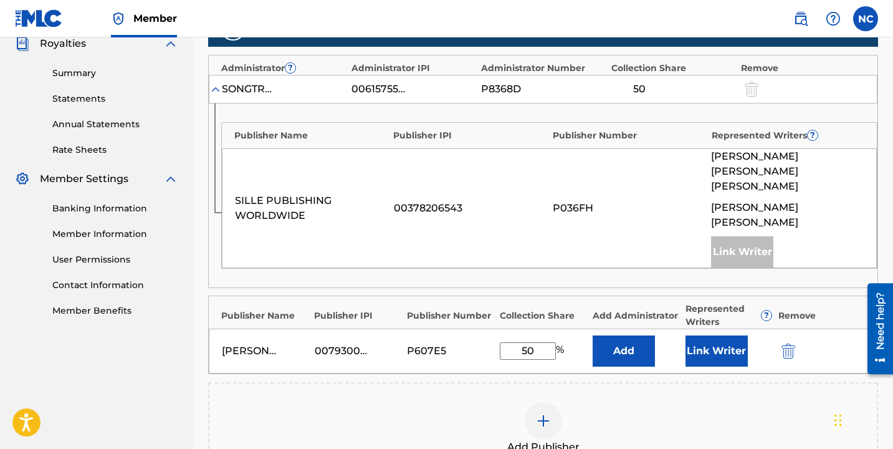
type input "50"
click at [708, 335] on button "Link Writer" at bounding box center [717, 350] width 62 height 31
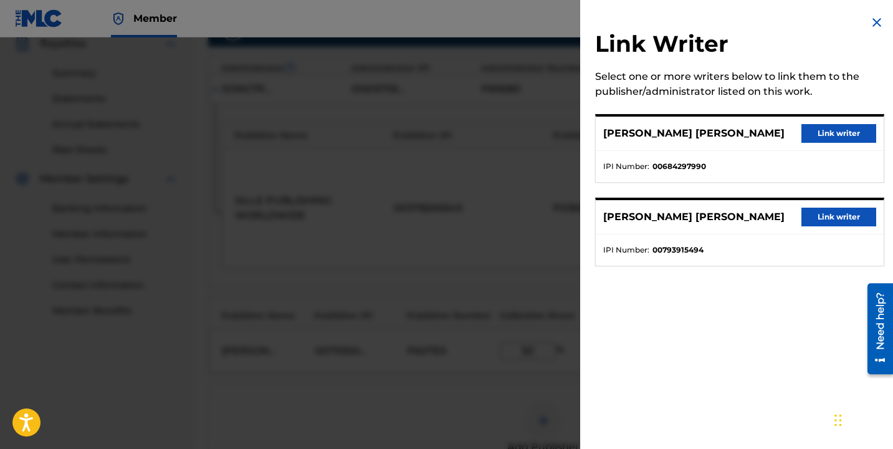
click at [814, 142] on button "Link writer" at bounding box center [839, 133] width 75 height 19
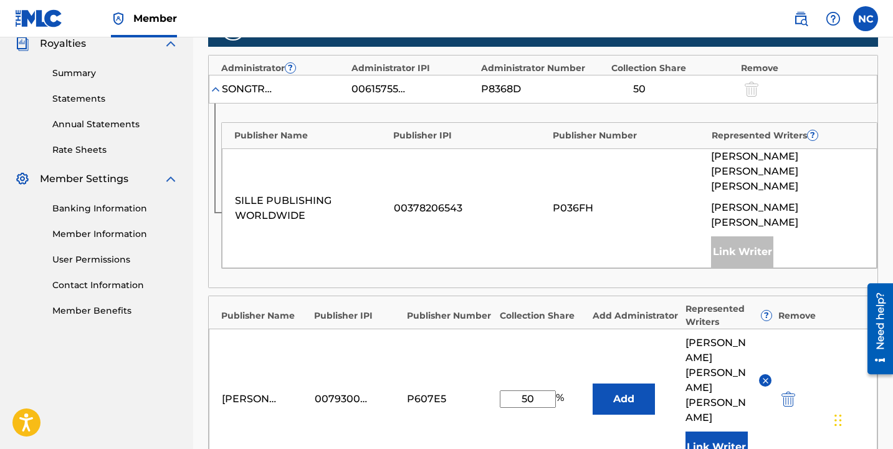
scroll to position [635, 0]
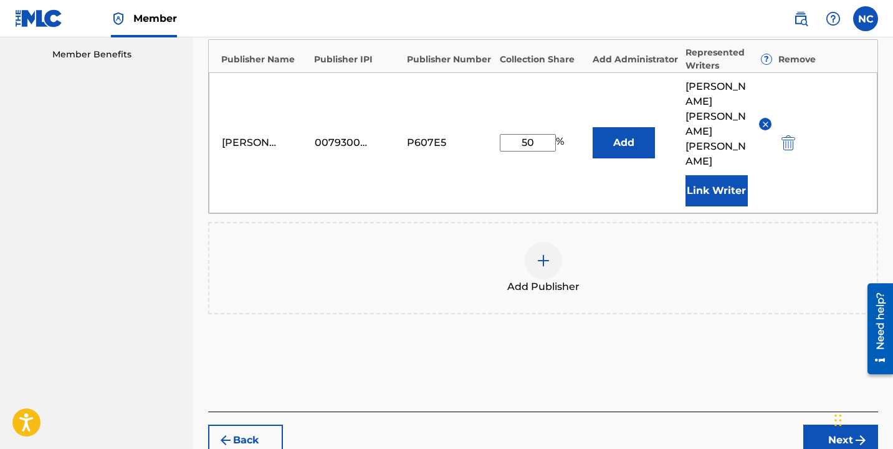
click at [826, 425] on button "Next" at bounding box center [841, 440] width 75 height 31
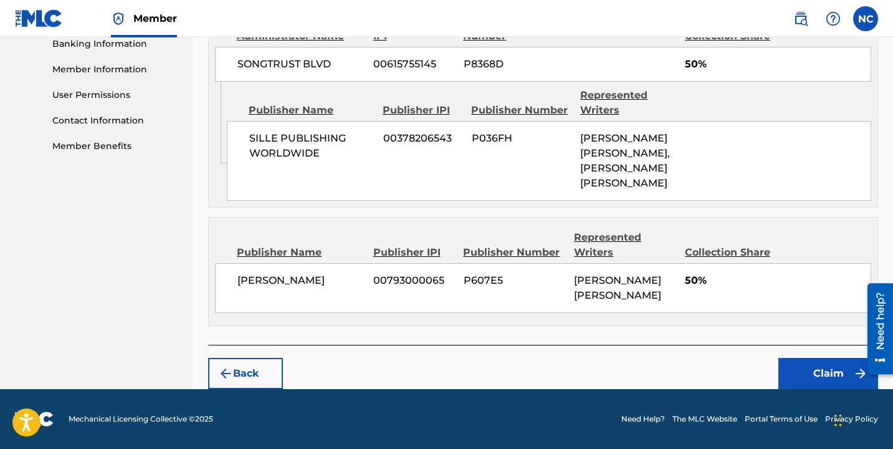
scroll to position [605, 0]
click at [821, 374] on button "Claim" at bounding box center [829, 373] width 100 height 31
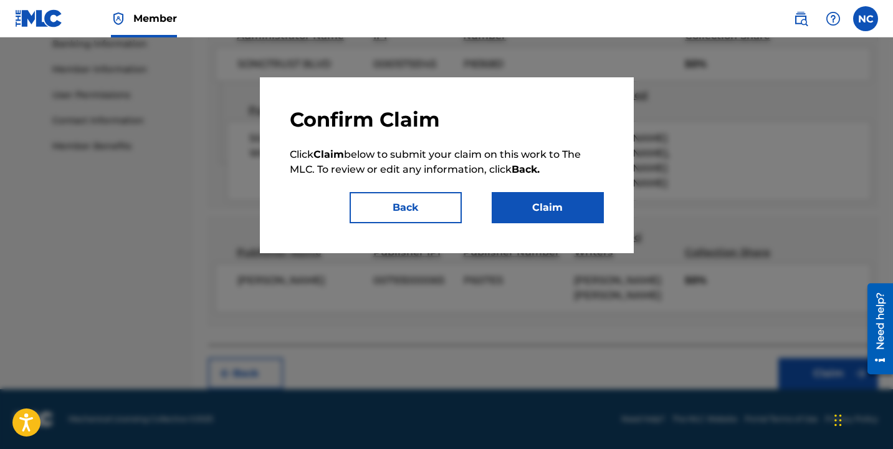
click at [567, 218] on button "Claim" at bounding box center [548, 207] width 112 height 31
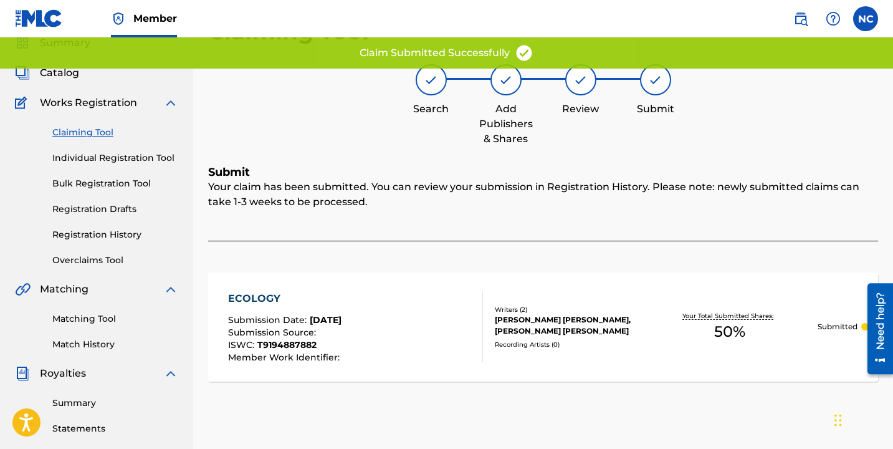
scroll to position [0, 0]
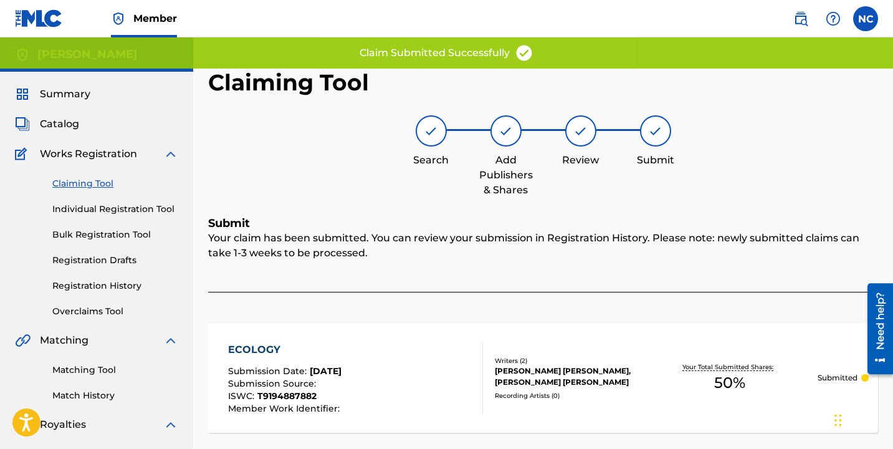
click at [98, 182] on link "Claiming Tool" at bounding box center [115, 183] width 126 height 13
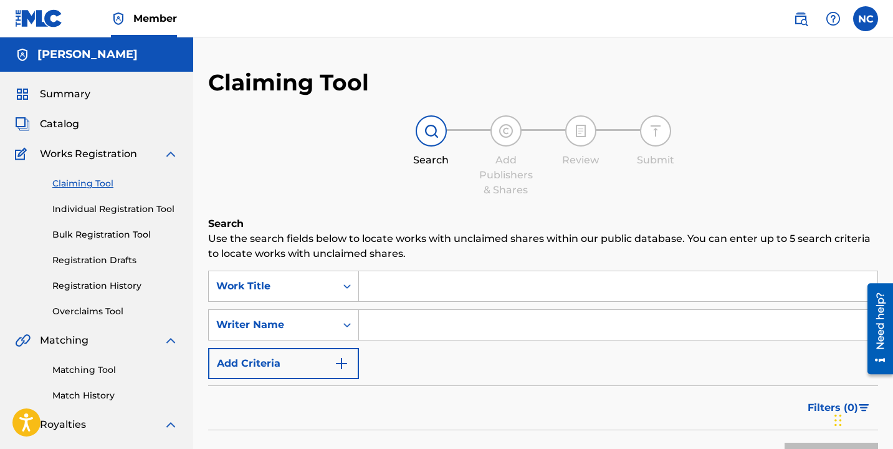
click at [439, 279] on input "Search Form" at bounding box center [618, 286] width 519 height 30
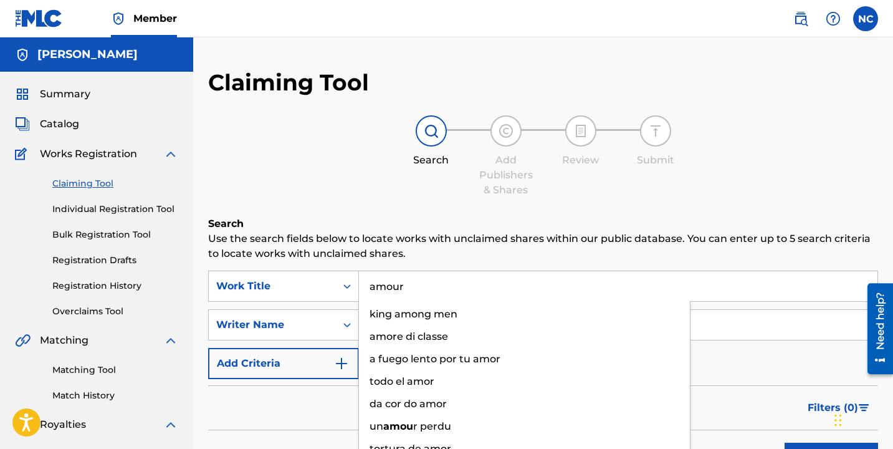
type input "amour"
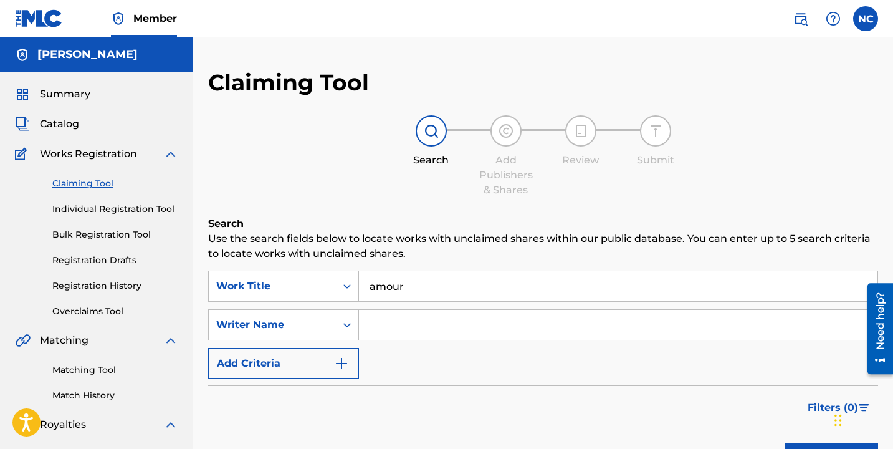
click at [430, 345] on div "SearchWithCriteria9d07f06d-b0c2-4ef2-8123-78e533a1653f Work Title amour SearchW…" at bounding box center [543, 325] width 670 height 108
click at [428, 336] on input "Search Form" at bounding box center [618, 325] width 519 height 30
type input "[PERSON_NAME]"
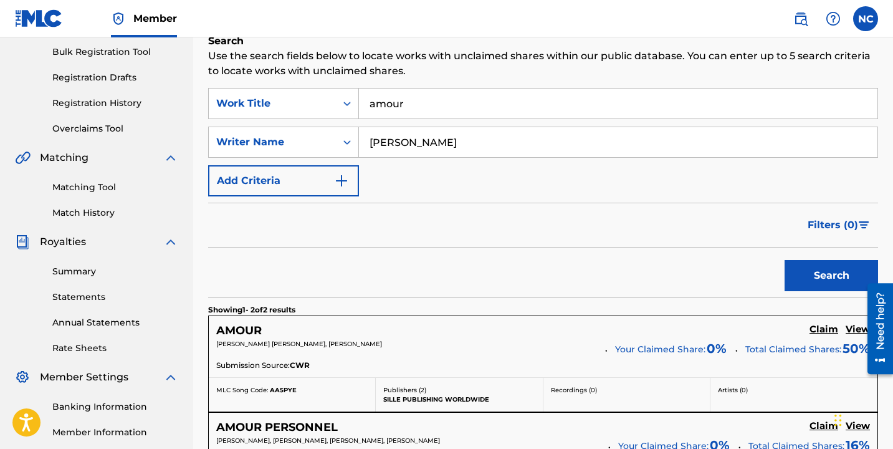
scroll to position [407, 0]
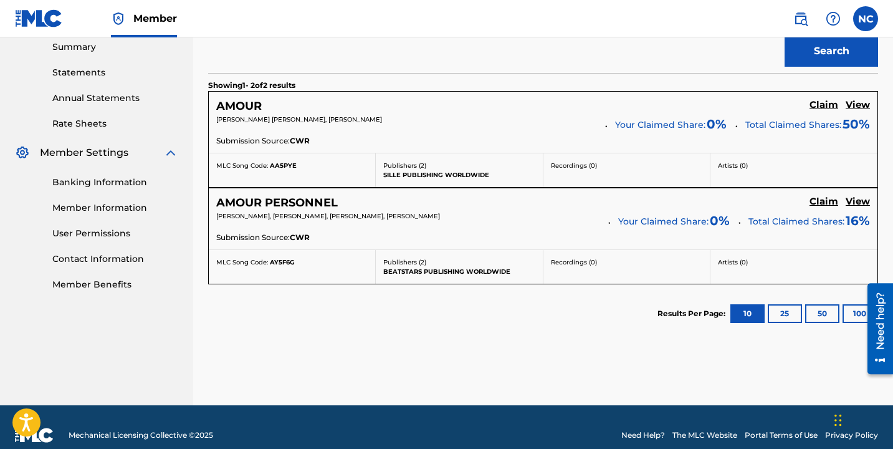
click at [822, 102] on h5 "Claim" at bounding box center [824, 105] width 29 height 12
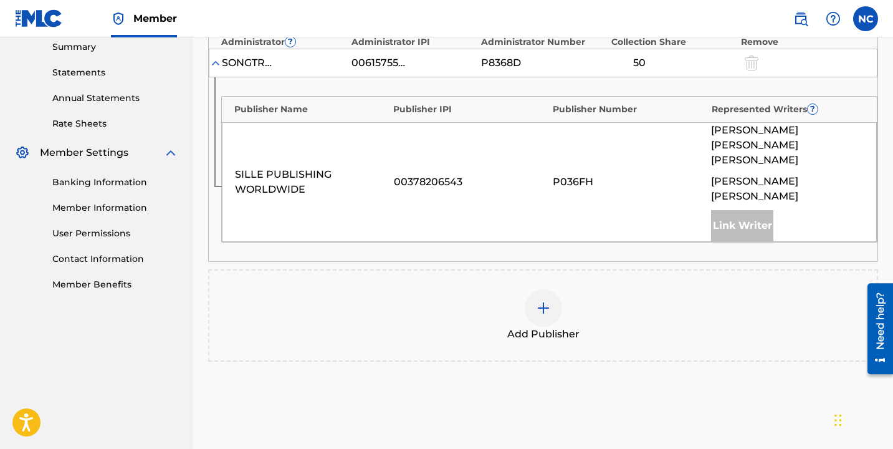
click at [548, 300] on img at bounding box center [543, 307] width 15 height 15
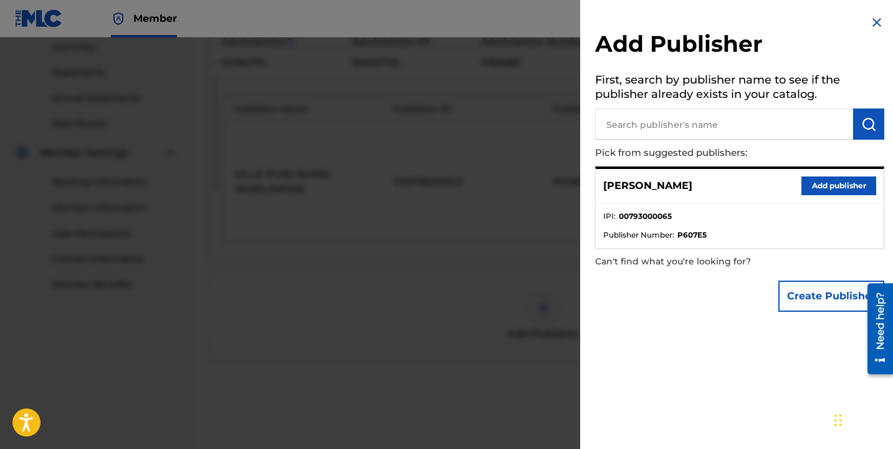
click at [825, 187] on button "Add publisher" at bounding box center [839, 185] width 75 height 19
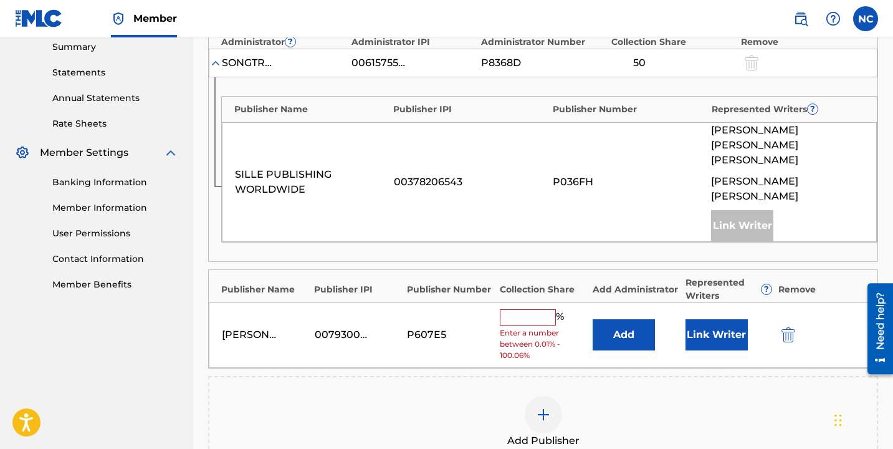
click at [525, 309] on input "text" at bounding box center [528, 317] width 56 height 16
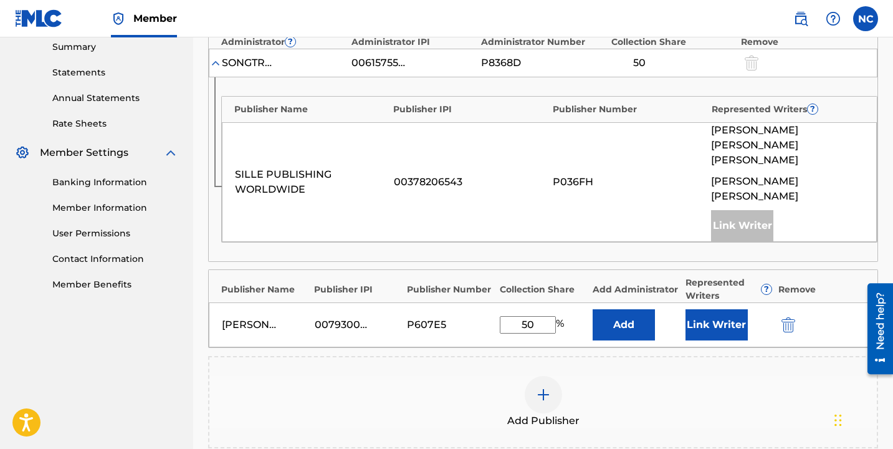
type input "50"
click at [735, 309] on button "Link Writer" at bounding box center [717, 324] width 62 height 31
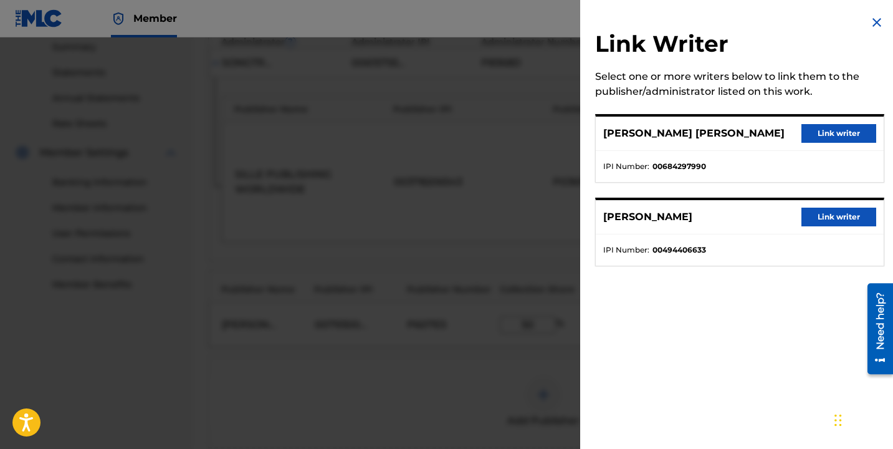
click at [848, 151] on div "[PERSON_NAME] [PERSON_NAME] Link writer" at bounding box center [740, 134] width 288 height 34
click at [848, 143] on button "Link writer" at bounding box center [839, 133] width 75 height 19
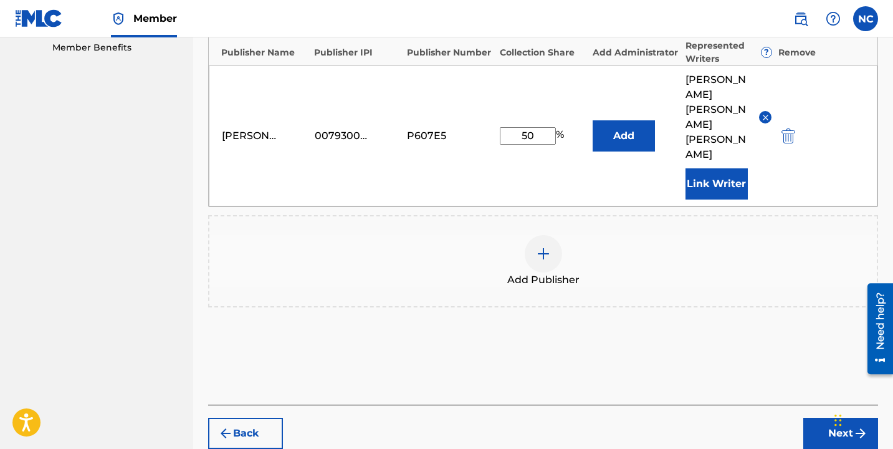
click at [830, 418] on button "Next" at bounding box center [841, 433] width 75 height 31
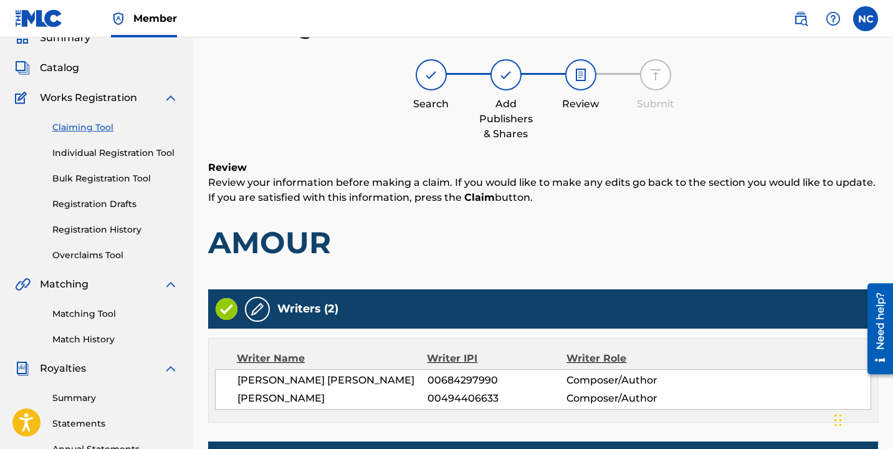
scroll to position [590, 0]
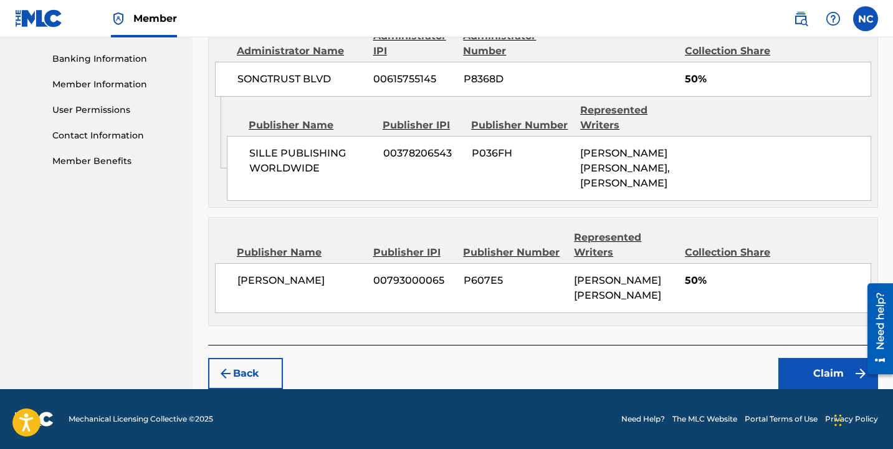
click at [819, 375] on button "Claim" at bounding box center [829, 373] width 100 height 31
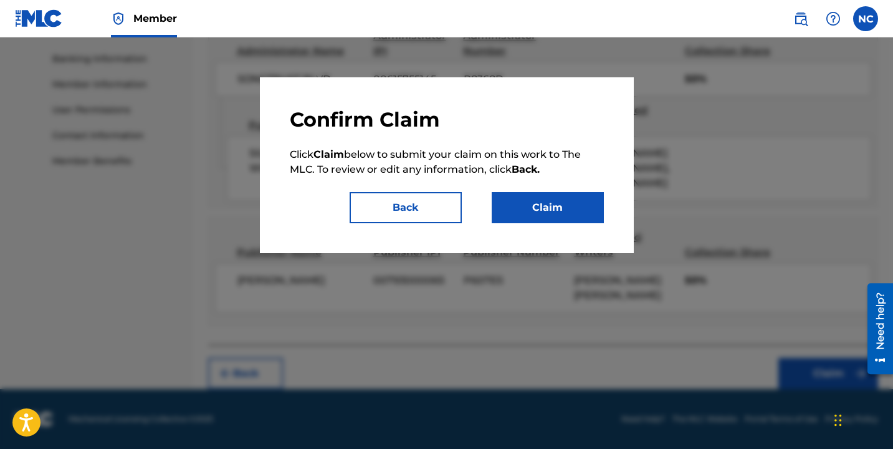
click at [575, 199] on button "Claim" at bounding box center [548, 207] width 112 height 31
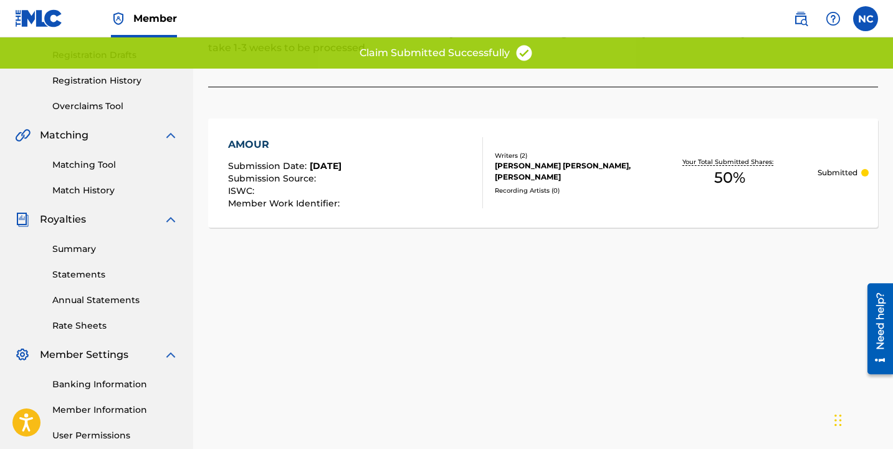
scroll to position [0, 0]
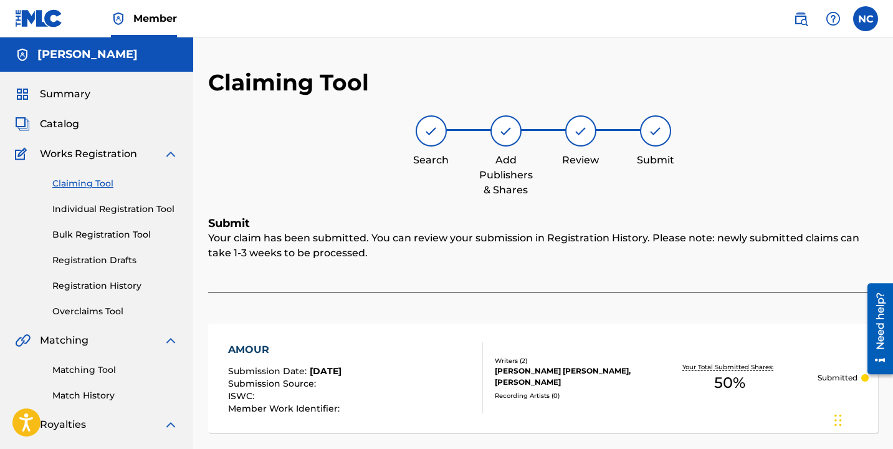
click at [120, 208] on link "Individual Registration Tool" at bounding box center [115, 209] width 126 height 13
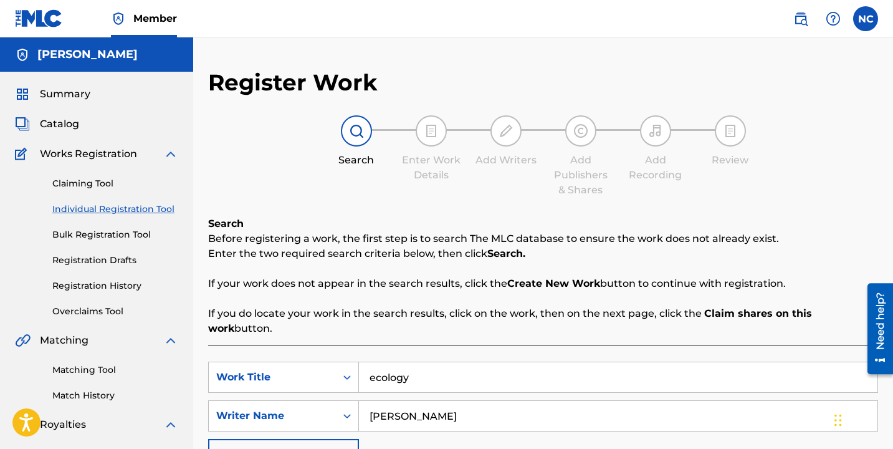
click at [79, 187] on link "Claiming Tool" at bounding box center [115, 183] width 126 height 13
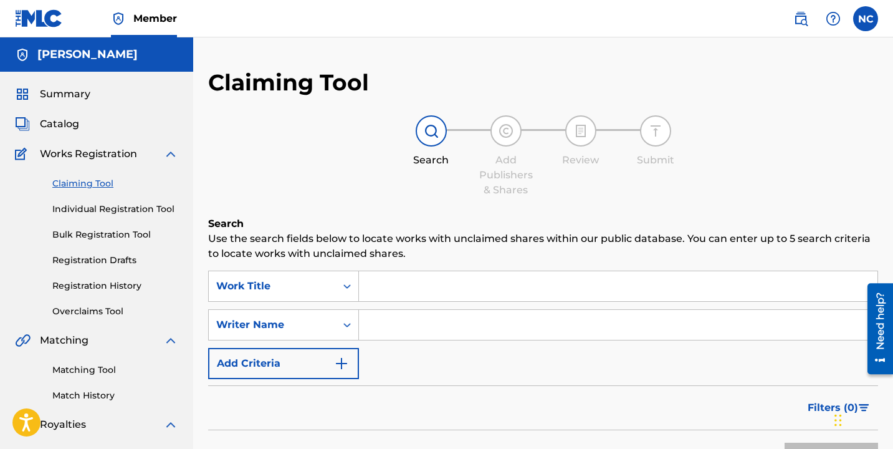
click at [386, 288] on input "Search Form" at bounding box center [618, 286] width 519 height 30
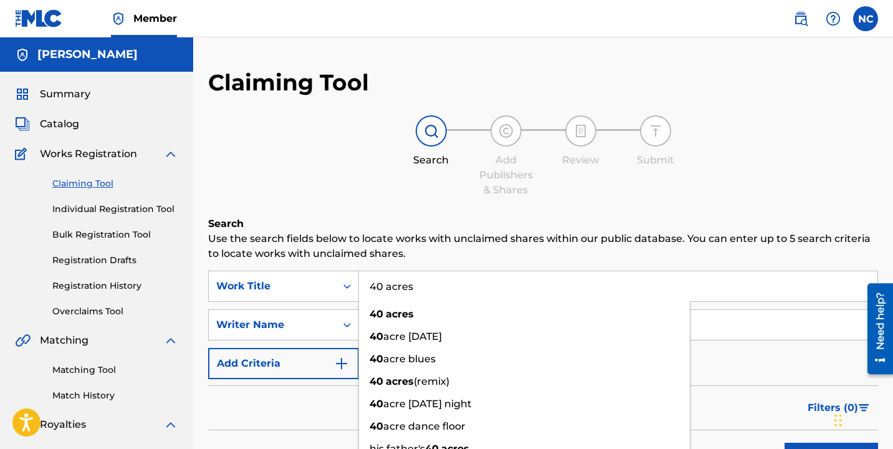
type input "40 acres"
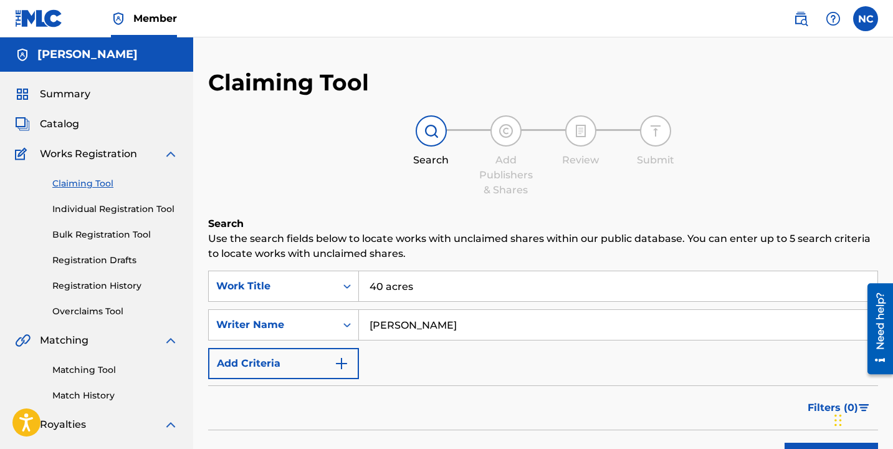
type input "[PERSON_NAME]"
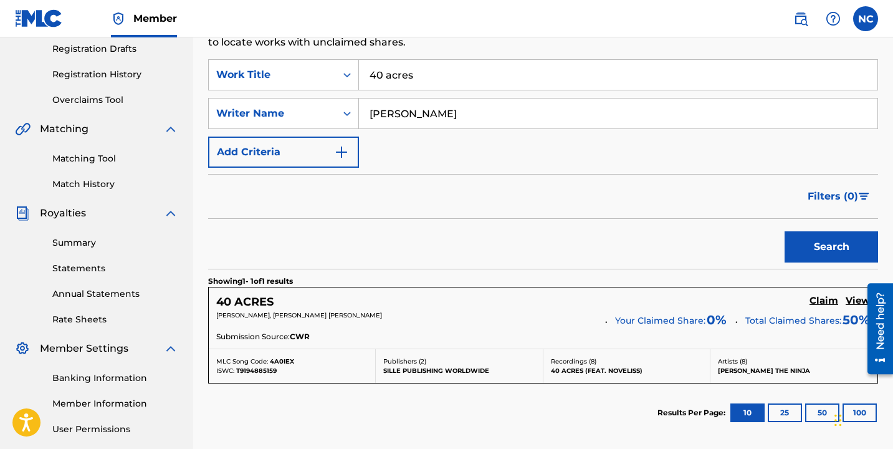
scroll to position [327, 0]
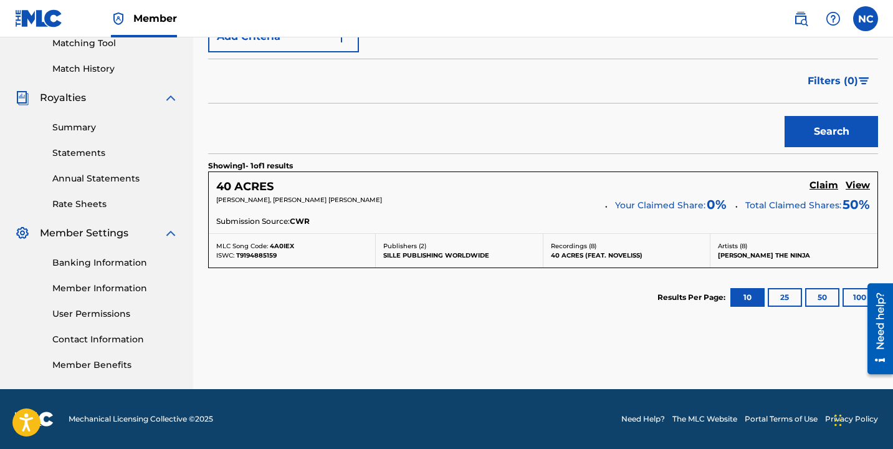
click at [825, 186] on h5 "Claim" at bounding box center [824, 186] width 29 height 12
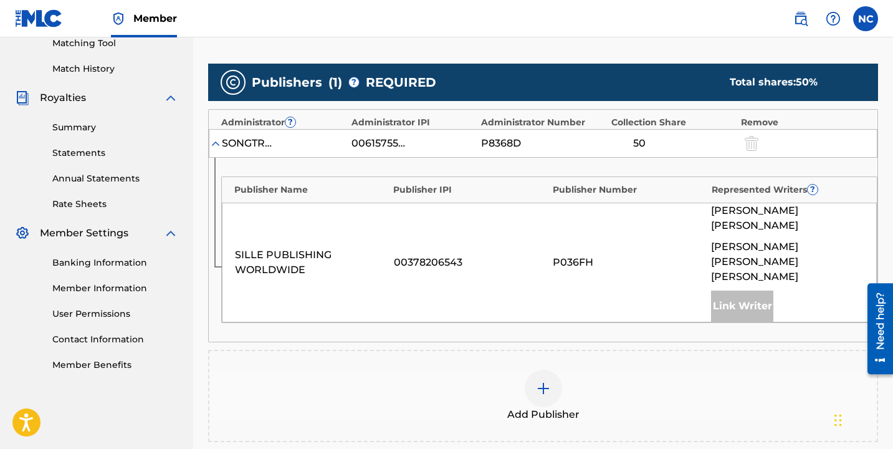
scroll to position [329, 0]
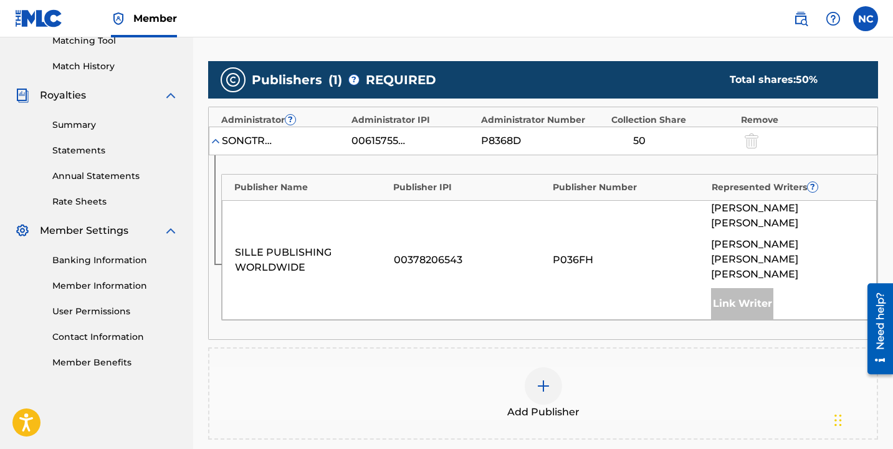
click at [559, 367] on div at bounding box center [543, 385] width 37 height 37
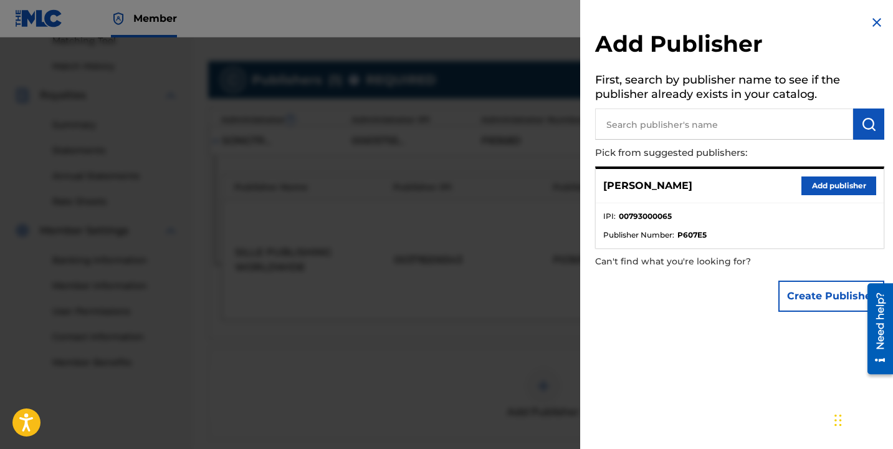
click at [827, 176] on button "Add publisher" at bounding box center [839, 185] width 75 height 19
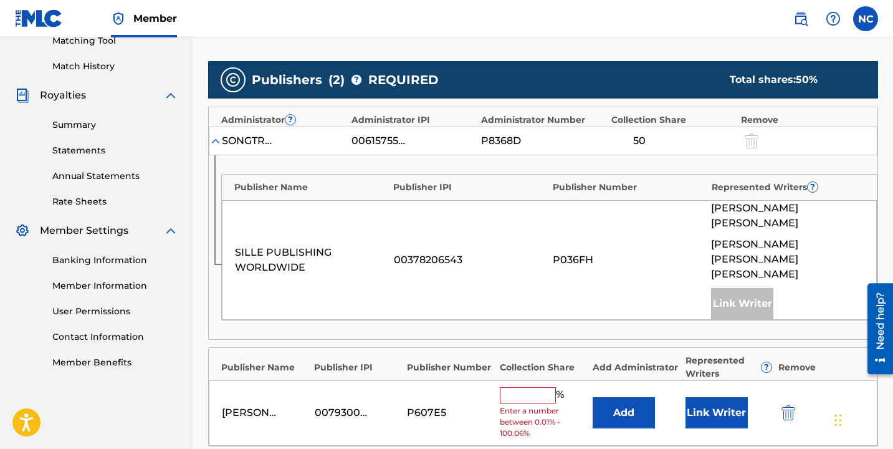
click at [540, 387] on input "text" at bounding box center [528, 395] width 56 height 16
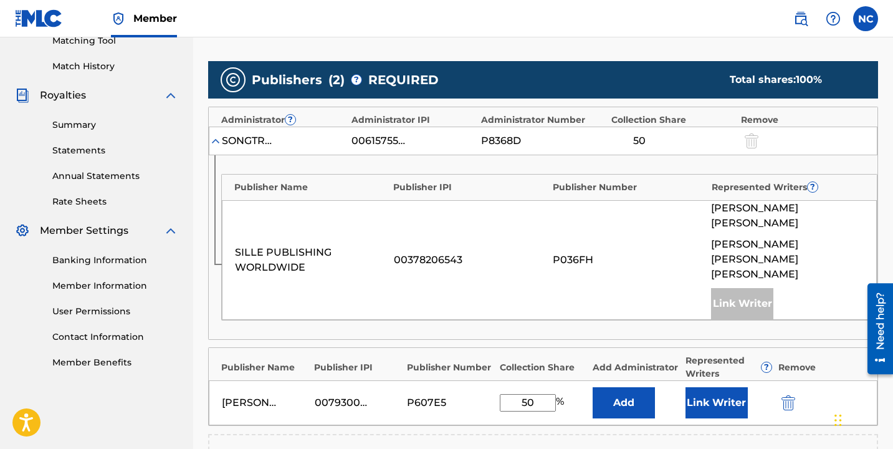
type input "50"
click at [702, 387] on button "Link Writer" at bounding box center [717, 402] width 62 height 31
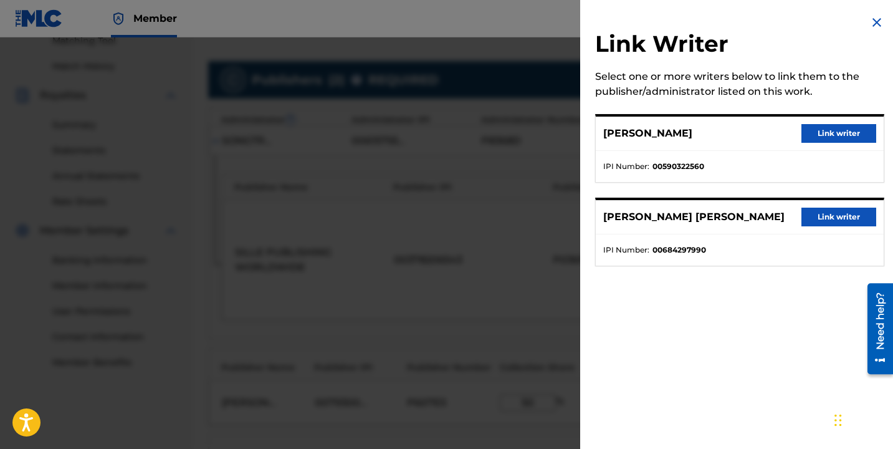
click at [837, 225] on button "Link writer" at bounding box center [839, 217] width 75 height 19
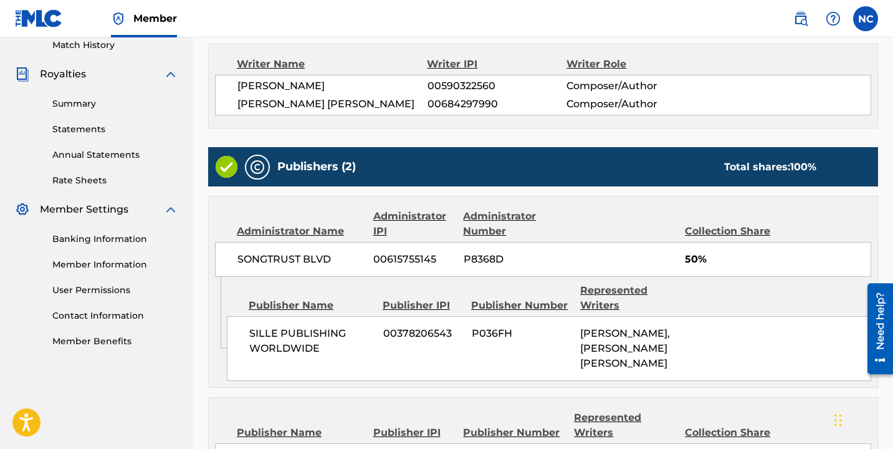
scroll to position [590, 0]
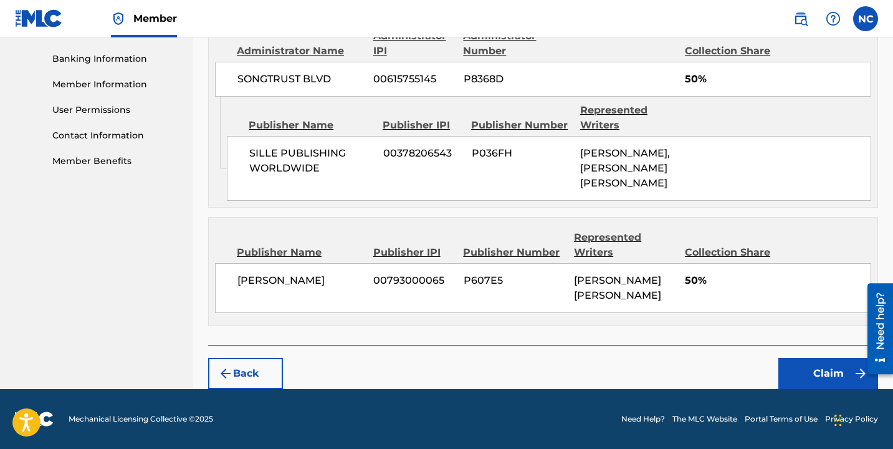
click at [806, 379] on button "Claim" at bounding box center [829, 373] width 100 height 31
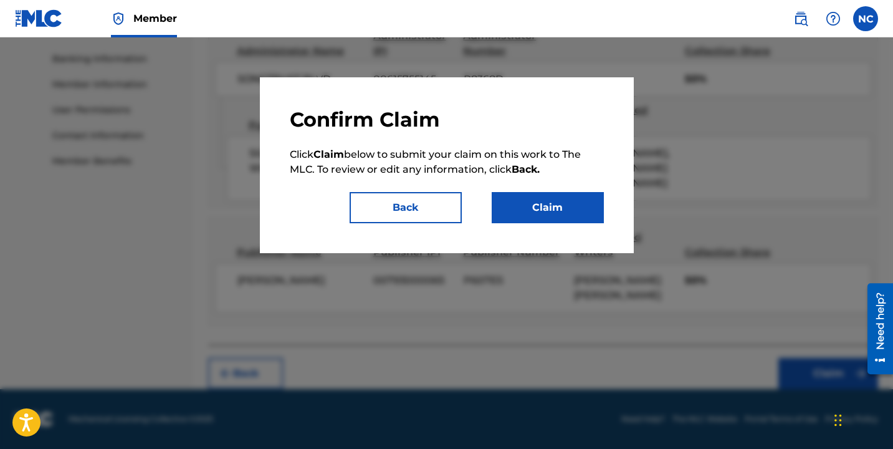
click at [572, 208] on button "Claim" at bounding box center [548, 207] width 112 height 31
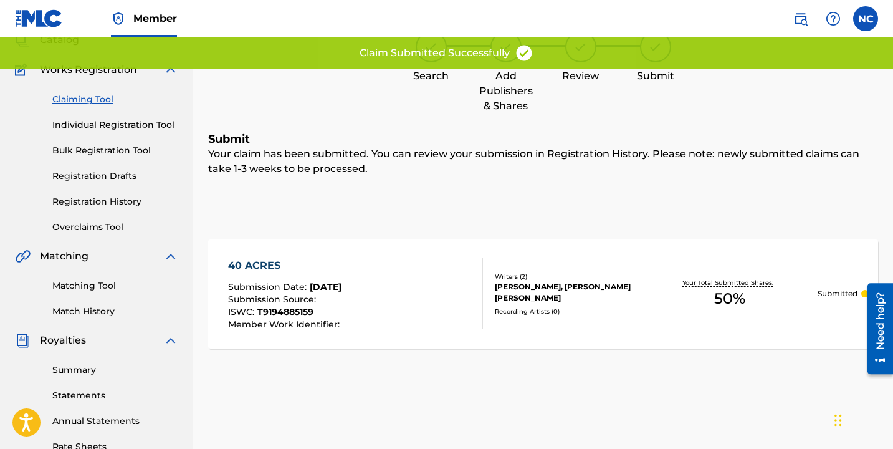
scroll to position [0, 0]
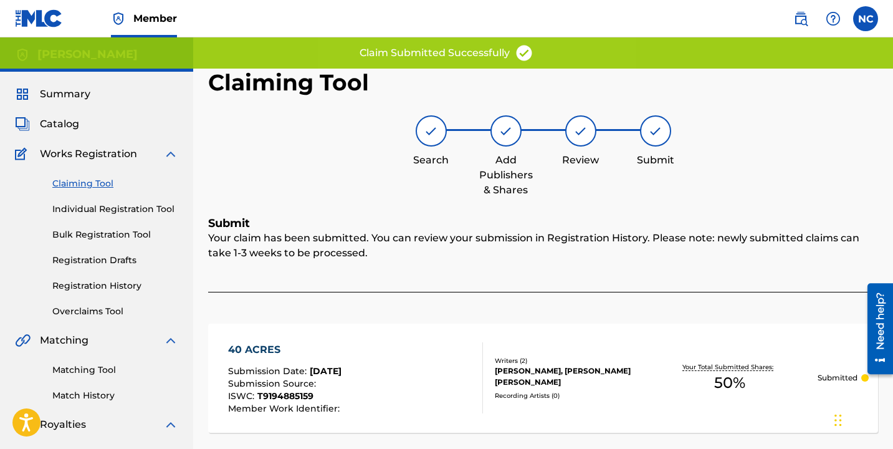
click at [97, 181] on link "Claiming Tool" at bounding box center [115, 183] width 126 height 13
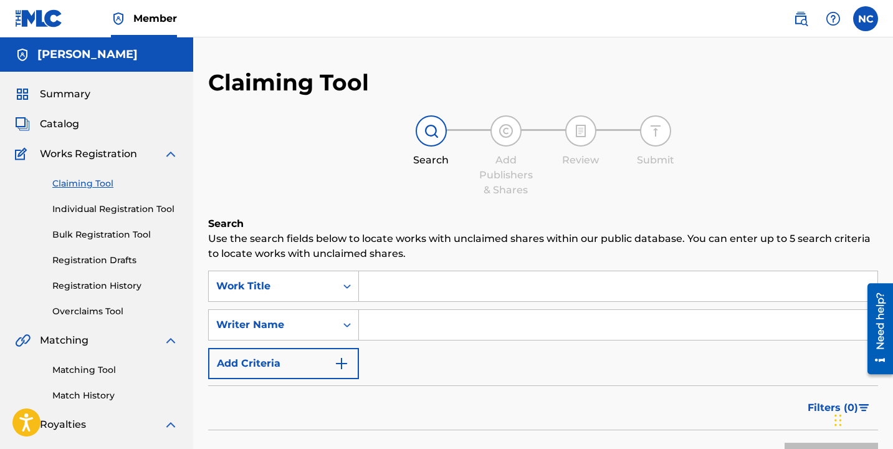
click at [396, 294] on input "Search Form" at bounding box center [618, 286] width 519 height 30
type input "reel shit"
click at [410, 328] on input "Search Form" at bounding box center [618, 325] width 519 height 30
type input "[PERSON_NAME]"
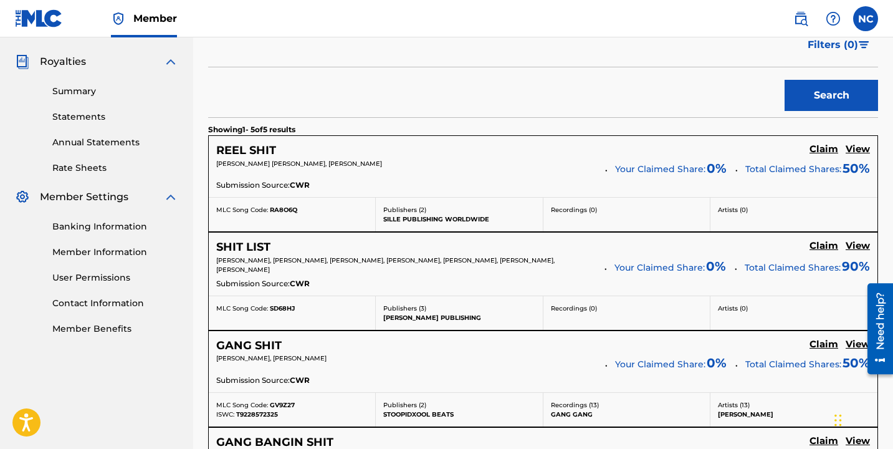
scroll to position [387, 0]
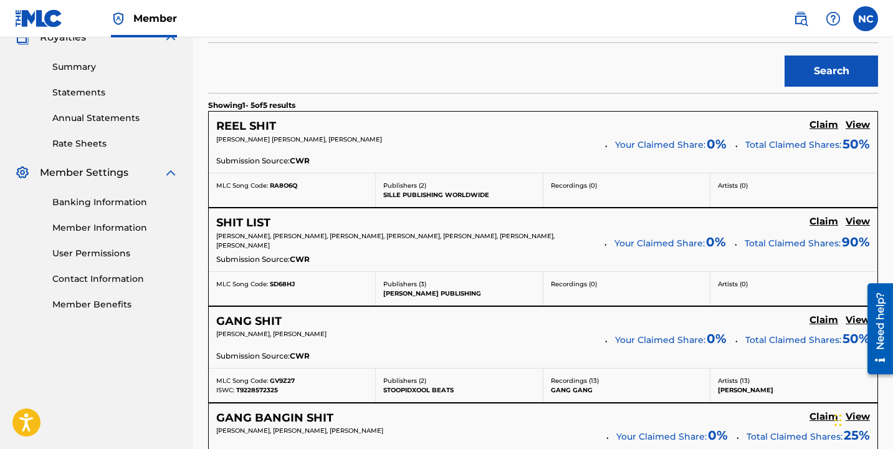
click at [820, 124] on h5 "Claim" at bounding box center [824, 125] width 29 height 12
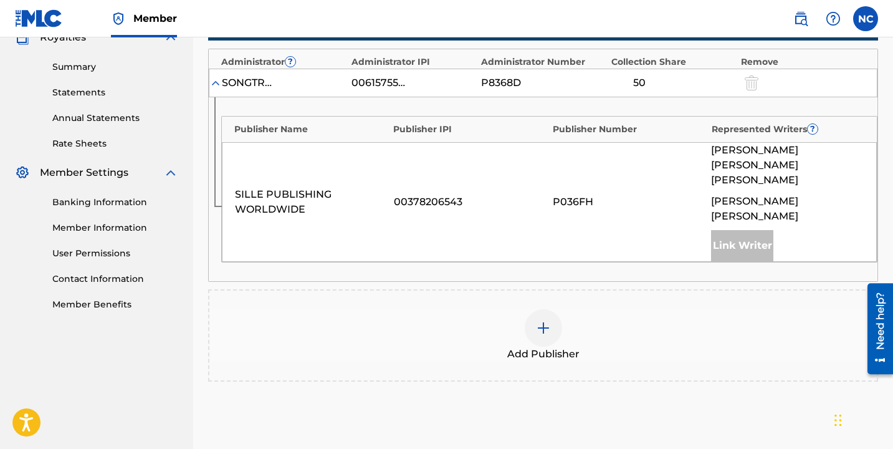
click at [552, 309] on div at bounding box center [543, 327] width 37 height 37
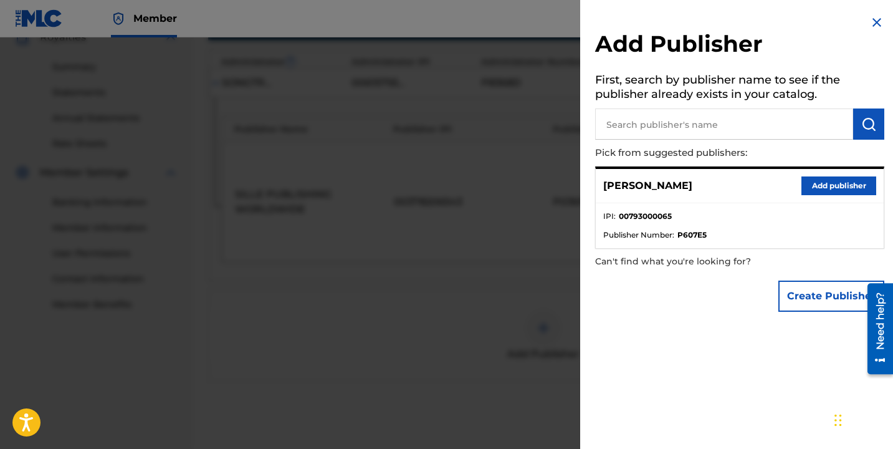
click at [835, 190] on button "Add publisher" at bounding box center [839, 185] width 75 height 19
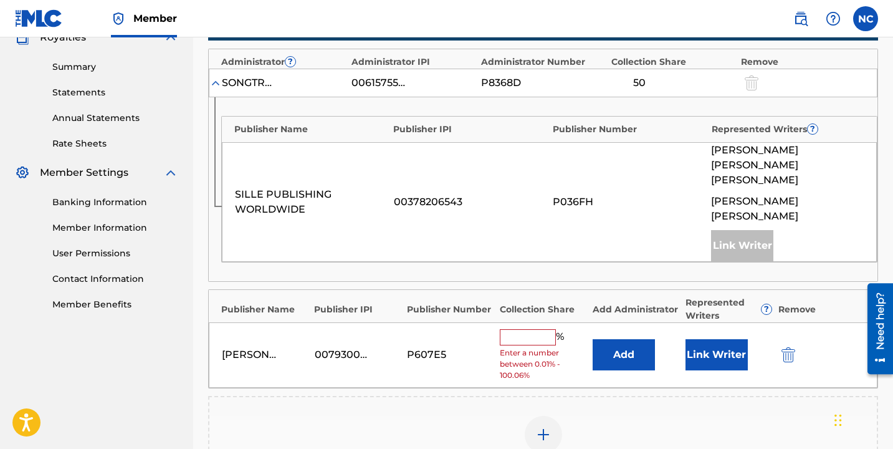
click at [534, 329] on input "text" at bounding box center [528, 337] width 56 height 16
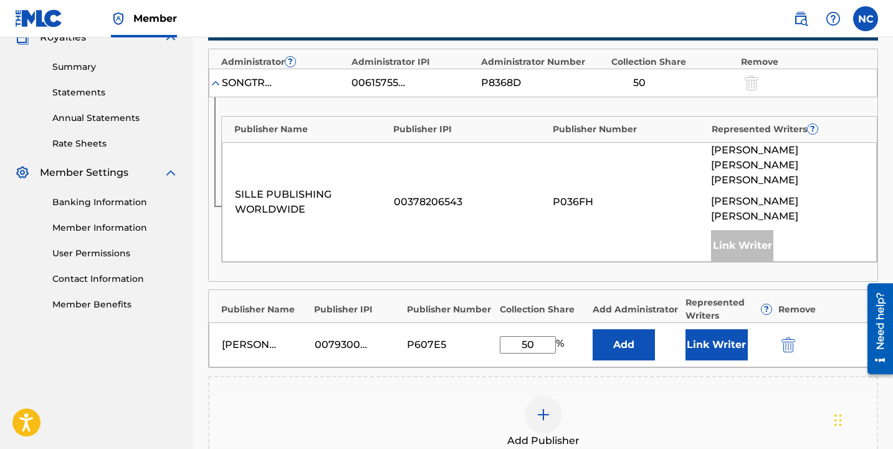
type input "50"
click at [701, 329] on button "Link Writer" at bounding box center [717, 344] width 62 height 31
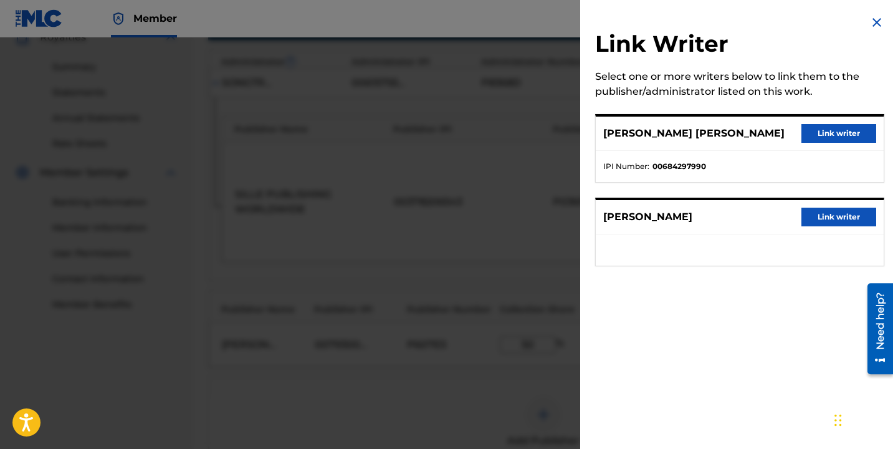
click at [853, 140] on button "Link writer" at bounding box center [839, 133] width 75 height 19
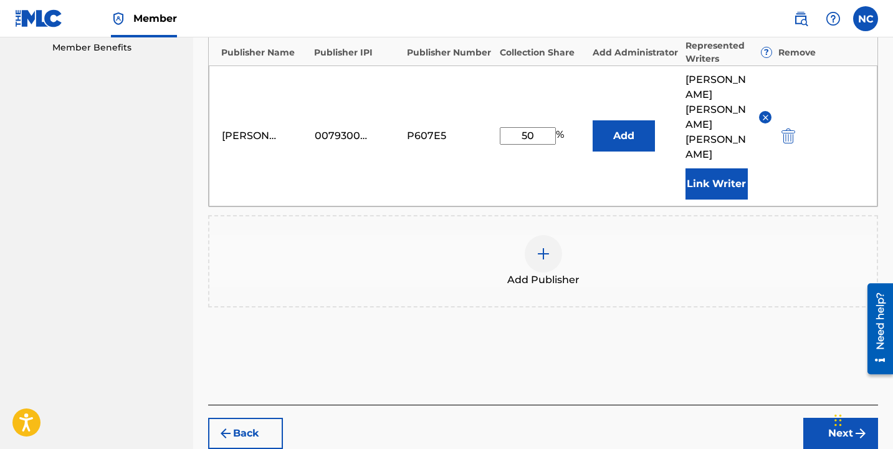
click at [820, 418] on button "Next" at bounding box center [841, 433] width 75 height 31
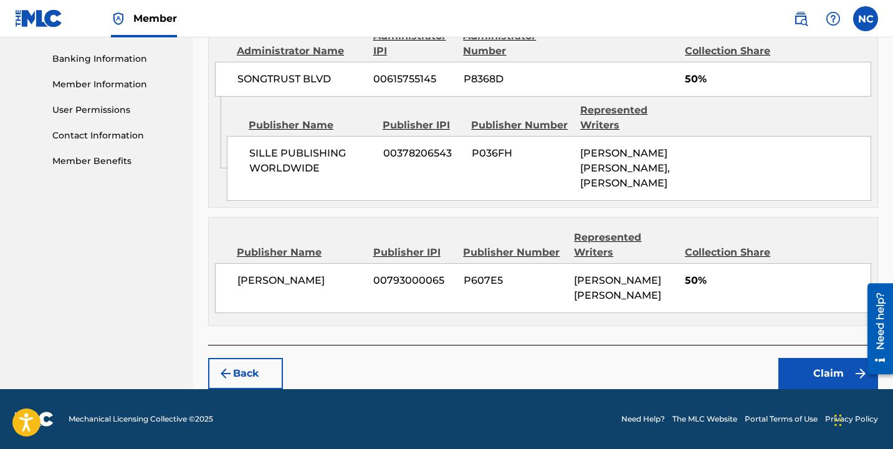
scroll to position [590, 0]
click at [819, 372] on button "Claim" at bounding box center [829, 373] width 100 height 31
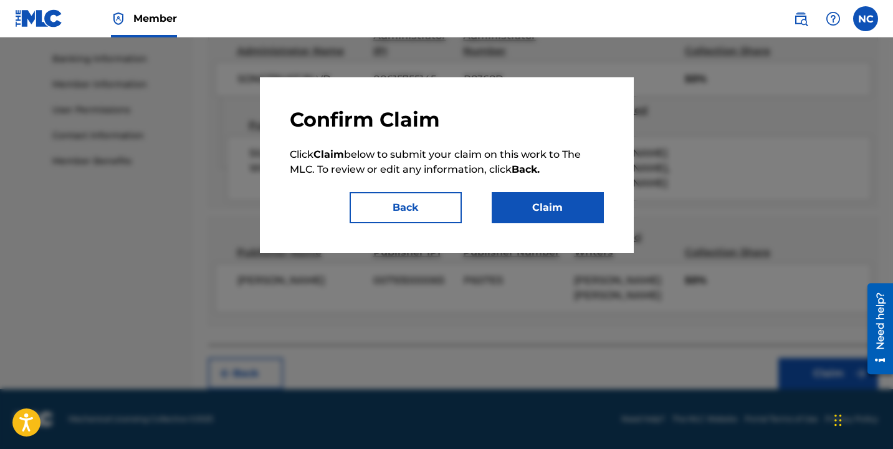
click at [544, 204] on button "Claim" at bounding box center [548, 207] width 112 height 31
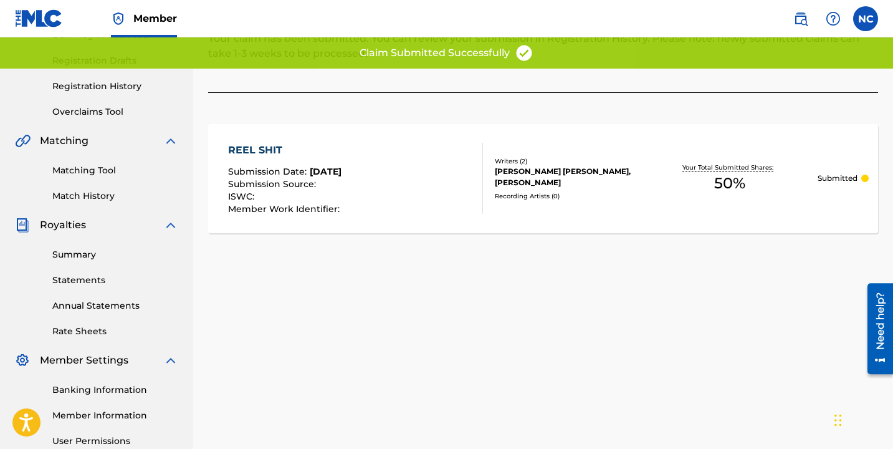
scroll to position [0, 0]
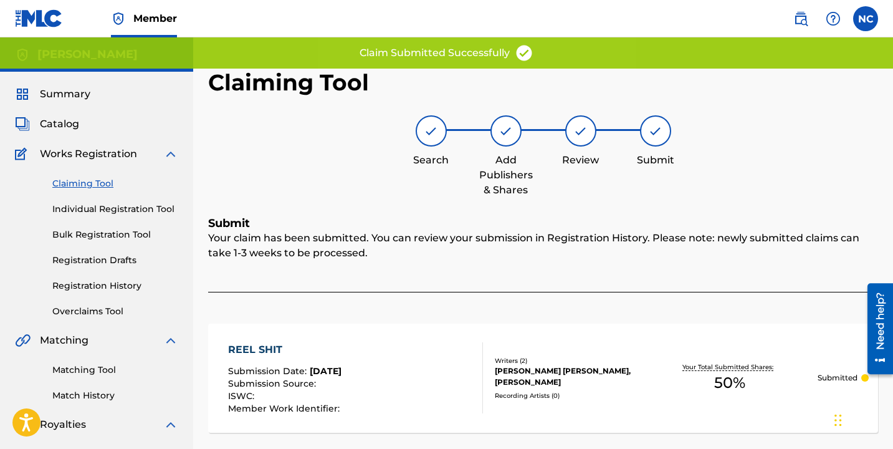
click at [84, 185] on link "Claiming Tool" at bounding box center [115, 183] width 126 height 13
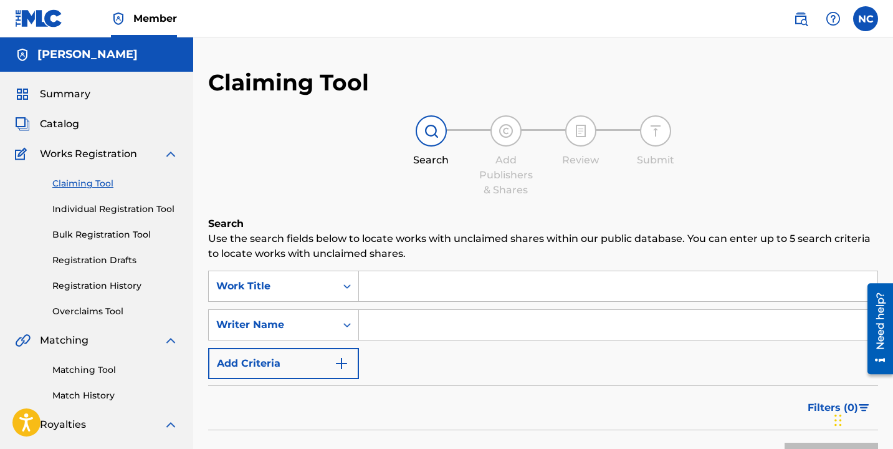
click at [443, 291] on input "Search Form" at bounding box center [618, 286] width 519 height 30
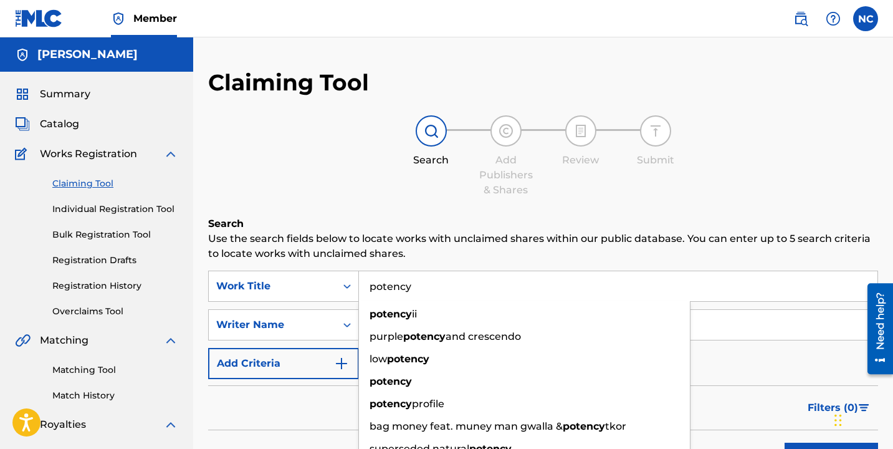
type input "potency"
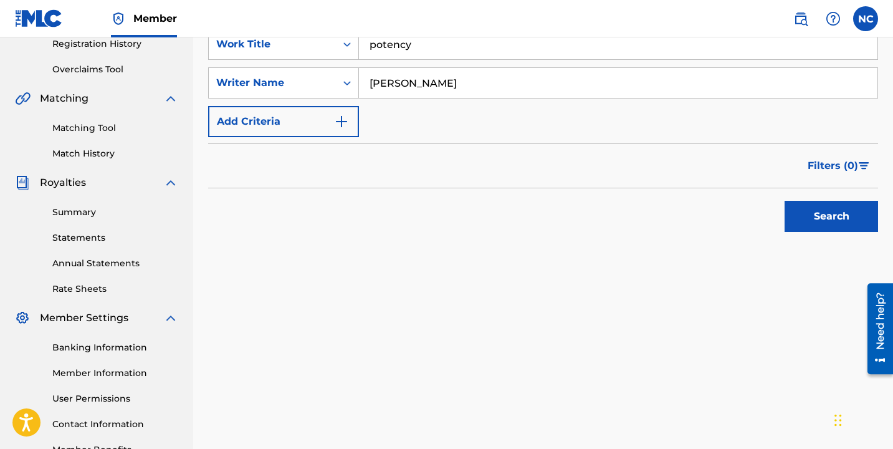
scroll to position [324, 0]
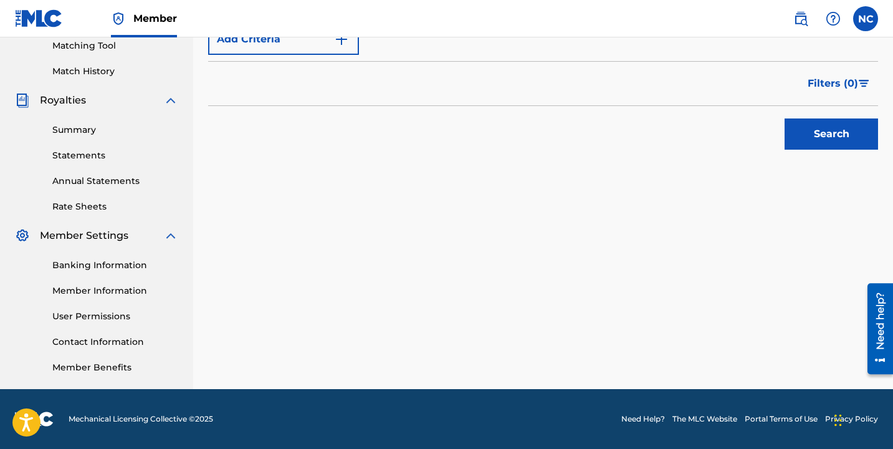
type input "[PERSON_NAME]"
click at [847, 138] on button "Search" at bounding box center [832, 133] width 94 height 31
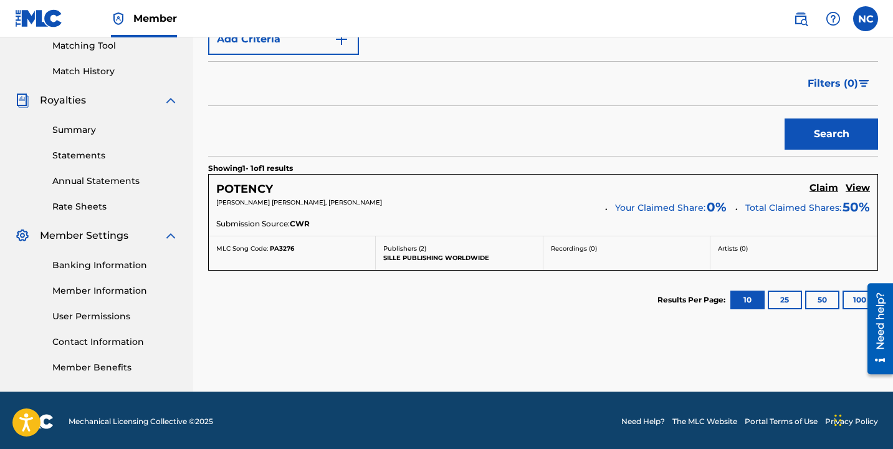
click at [822, 185] on h5 "Claim" at bounding box center [824, 188] width 29 height 12
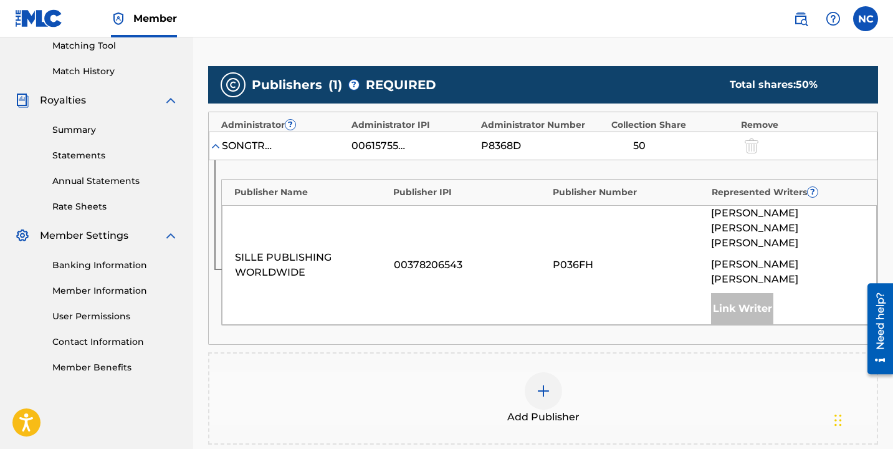
click at [541, 372] on div at bounding box center [543, 390] width 37 height 37
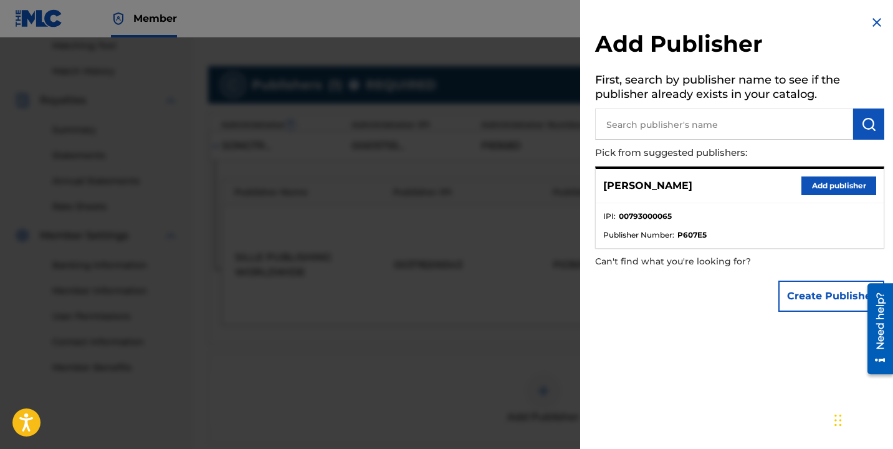
click at [831, 181] on button "Add publisher" at bounding box center [839, 185] width 75 height 19
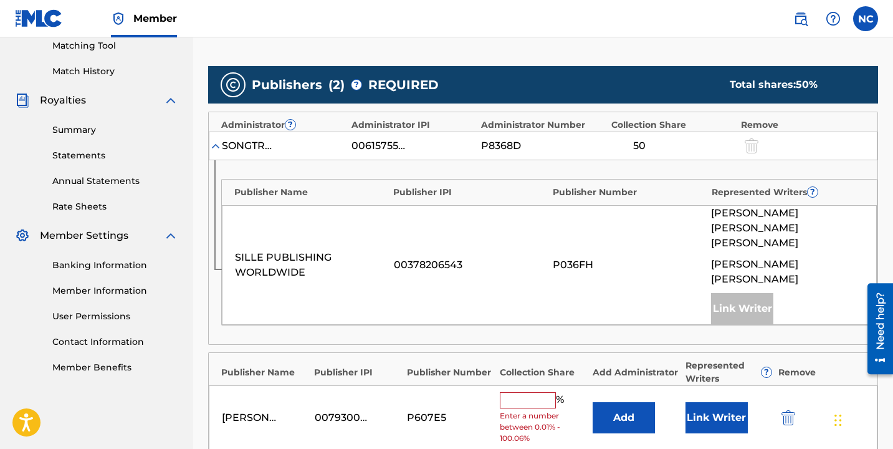
click at [524, 392] on input "text" at bounding box center [528, 400] width 56 height 16
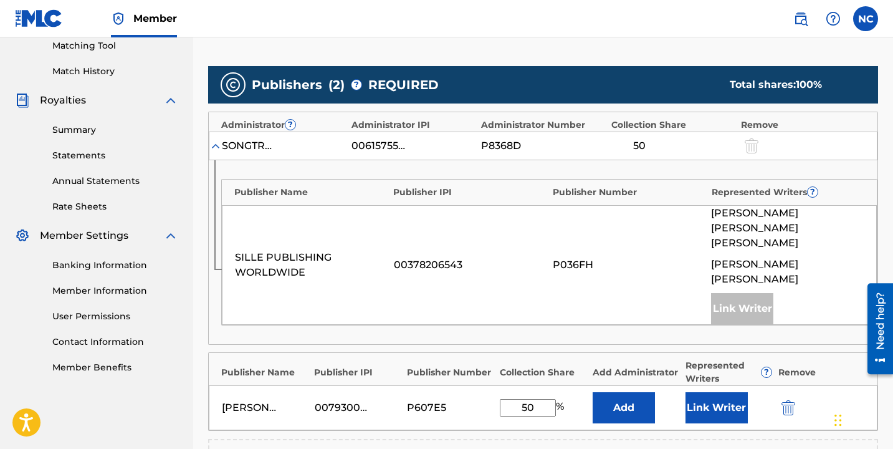
scroll to position [564, 0]
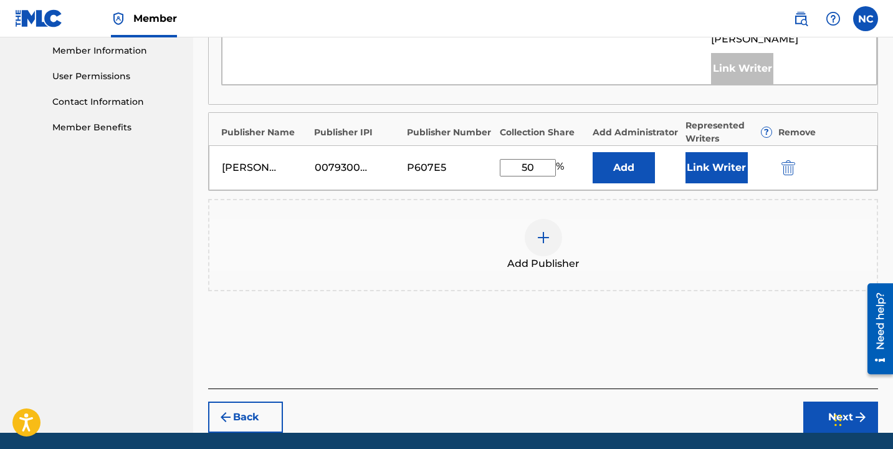
type input "50"
click at [727, 153] on div "[PERSON_NAME] 00793000065 P607E5 50 % Add Link Writer" at bounding box center [543, 167] width 669 height 45
click at [726, 152] on button "Link Writer" at bounding box center [717, 167] width 62 height 31
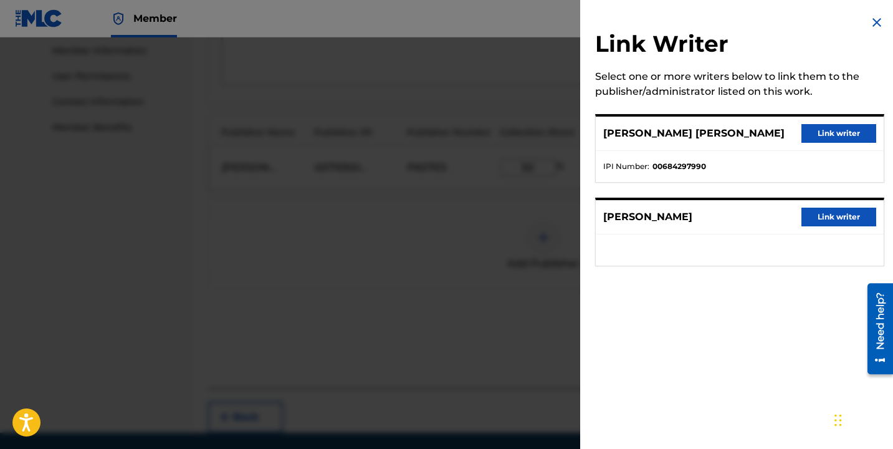
click at [827, 137] on button "Link writer" at bounding box center [839, 133] width 75 height 19
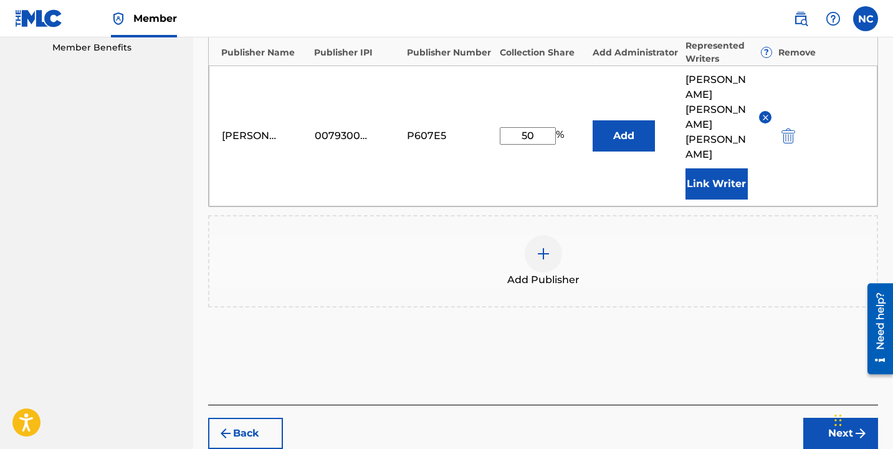
click at [832, 418] on button "Next" at bounding box center [841, 433] width 75 height 31
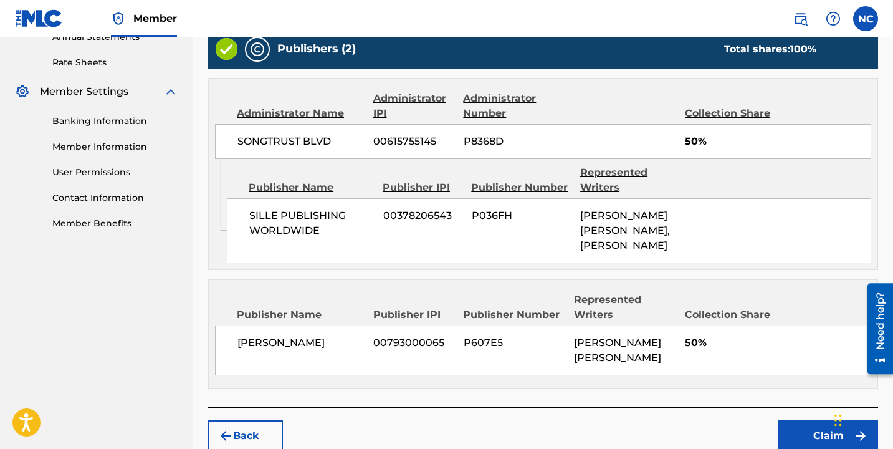
scroll to position [590, 0]
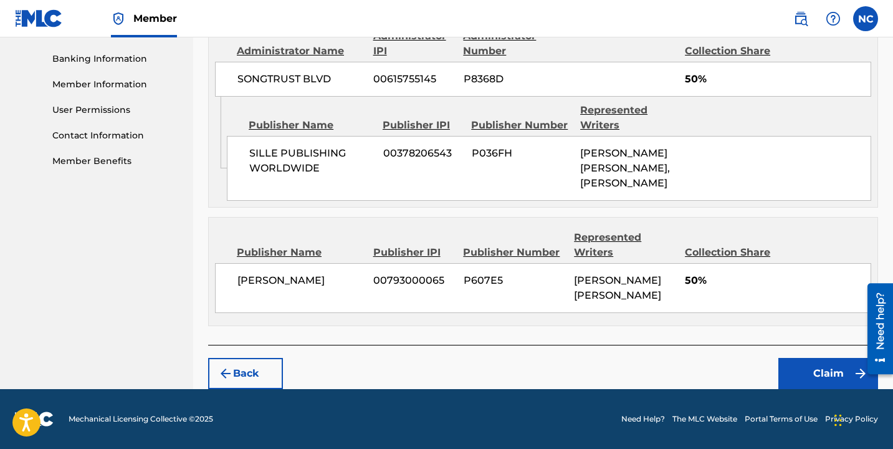
click at [820, 366] on button "Claim" at bounding box center [829, 373] width 100 height 31
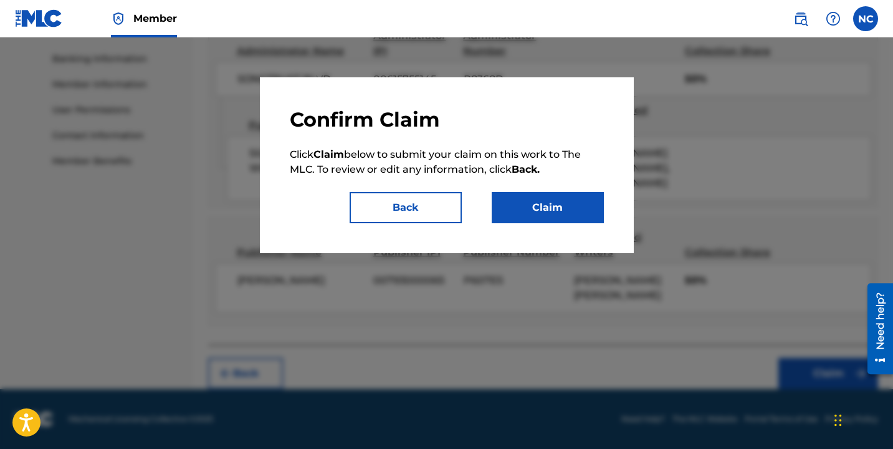
click at [575, 219] on button "Claim" at bounding box center [548, 207] width 112 height 31
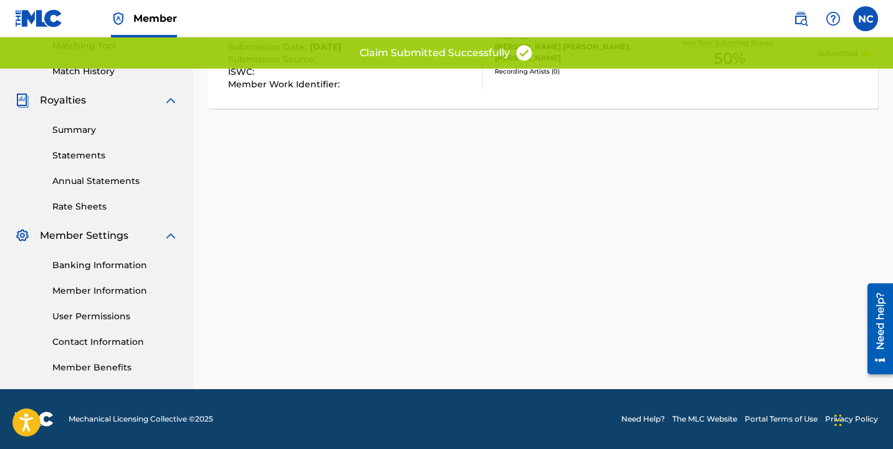
scroll to position [0, 0]
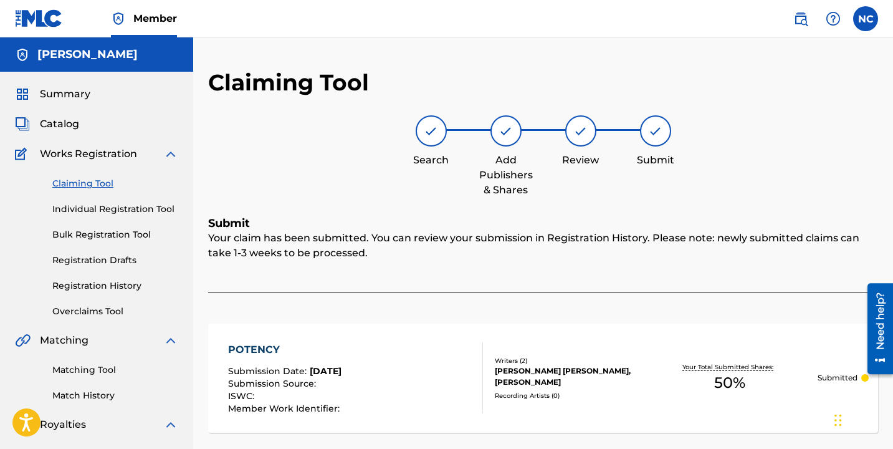
click at [132, 208] on link "Individual Registration Tool" at bounding box center [115, 209] width 126 height 13
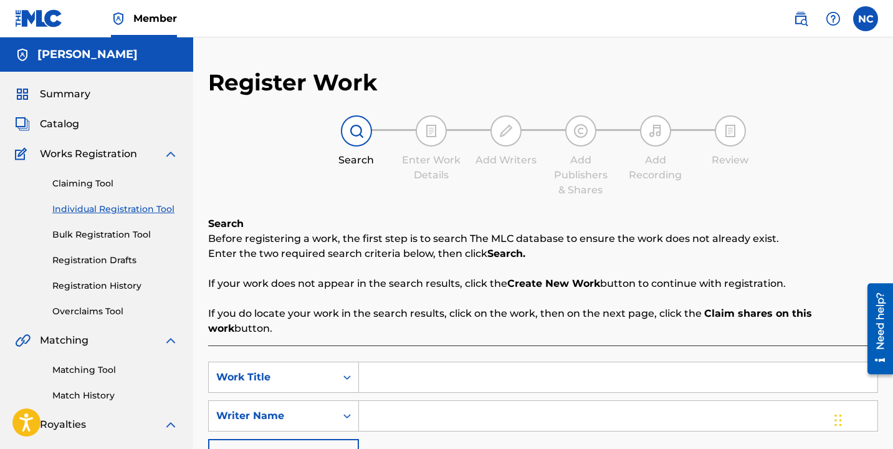
click at [523, 345] on div "SearchWithCriteria87c60ae9-cdb3-411c-8b9c-65b401bb9c26 Work Title SearchWithCri…" at bounding box center [543, 447] width 670 height 204
click at [525, 362] on input "Search Form" at bounding box center [618, 377] width 519 height 30
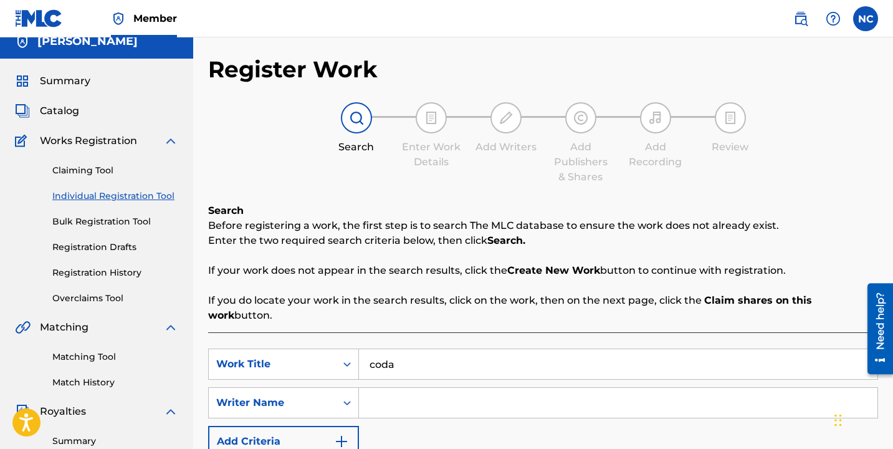
scroll to position [20, 0]
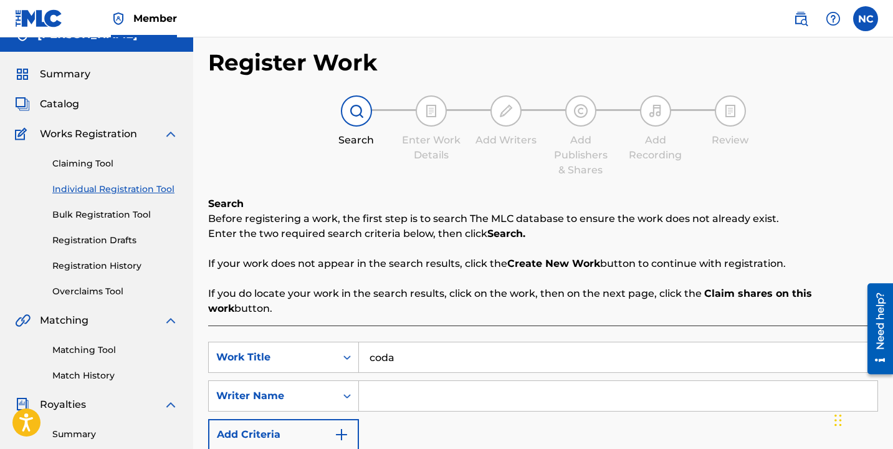
type input "coda"
click at [487, 385] on input "Search Form" at bounding box center [618, 396] width 519 height 30
type input "[PERSON_NAME]"
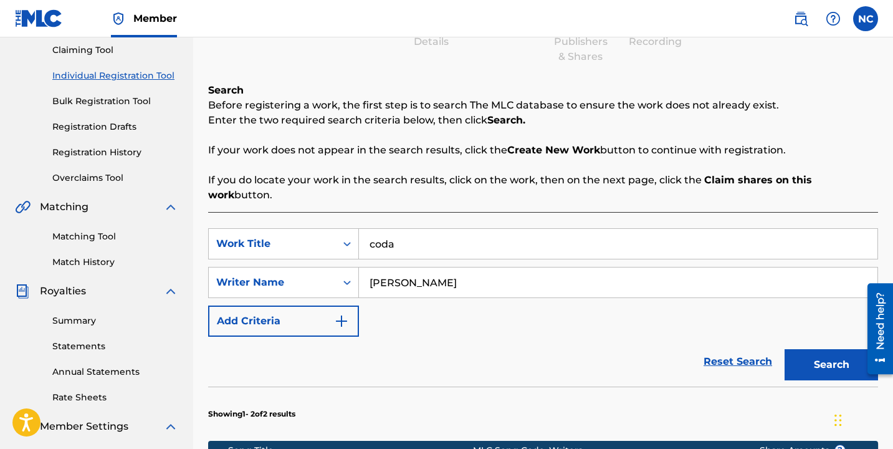
scroll to position [269, 0]
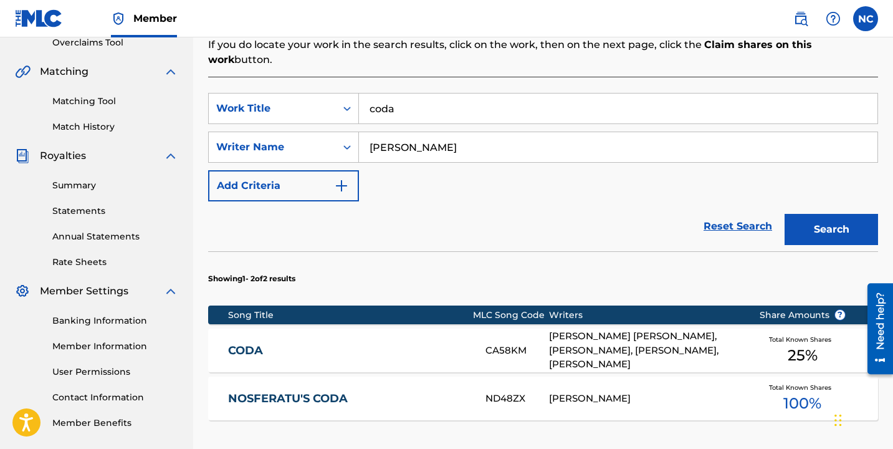
click at [642, 330] on div "[PERSON_NAME] [PERSON_NAME], [PERSON_NAME], [PERSON_NAME], [PERSON_NAME]" at bounding box center [644, 350] width 191 height 42
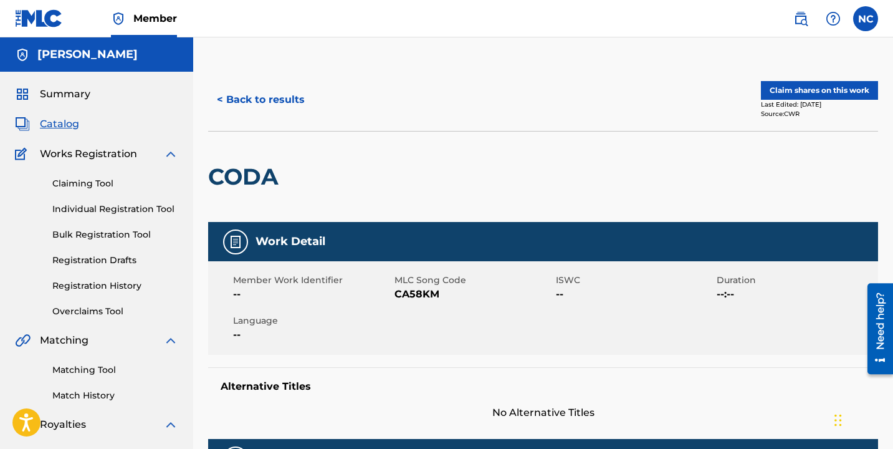
click at [789, 92] on button "Claim shares on this work" at bounding box center [819, 90] width 117 height 19
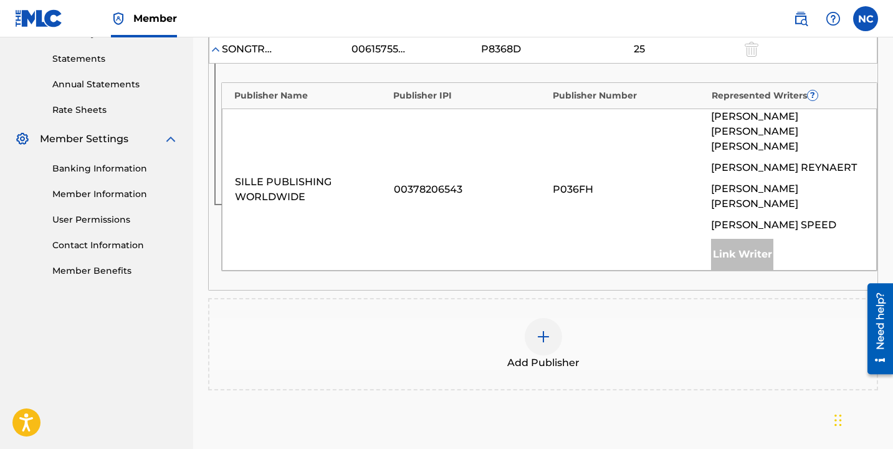
scroll to position [549, 0]
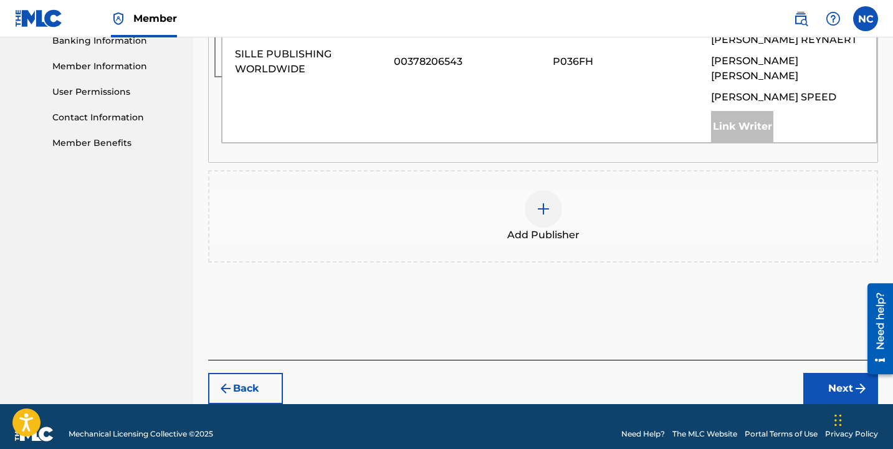
click at [536, 201] on img at bounding box center [543, 208] width 15 height 15
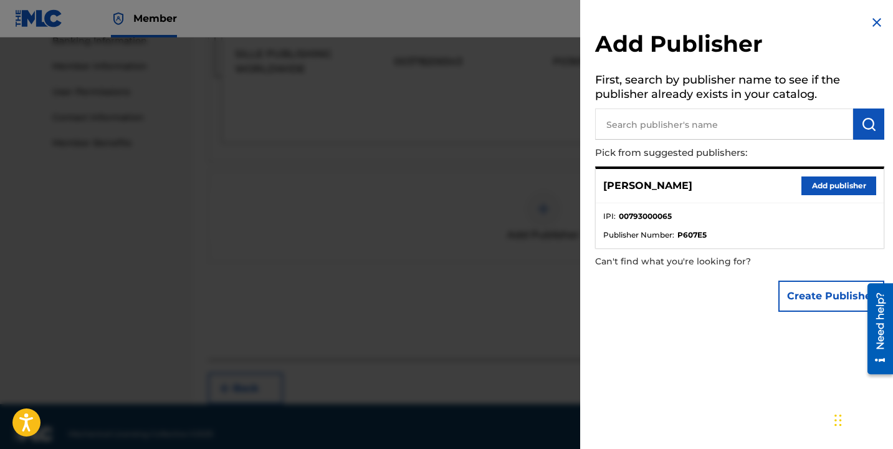
click at [680, 130] on input "text" at bounding box center [724, 123] width 258 height 31
click at [838, 186] on button "Add publisher" at bounding box center [839, 185] width 75 height 19
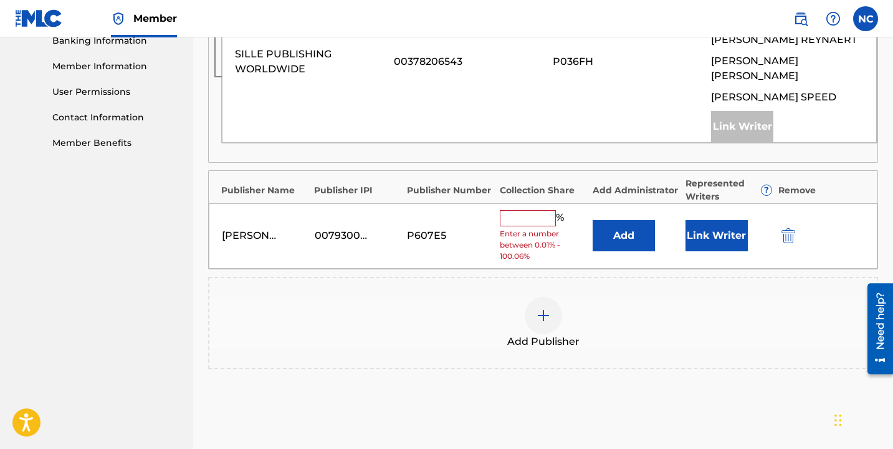
click at [534, 210] on input "text" at bounding box center [528, 218] width 56 height 16
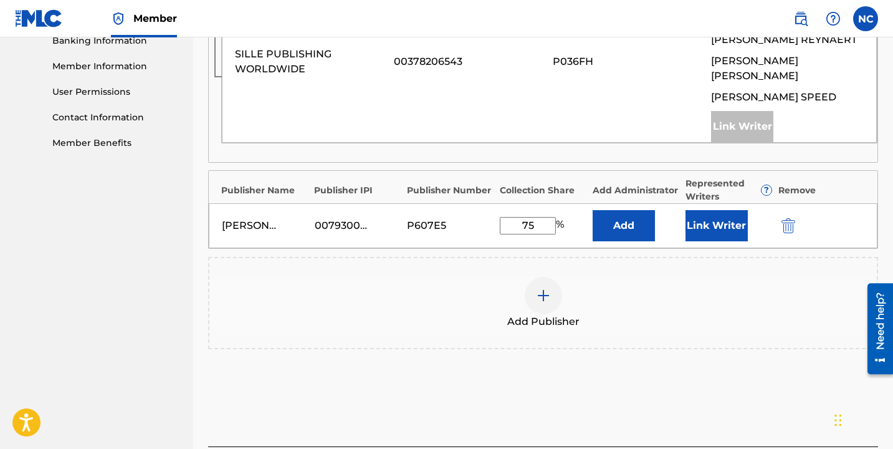
type input "75"
click at [711, 210] on button "Link Writer" at bounding box center [717, 225] width 62 height 31
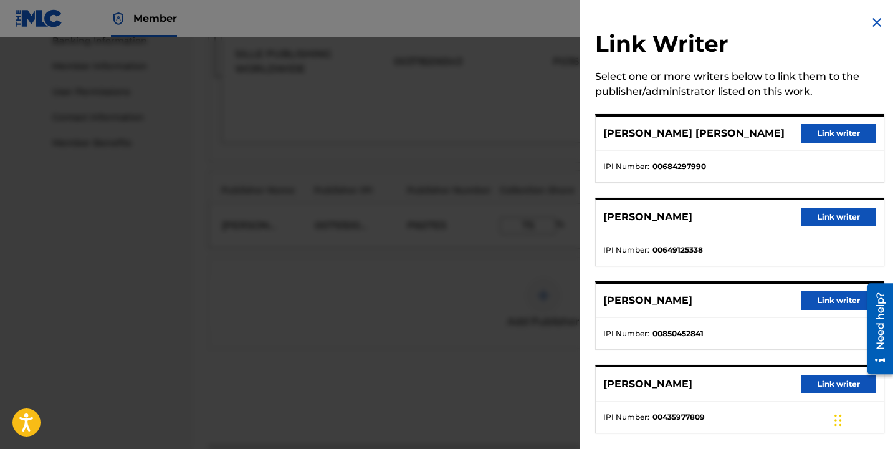
click at [819, 143] on button "Link writer" at bounding box center [839, 133] width 75 height 19
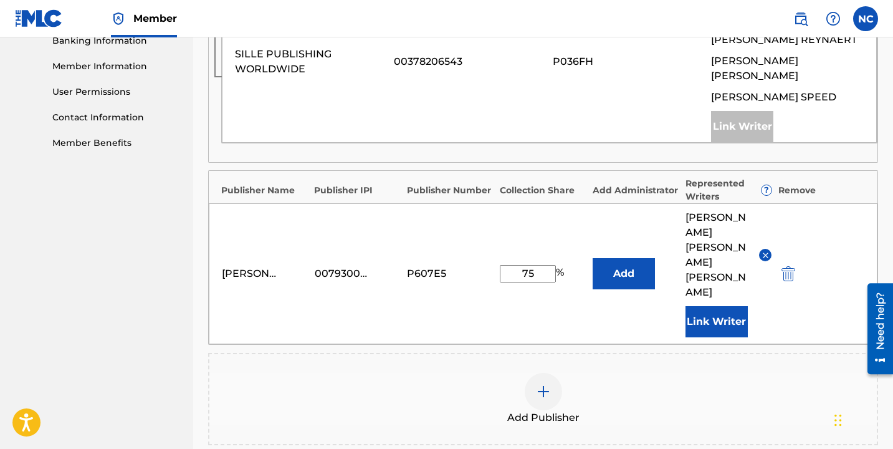
scroll to position [701, 0]
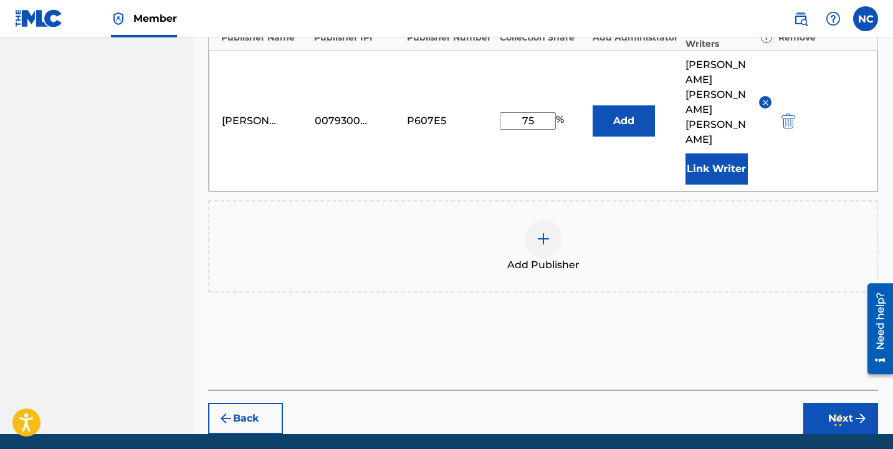
click at [818, 403] on button "Next" at bounding box center [841, 418] width 75 height 31
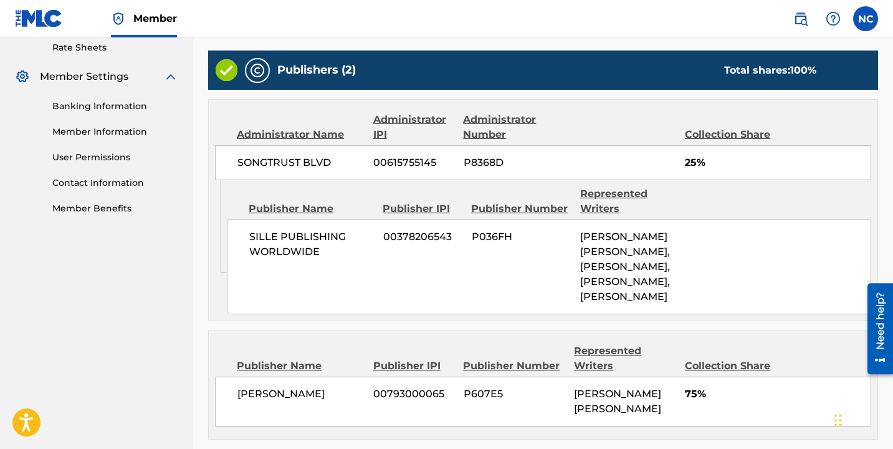
scroll to position [686, 0]
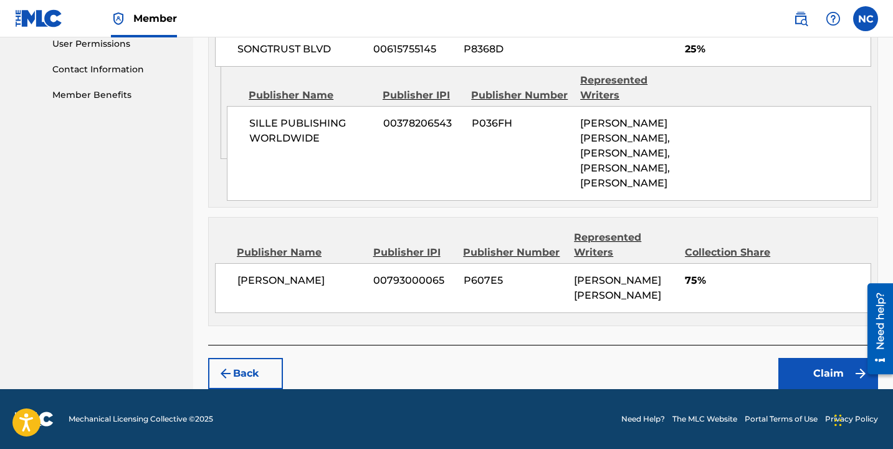
click at [839, 375] on button "Claim" at bounding box center [829, 373] width 100 height 31
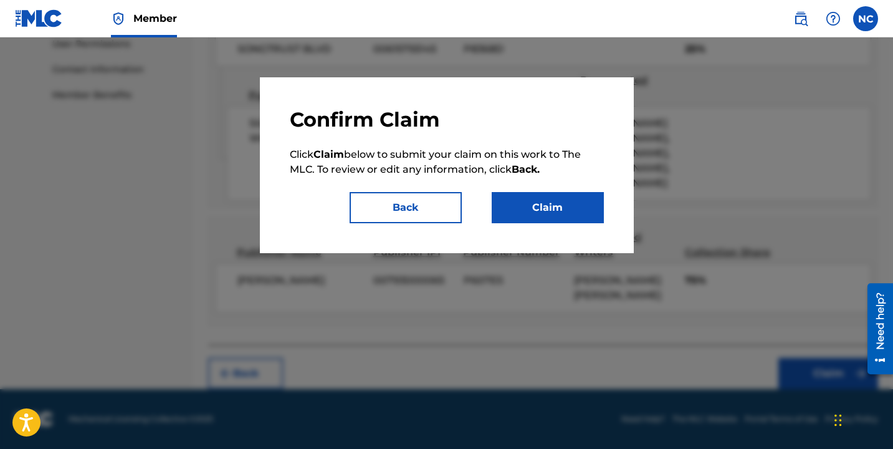
click at [586, 213] on button "Claim" at bounding box center [548, 207] width 112 height 31
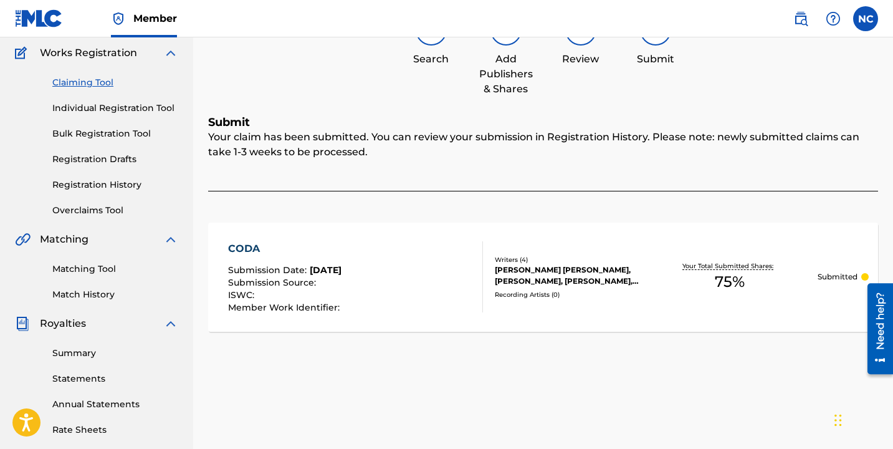
scroll to position [0, 0]
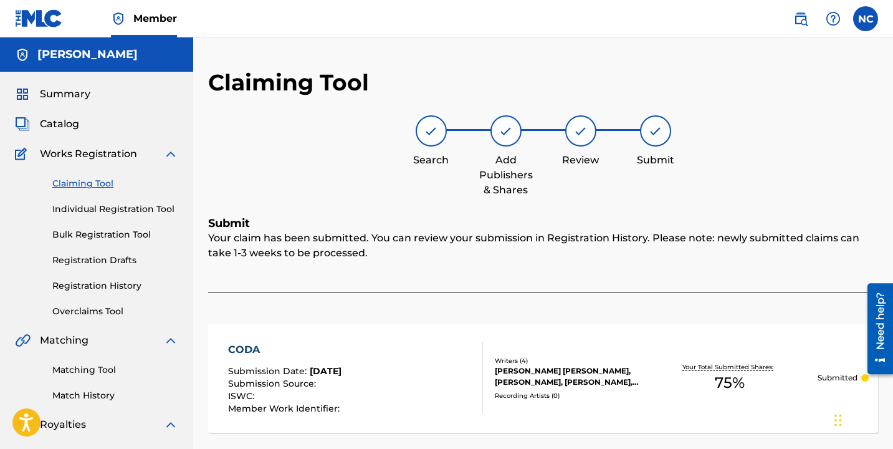
click at [106, 209] on link "Individual Registration Tool" at bounding box center [115, 209] width 126 height 13
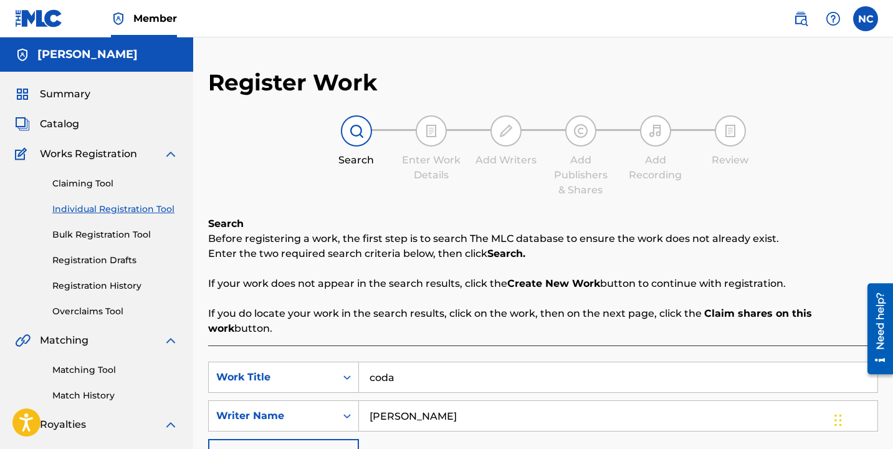
click at [410, 362] on input "coda" at bounding box center [618, 377] width 519 height 30
type input "corn"
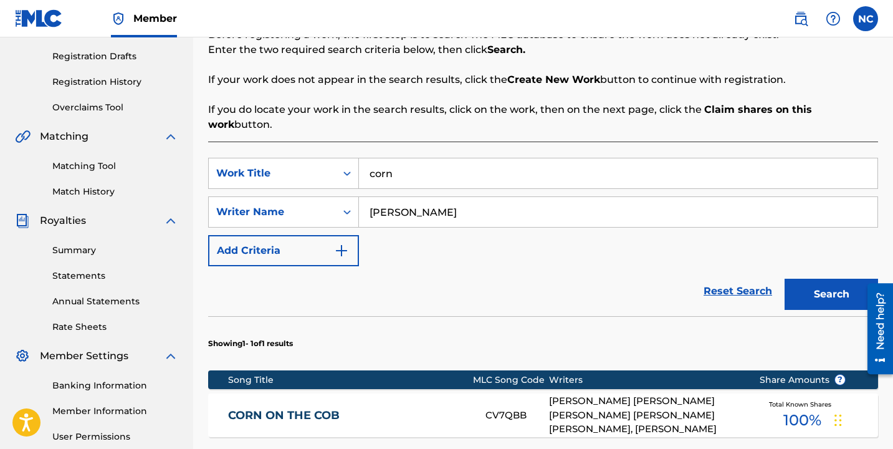
scroll to position [117, 0]
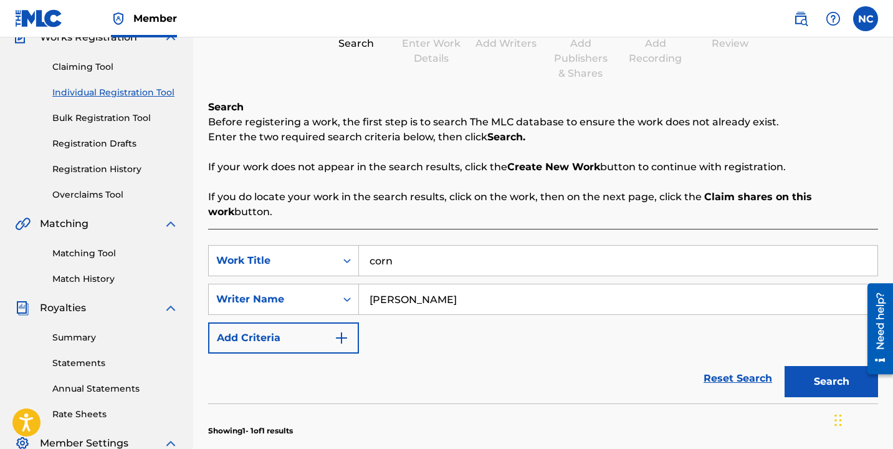
click at [443, 246] on input "corn" at bounding box center [618, 261] width 519 height 30
type input "lex"
click at [785, 366] on button "Search" at bounding box center [832, 381] width 94 height 31
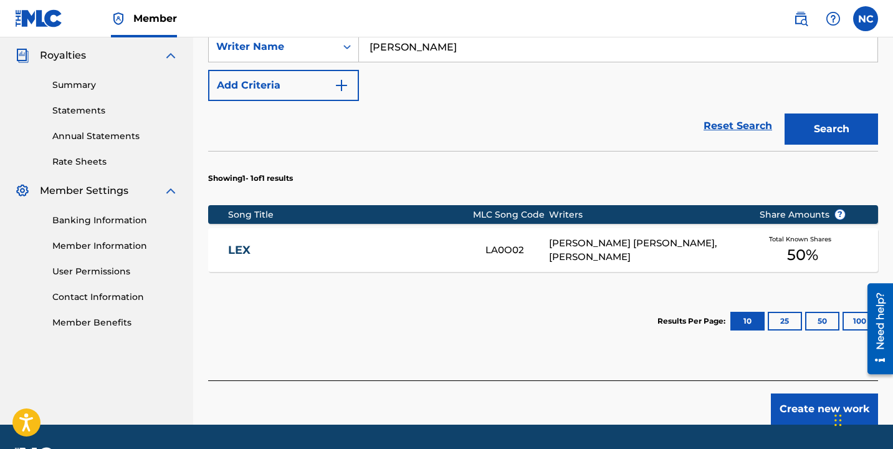
scroll to position [390, 0]
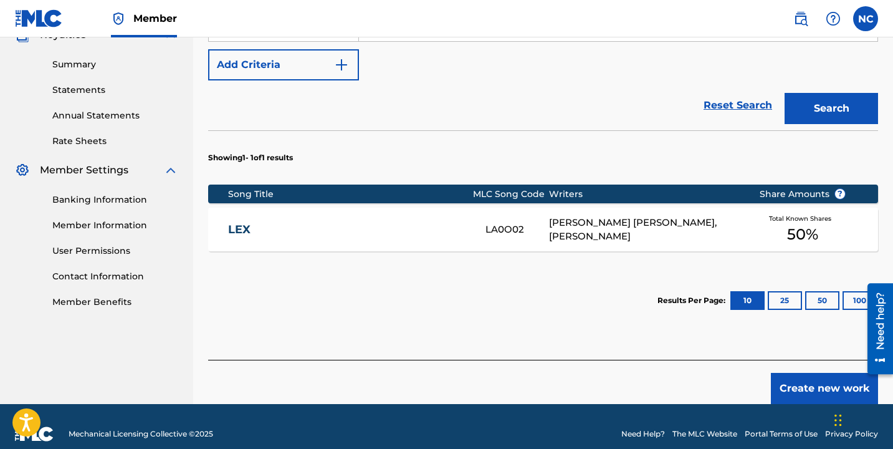
click at [650, 216] on div "[PERSON_NAME] [PERSON_NAME], [PERSON_NAME]" at bounding box center [644, 230] width 191 height 28
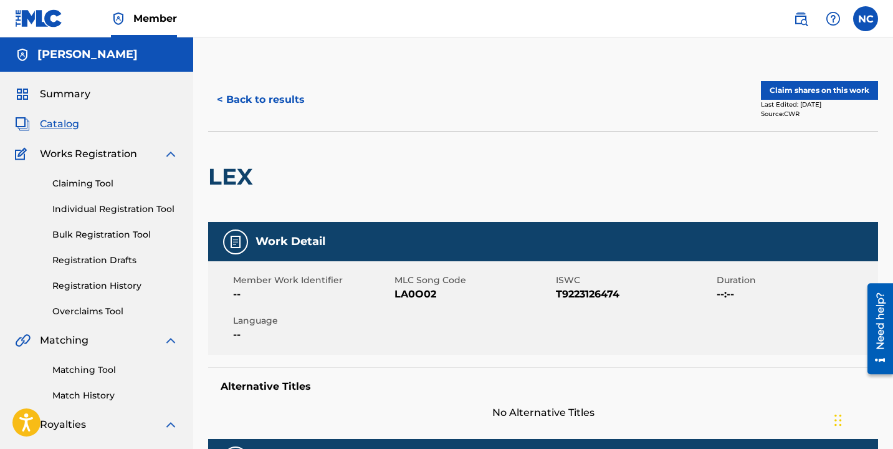
click at [816, 85] on button "Claim shares on this work" at bounding box center [819, 90] width 117 height 19
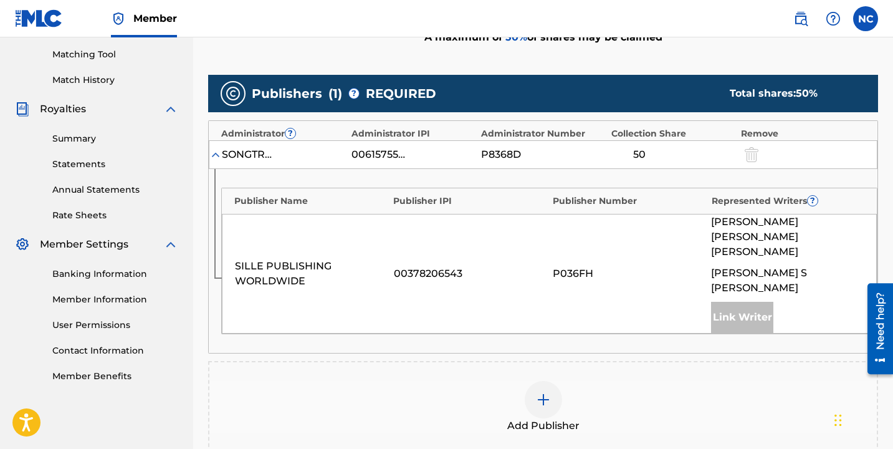
scroll to position [491, 0]
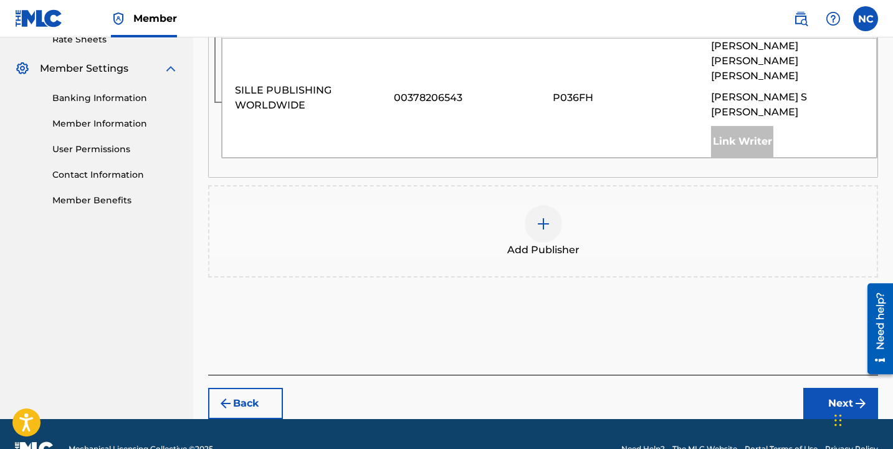
click at [563, 205] on div "Add Publisher" at bounding box center [543, 231] width 668 height 52
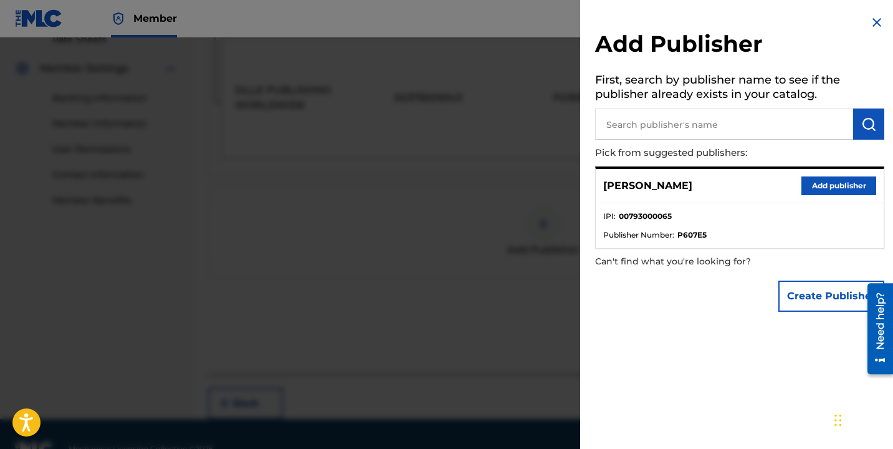
click at [813, 189] on button "Add publisher" at bounding box center [839, 185] width 75 height 19
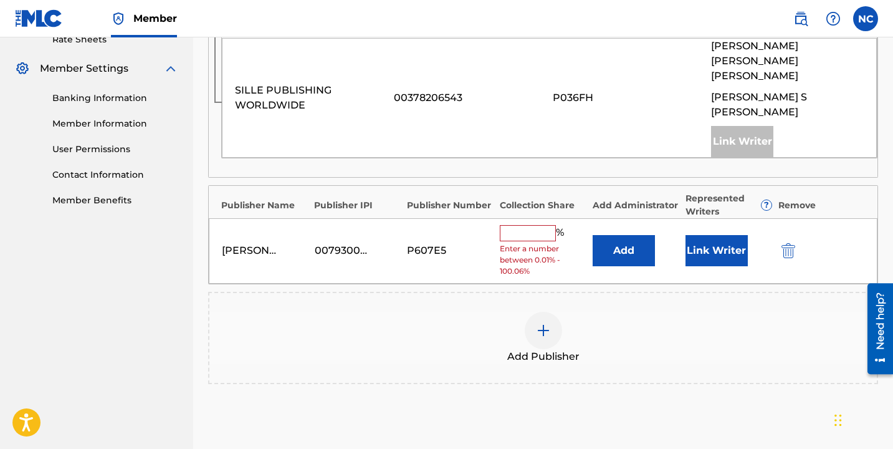
click at [535, 225] on input "text" at bounding box center [528, 233] width 56 height 16
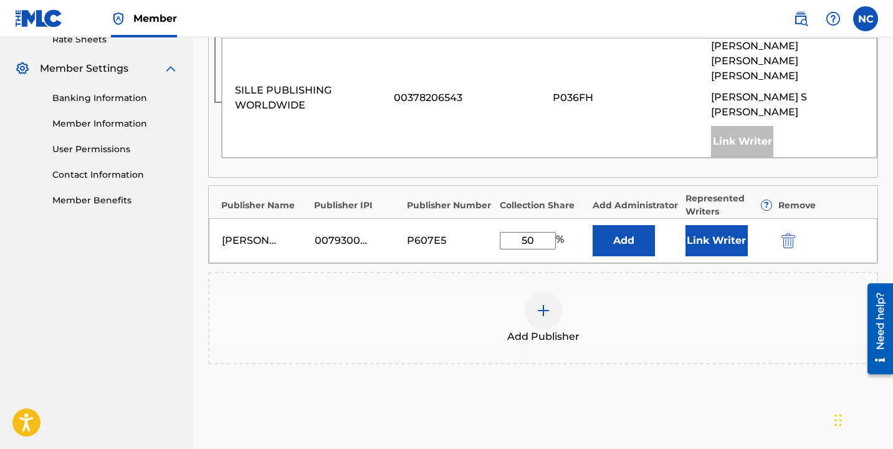
type input "50"
click at [710, 225] on button "Link Writer" at bounding box center [717, 240] width 62 height 31
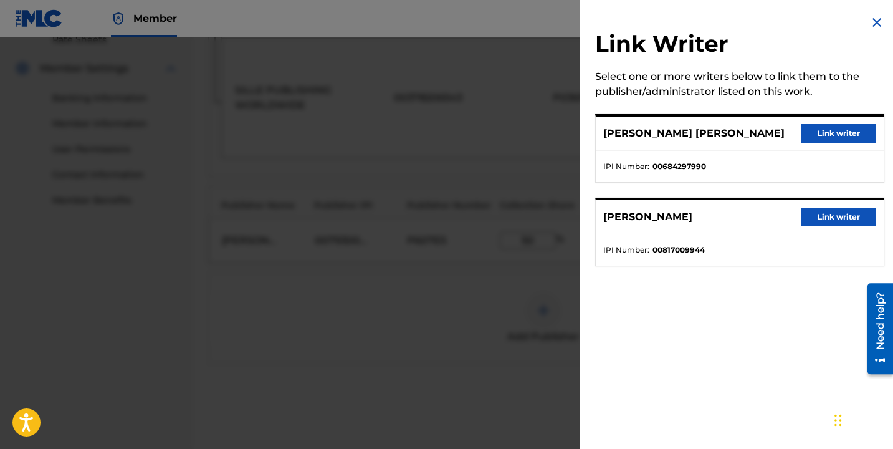
click at [835, 135] on button "Link writer" at bounding box center [839, 133] width 75 height 19
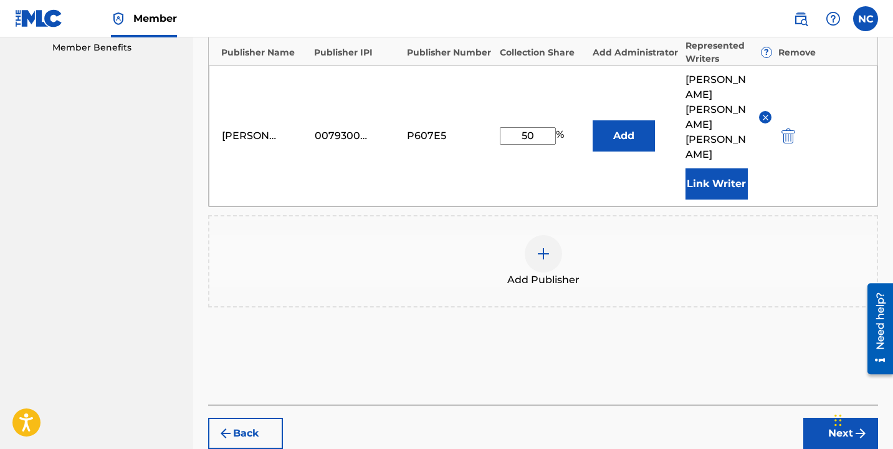
click at [830, 418] on button "Next" at bounding box center [841, 433] width 75 height 31
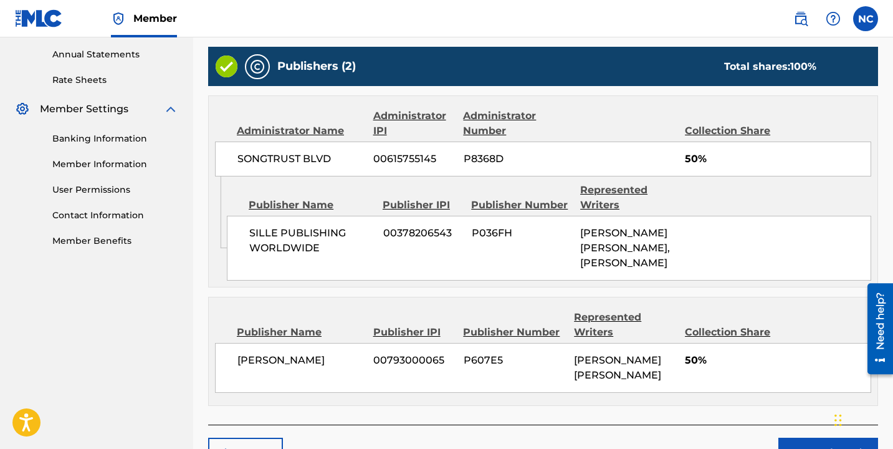
scroll to position [605, 0]
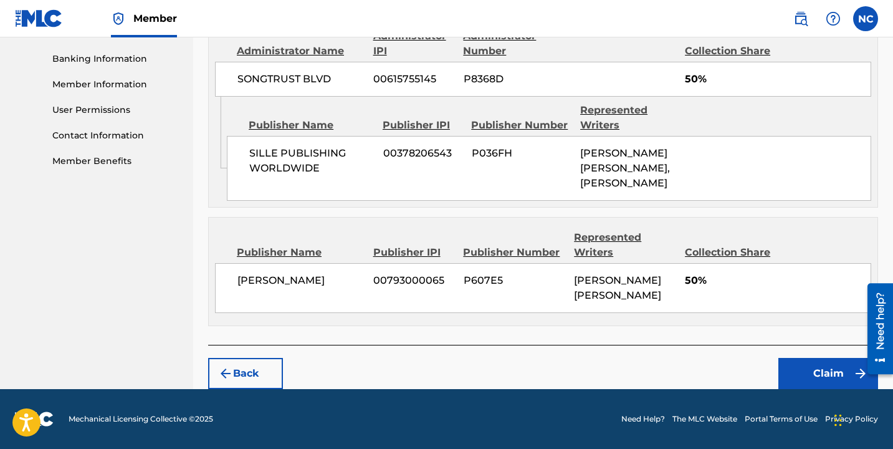
click at [805, 360] on button "Claim" at bounding box center [829, 373] width 100 height 31
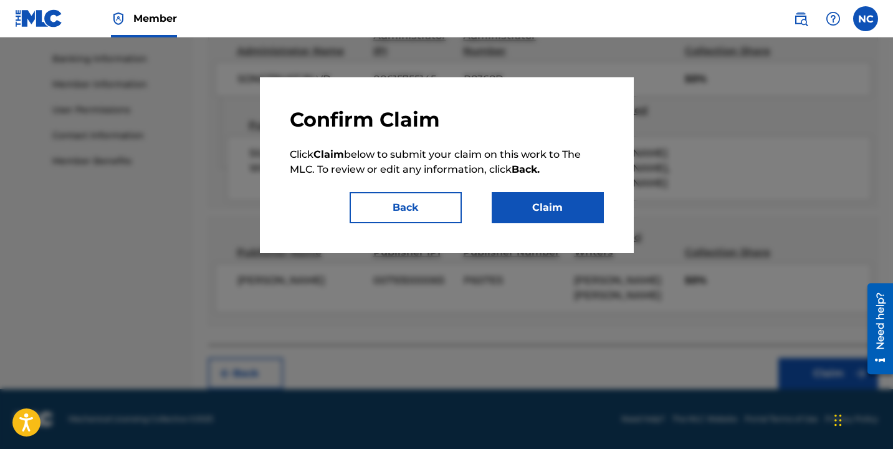
click at [514, 199] on button "Claim" at bounding box center [548, 207] width 112 height 31
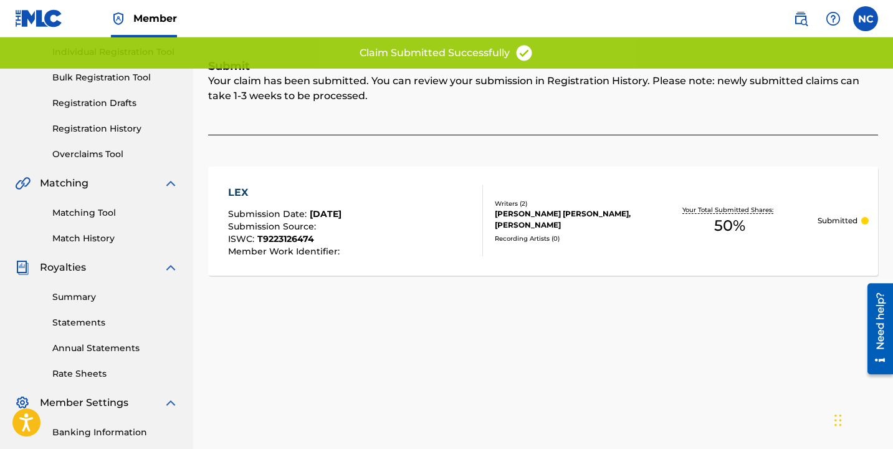
scroll to position [0, 0]
